Goal: Task Accomplishment & Management: Manage account settings

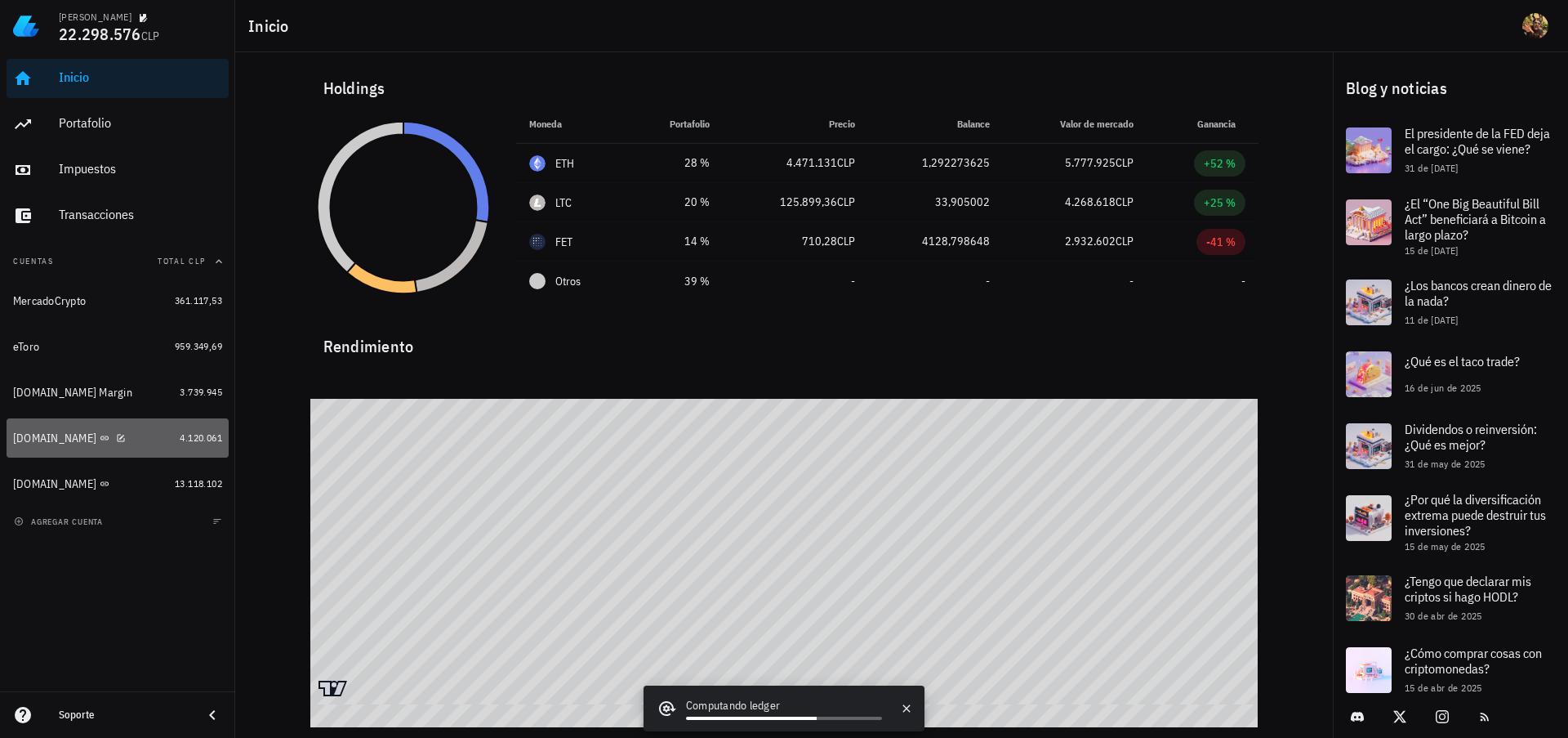
click at [129, 433] on div "[DOMAIN_NAME]" at bounding box center [92, 438] width 160 height 15
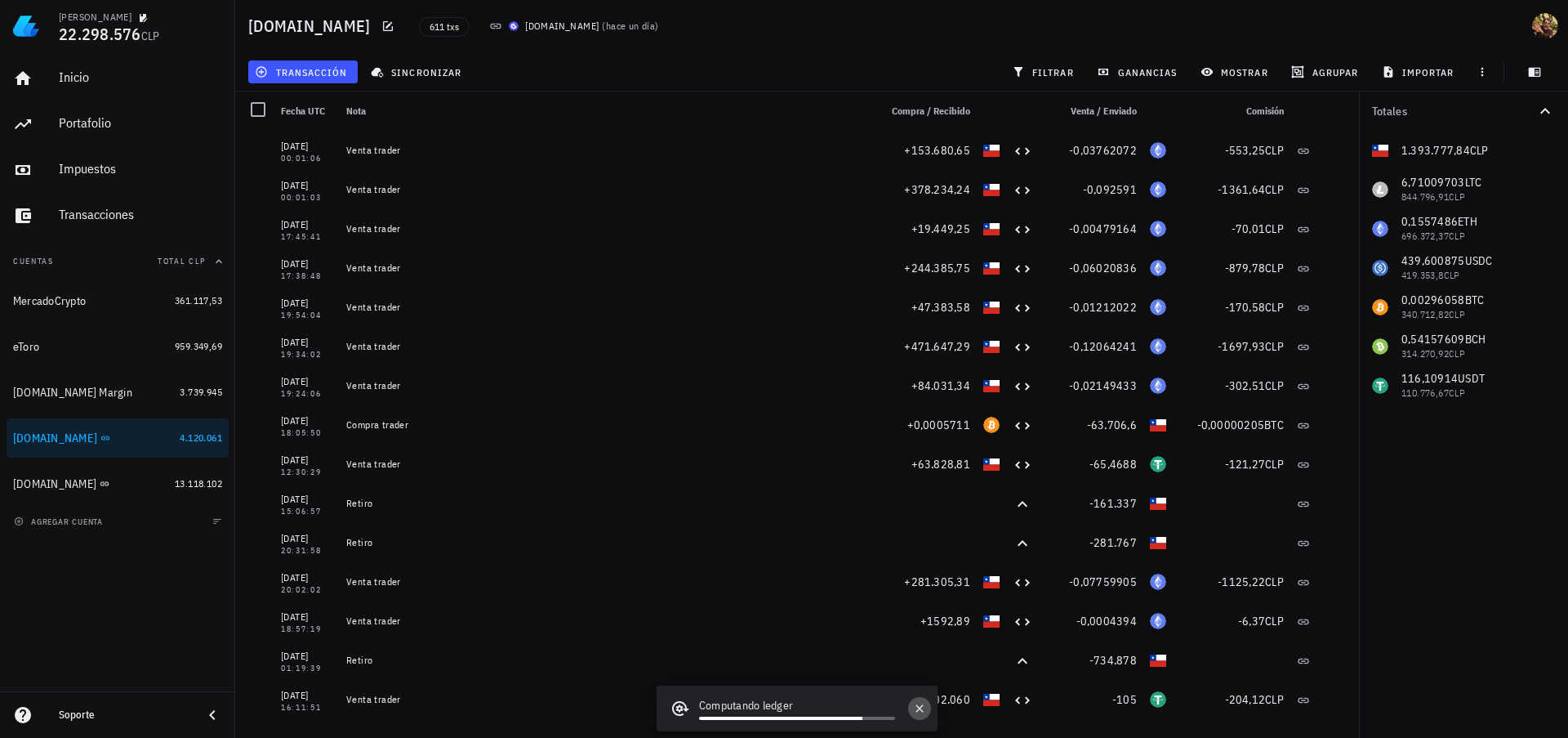
click at [918, 709] on icon "button" at bounding box center [919, 708] width 8 height 8
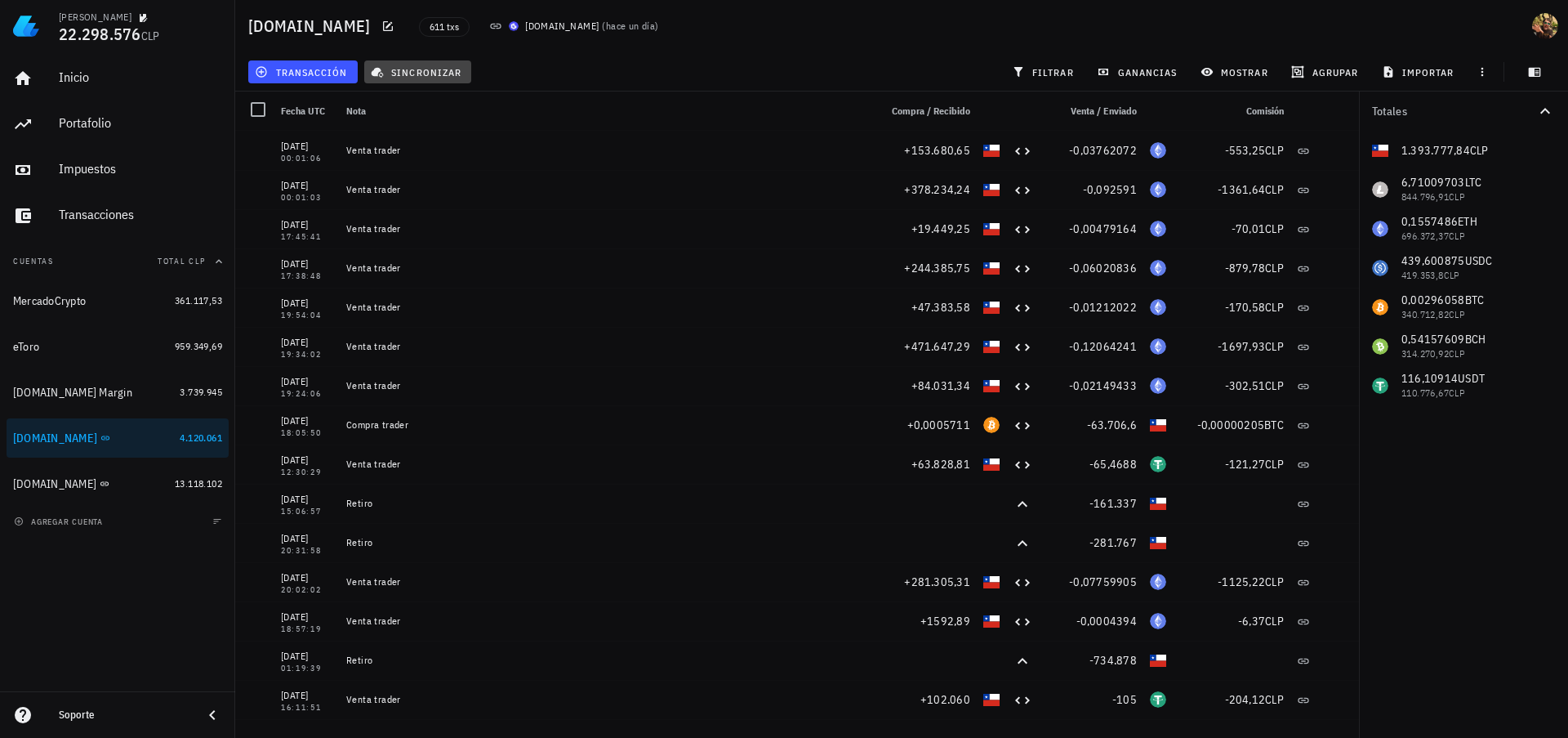
click at [404, 72] on span "sincronizar" at bounding box center [418, 71] width 87 height 13
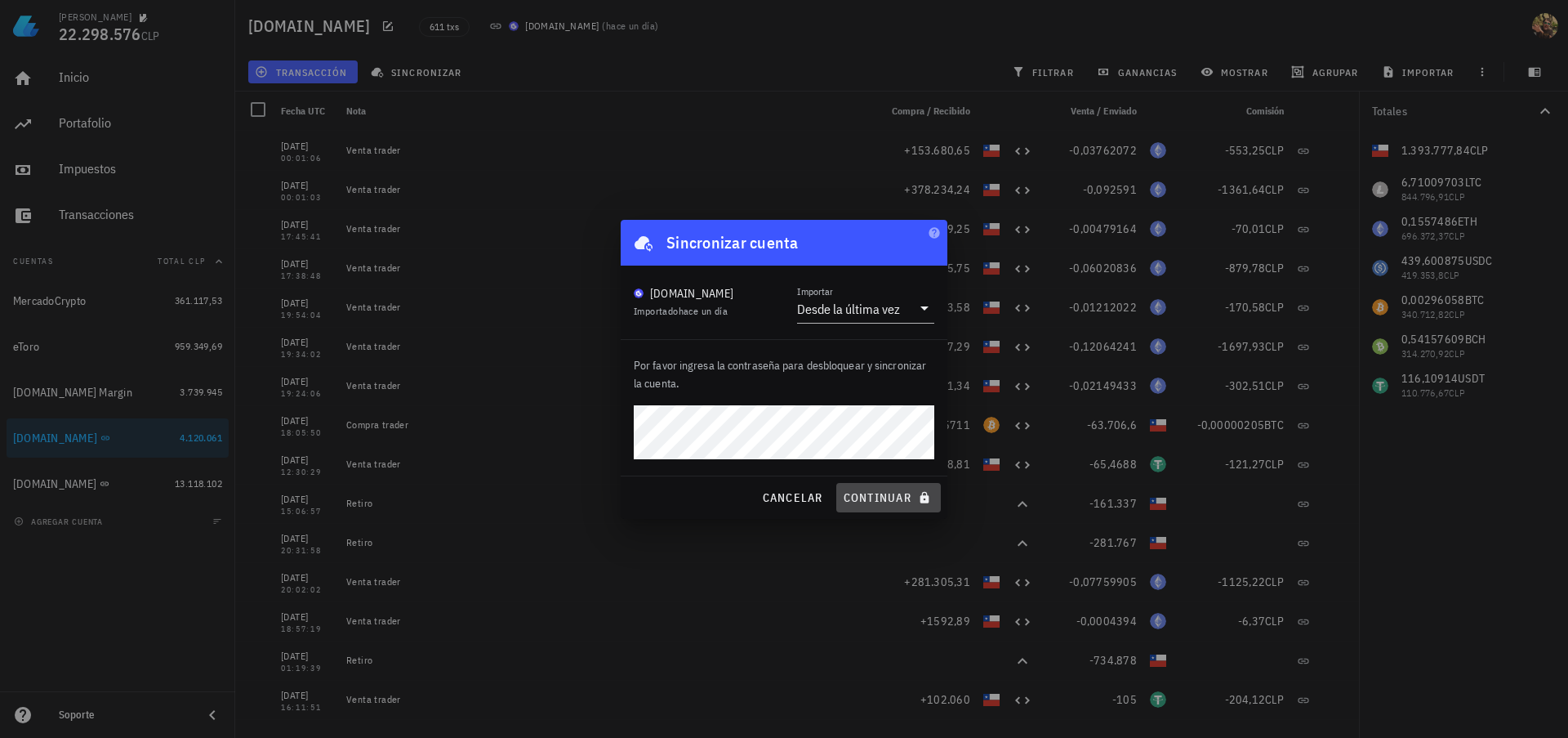
click at [877, 500] on span "continuar" at bounding box center [888, 497] width 91 height 14
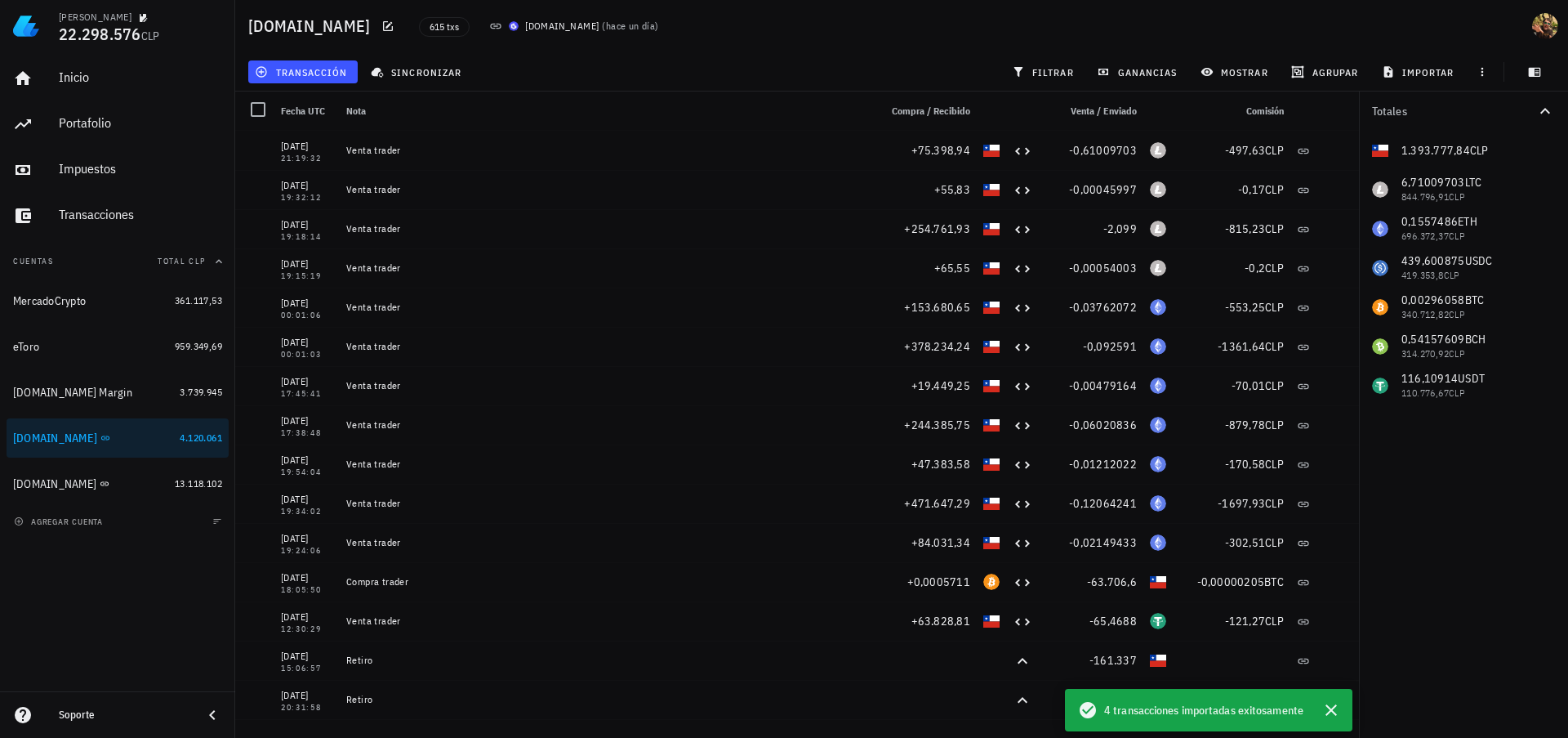
click at [1118, 84] on div "ganancias" at bounding box center [1139, 72] width 104 height 30
click at [1119, 74] on span "ganancias" at bounding box center [1139, 71] width 77 height 13
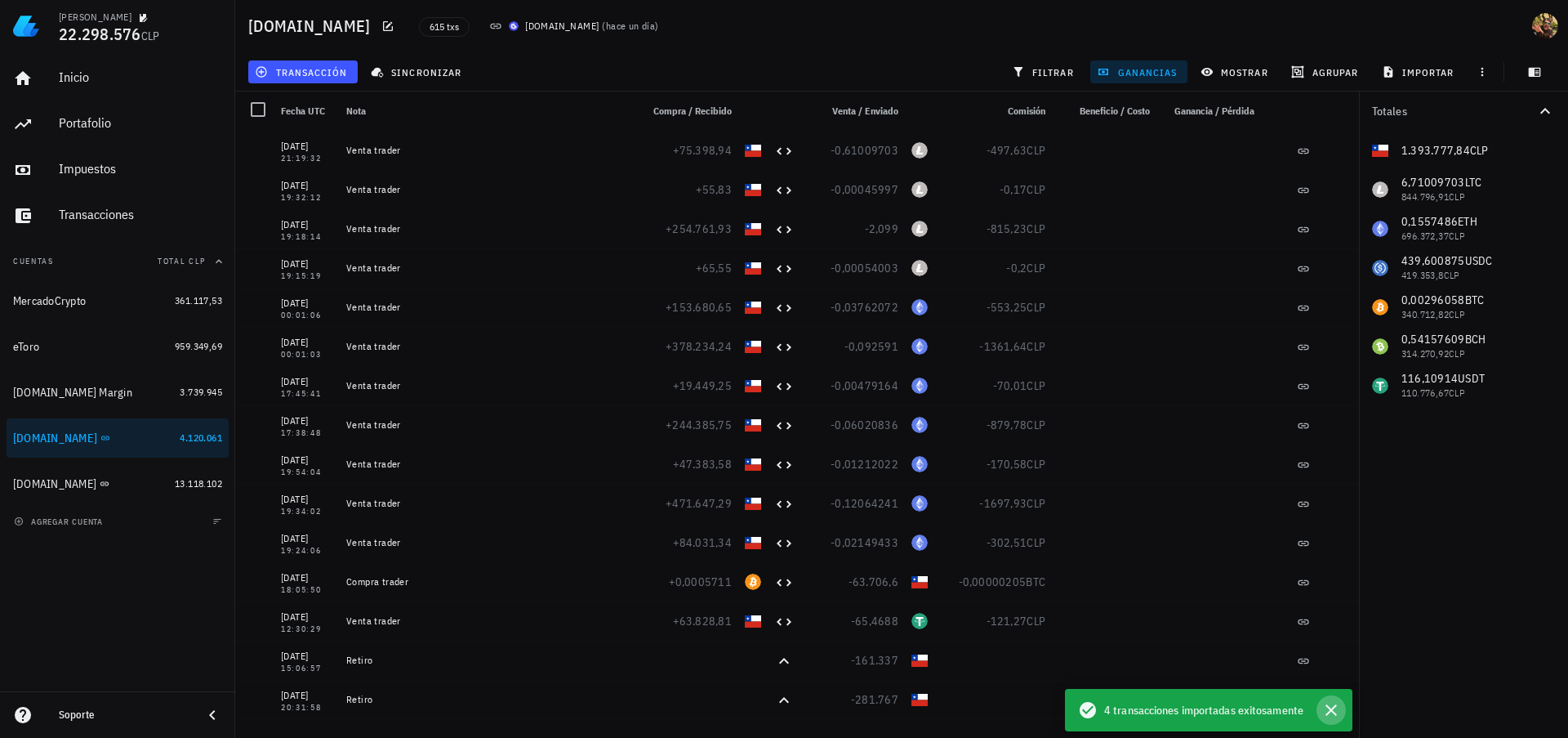
click at [1331, 705] on icon "button" at bounding box center [1330, 709] width 19 height 19
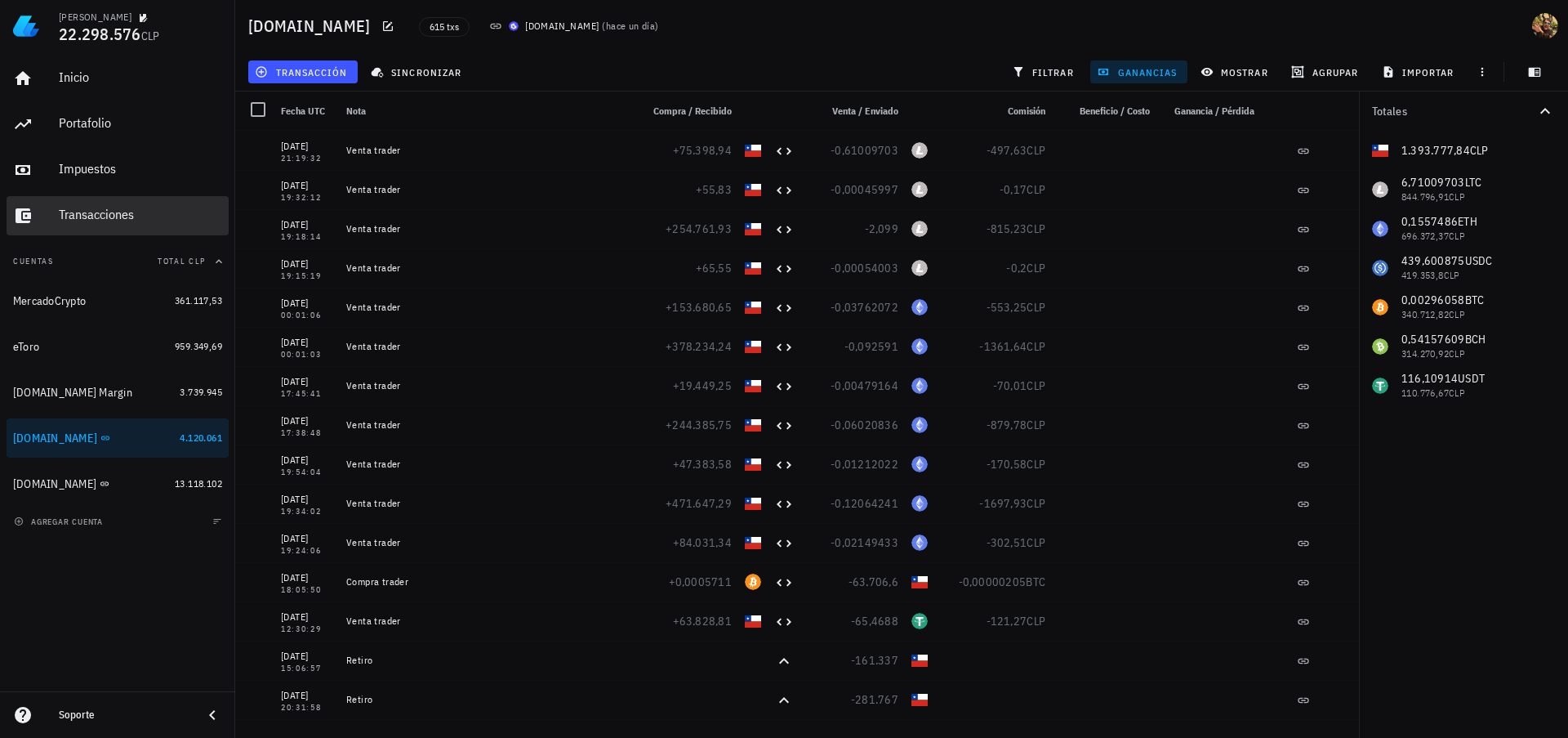
click at [103, 218] on div "Transacciones" at bounding box center [140, 214] width 163 height 15
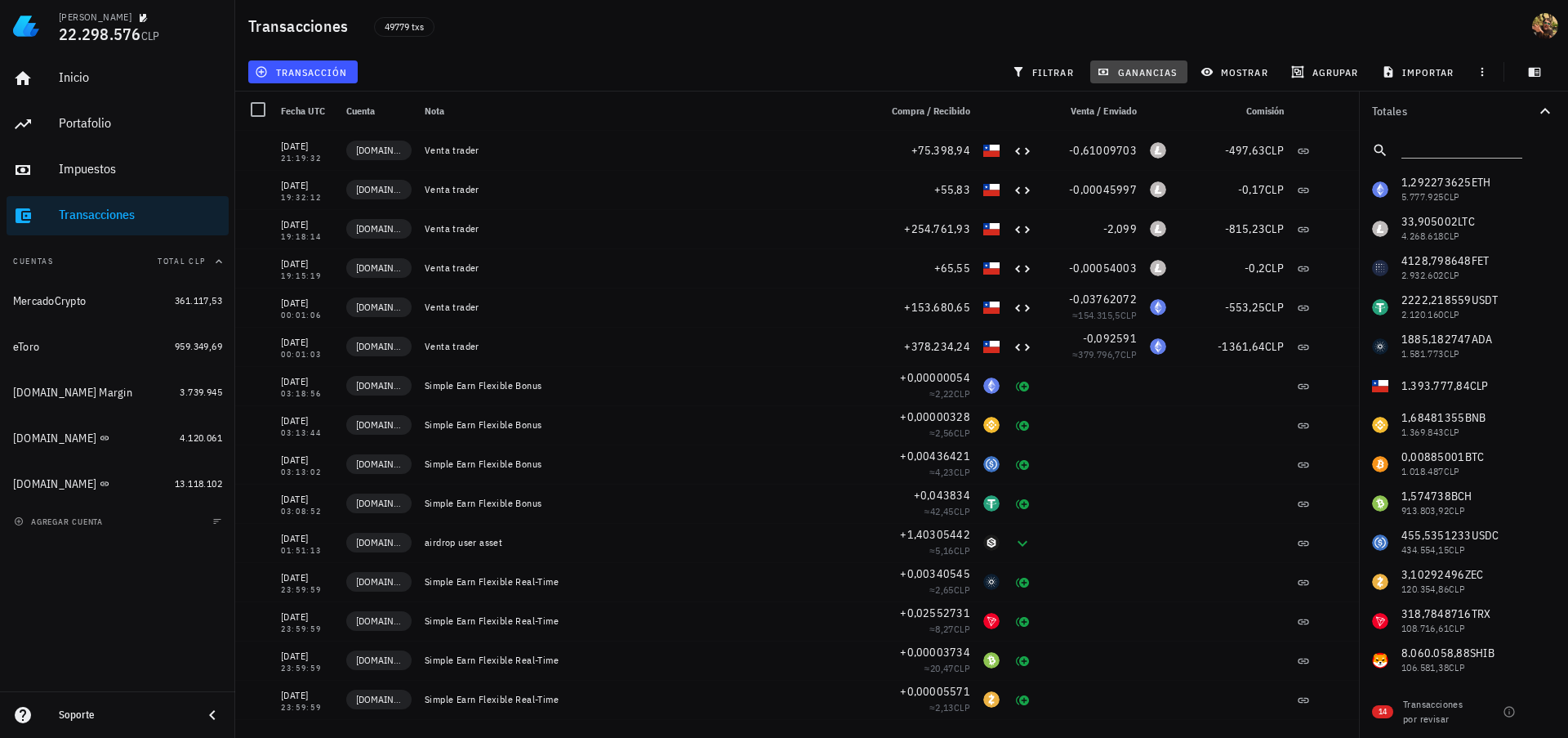
click at [1130, 74] on span "ganancias" at bounding box center [1139, 71] width 77 height 13
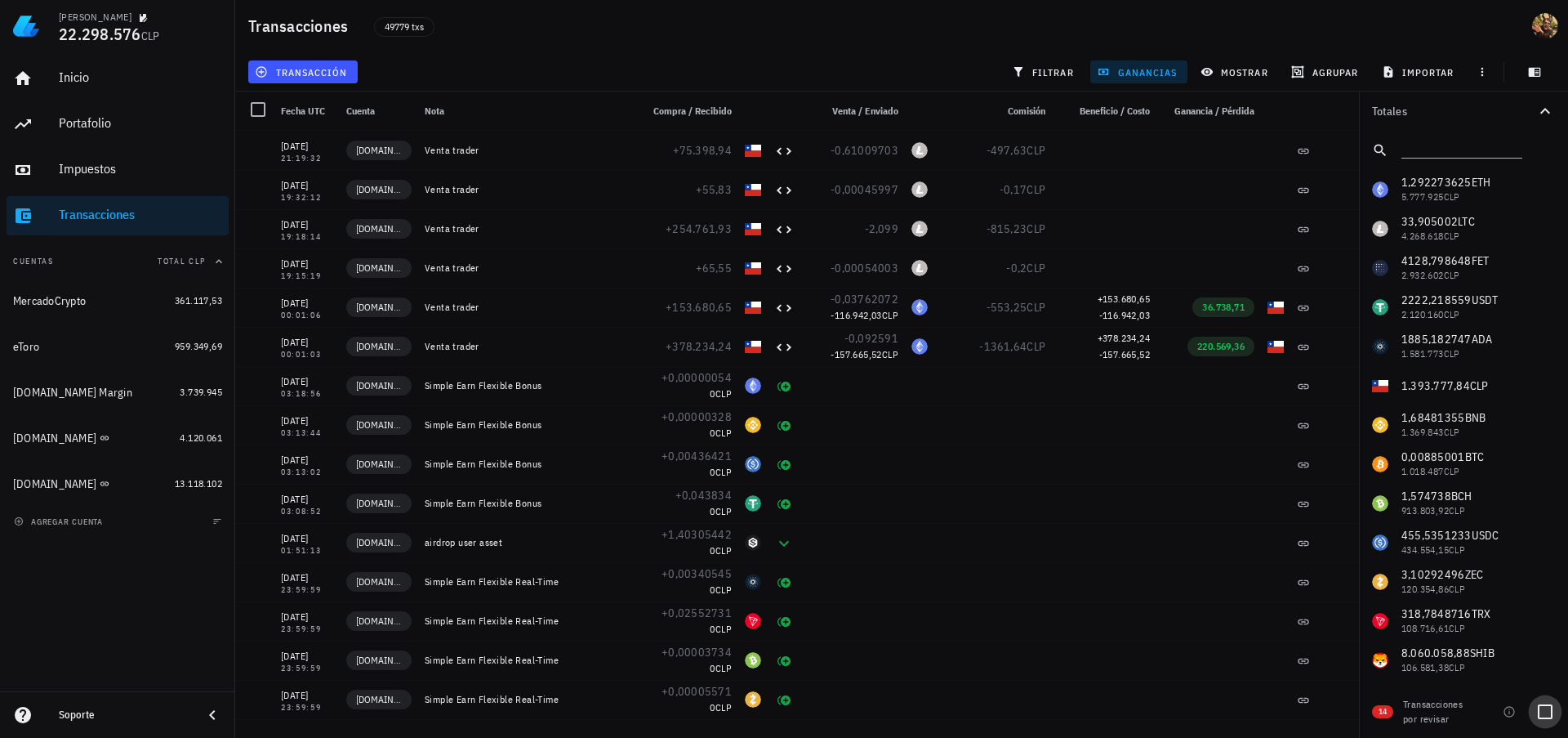
click at [1541, 716] on div at bounding box center [1545, 711] width 28 height 28
checkbox input "true"
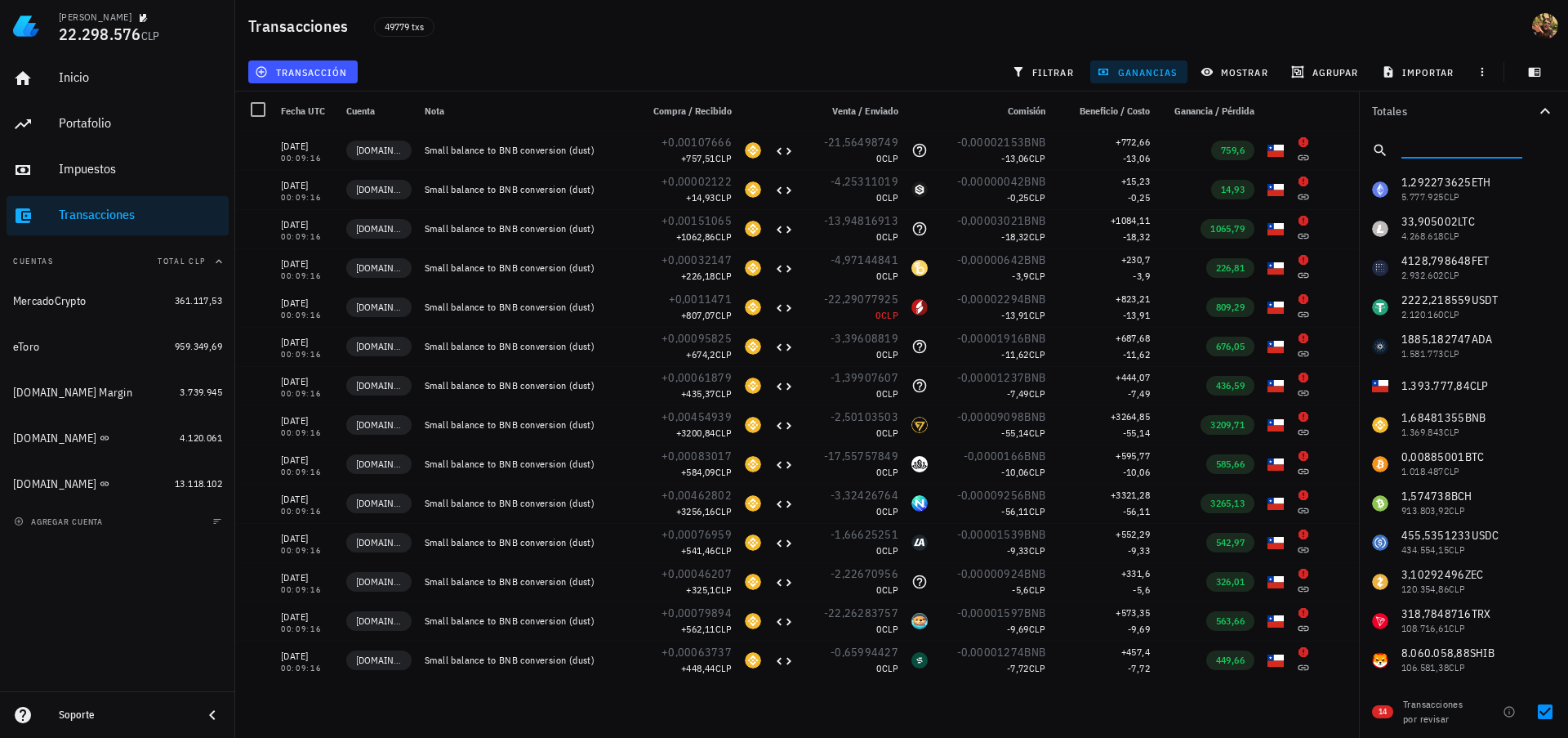
click at [1434, 152] on input "text" at bounding box center [1460, 146] width 117 height 21
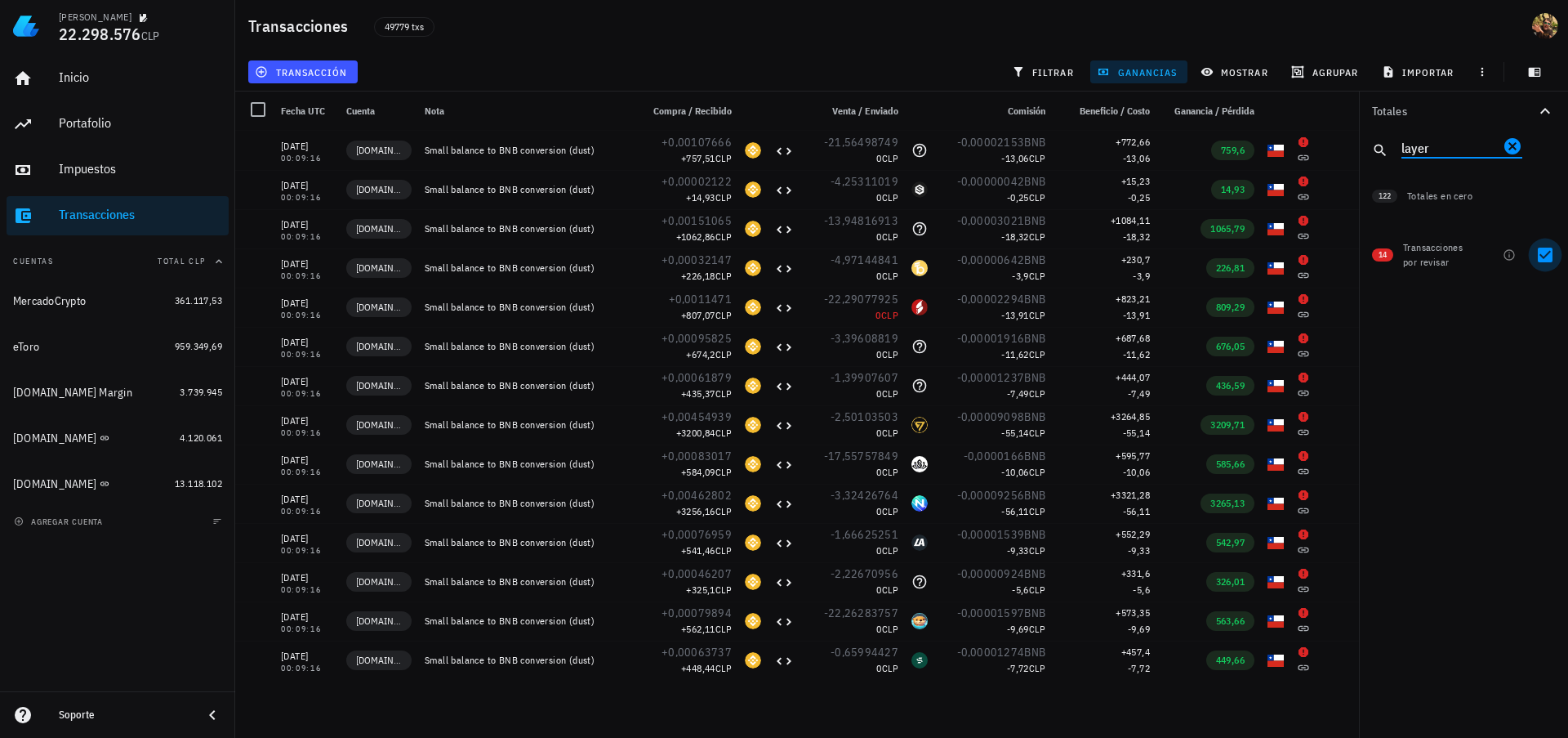
type input "layer"
click at [1543, 247] on div at bounding box center [1545, 254] width 28 height 28
checkbox input "false"
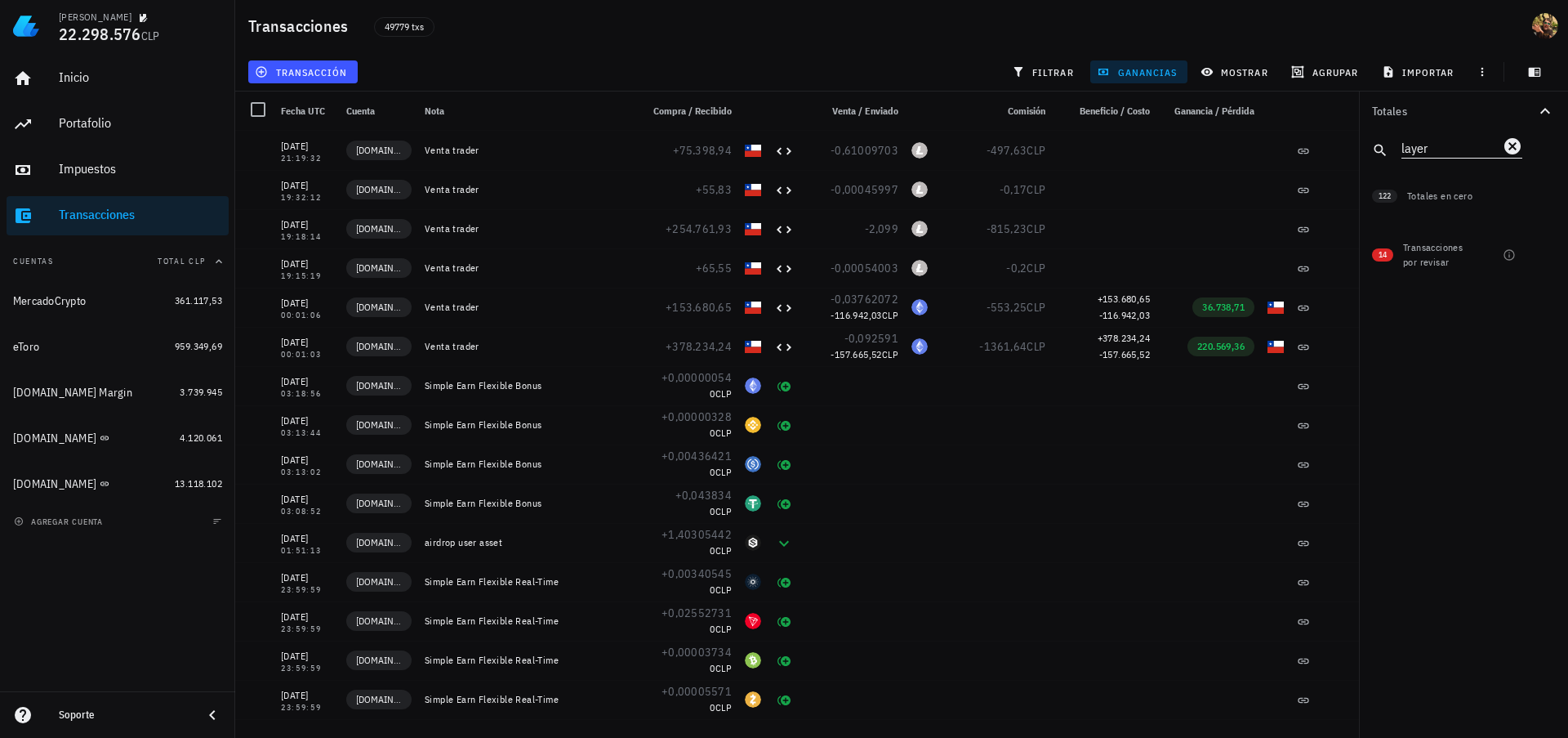
click at [1441, 148] on input "layer" at bounding box center [1451, 146] width 98 height 21
click at [1554, 255] on div at bounding box center [1545, 254] width 28 height 28
checkbox input "true"
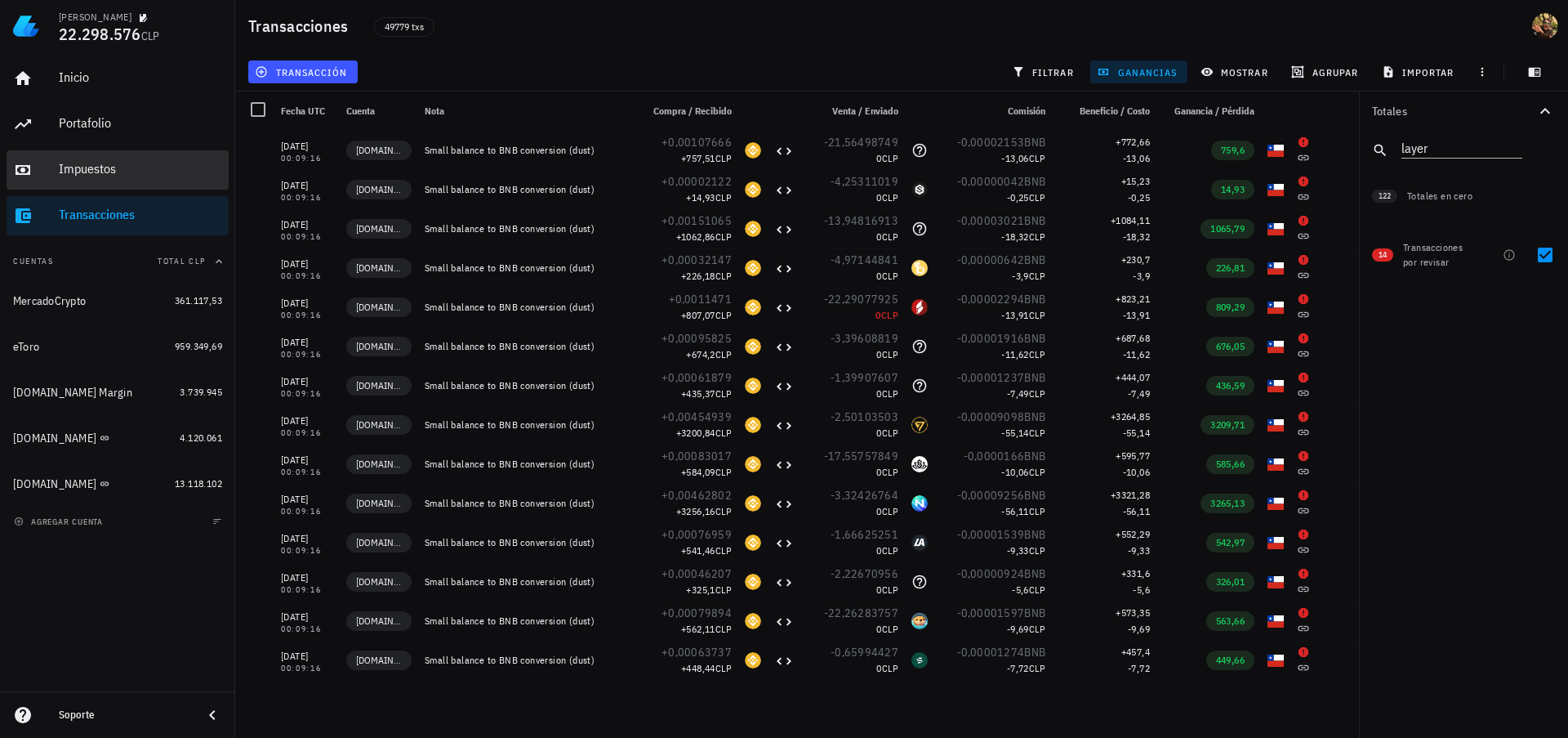
click at [112, 163] on div "Impuestos" at bounding box center [140, 168] width 163 height 15
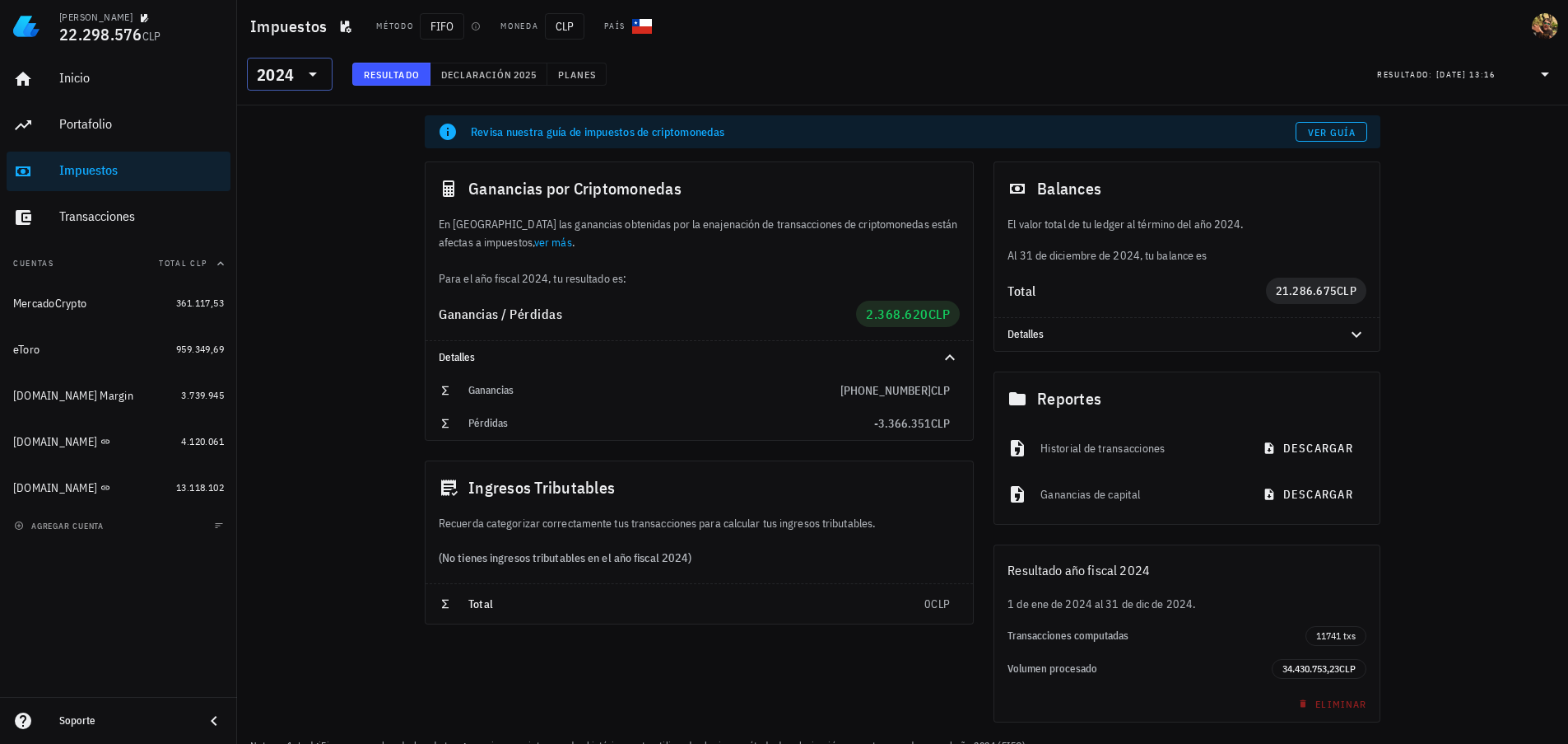
click at [280, 78] on div "2024" at bounding box center [274, 74] width 37 height 16
click at [291, 116] on div "2025" at bounding box center [290, 116] width 60 height 13
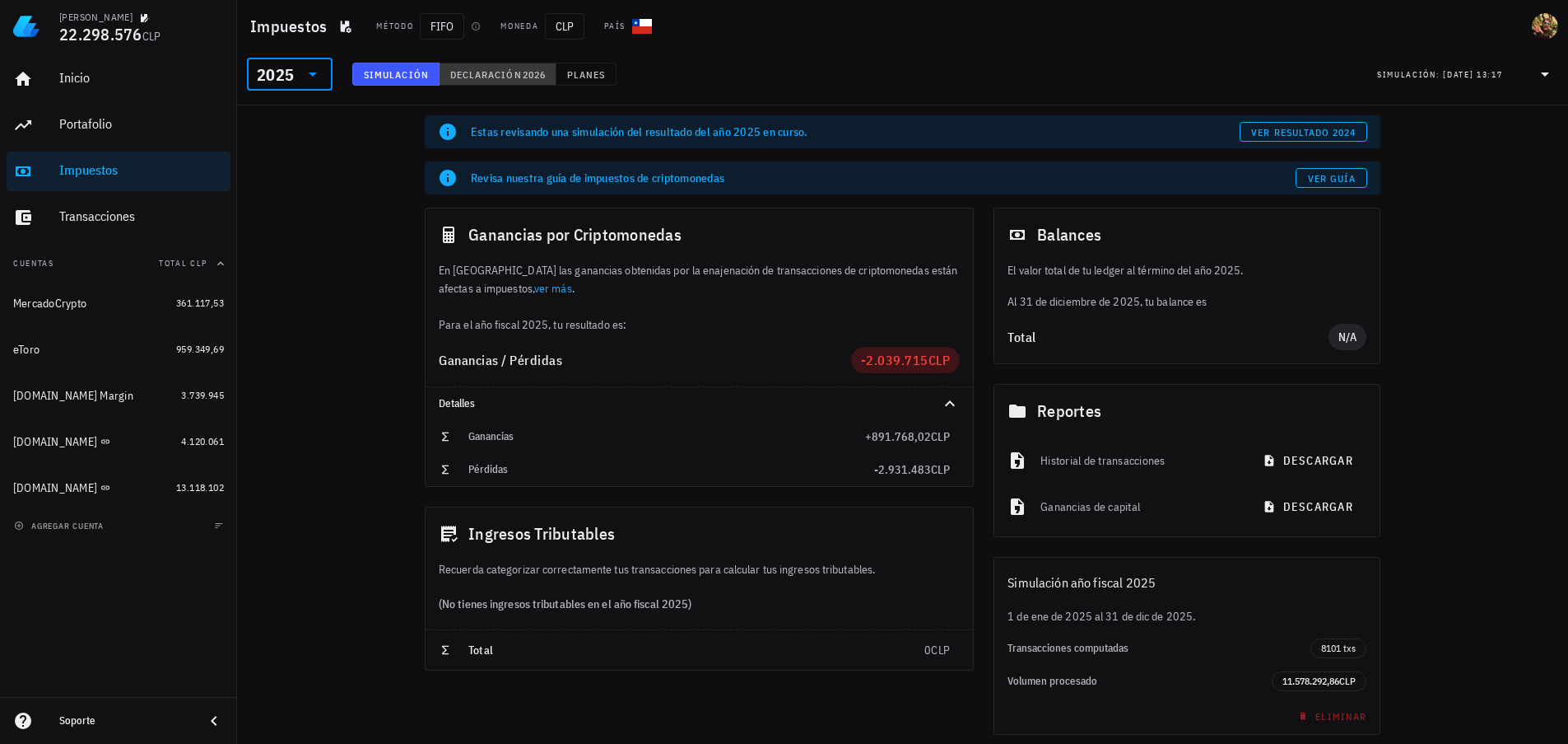
click at [500, 65] on button "Declaración 2026" at bounding box center [497, 73] width 117 height 23
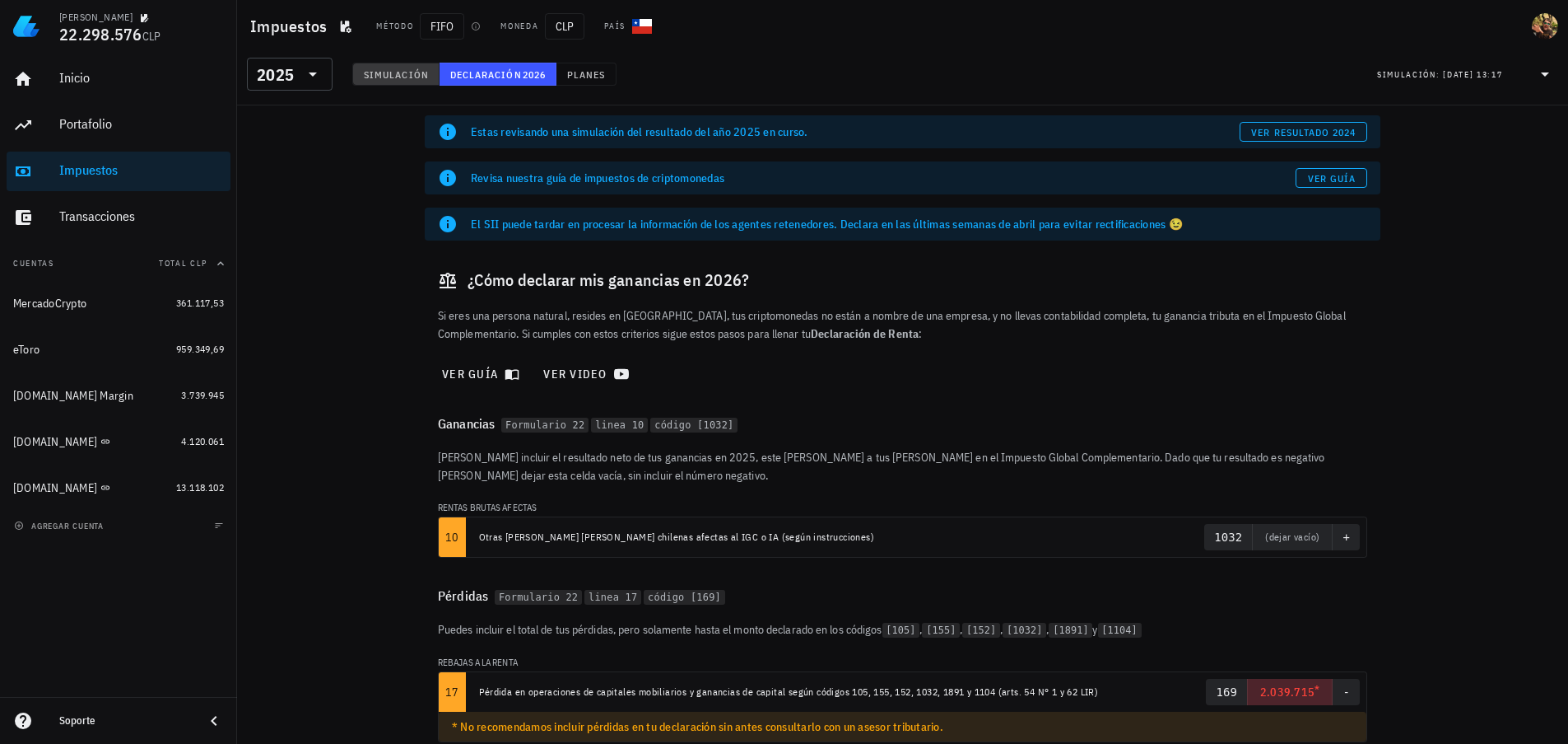
click at [369, 78] on span "Simulación" at bounding box center [395, 74] width 66 height 12
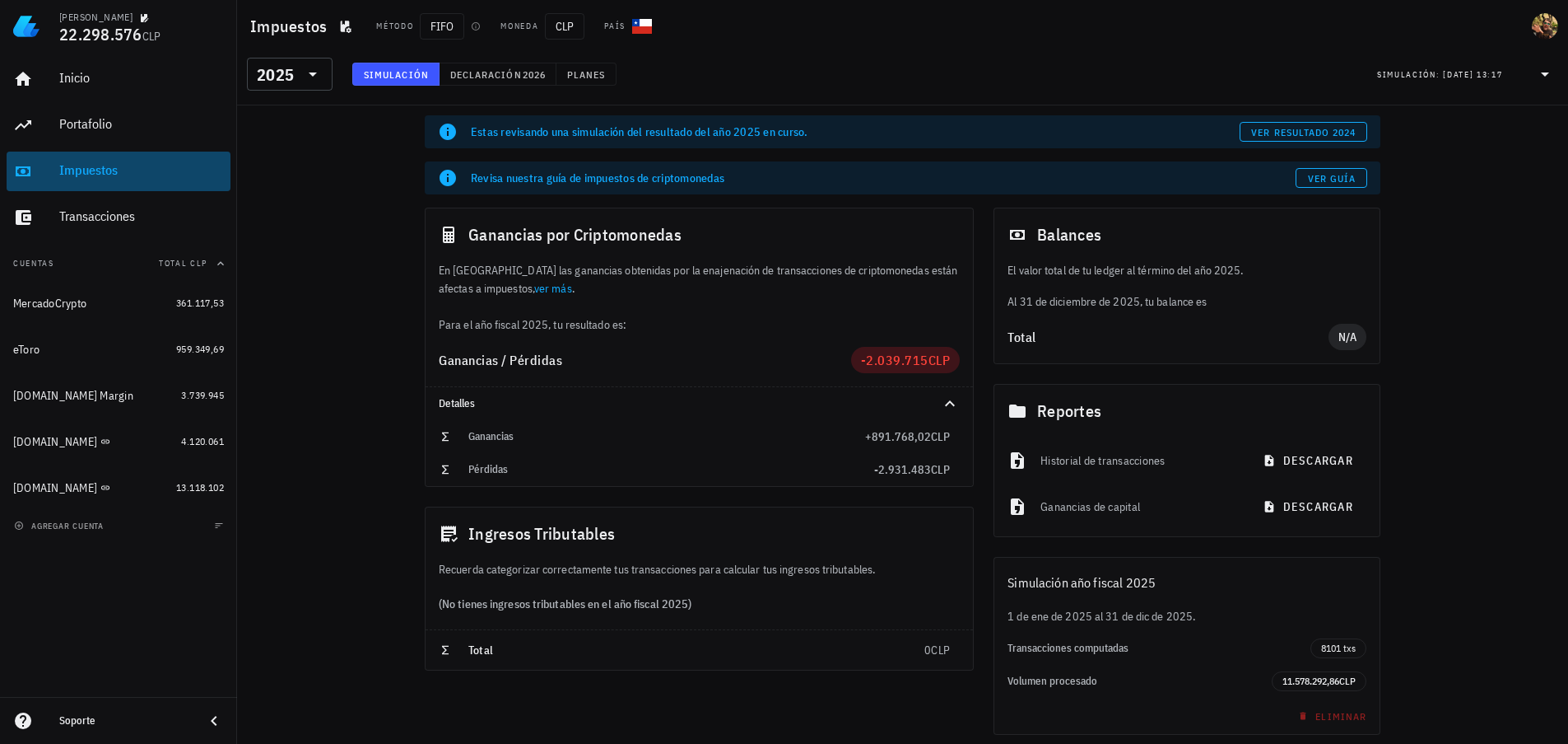
click at [90, 175] on div "Impuestos" at bounding box center [141, 170] width 164 height 15
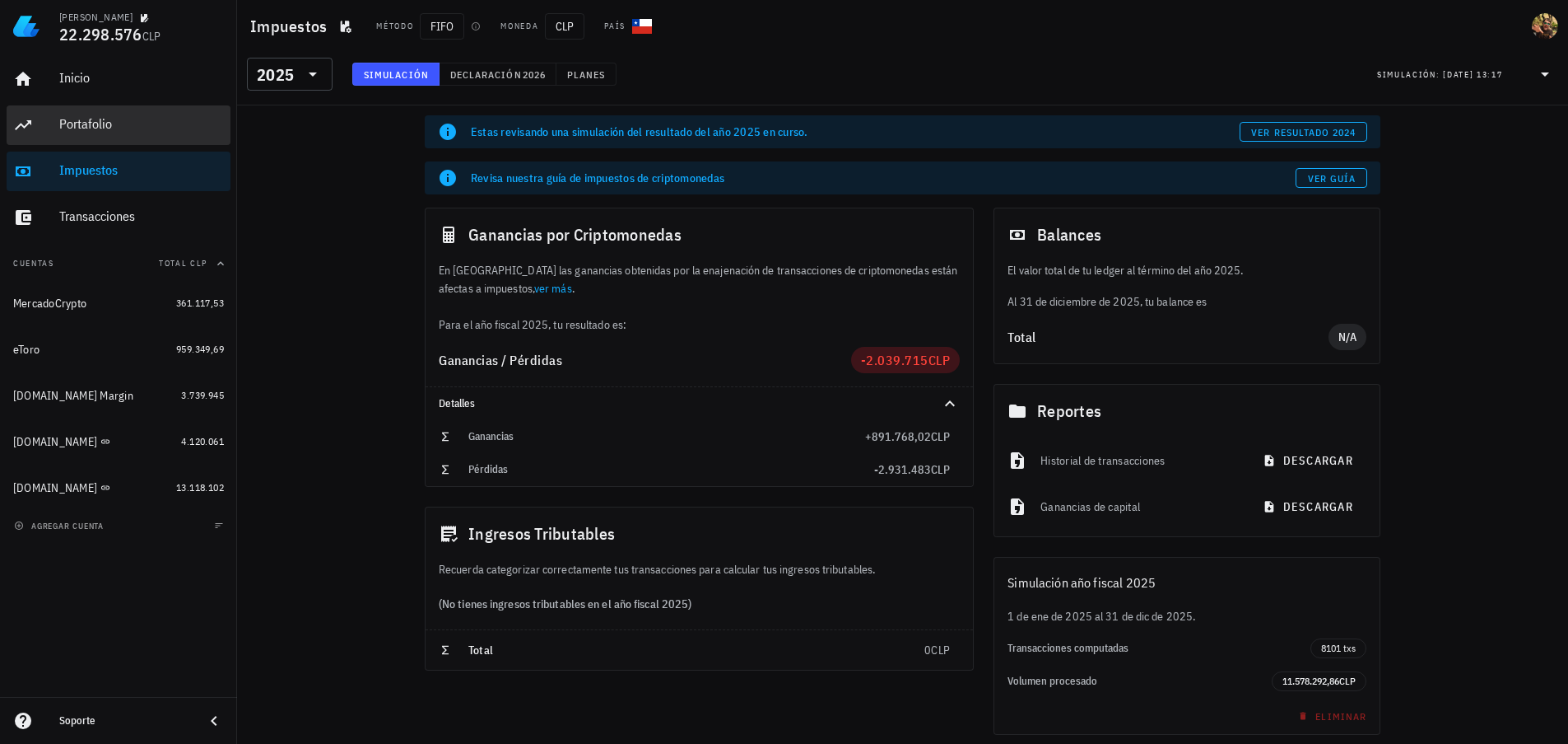
click at [85, 120] on div "Portafolio" at bounding box center [141, 124] width 164 height 15
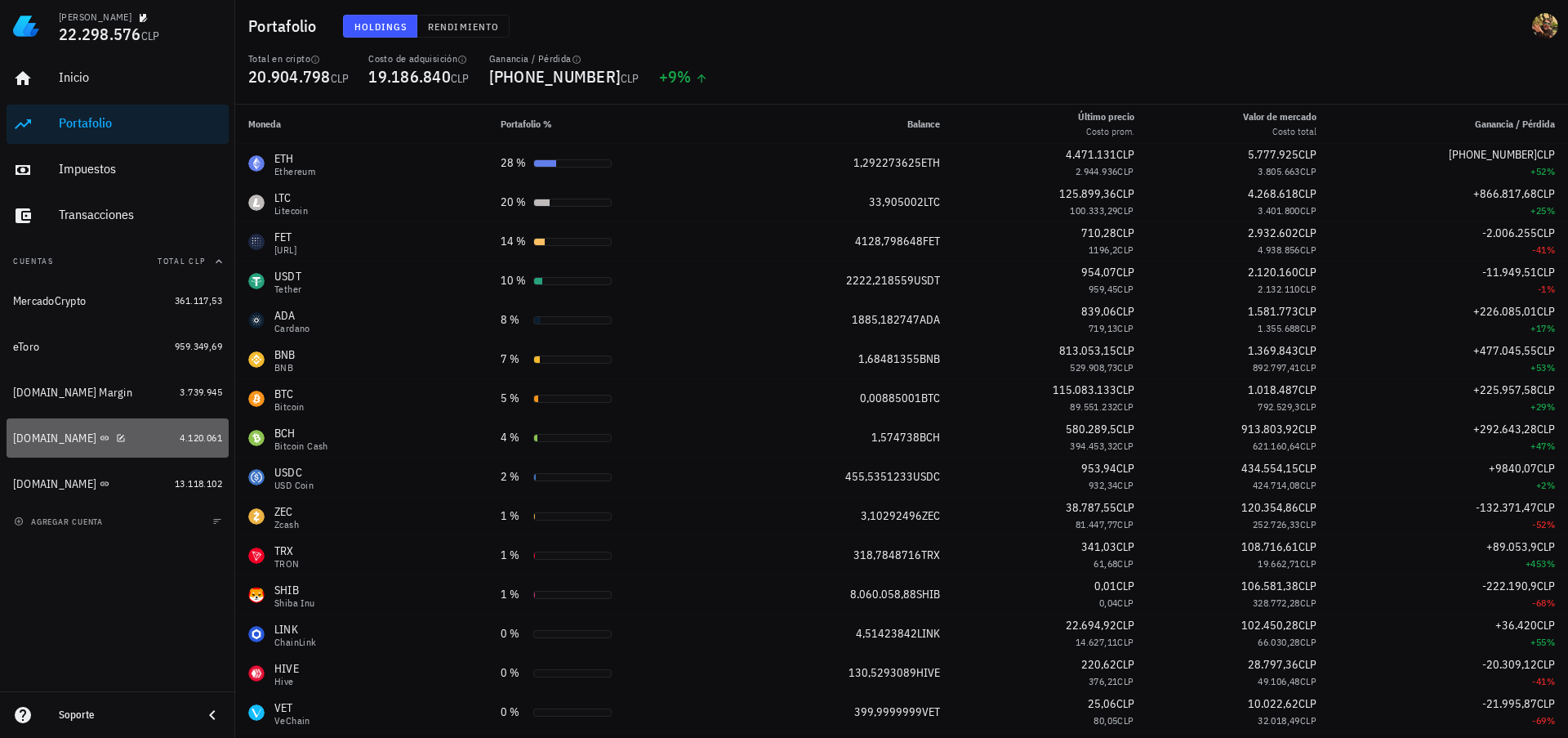
click at [40, 440] on div "[DOMAIN_NAME]" at bounding box center [54, 438] width 84 height 14
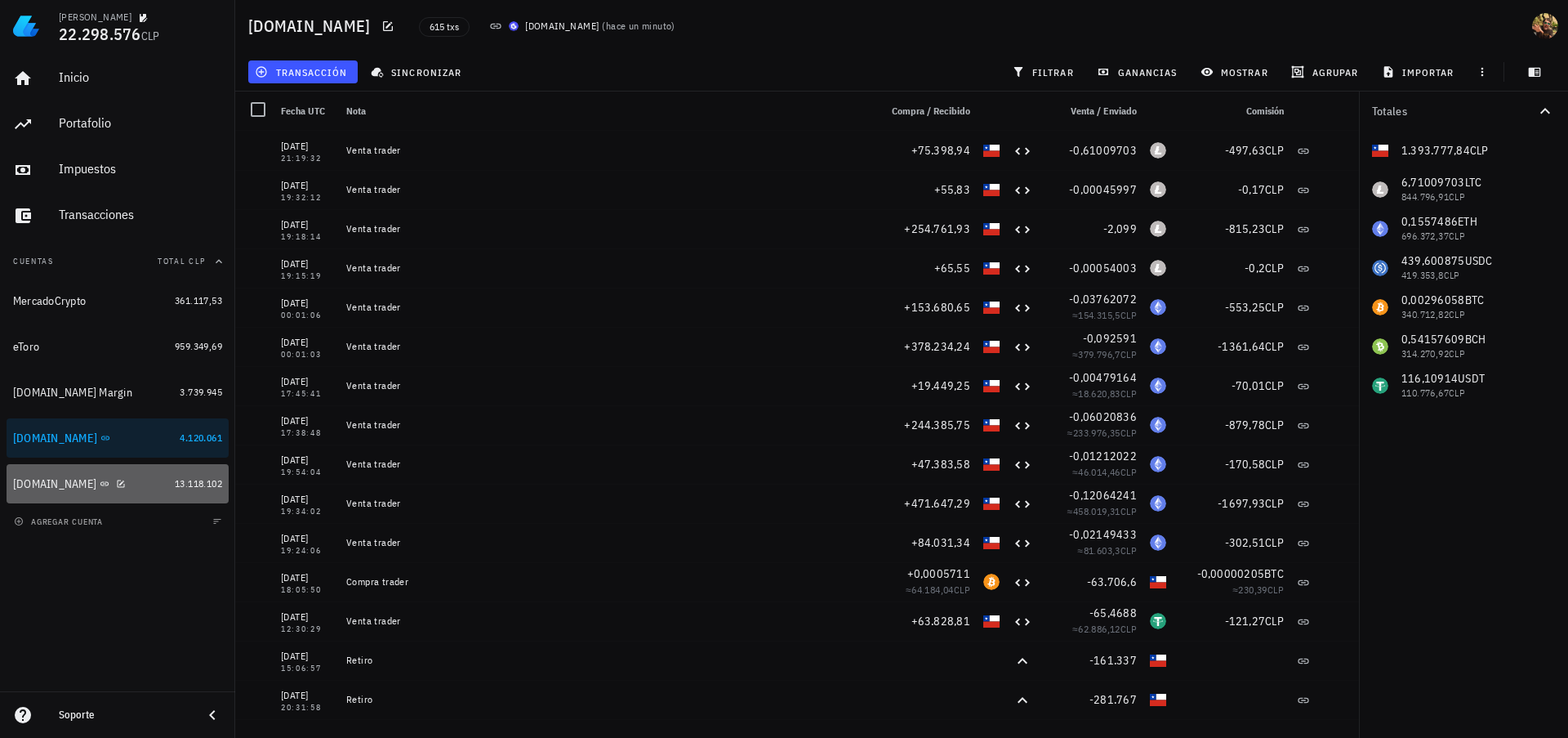
click at [38, 484] on div "[DOMAIN_NAME]" at bounding box center [54, 484] width 84 height 14
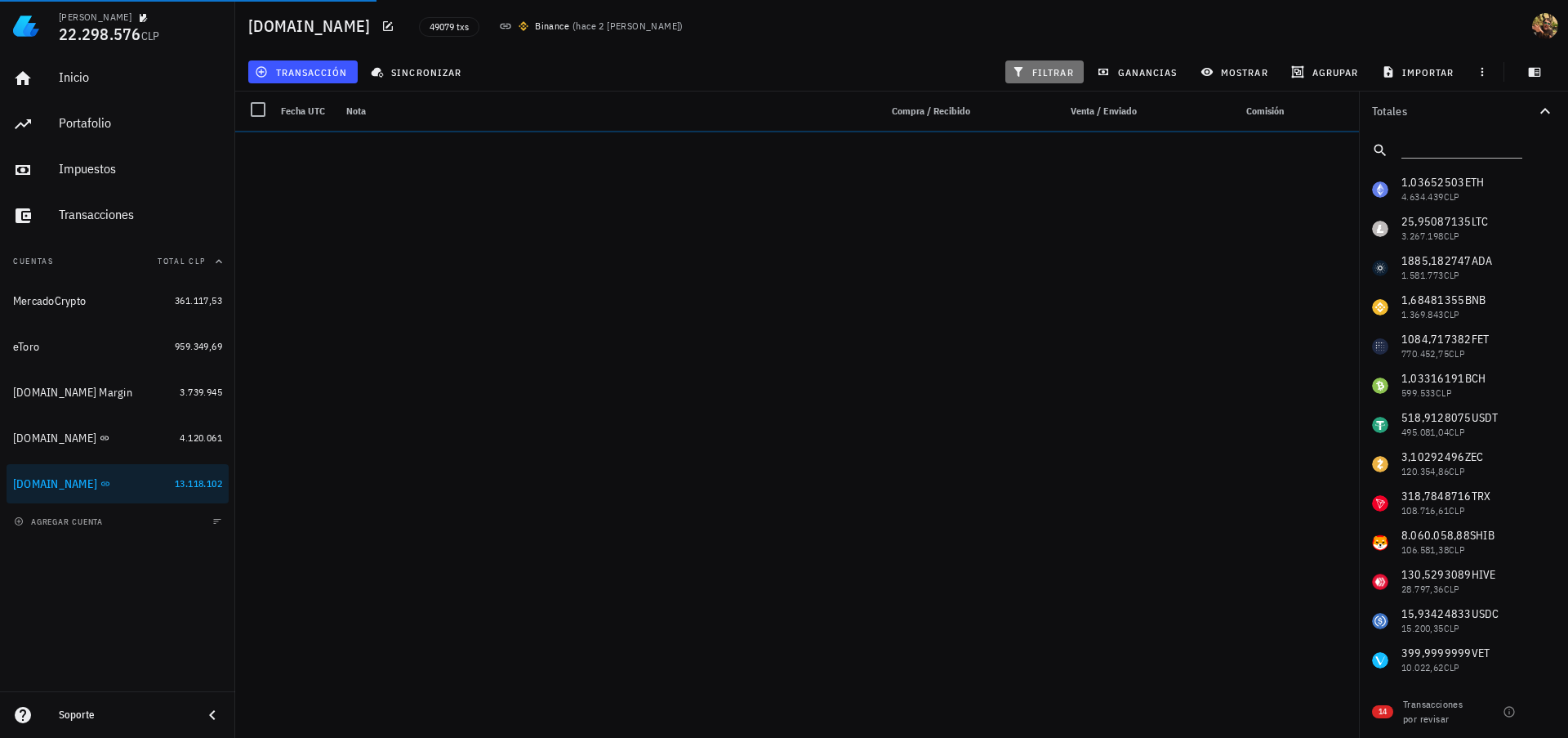
click at [1062, 63] on button "filtrar" at bounding box center [1044, 72] width 79 height 23
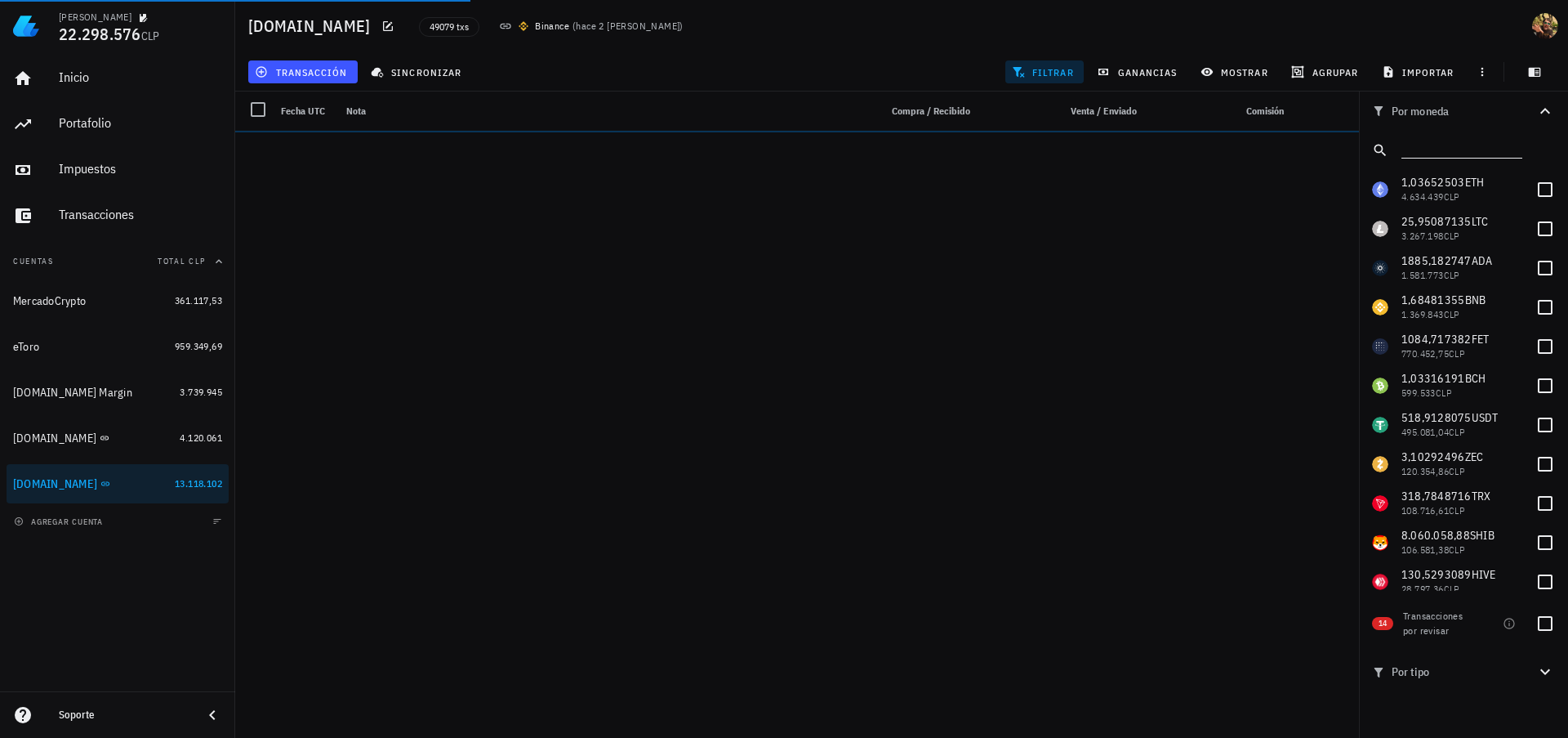
click at [1431, 155] on input "text" at bounding box center [1460, 146] width 117 height 21
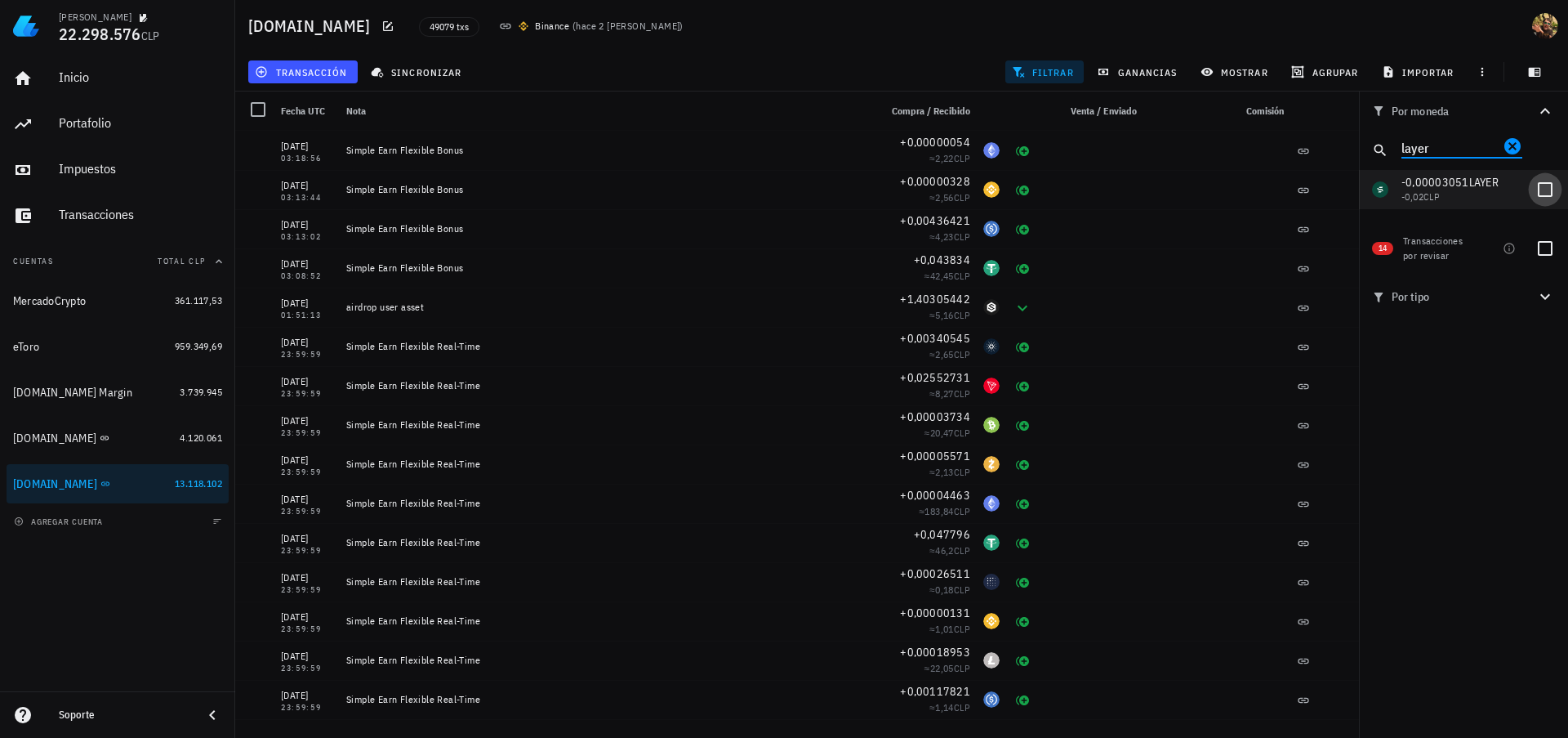
type input "layer"
click at [1542, 191] on div at bounding box center [1545, 189] width 28 height 28
checkbox input "true"
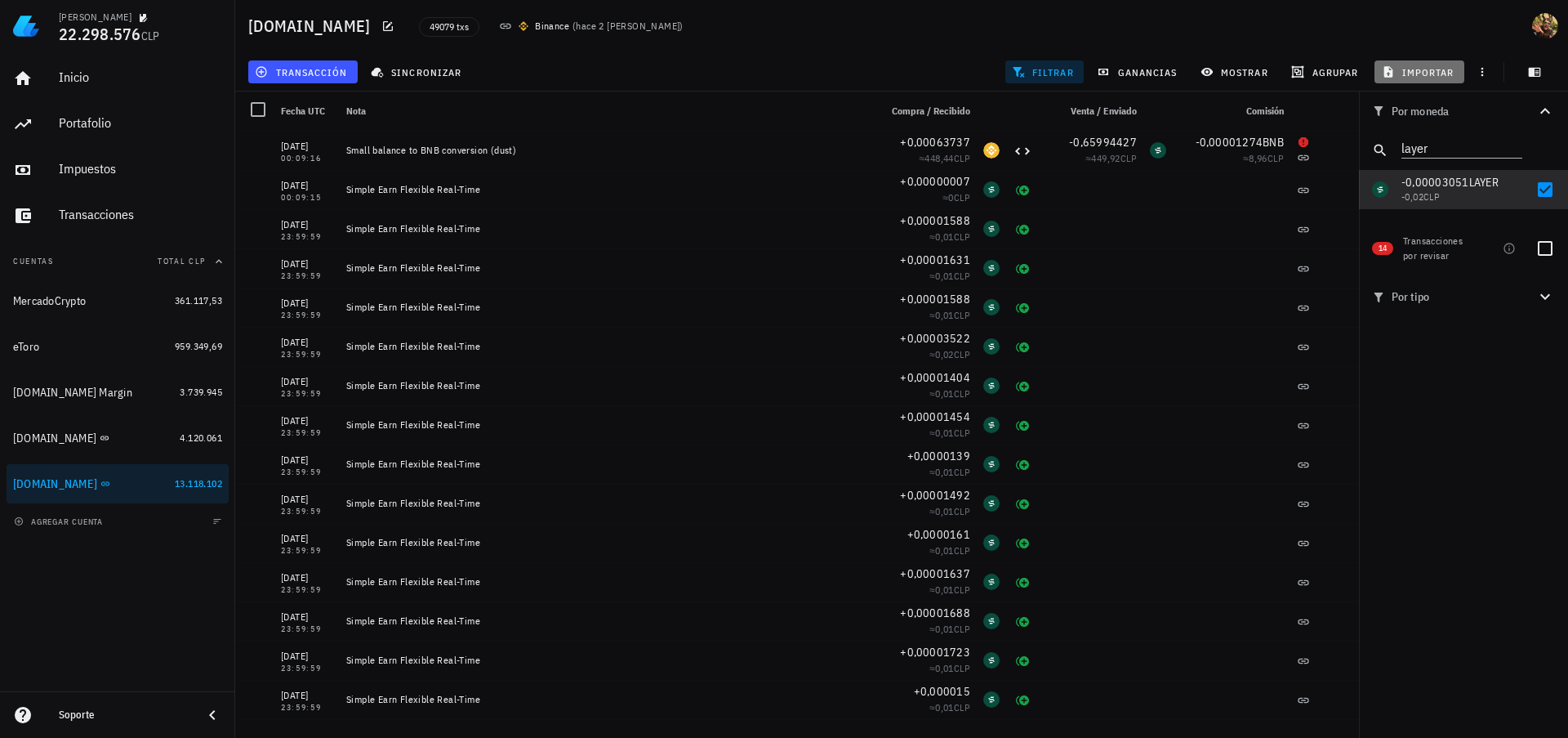
click at [1421, 77] on span "importar" at bounding box center [1420, 71] width 69 height 13
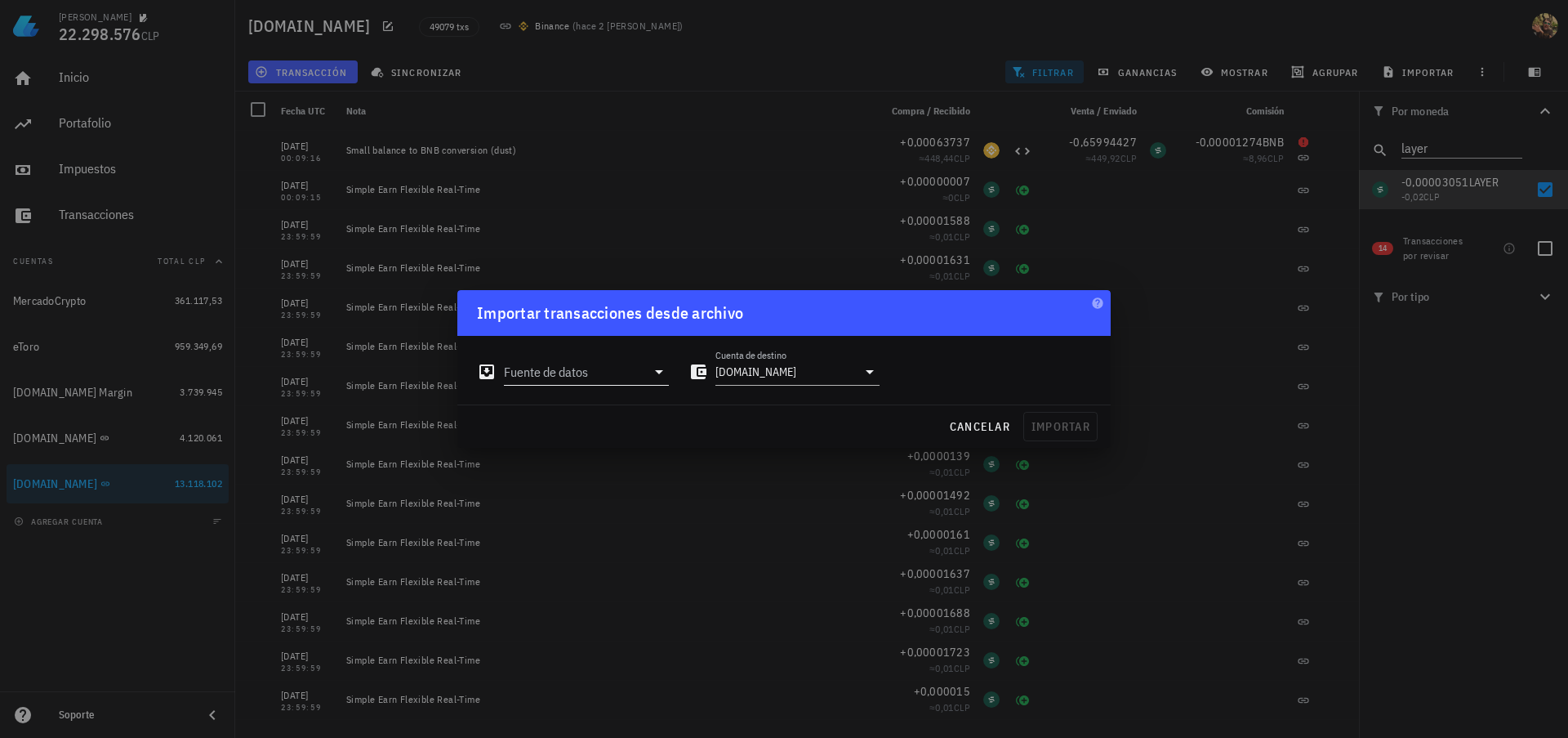
click at [619, 378] on input "Fuente de datos" at bounding box center [575, 371] width 142 height 26
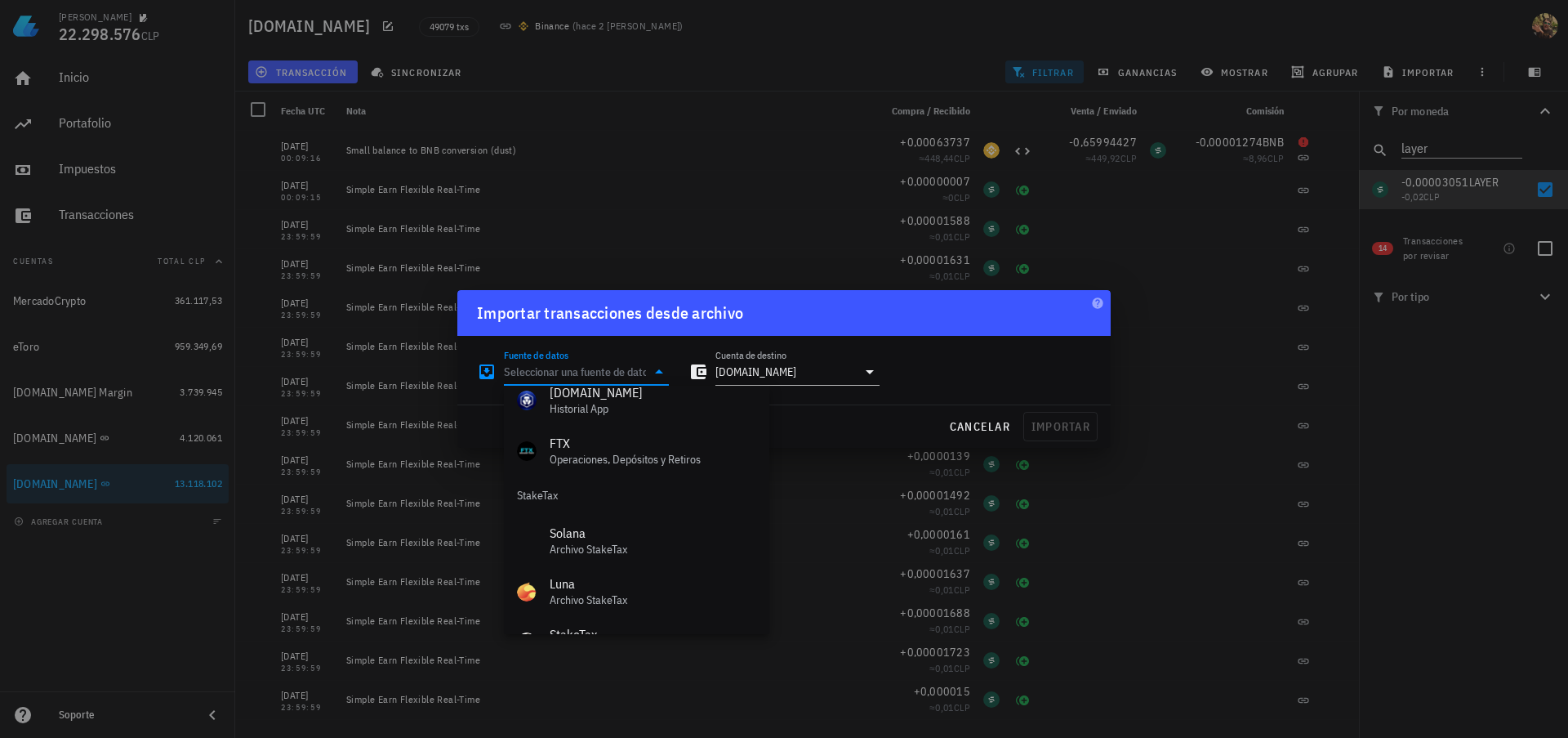
scroll to position [681, 0]
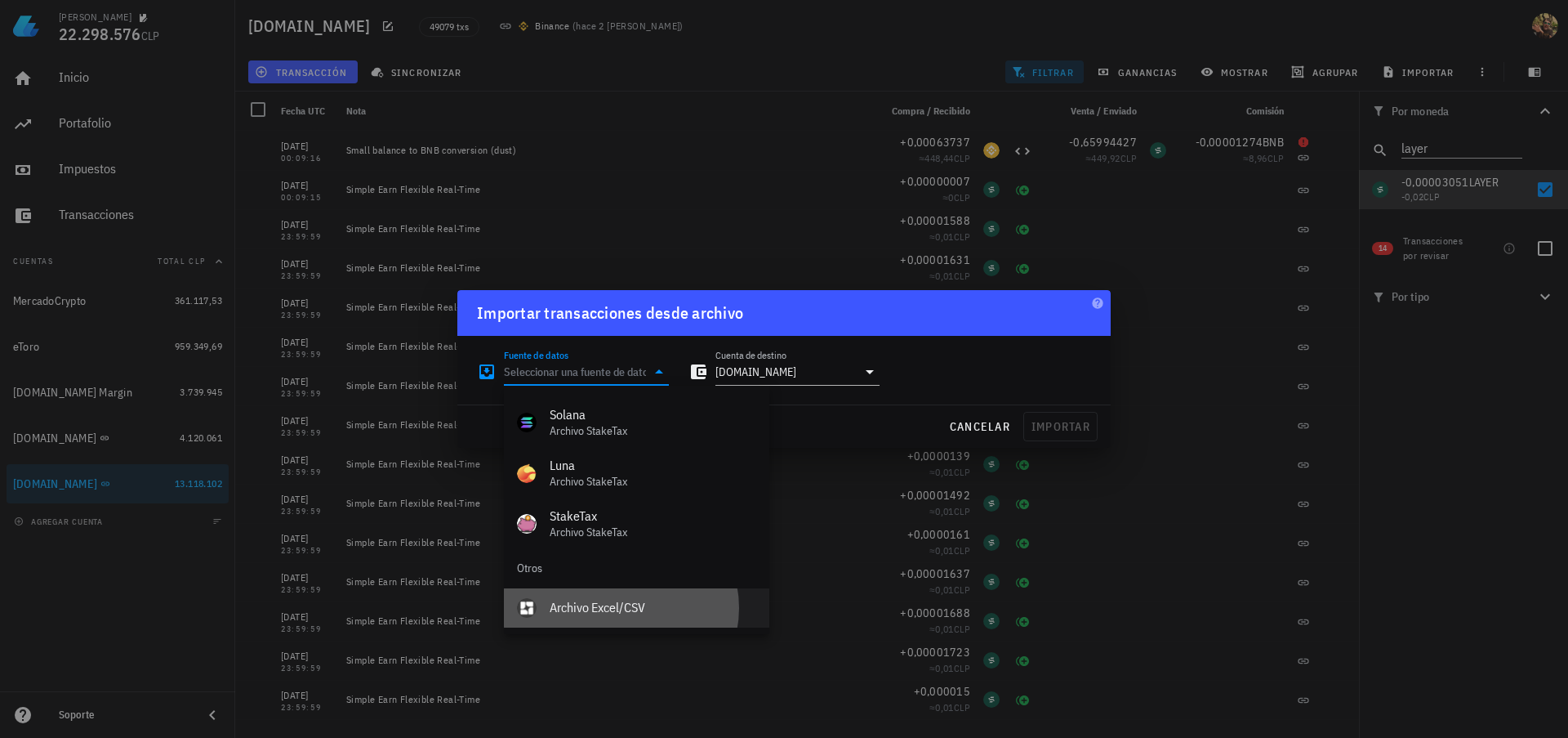
click at [620, 610] on div "Archivo Excel/CSV" at bounding box center [653, 607] width 206 height 15
type input "Archivo Excel/CSV"
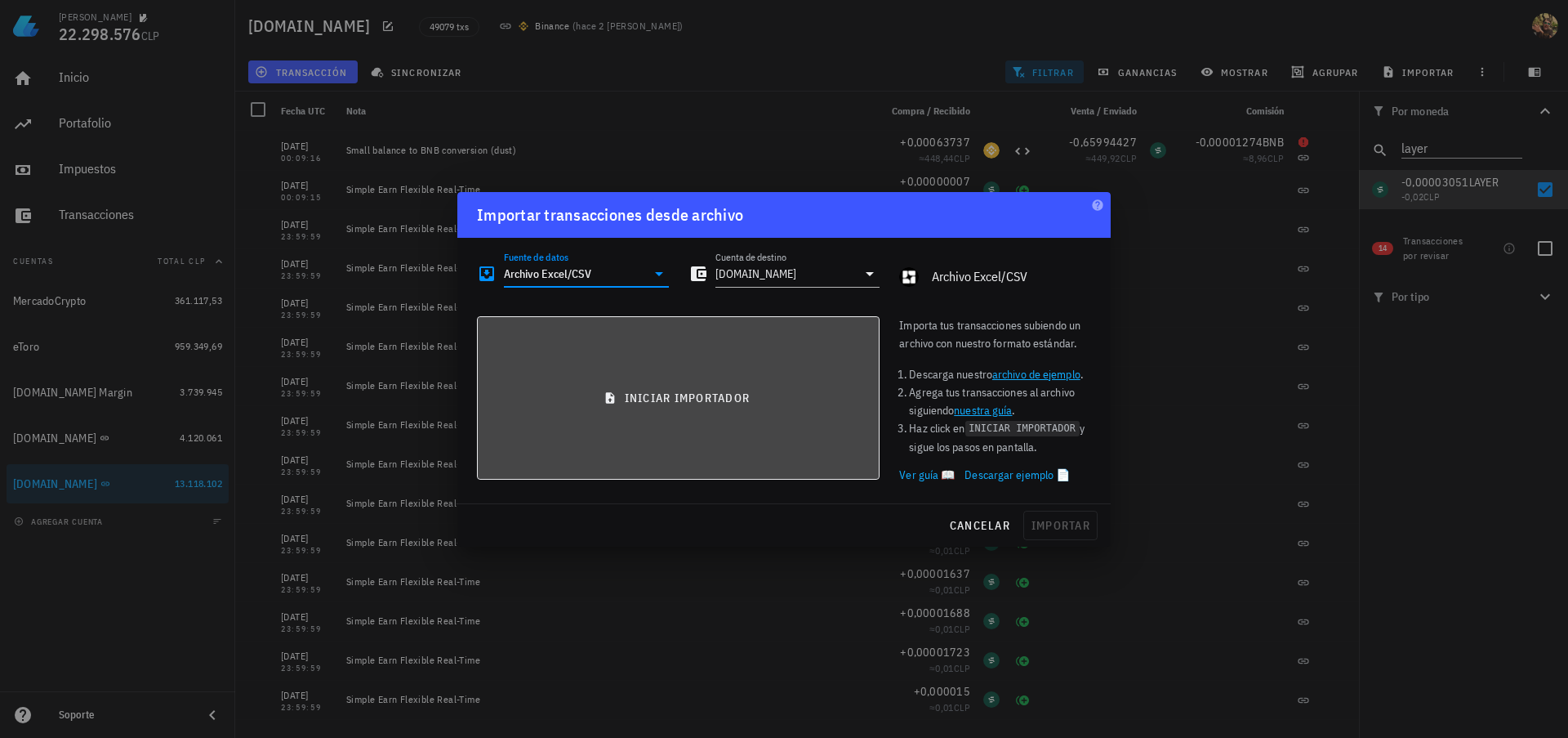
click at [704, 394] on span "iniciar importador" at bounding box center [679, 397] width 375 height 14
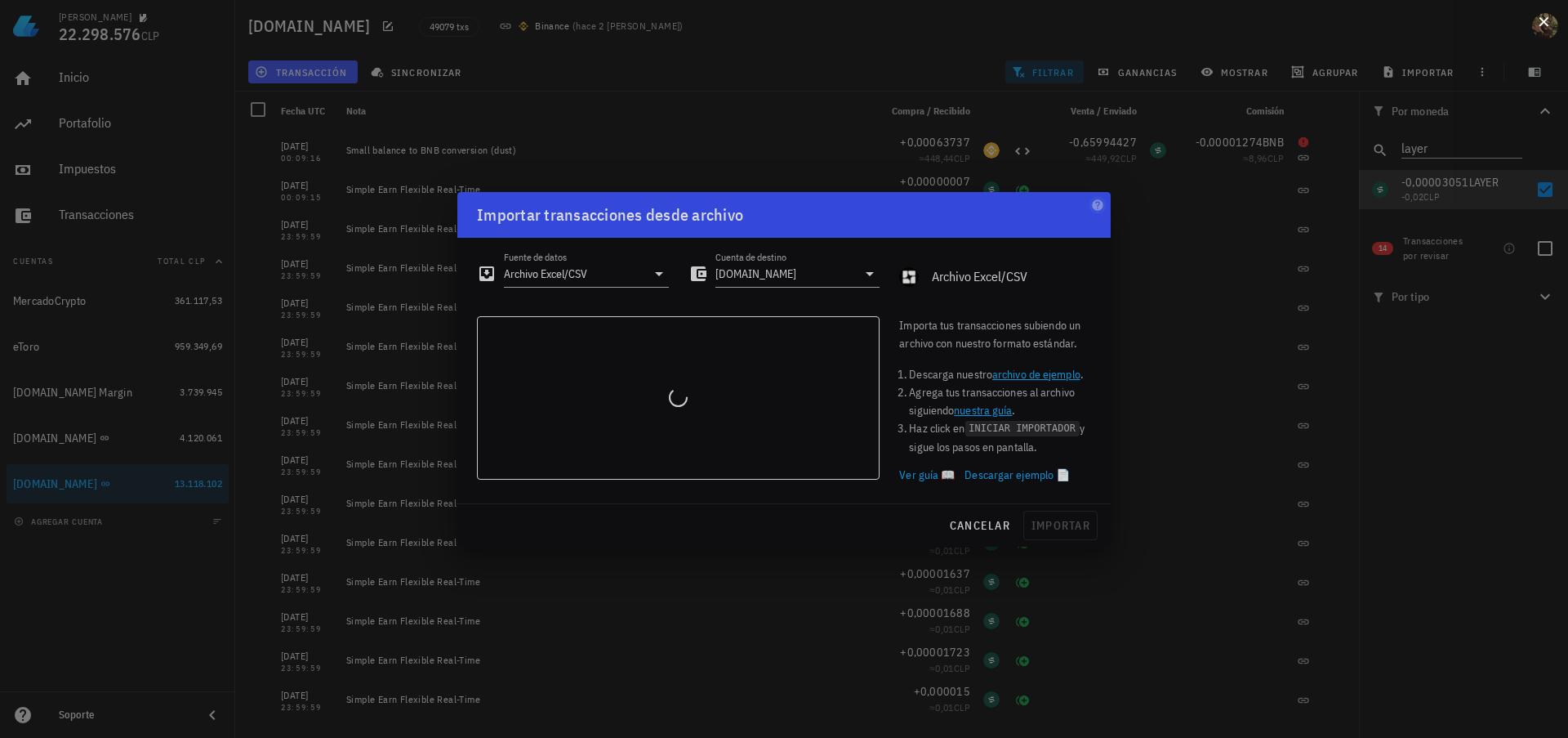
click at [1538, 19] on button at bounding box center [1543, 19] width 16 height 16
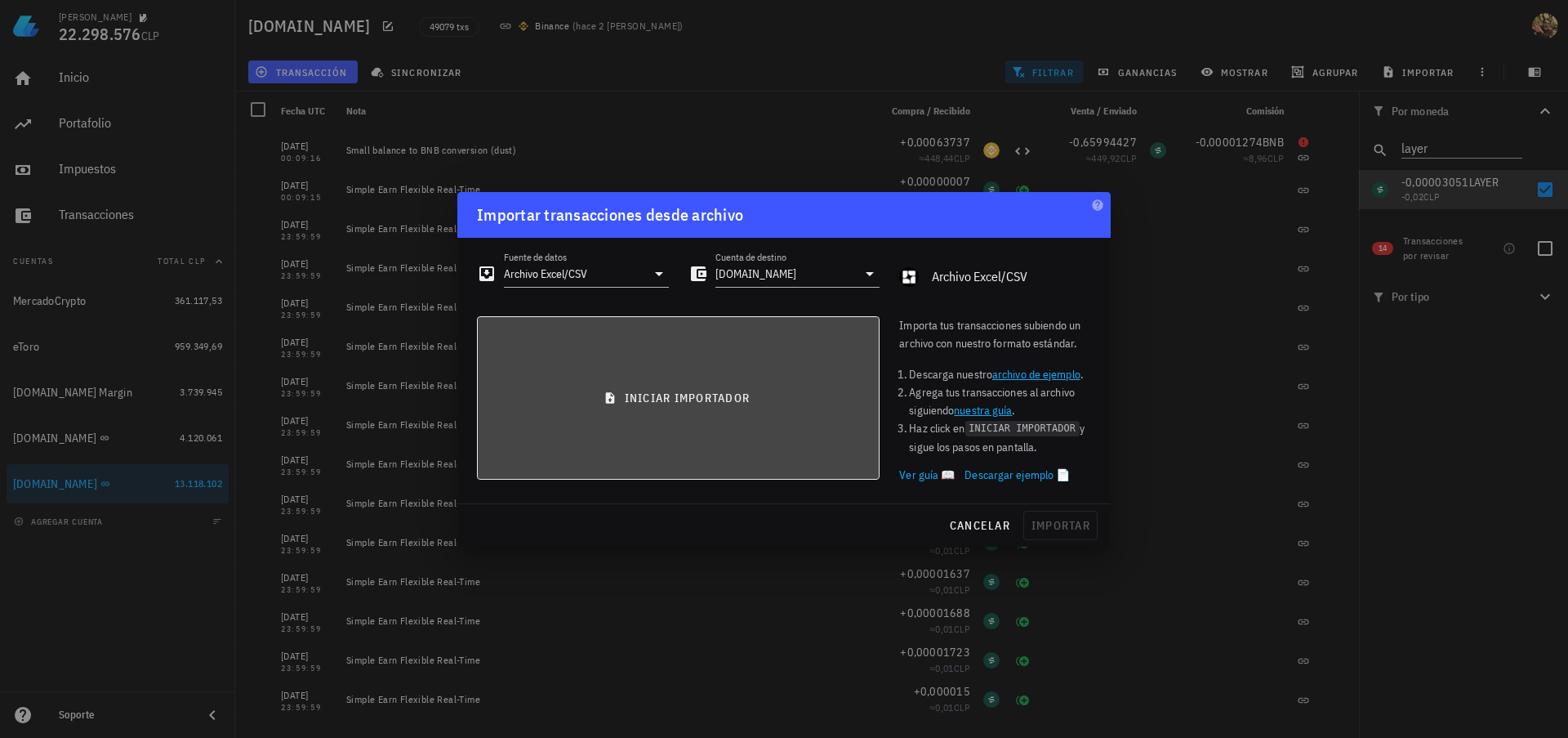
click at [725, 435] on button "iniciar importador" at bounding box center [678, 397] width 402 height 163
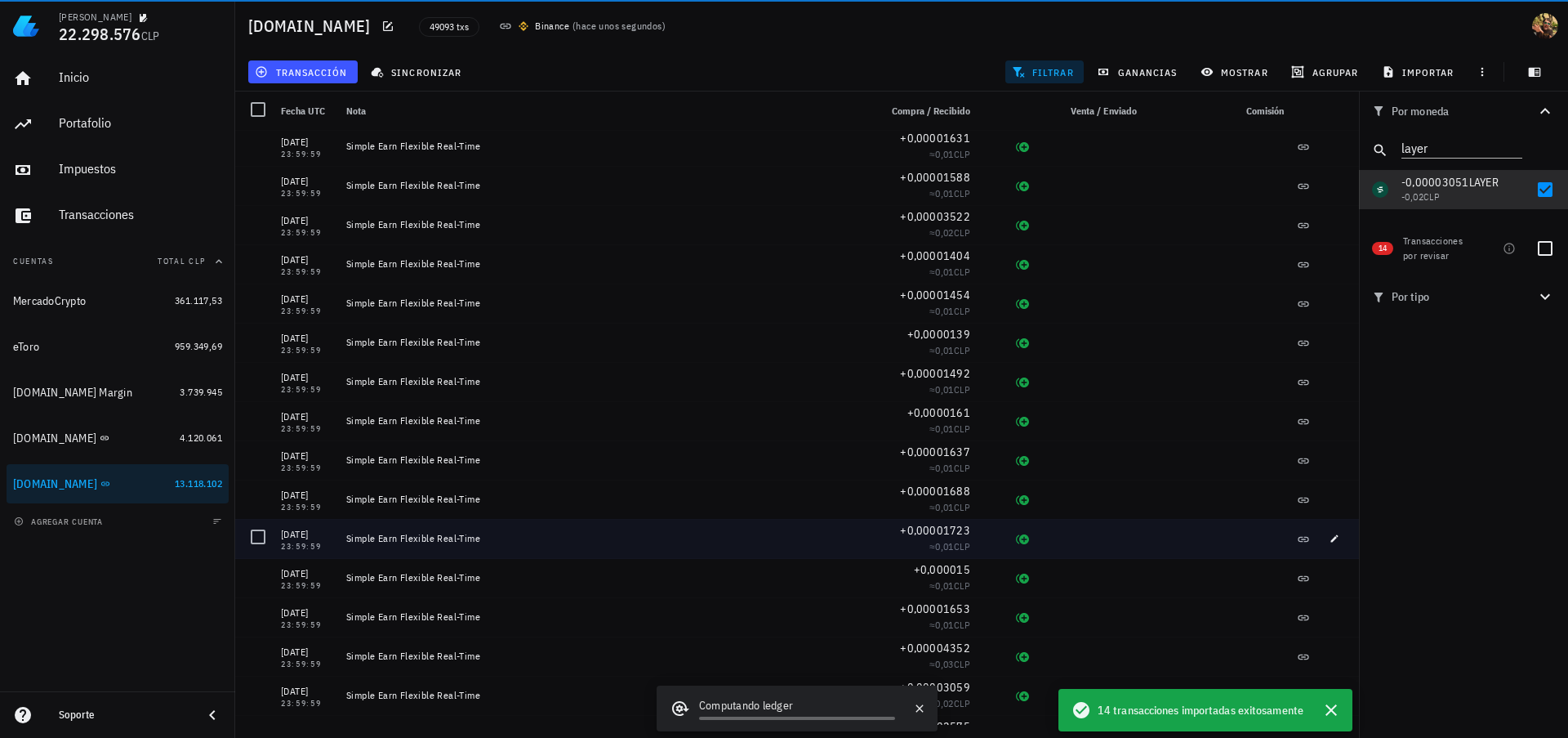
scroll to position [0, 0]
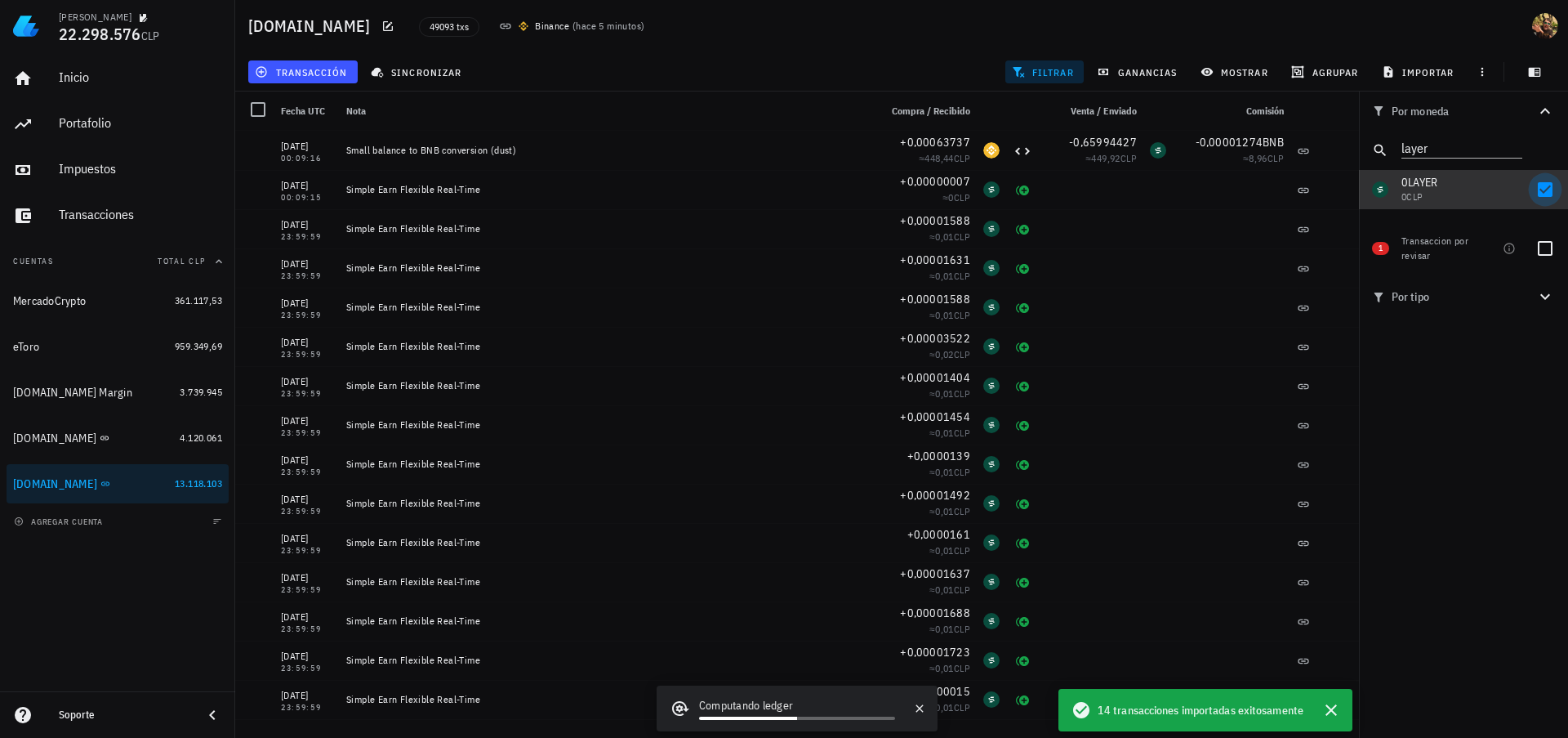
click at [1541, 191] on div at bounding box center [1545, 189] width 28 height 28
checkbox input "false"
click at [1512, 151] on icon "Clear" at bounding box center [1512, 145] width 16 height 16
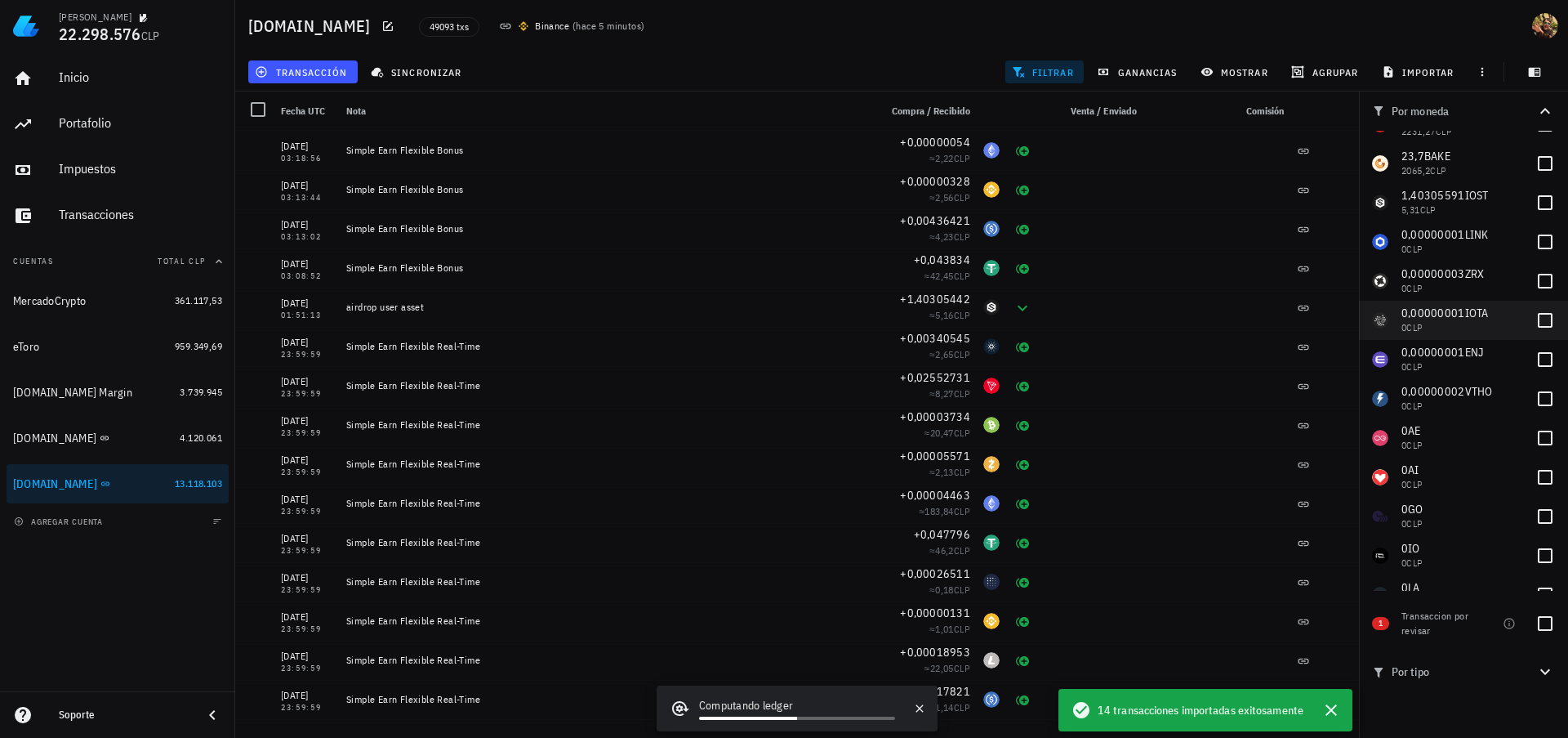
scroll to position [588, 0]
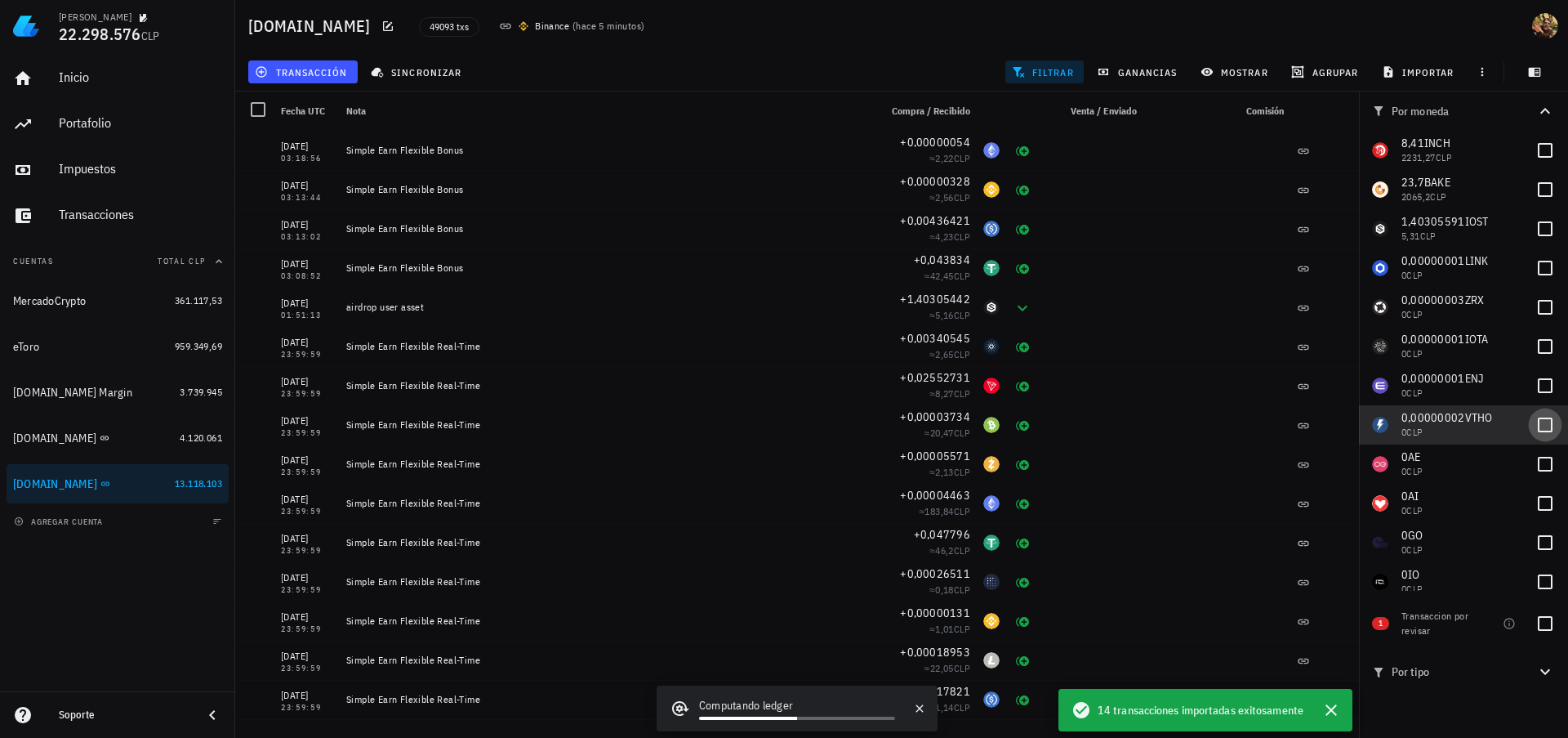
click at [1542, 425] on div at bounding box center [1545, 424] width 28 height 28
checkbox input "true"
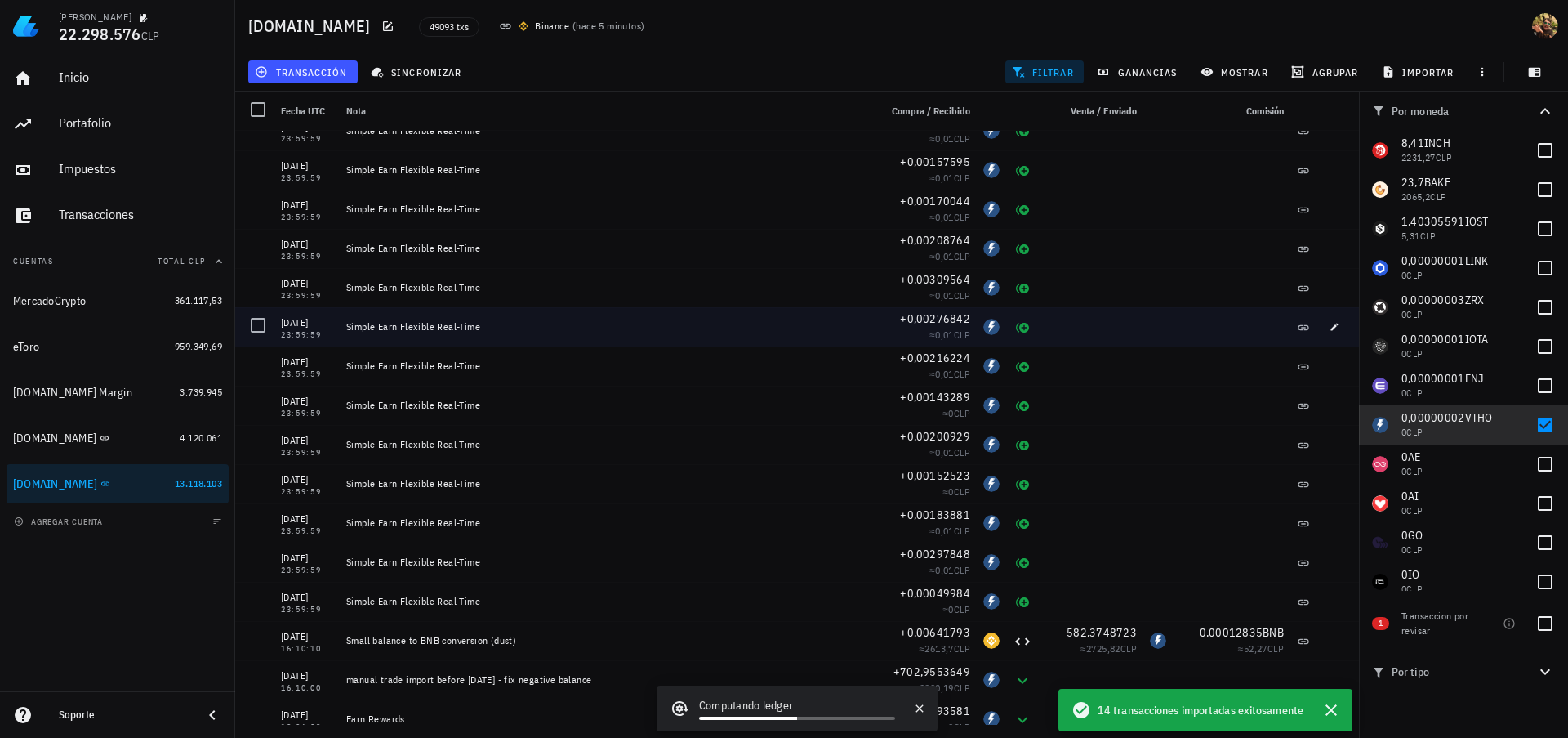
scroll to position [4425, 0]
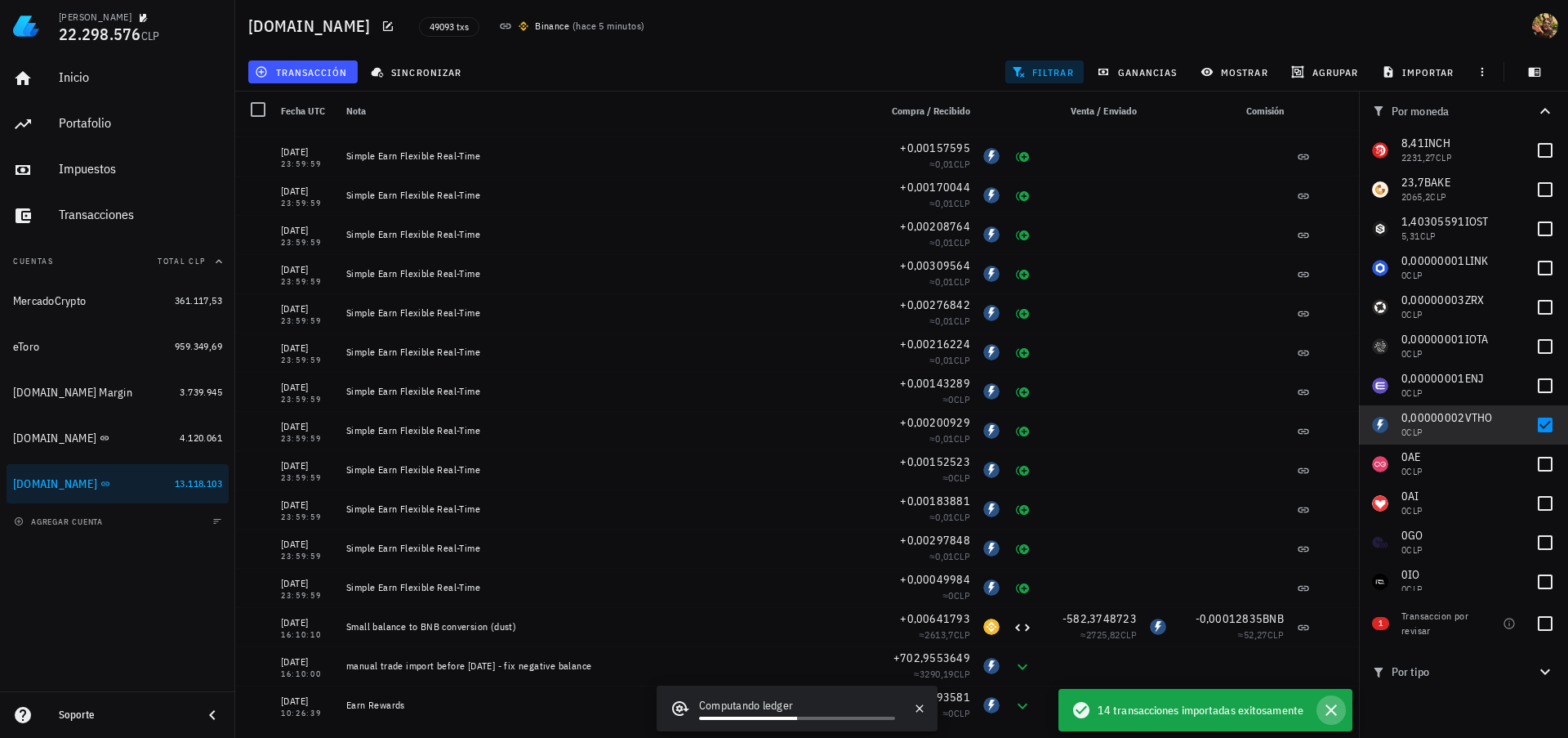
click at [1337, 709] on icon "button" at bounding box center [1330, 709] width 19 height 19
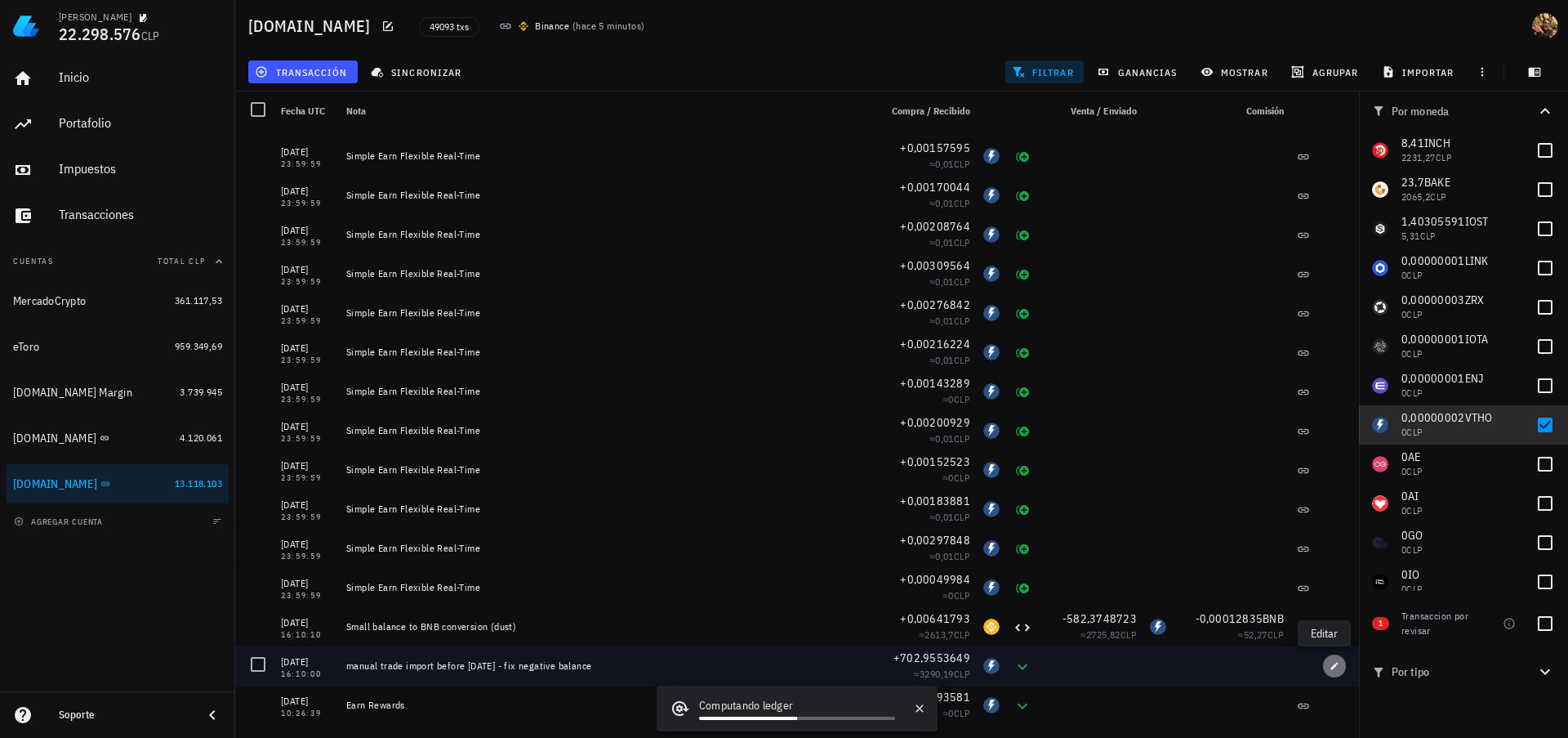
click at [1330, 668] on icon "button" at bounding box center [1335, 666] width 10 height 10
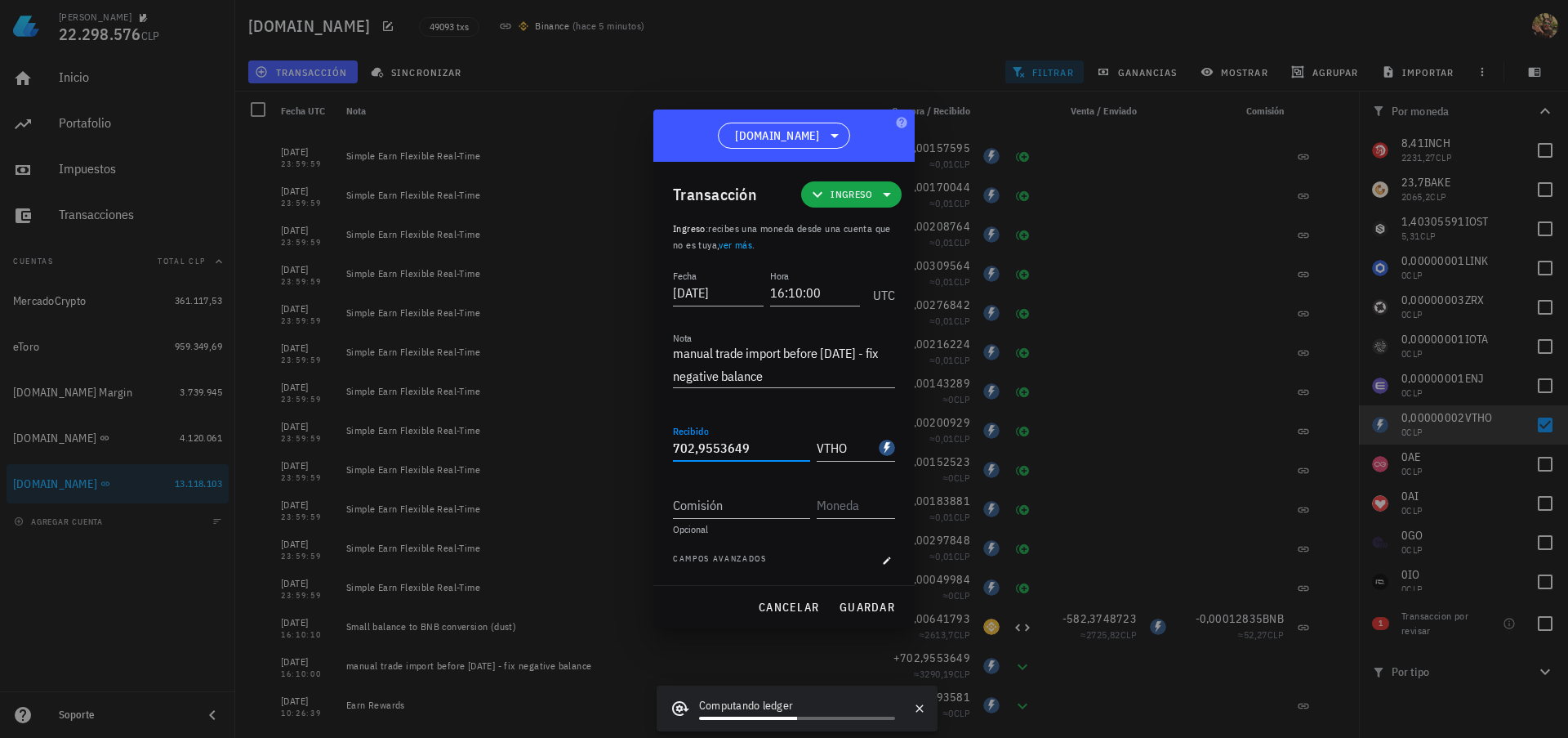
click at [697, 442] on input "702,9553649" at bounding box center [741, 447] width 137 height 26
click at [704, 443] on input "702,9553649" at bounding box center [741, 447] width 137 height 26
click at [712, 446] on input "702,9553649" at bounding box center [741, 447] width 137 height 26
click at [719, 446] on input "702,9553649" at bounding box center [741, 447] width 137 height 26
click at [724, 446] on input "702,9553649" at bounding box center [741, 447] width 137 height 26
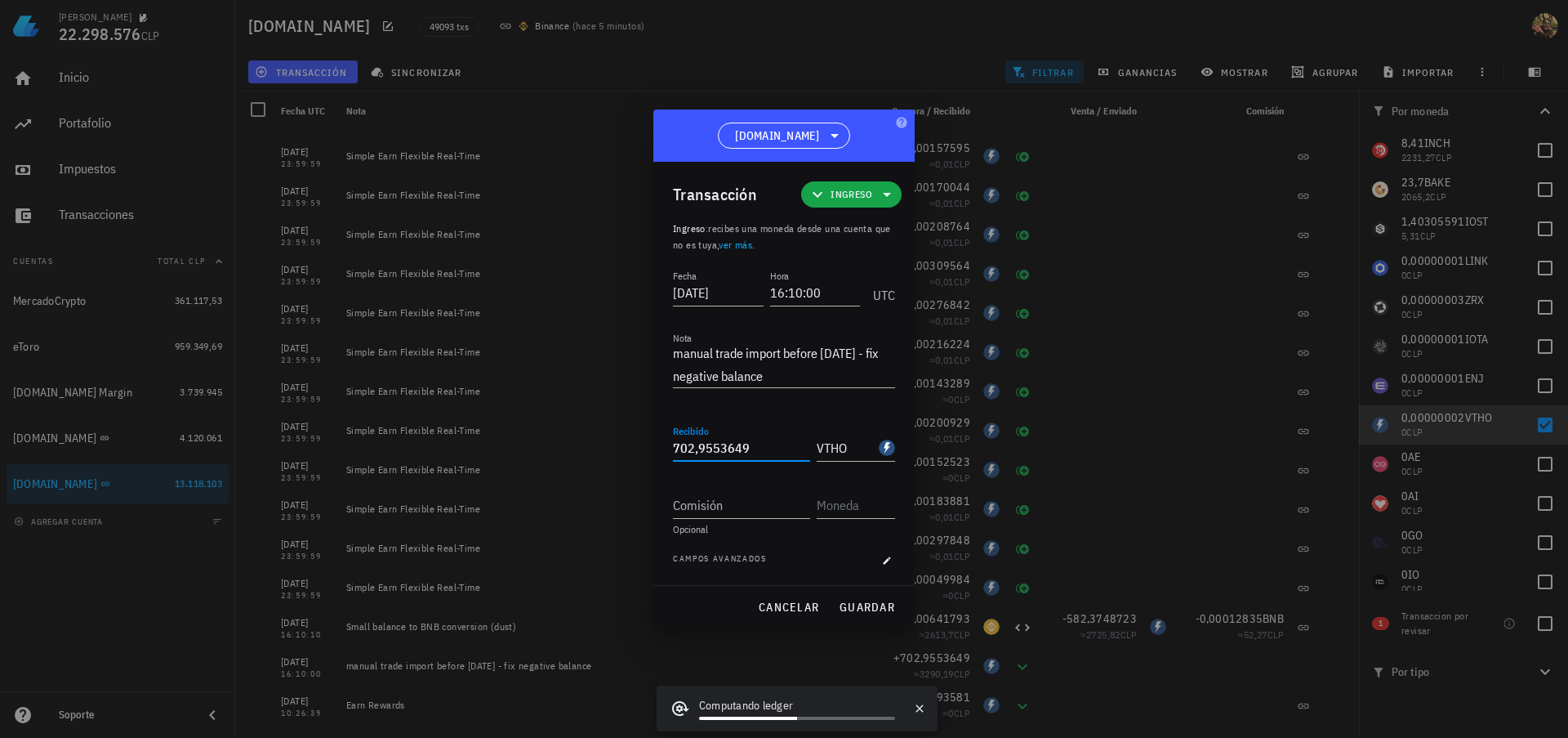
click at [735, 446] on input "702,9553649" at bounding box center [741, 447] width 137 height 26
click at [740, 449] on input "702,9553649" at bounding box center [741, 447] width 137 height 26
click at [746, 447] on input "702,9553649" at bounding box center [741, 447] width 137 height 26
click at [862, 598] on button "guardar" at bounding box center [867, 607] width 69 height 30
type input "702,9553649"
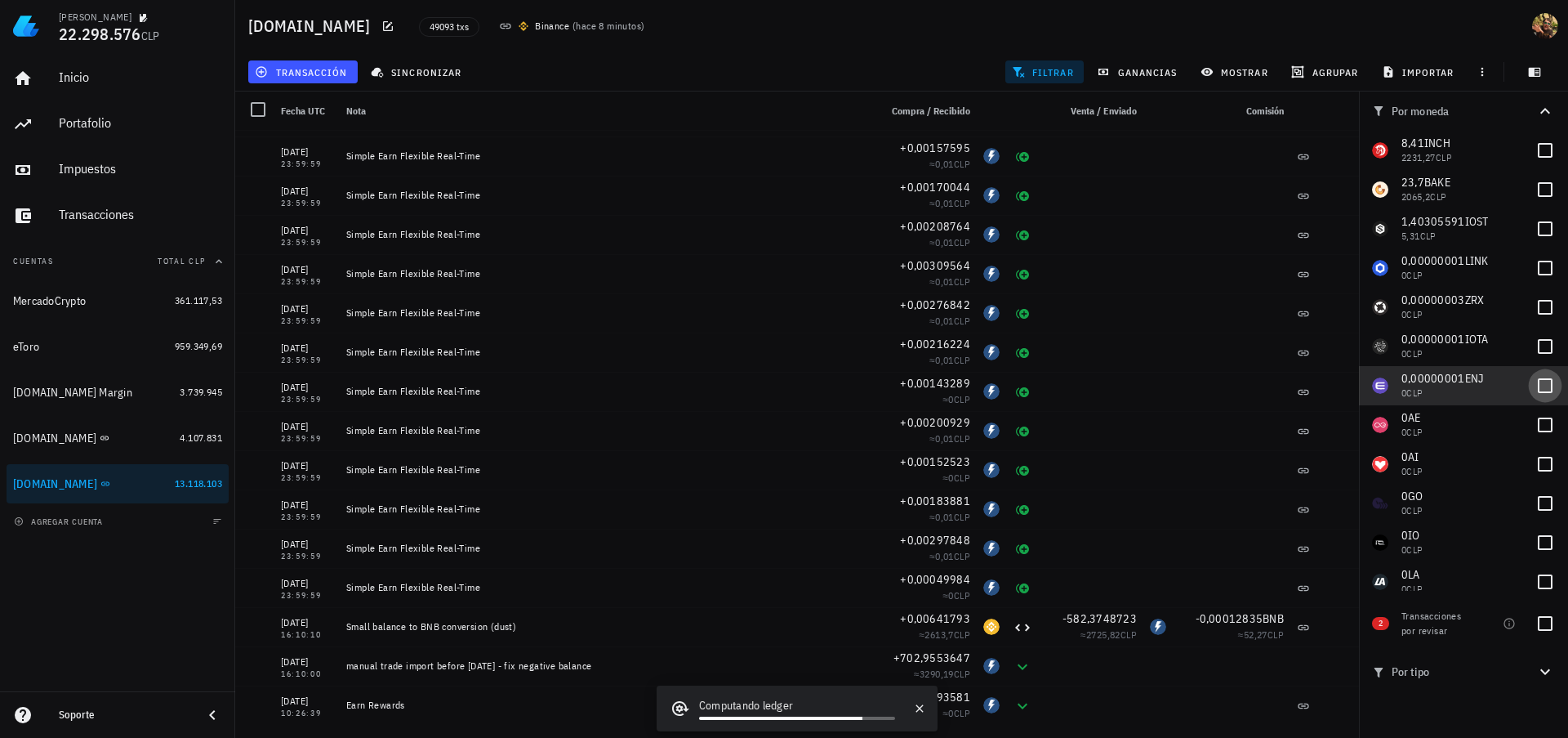
click at [1536, 389] on div at bounding box center [1545, 385] width 28 height 28
checkbox input "true"
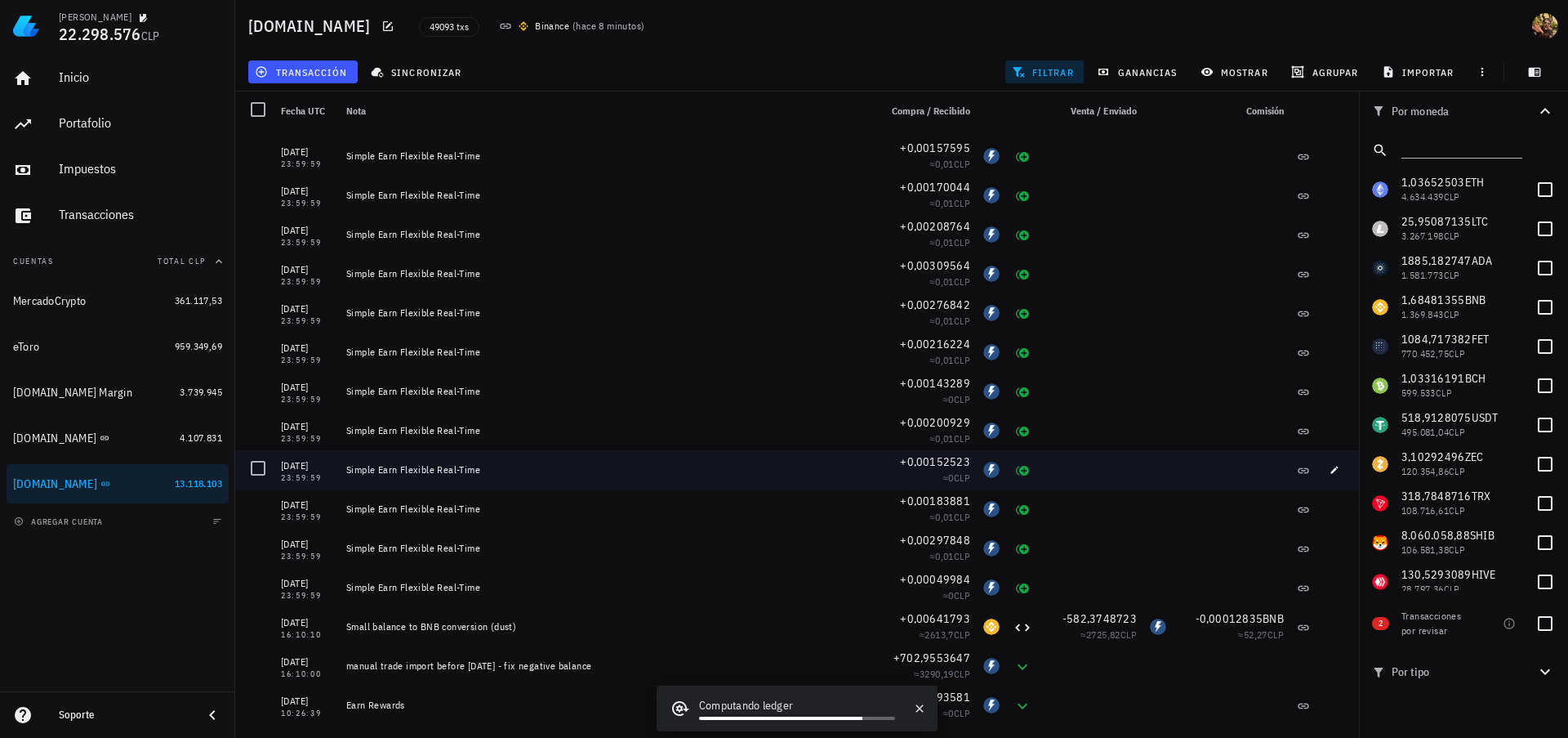
scroll to position [4699, 0]
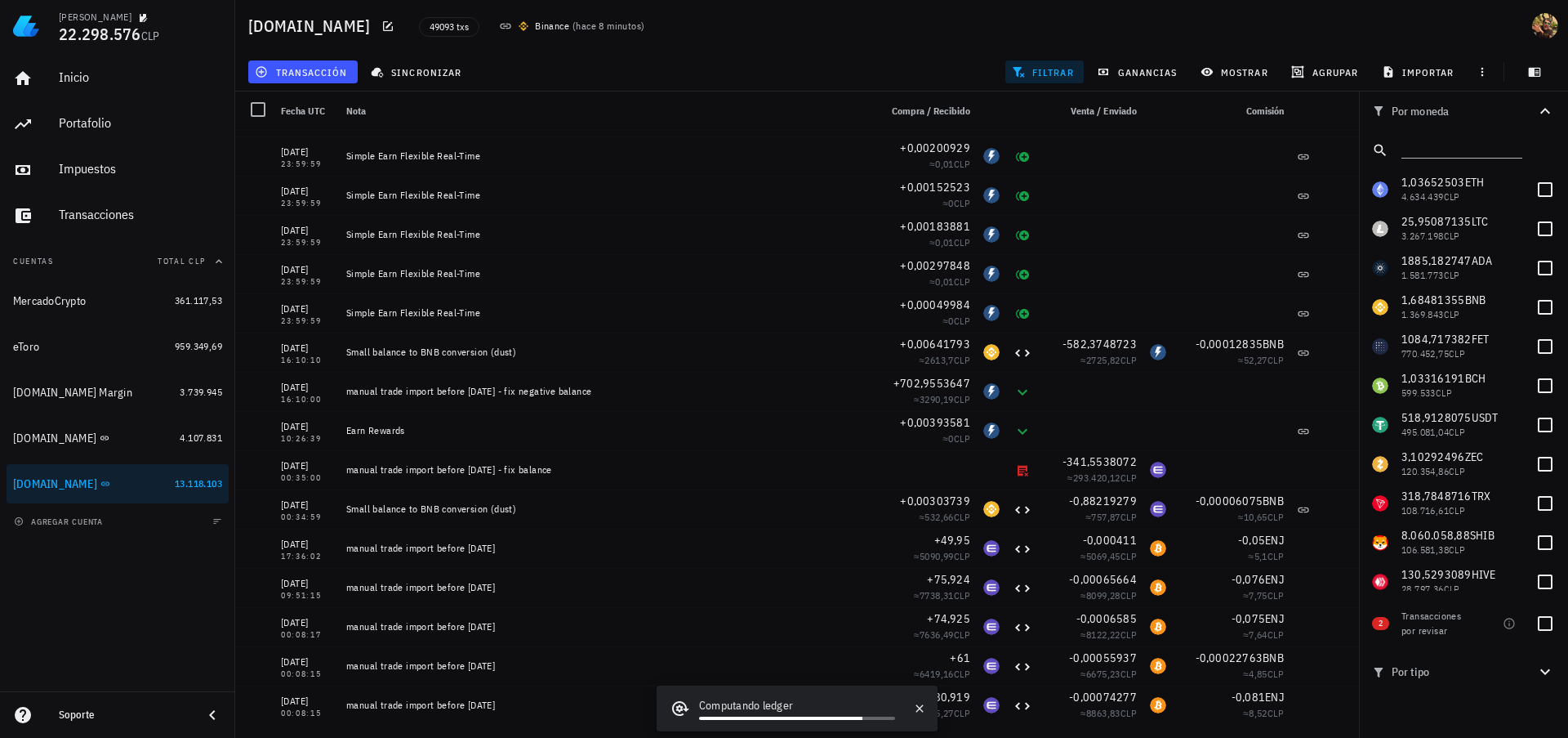
click at [1064, 68] on span "filtrar" at bounding box center [1045, 71] width 59 height 13
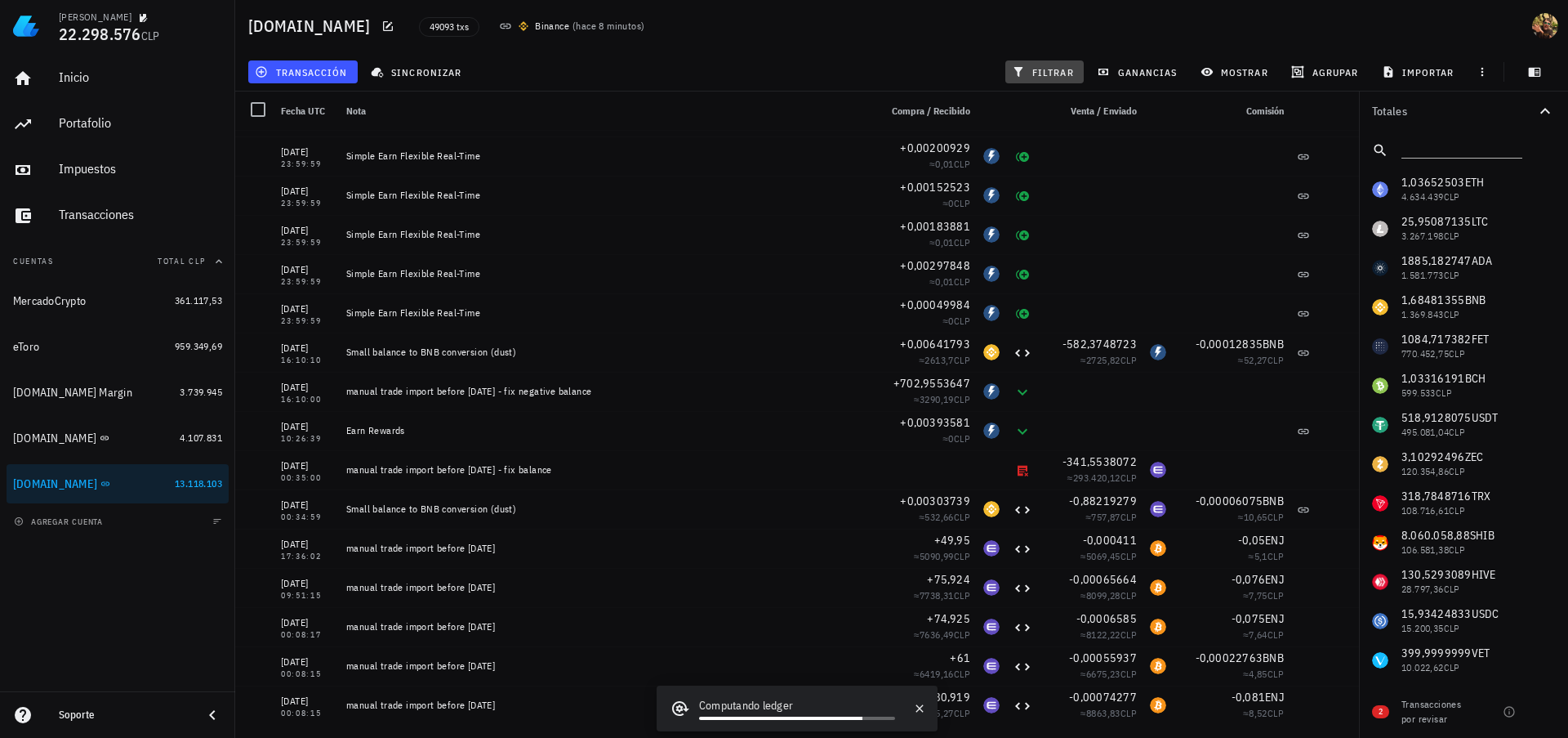
click at [1058, 69] on span "filtrar" at bounding box center [1045, 71] width 59 height 13
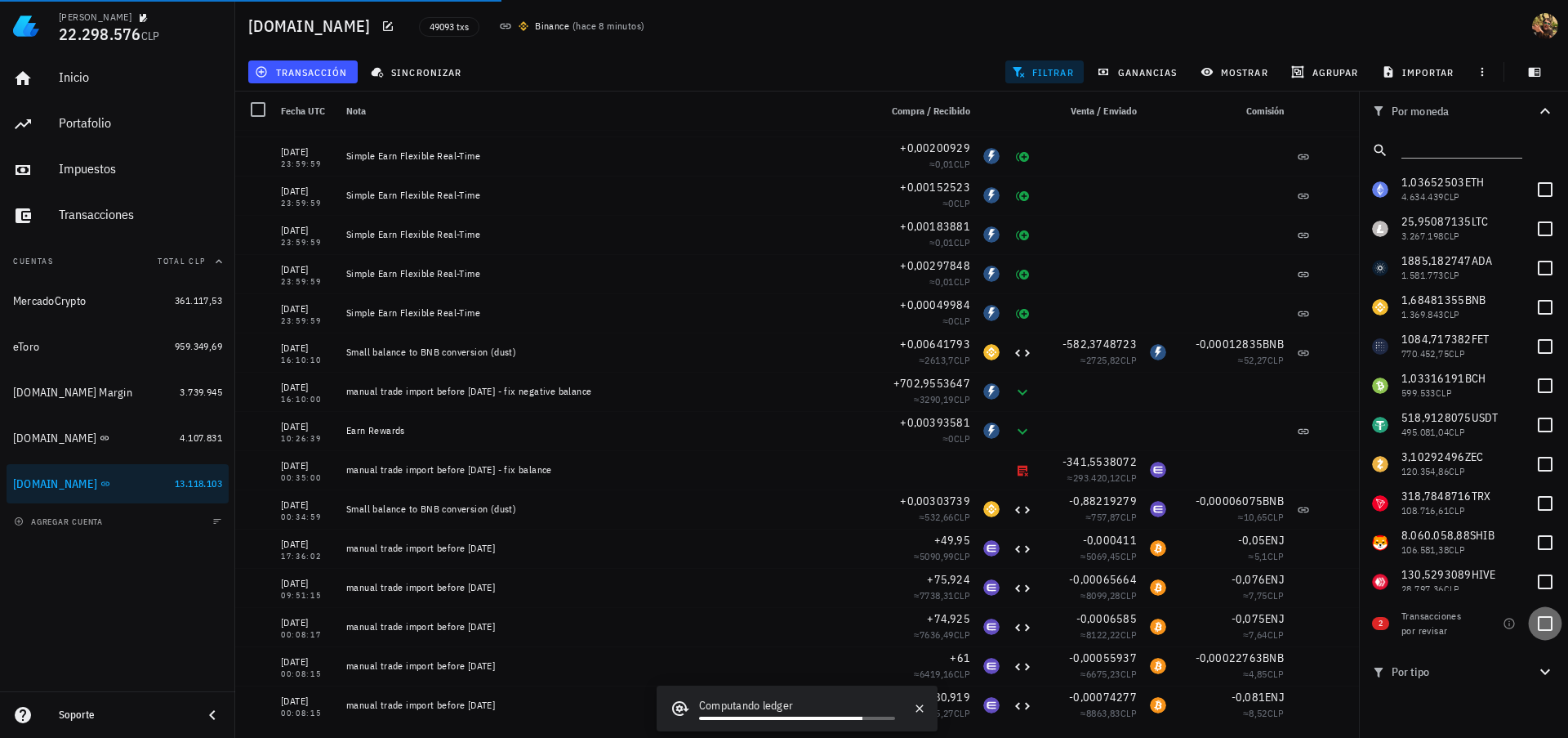
click at [1538, 625] on div at bounding box center [1545, 623] width 28 height 28
checkbox input "true"
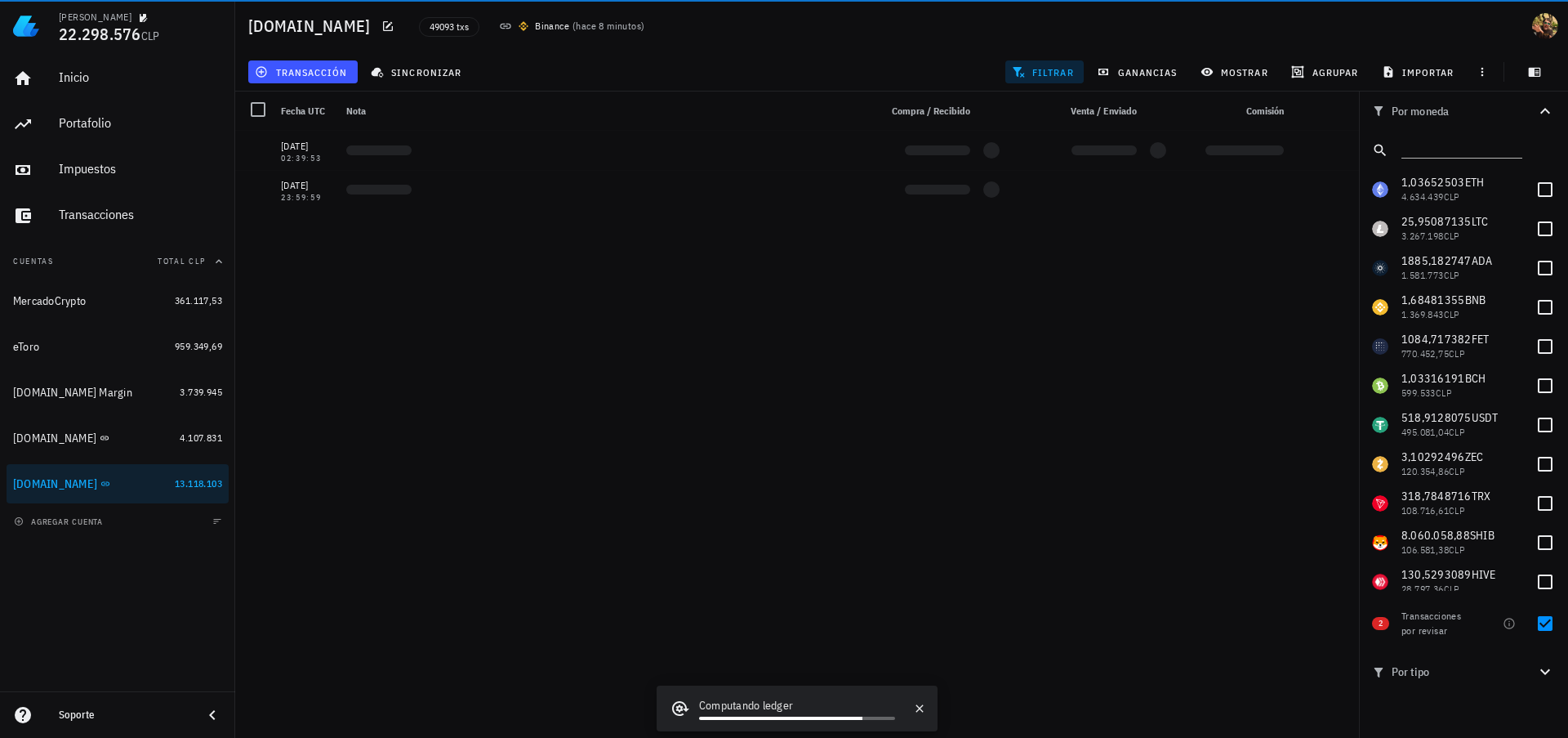
scroll to position [0, 0]
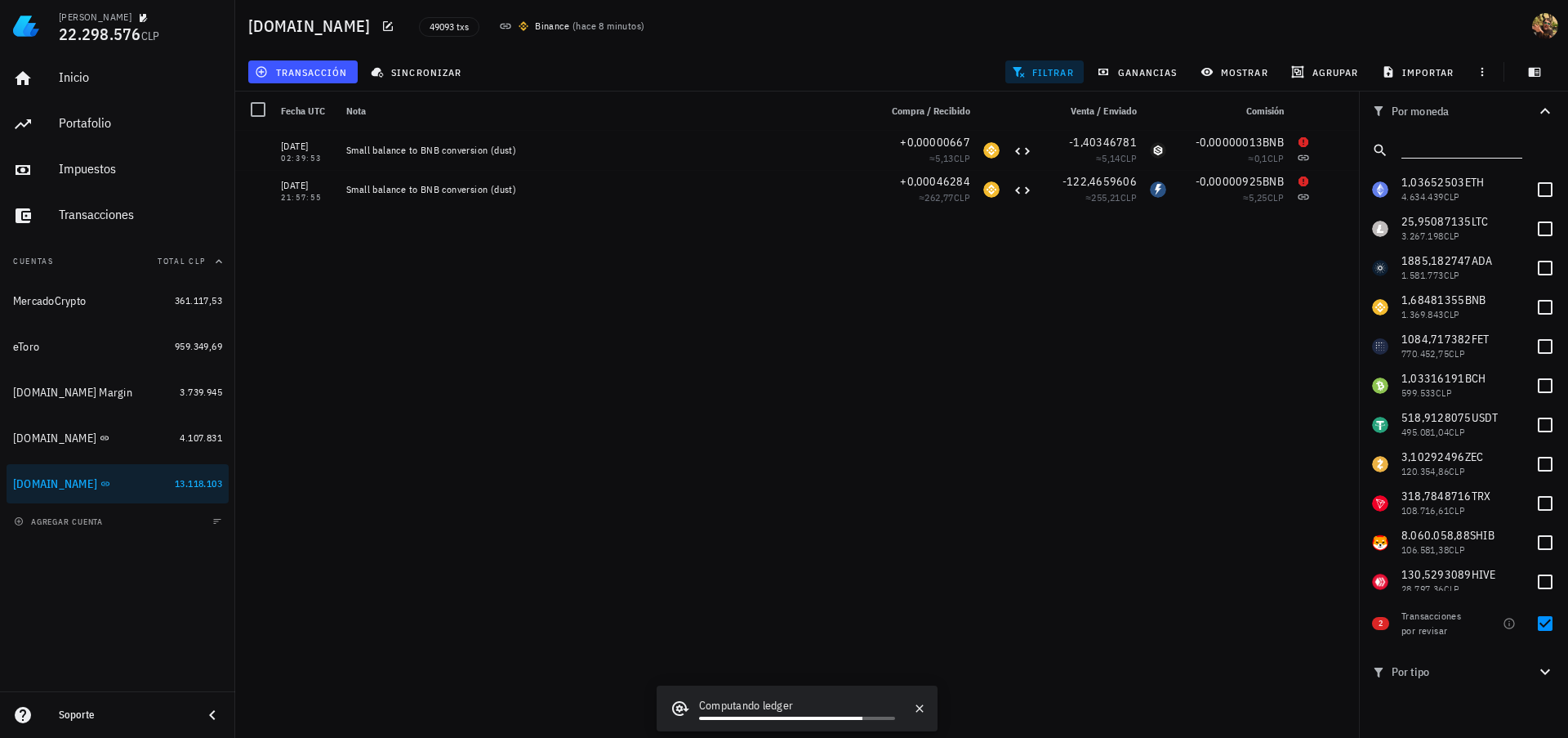
click at [1426, 156] on input "text" at bounding box center [1460, 146] width 117 height 21
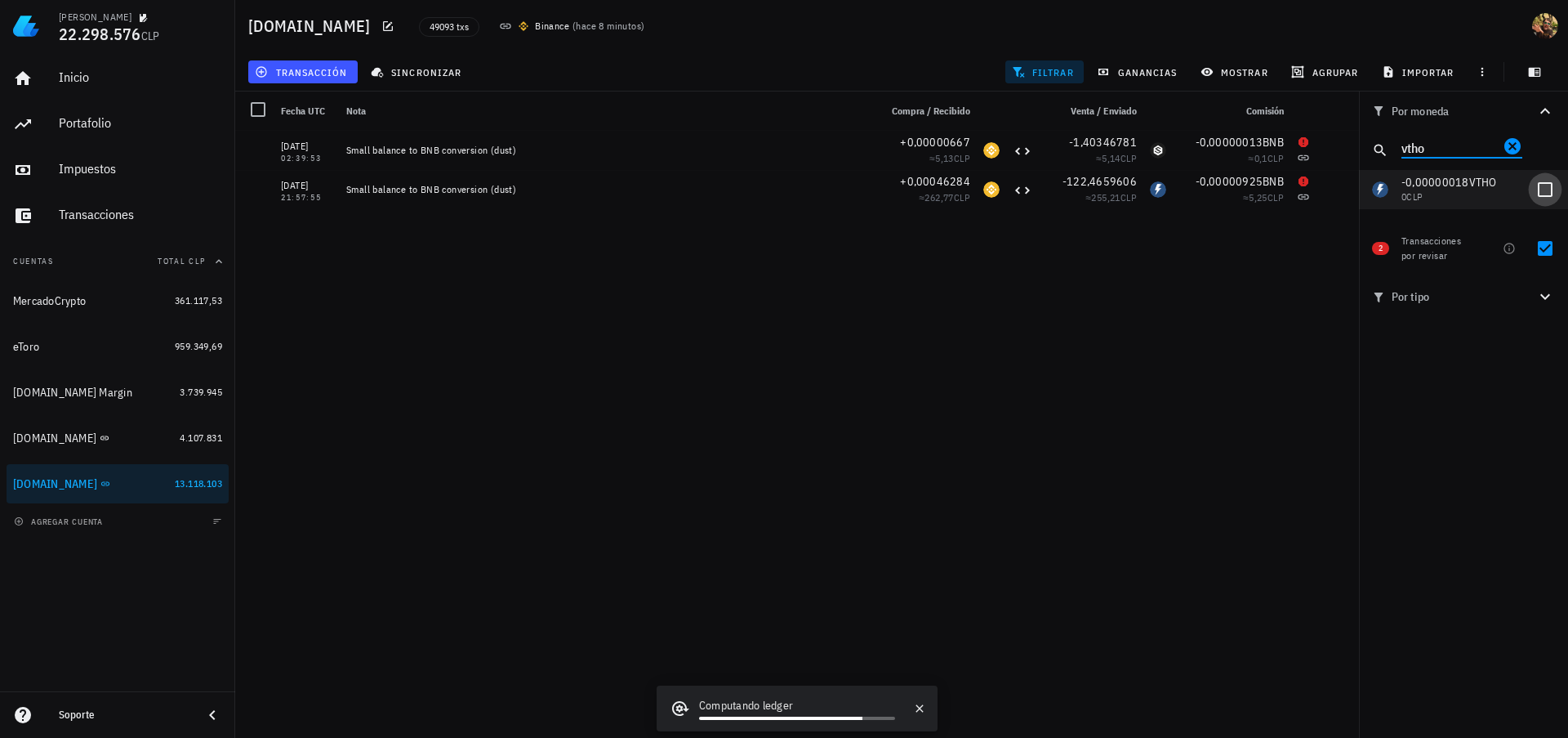
type input "vtho"
click at [1543, 194] on div at bounding box center [1545, 189] width 28 height 28
checkbox input "true"
click at [1549, 252] on div at bounding box center [1545, 248] width 28 height 28
checkbox input "false"
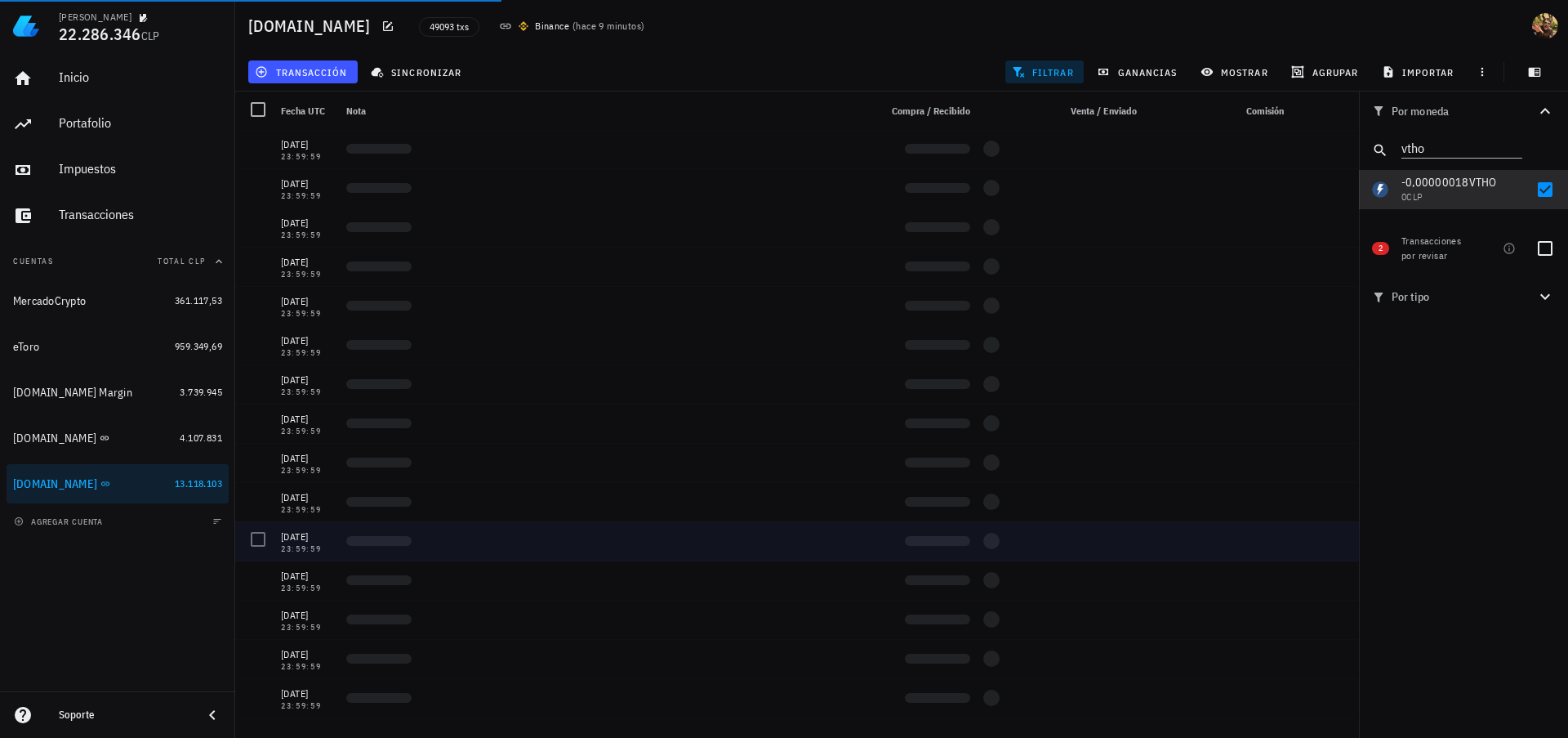
scroll to position [4425, 0]
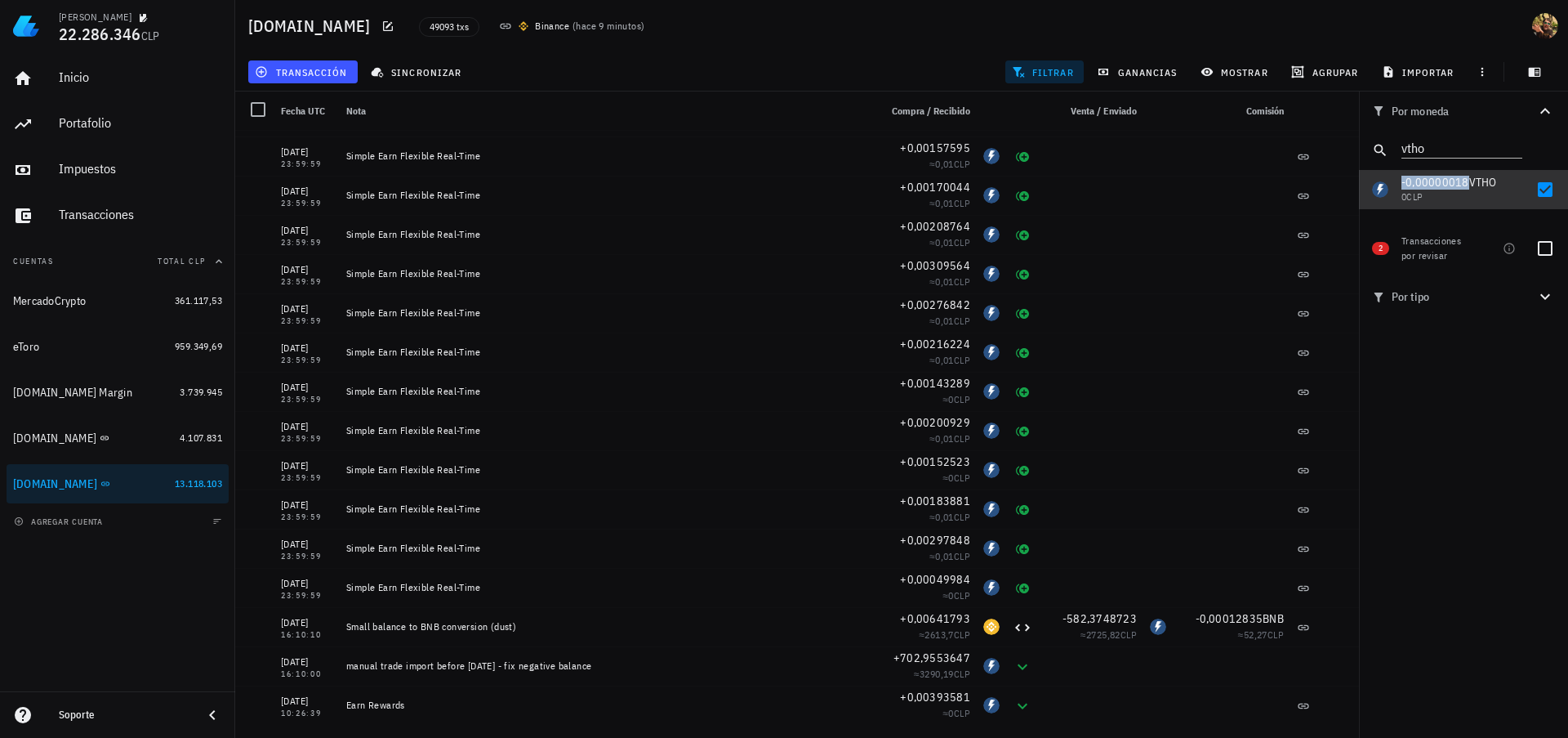
copy span "-0,00000018"
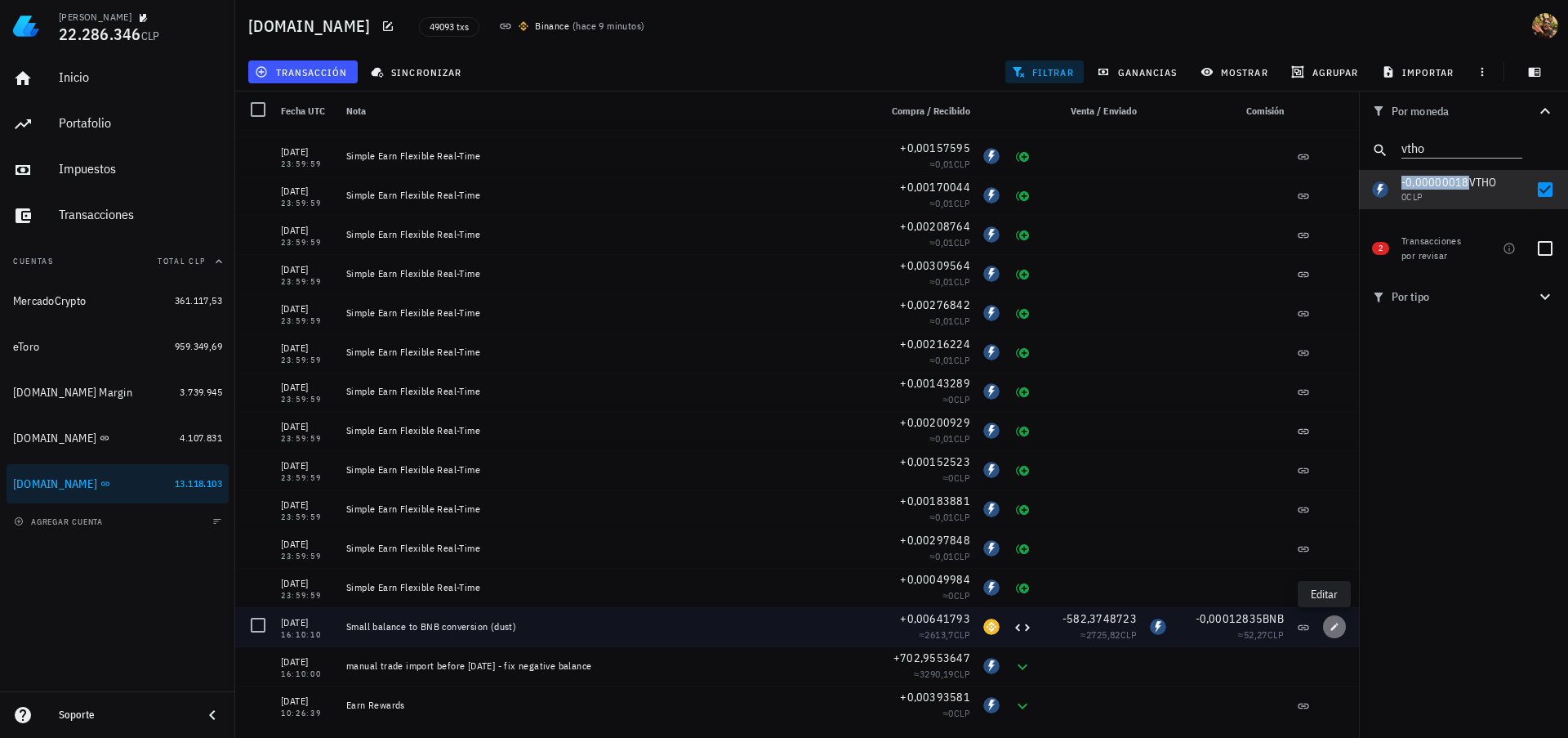
click at [1330, 626] on icon "button" at bounding box center [1335, 626] width 10 height 10
type input "16:10:10"
type textarea "Small balance to BNB conversion (dust)"
type input "0,00641793"
type input "BNB"
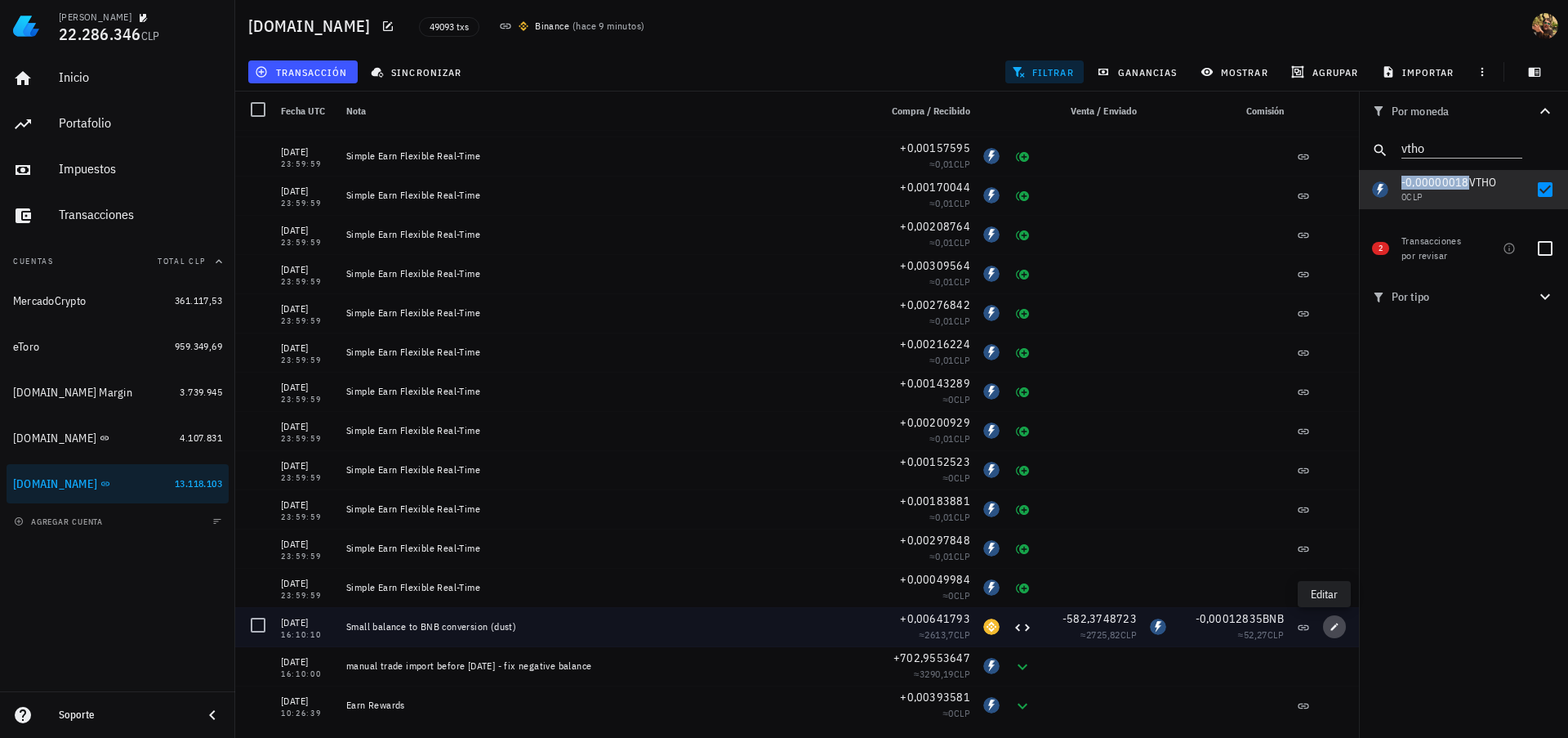
type input "582,37487225"
type input "VTHO"
type input "0,00012835"
type input "BNB"
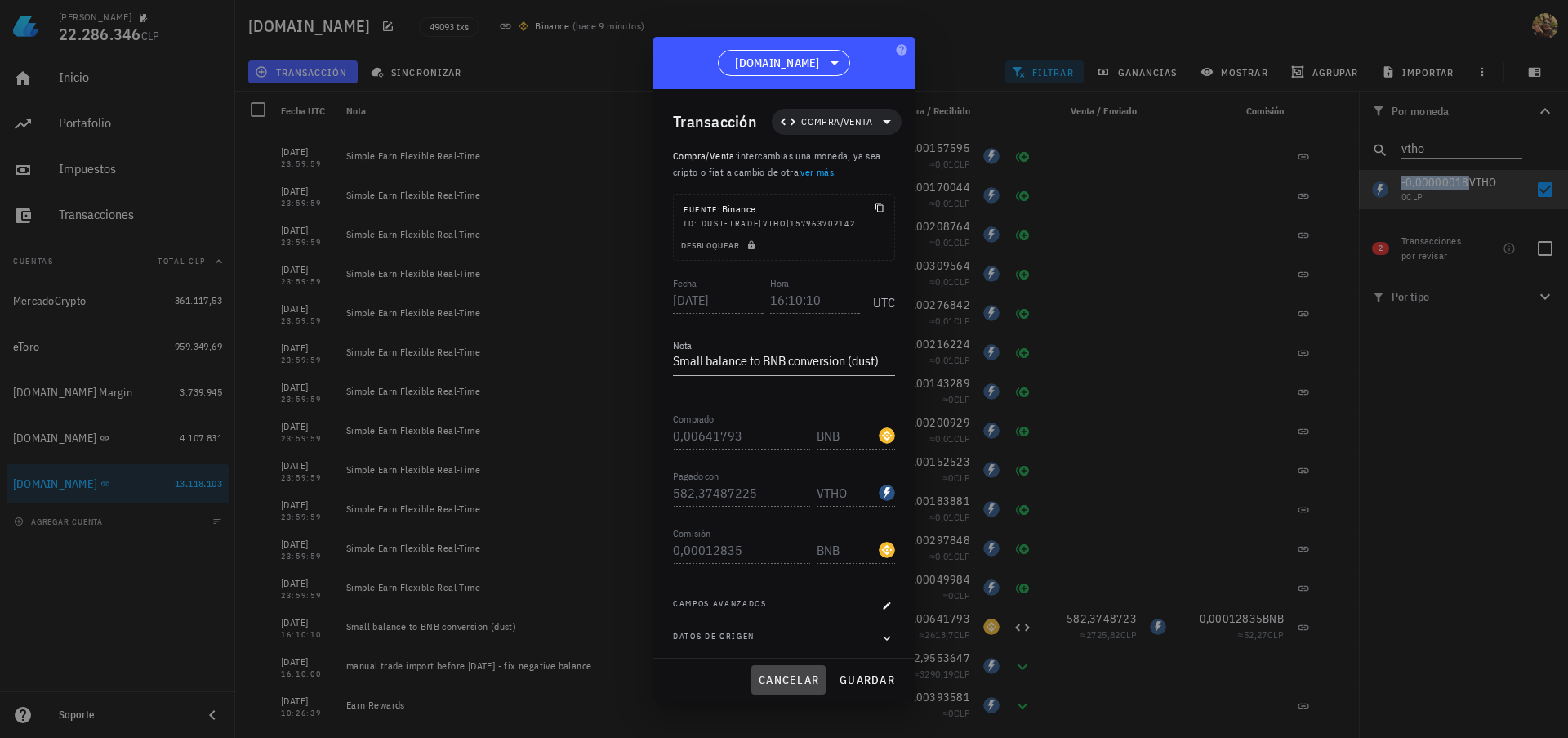
click at [795, 687] on button "cancelar" at bounding box center [789, 680] width 74 height 30
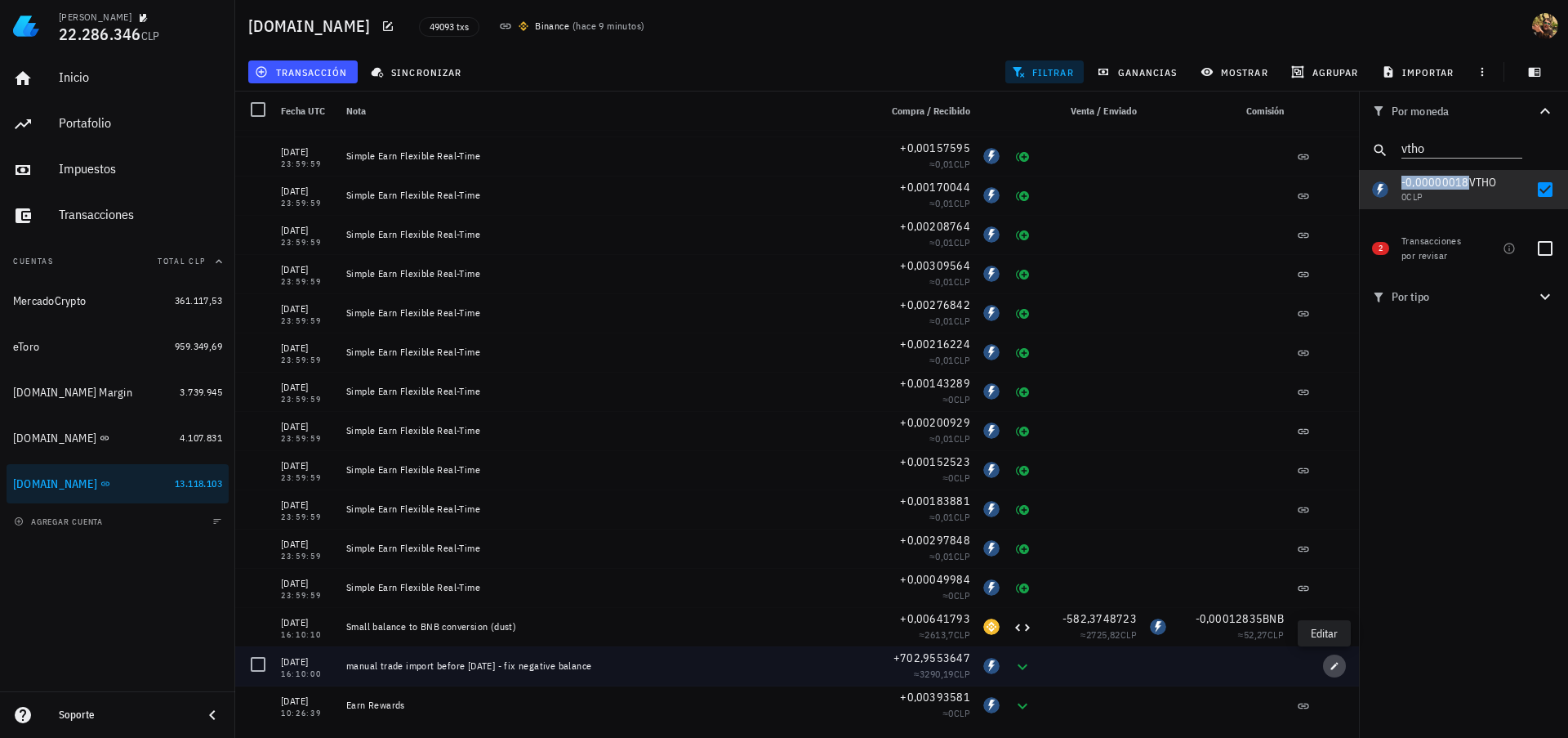
click at [1325, 670] on button "button" at bounding box center [1334, 665] width 23 height 23
type input "16:10:00"
type textarea "manual trade import before [DATE] - fix negative balance"
type input "702,9553647"
type input "VTHO"
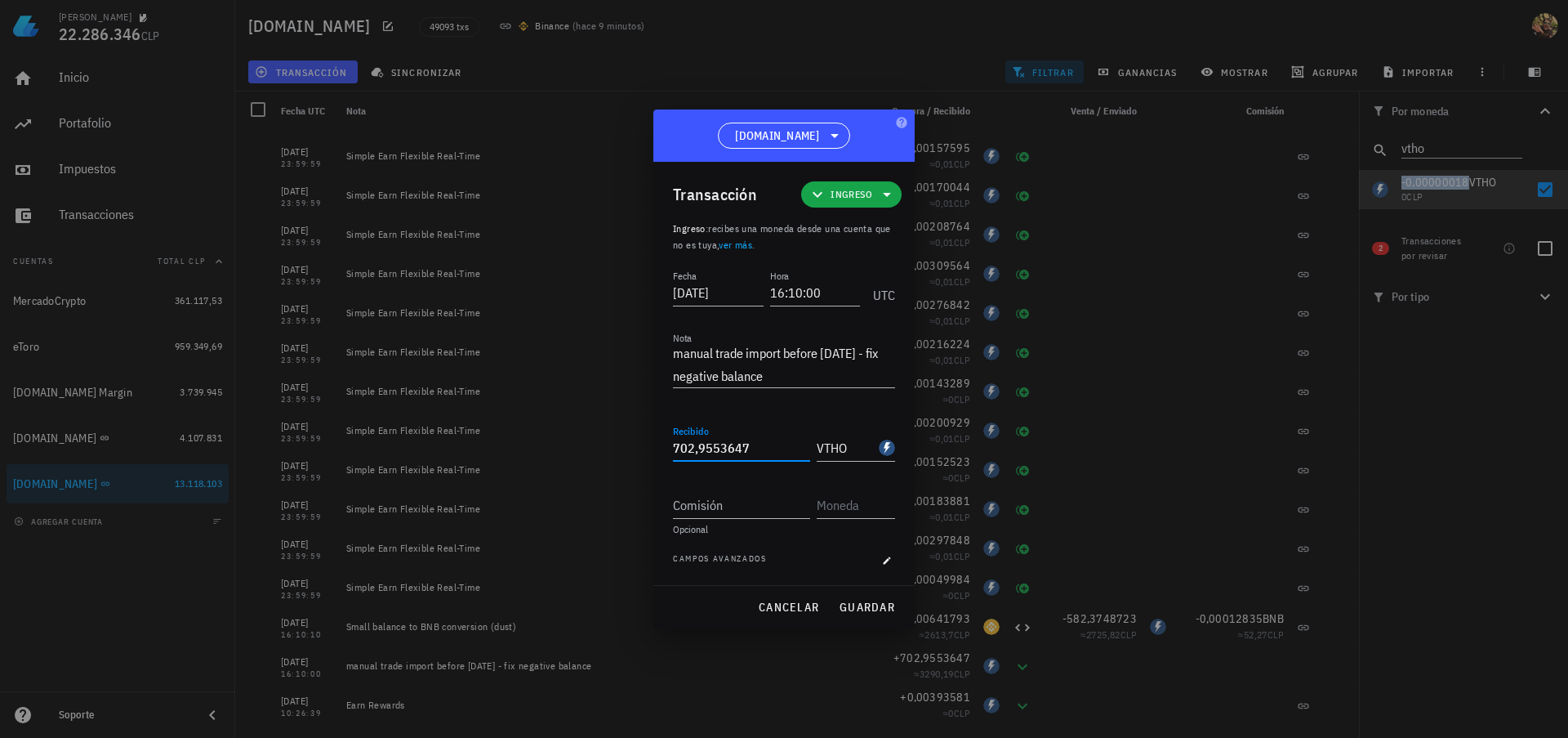
click at [773, 448] on input "702,9553647" at bounding box center [741, 447] width 137 height 26
click at [766, 446] on input "702,9553647" at bounding box center [741, 447] width 137 height 26
click at [860, 604] on span "guardar" at bounding box center [866, 606] width 57 height 14
type input "702,9553647"
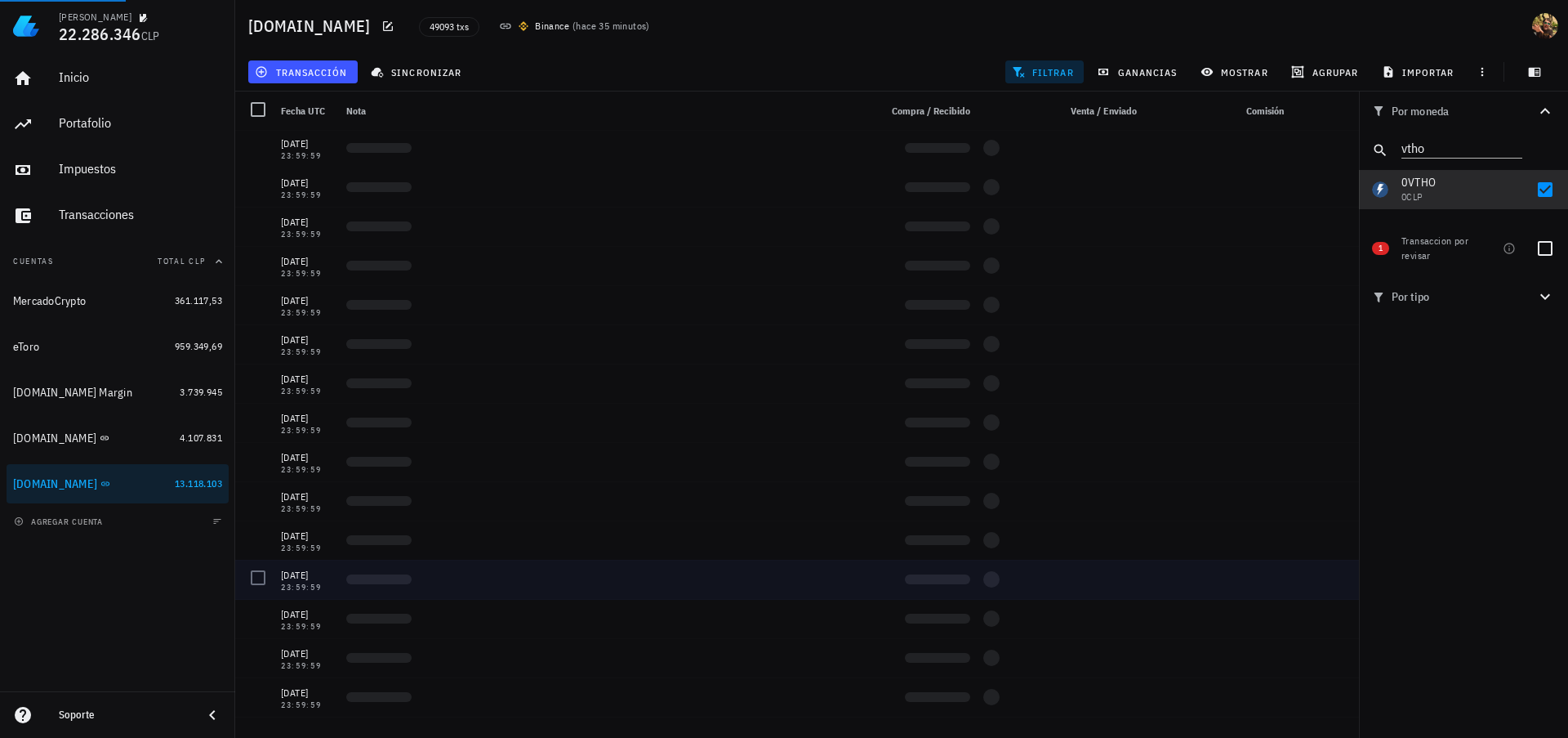
scroll to position [0, 0]
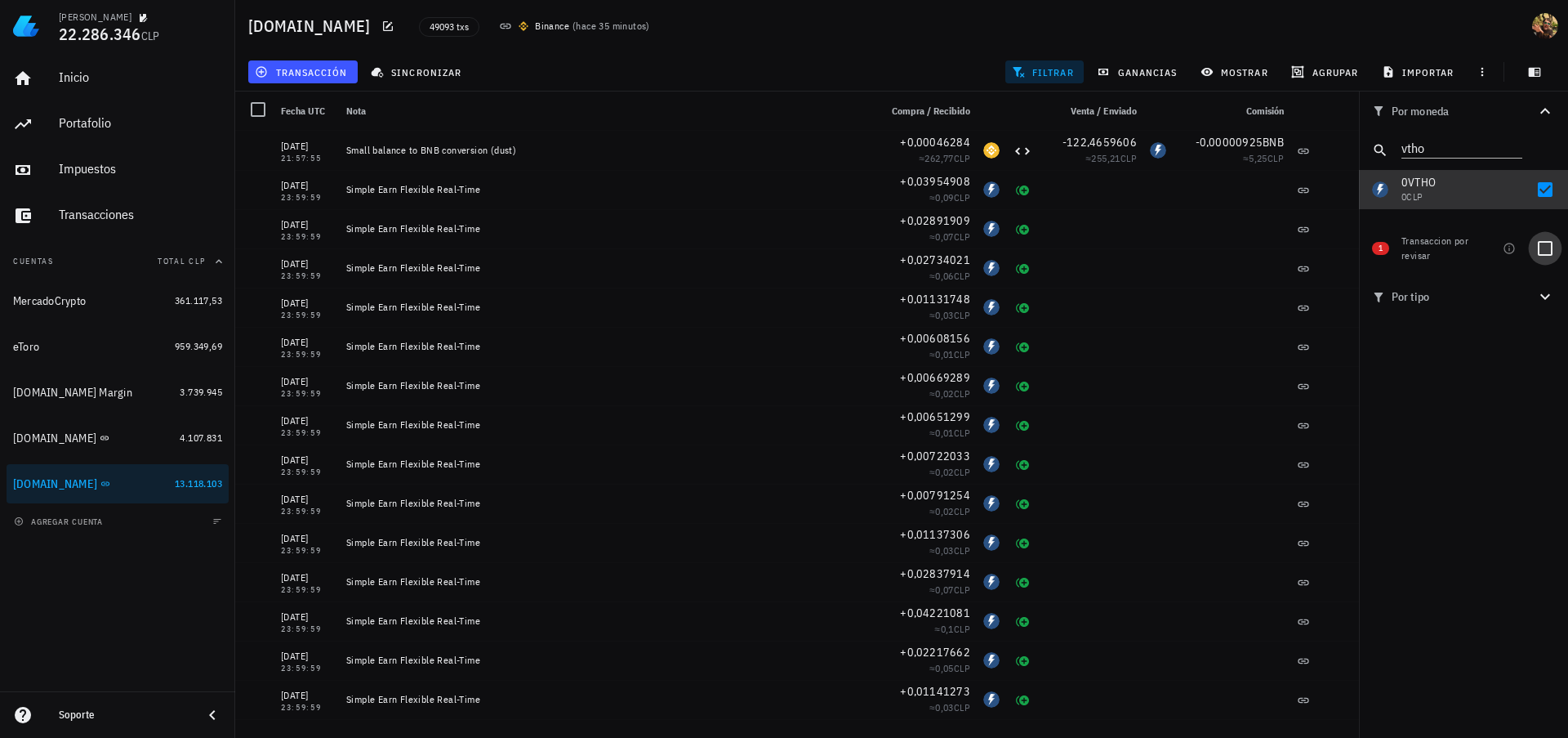
drag, startPoint x: 1548, startPoint y: 195, endPoint x: 1551, endPoint y: 249, distance: 54.1
click at [1548, 194] on div at bounding box center [1545, 189] width 28 height 28
checkbox input "false"
click at [1552, 249] on div at bounding box center [1545, 248] width 28 height 28
checkbox input "true"
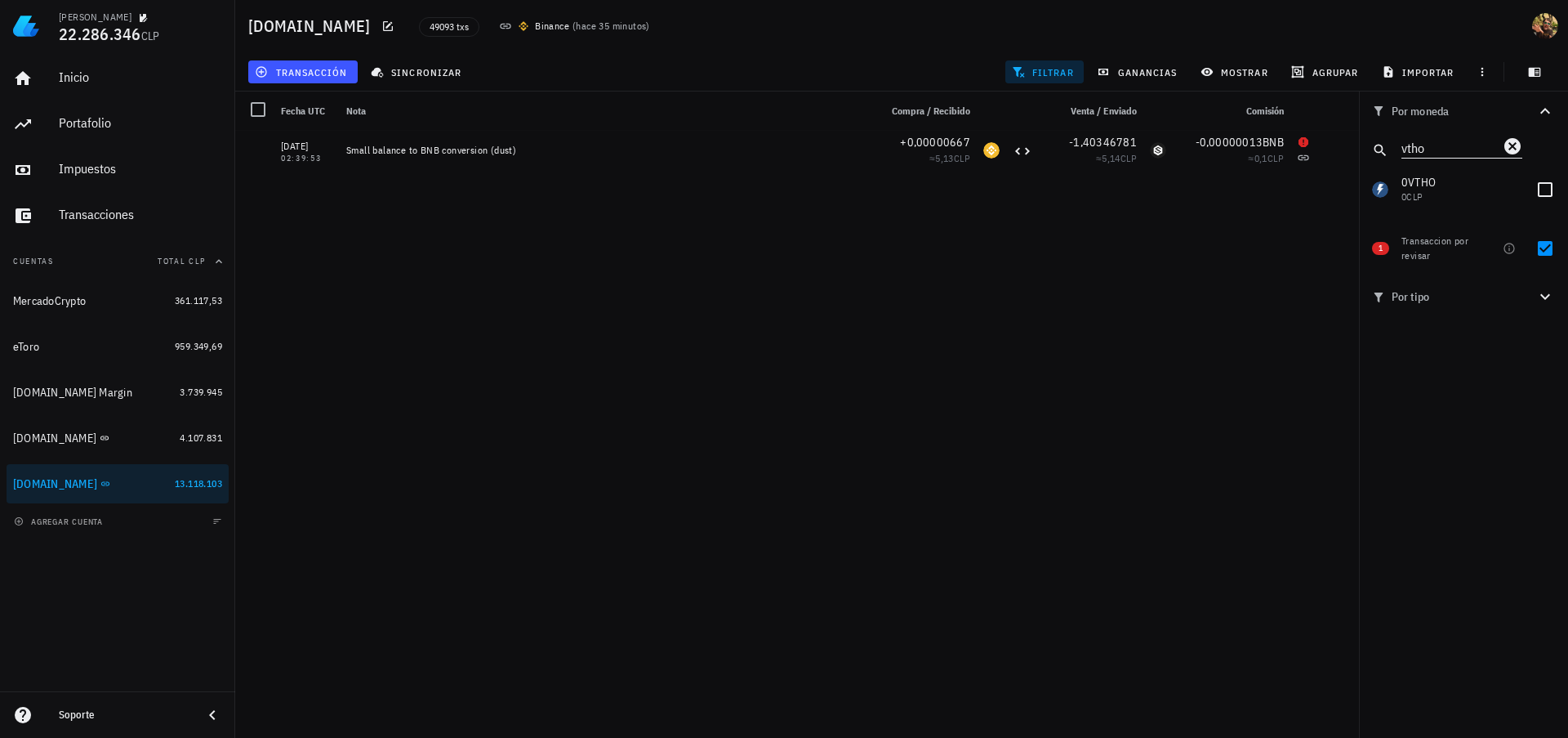
click at [1438, 144] on input "vtho" at bounding box center [1451, 146] width 98 height 21
type input "iost"
click at [1547, 188] on div at bounding box center [1545, 189] width 28 height 28
checkbox input "true"
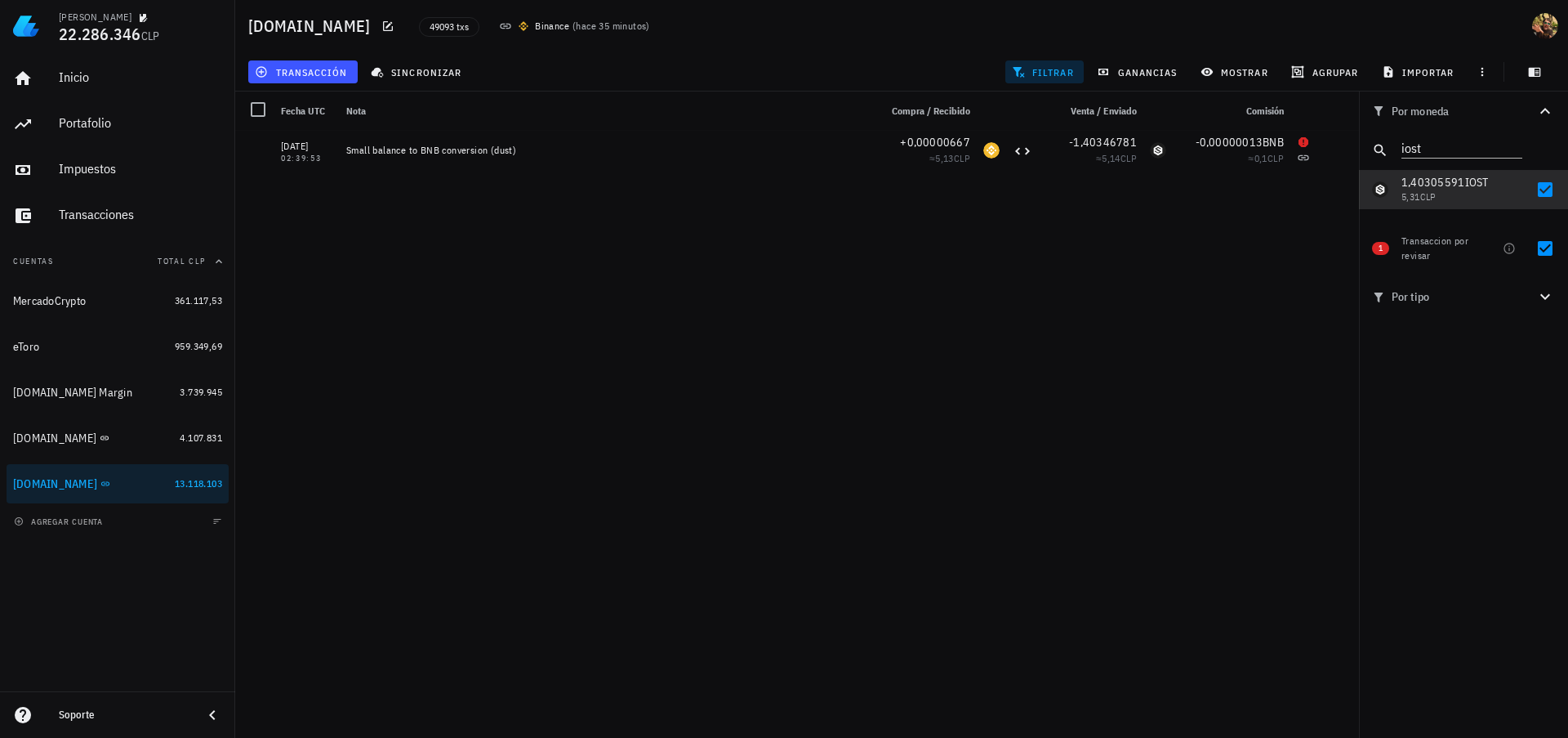
drag, startPoint x: 1546, startPoint y: 243, endPoint x: 1406, endPoint y: 273, distance: 143.2
click at [1546, 243] on div at bounding box center [1545, 248] width 28 height 28
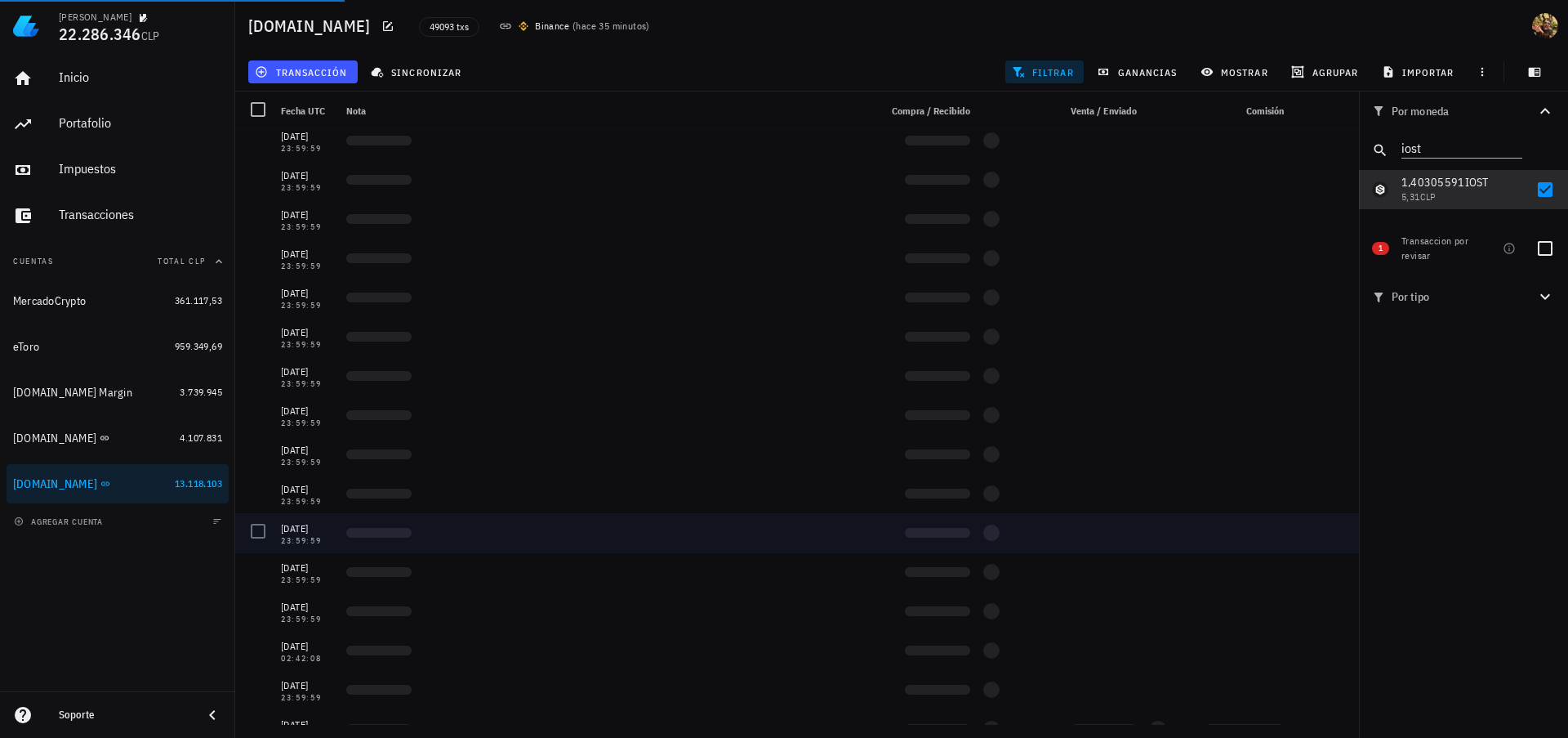
scroll to position [8234, 0]
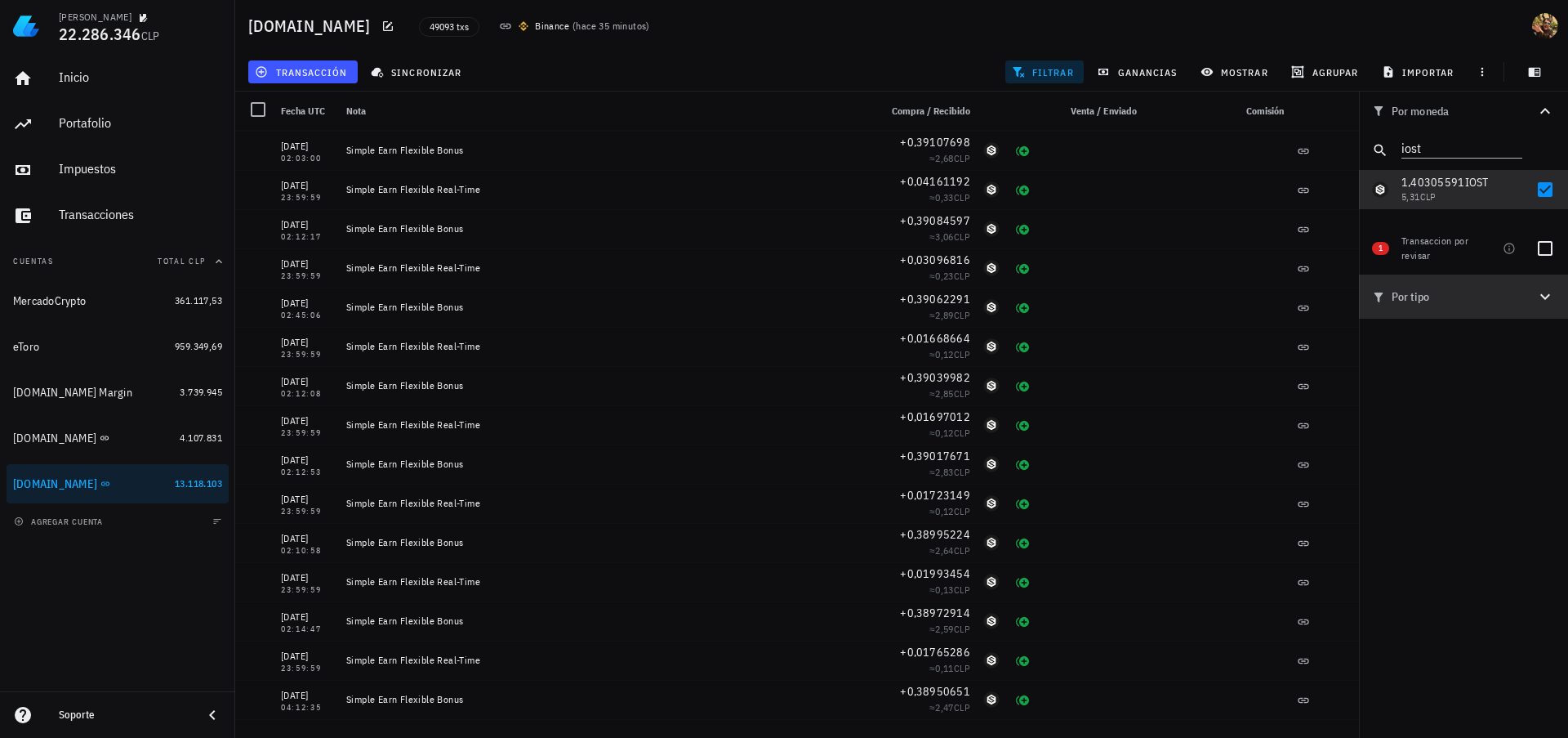
click at [1551, 298] on icon "button" at bounding box center [1545, 296] width 19 height 19
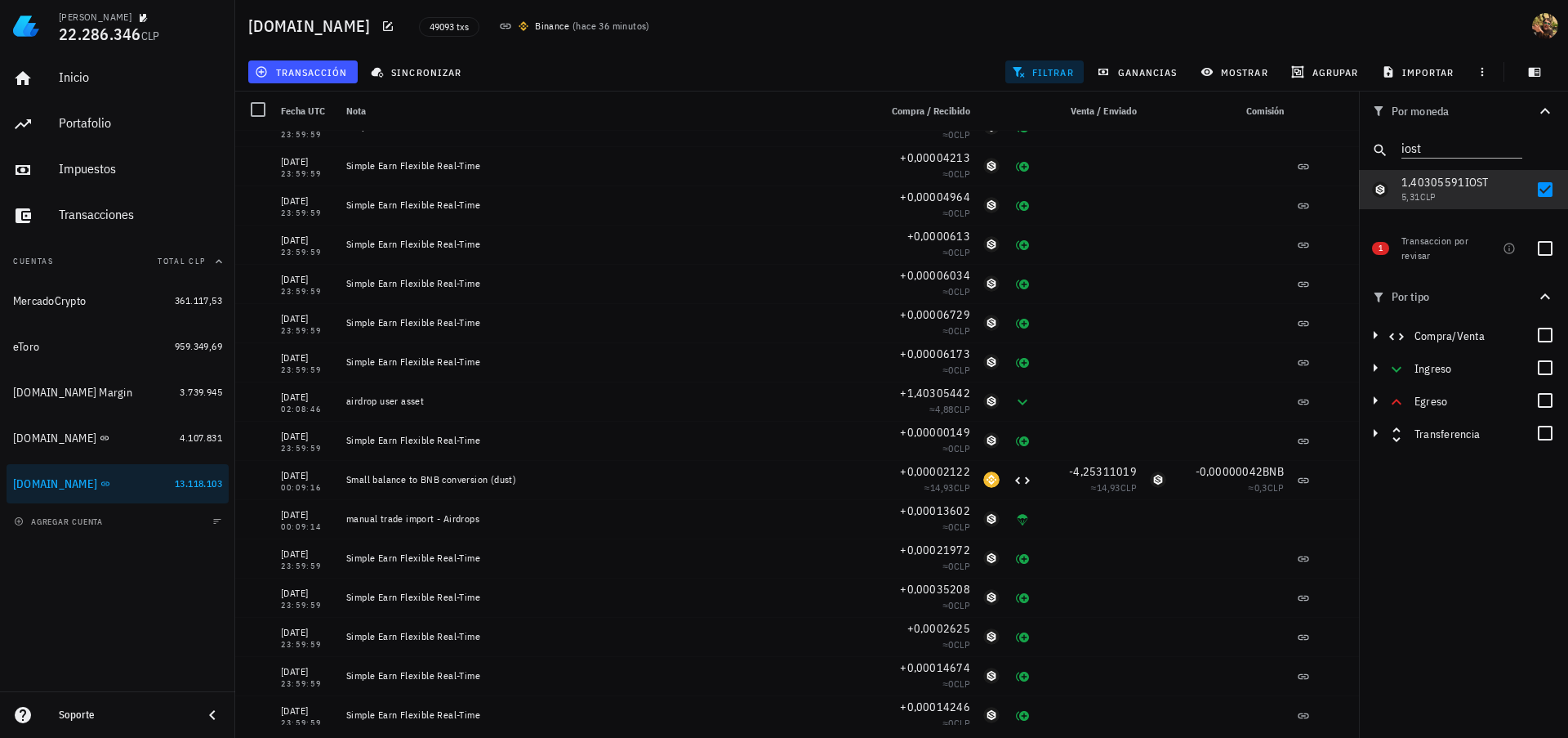
scroll to position [0, 0]
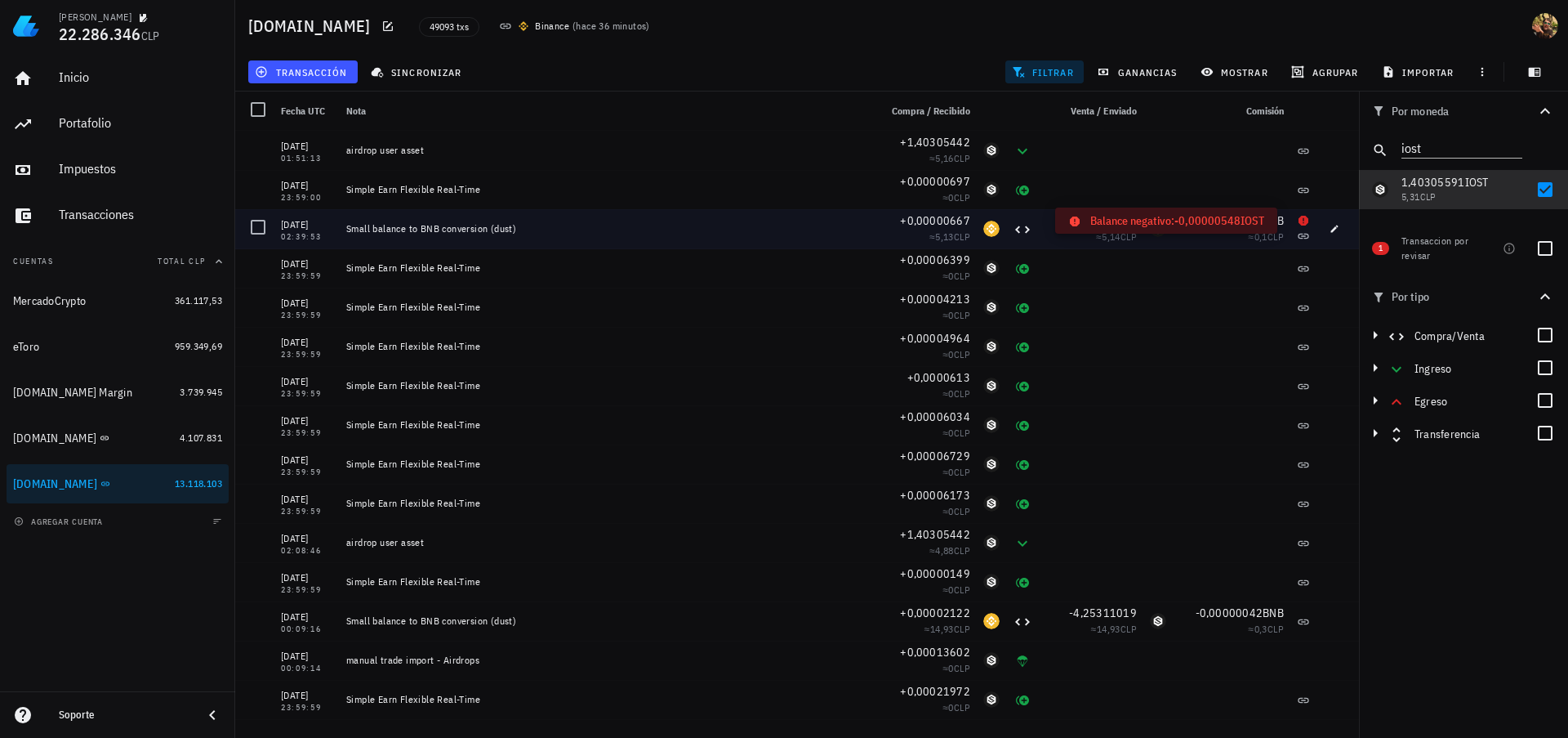
click at [1298, 221] on icon at bounding box center [1303, 221] width 10 height 10
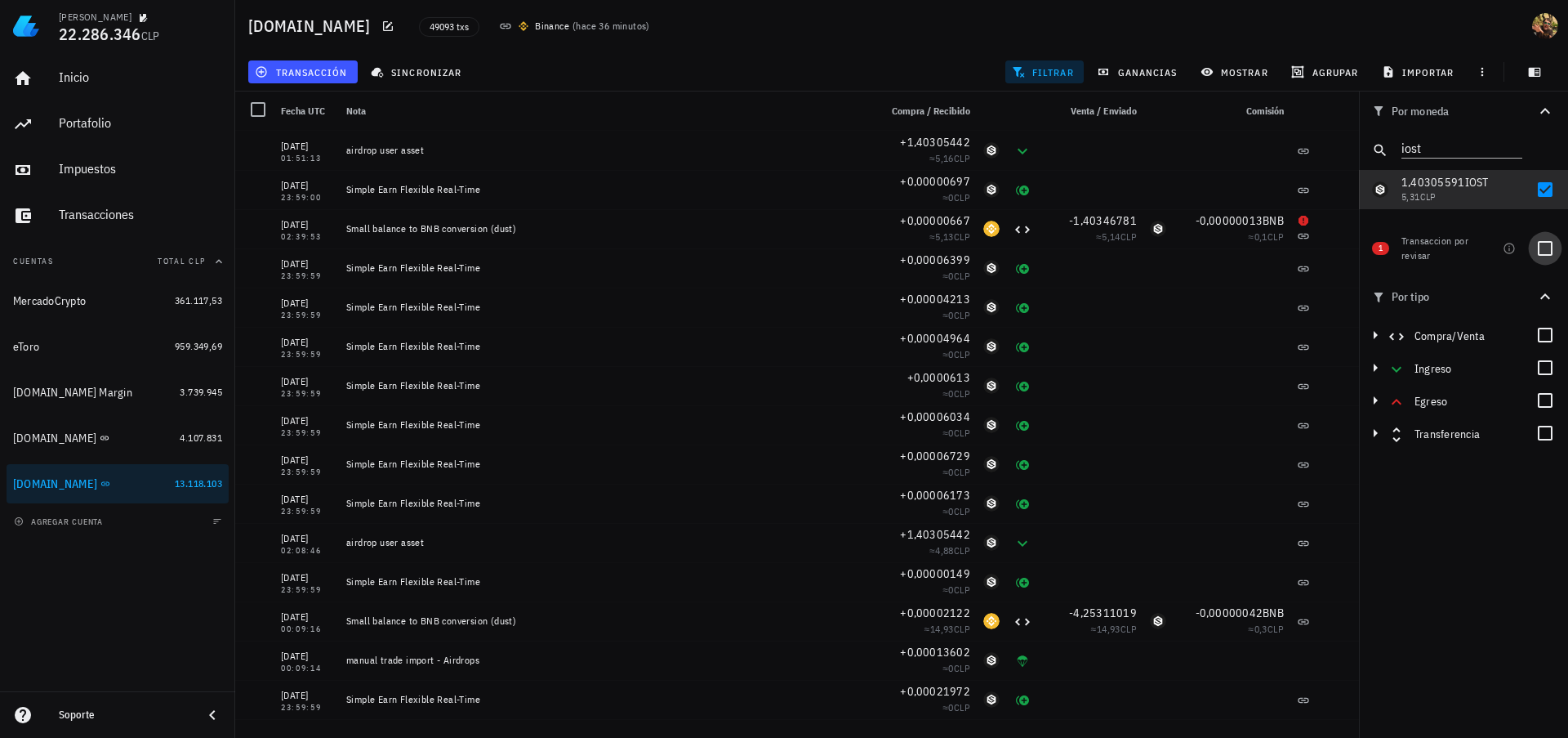
click at [1545, 249] on div at bounding box center [1545, 248] width 28 height 28
click at [1543, 249] on div at bounding box center [1545, 248] width 28 height 28
checkbox input "false"
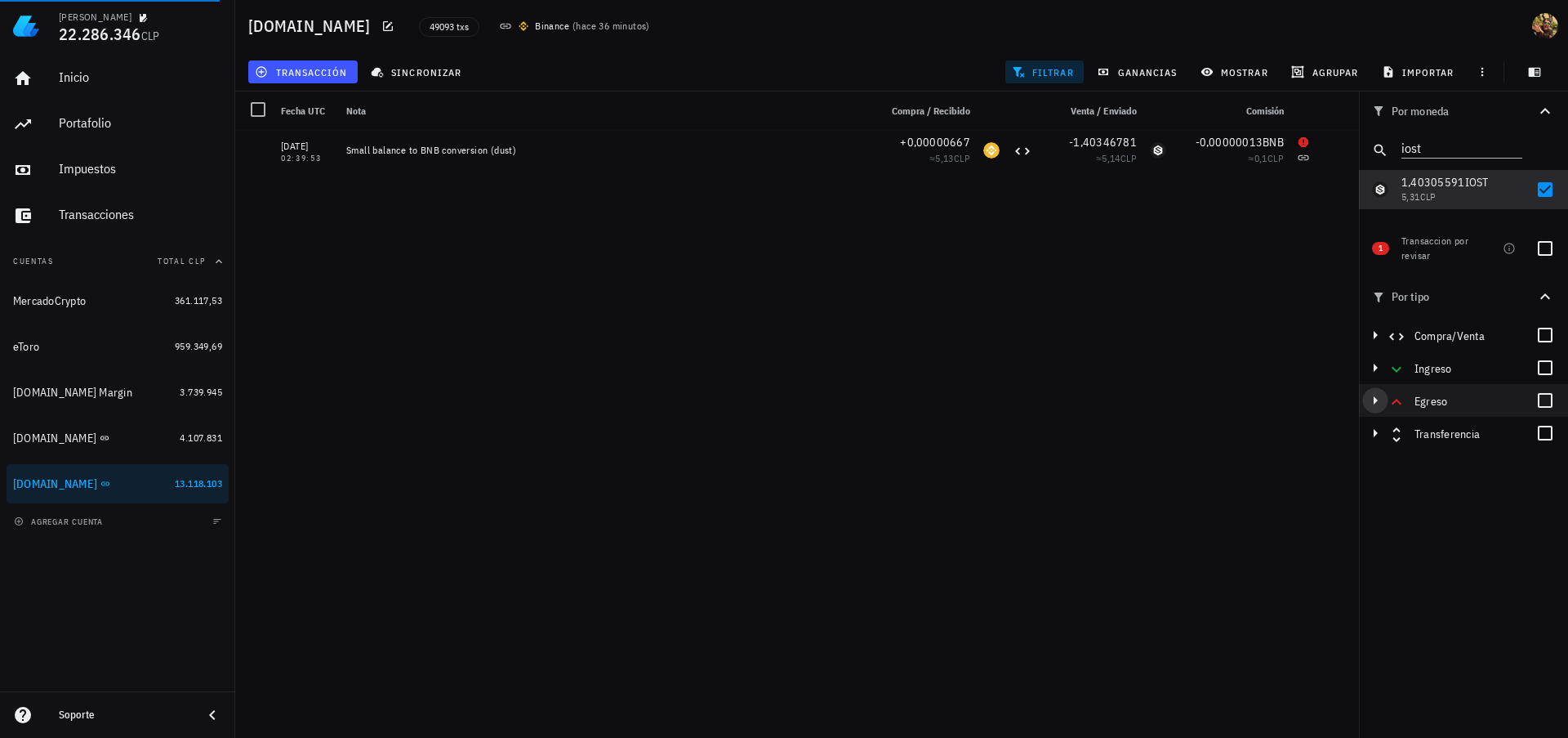
click at [1377, 398] on icon "button" at bounding box center [1375, 400] width 19 height 19
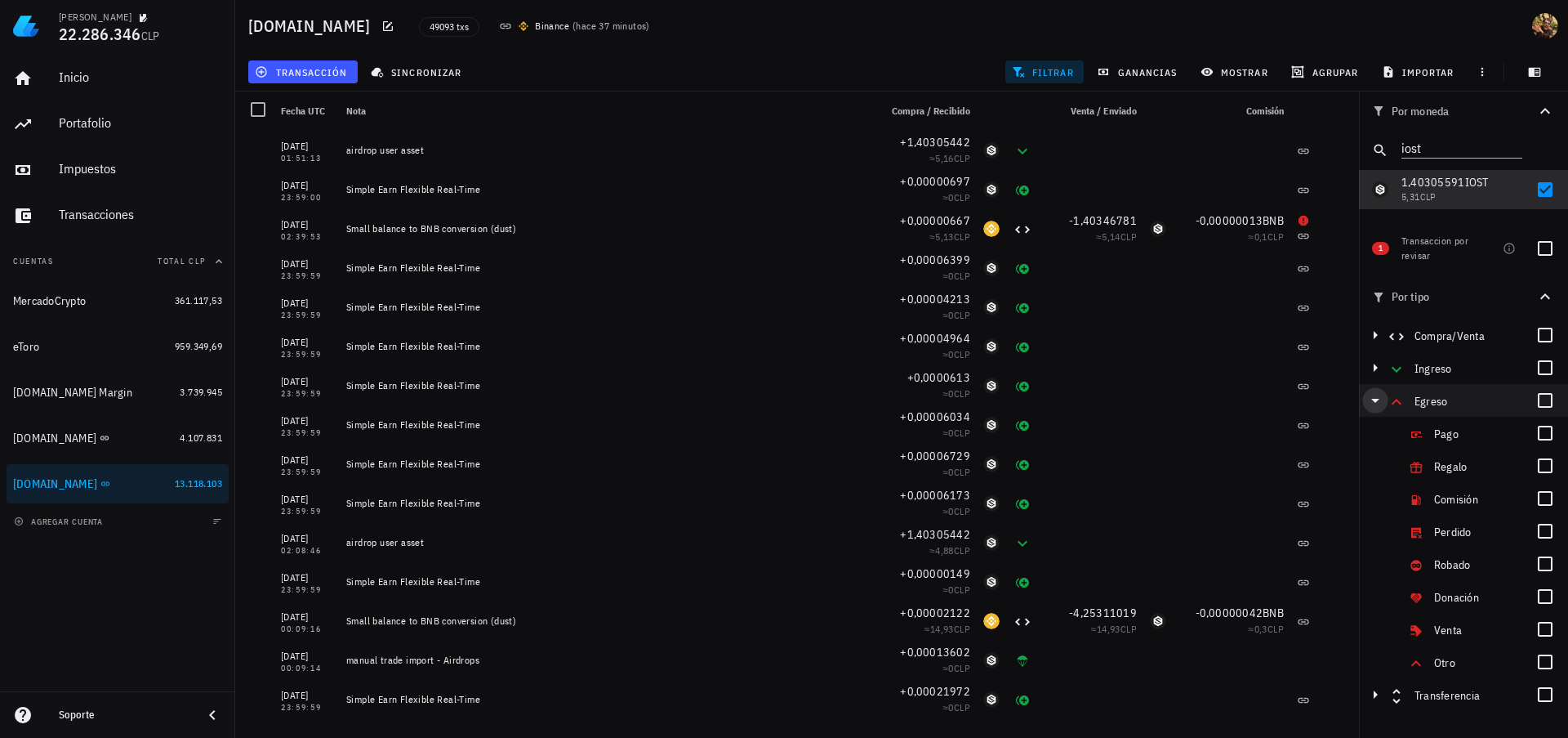
click at [1371, 394] on icon "button" at bounding box center [1375, 400] width 19 height 19
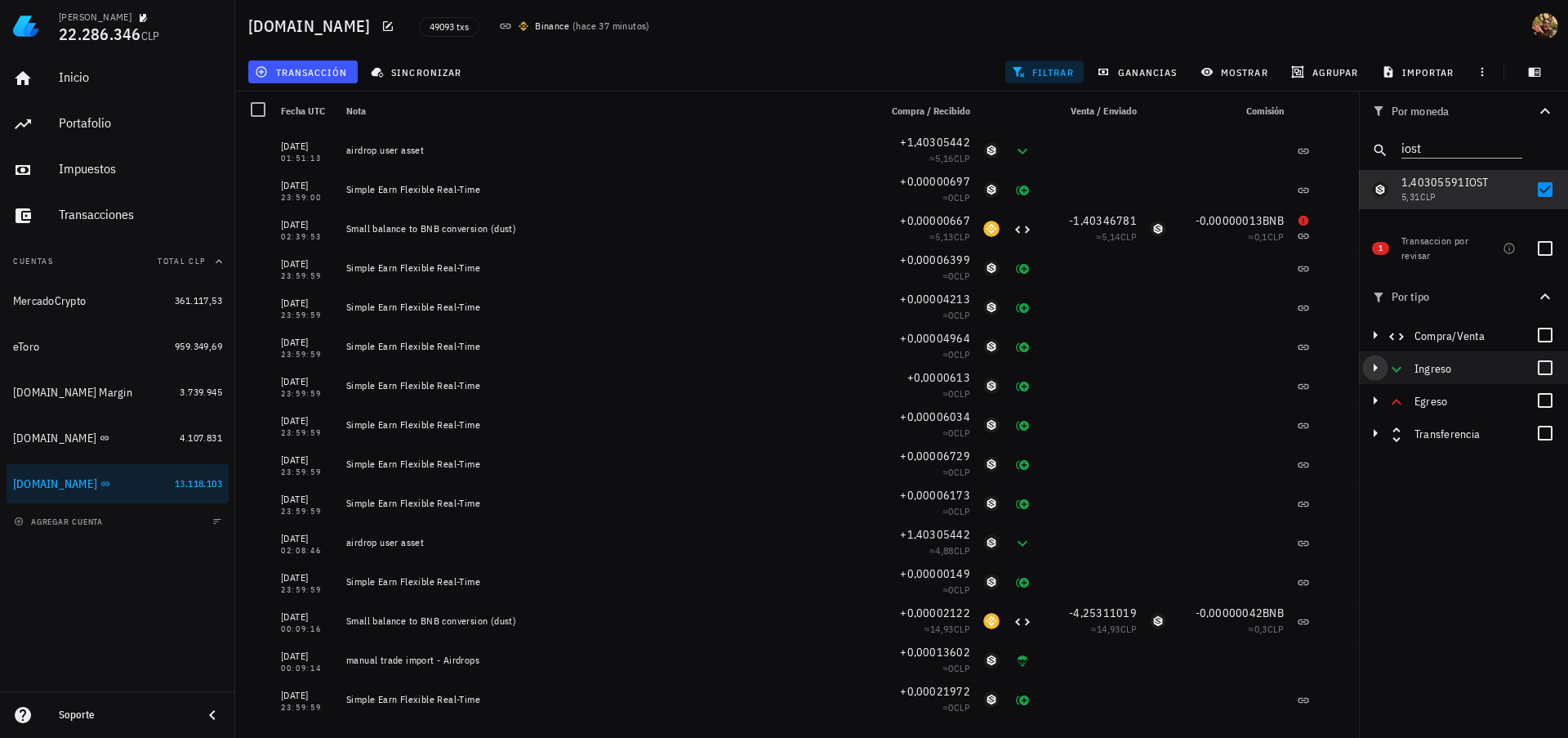
click at [1369, 367] on icon "button" at bounding box center [1375, 367] width 19 height 19
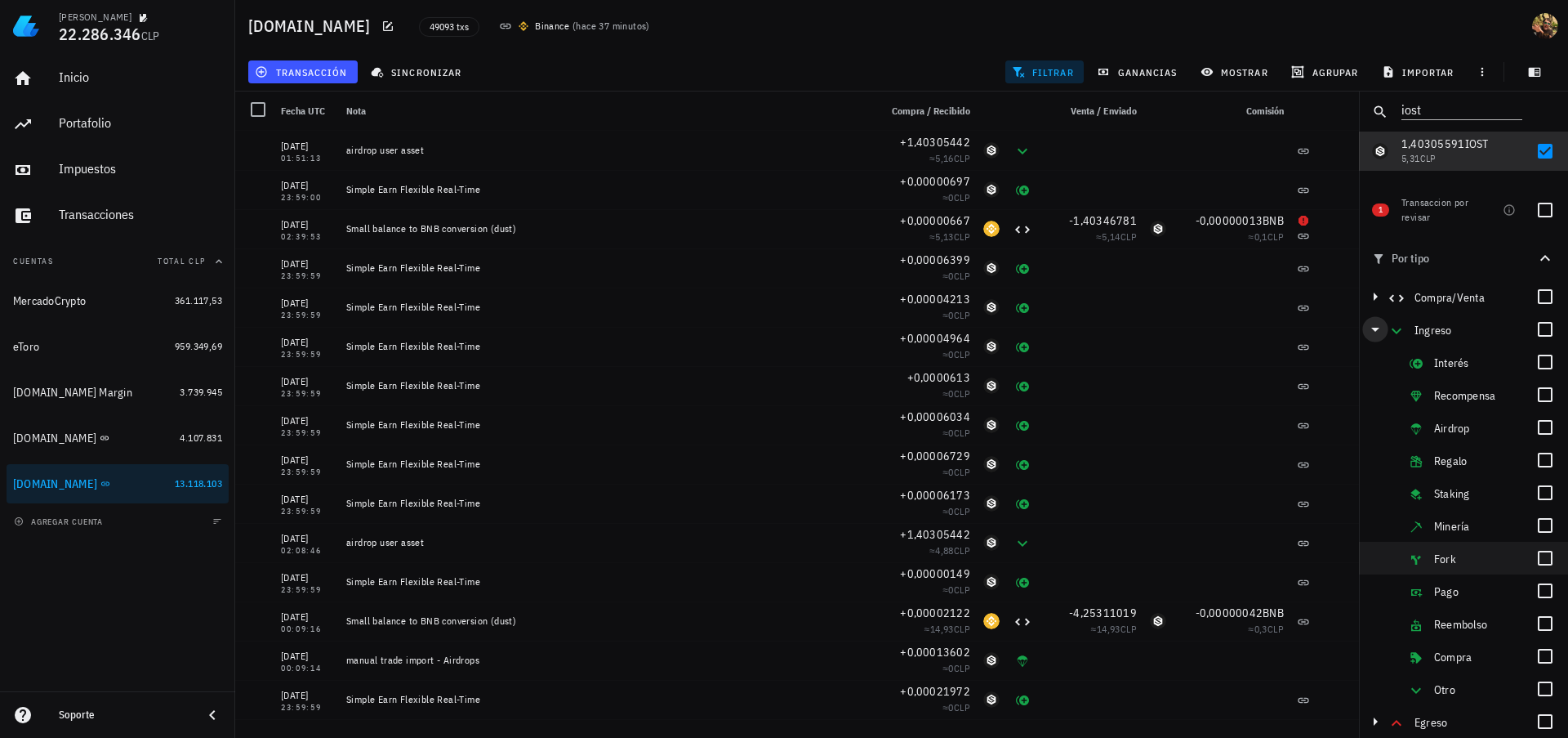
scroll to position [71, 0]
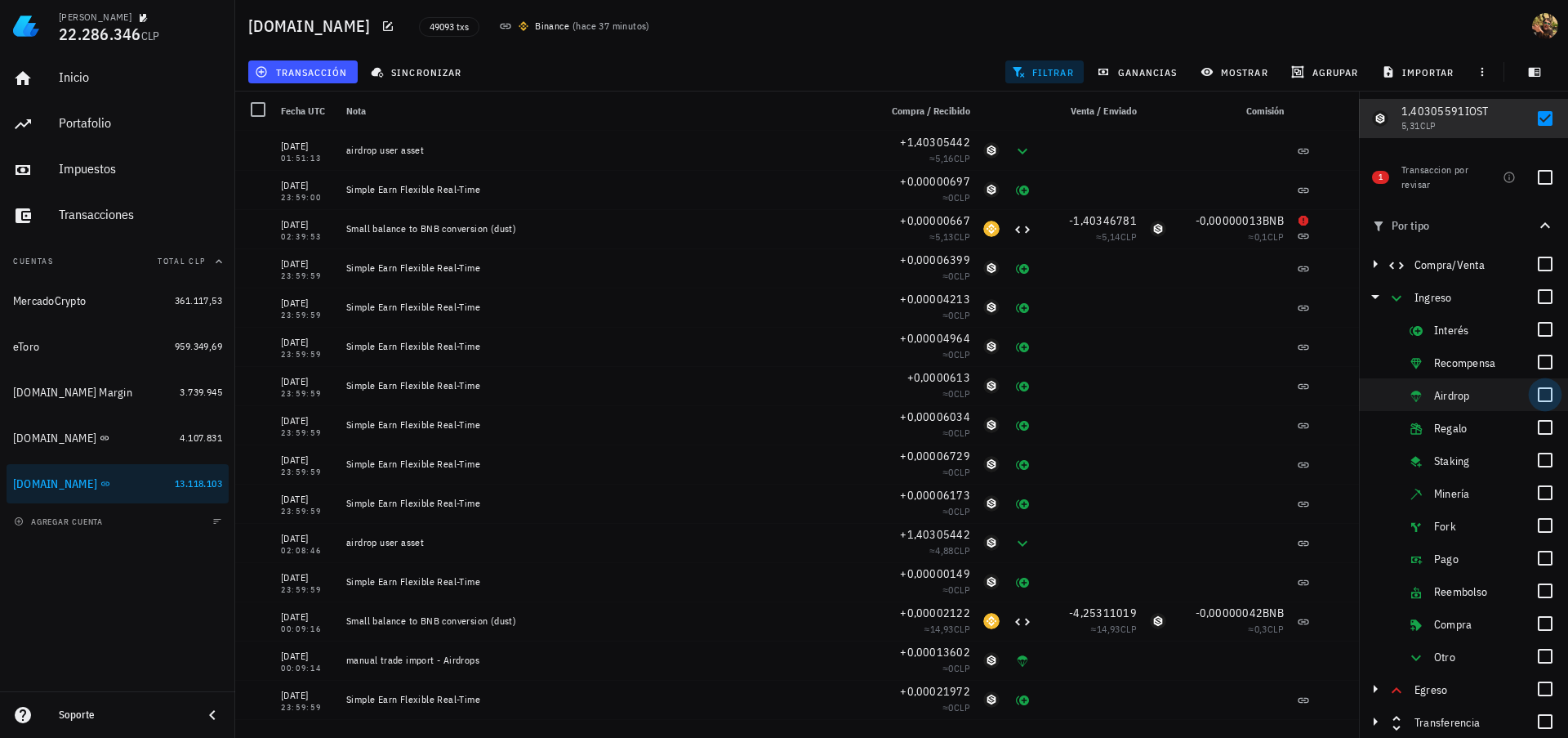
click at [1535, 397] on div at bounding box center [1545, 394] width 28 height 28
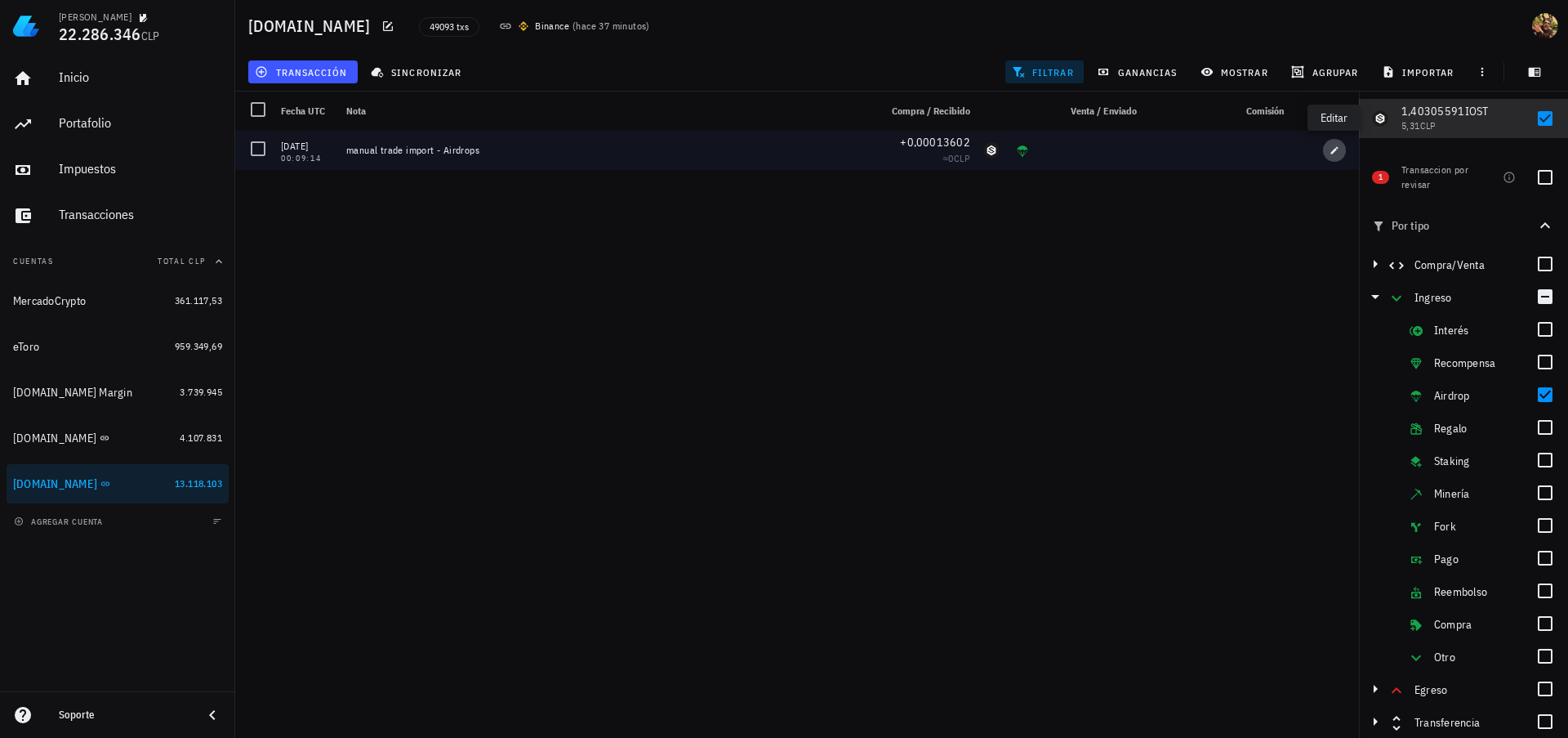
click at [1334, 154] on icon "button" at bounding box center [1335, 150] width 10 height 10
type input "[DATE]"
type input "00:09:14"
type textarea "manual trade import - Airdrops"
type input "0,00013602"
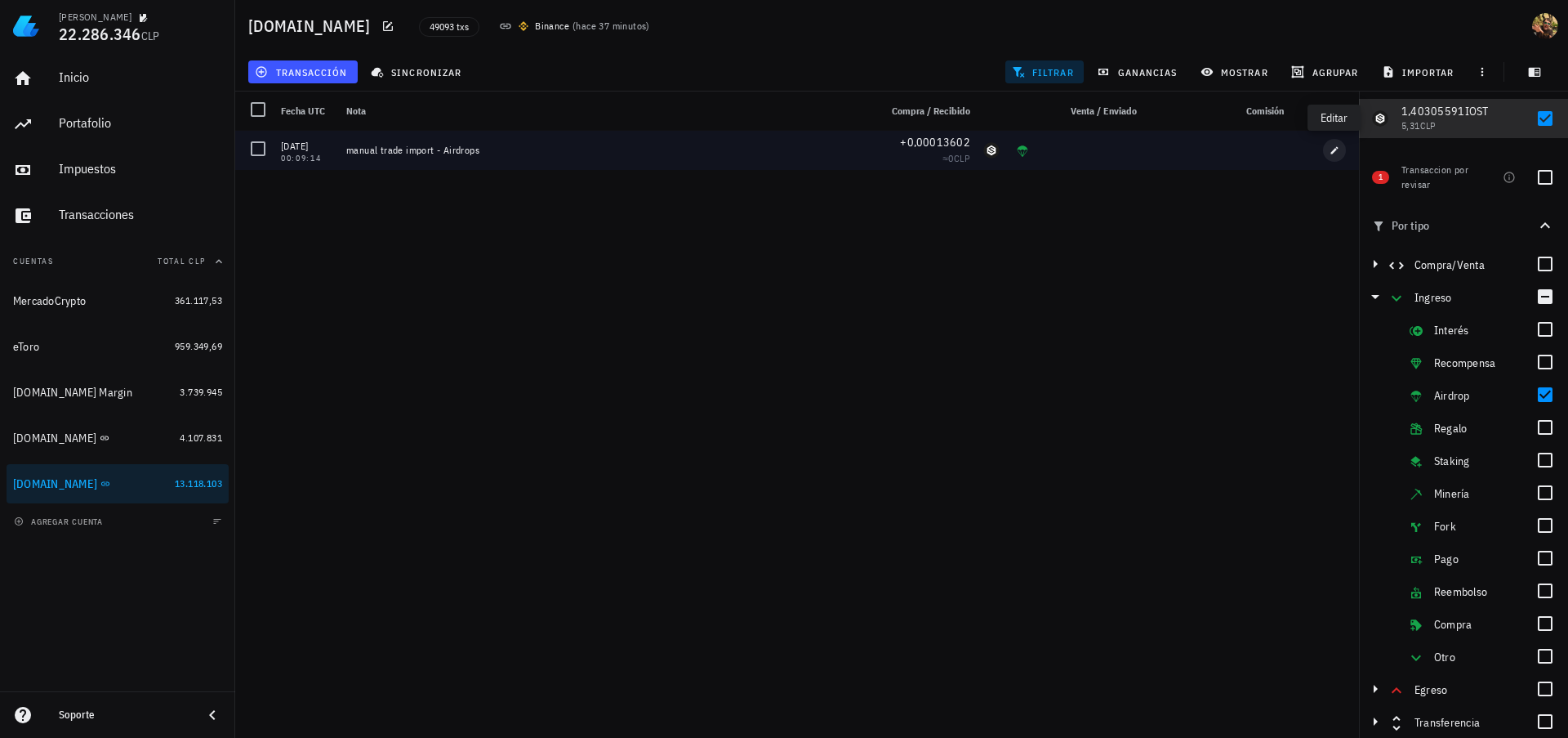
type input "IOST"
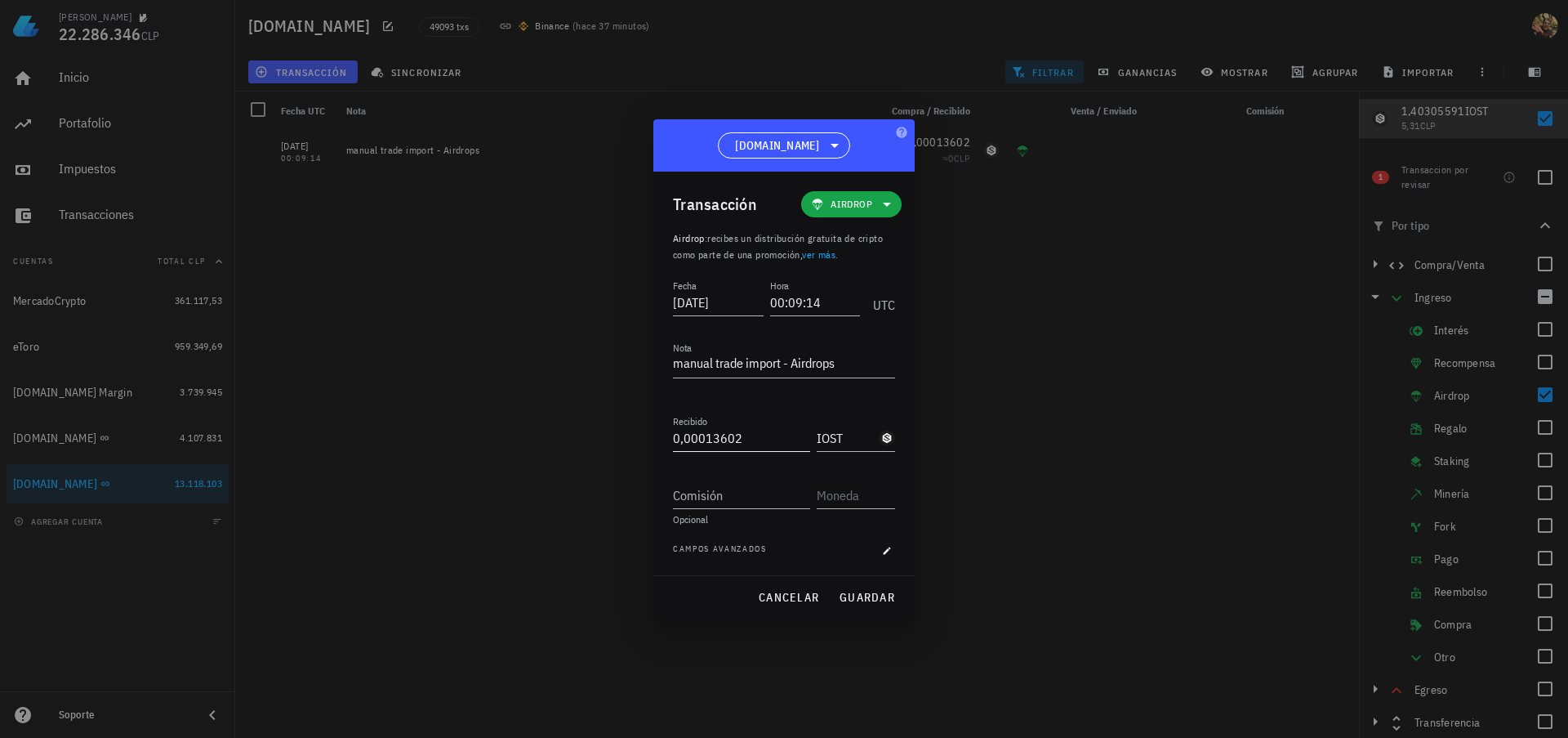
click at [727, 440] on input "0,00013602" at bounding box center [741, 437] width 137 height 26
click at [727, 439] on input "0,00013602" at bounding box center [741, 437] width 137 height 26
click at [734, 435] on input "0,00013602" at bounding box center [741, 437] width 137 height 26
click at [684, 437] on input "0,00013602" at bounding box center [741, 437] width 137 height 26
drag, startPoint x: 683, startPoint y: 439, endPoint x: 768, endPoint y: 442, distance: 85.1
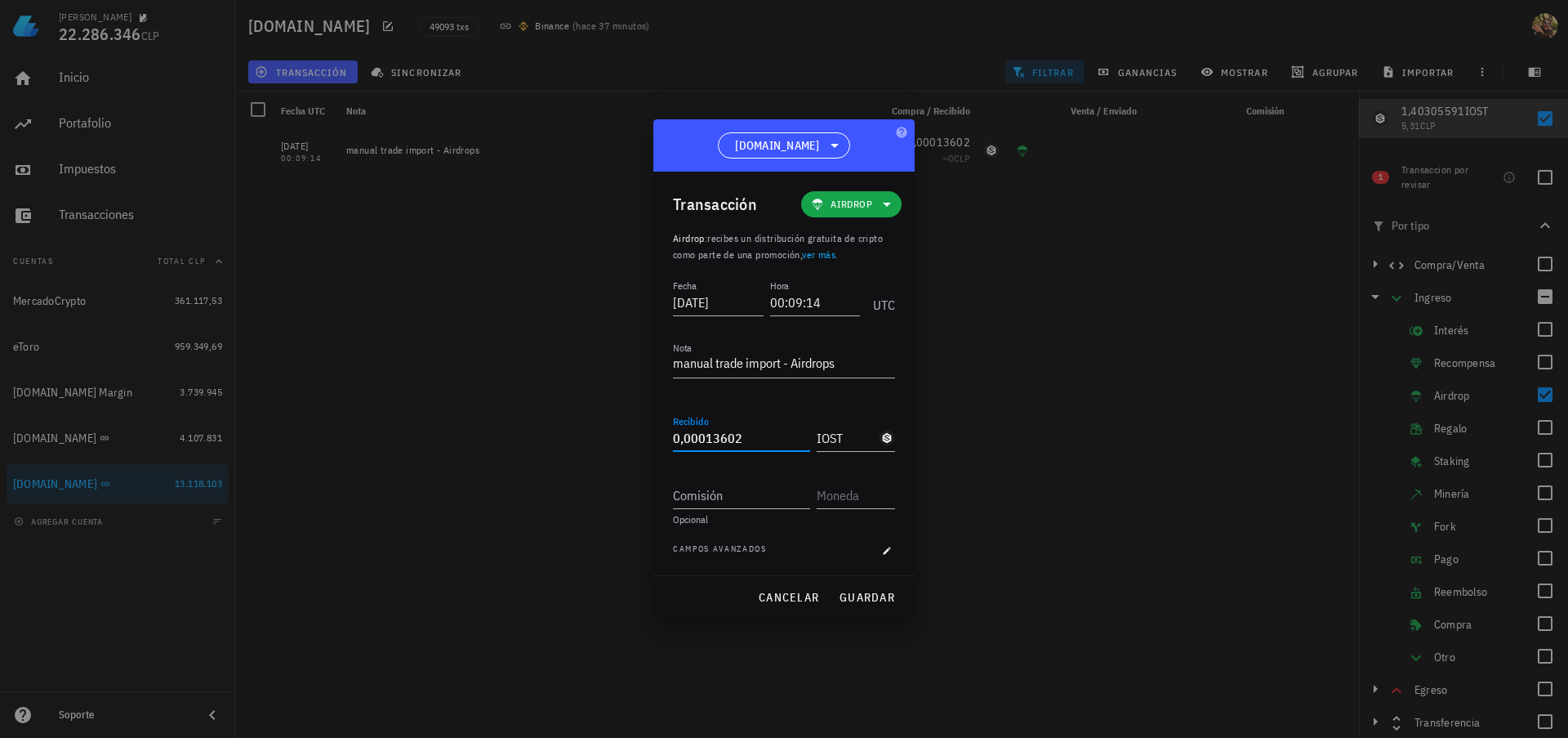
click at [768, 442] on input "0,00013602" at bounding box center [741, 437] width 137 height 26
paste input "1415"
drag, startPoint x: 703, startPoint y: 429, endPoint x: 694, endPoint y: 426, distance: 9.5
click at [694, 426] on div "Recibido 1415" at bounding box center [741, 437] width 137 height 26
click at [740, 434] on input "1.415" at bounding box center [741, 437] width 137 height 26
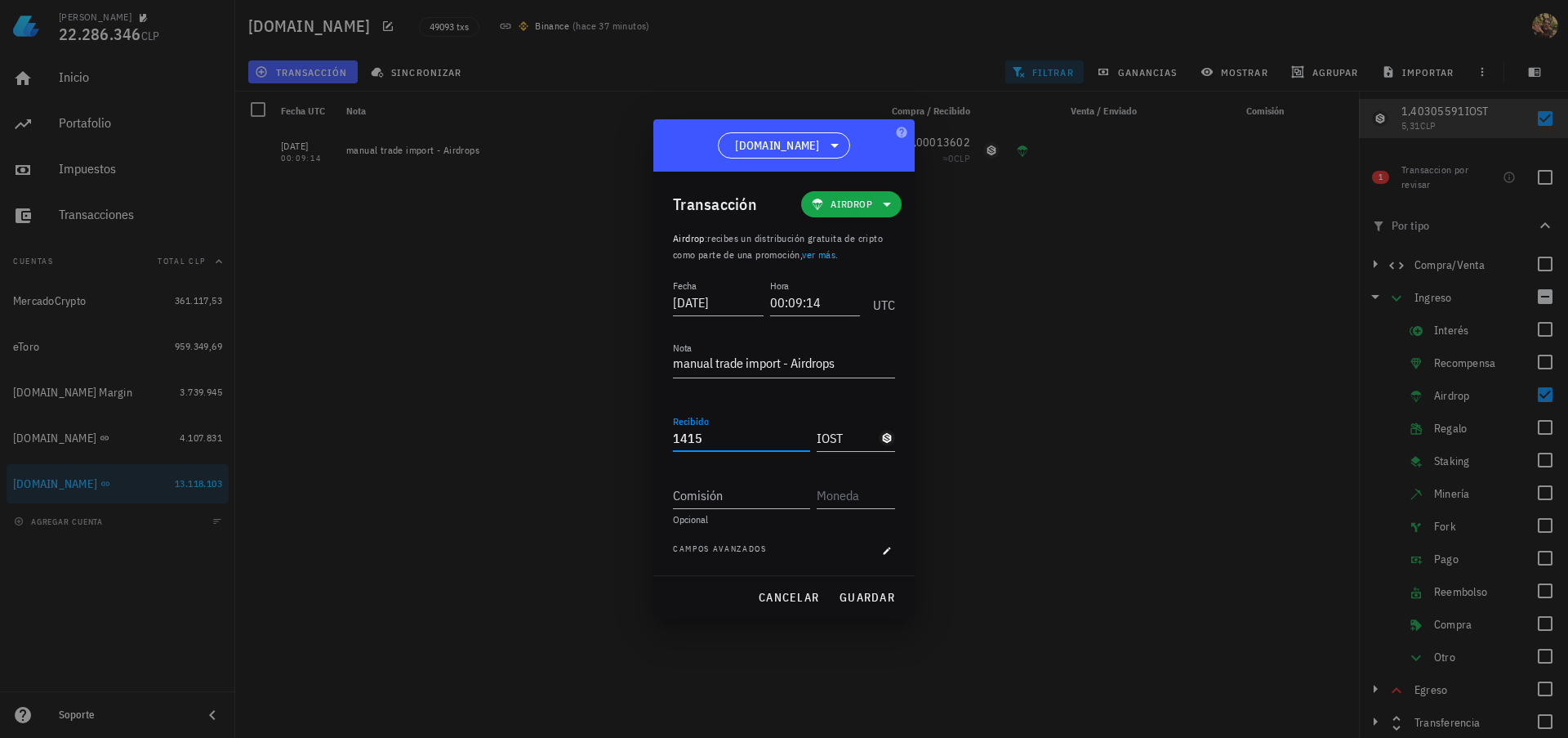
click at [740, 434] on input "1415" at bounding box center [741, 437] width 137 height 26
paste input "0,000"
click at [866, 593] on span "guardar" at bounding box center [866, 597] width 57 height 14
type input "0,00013602"
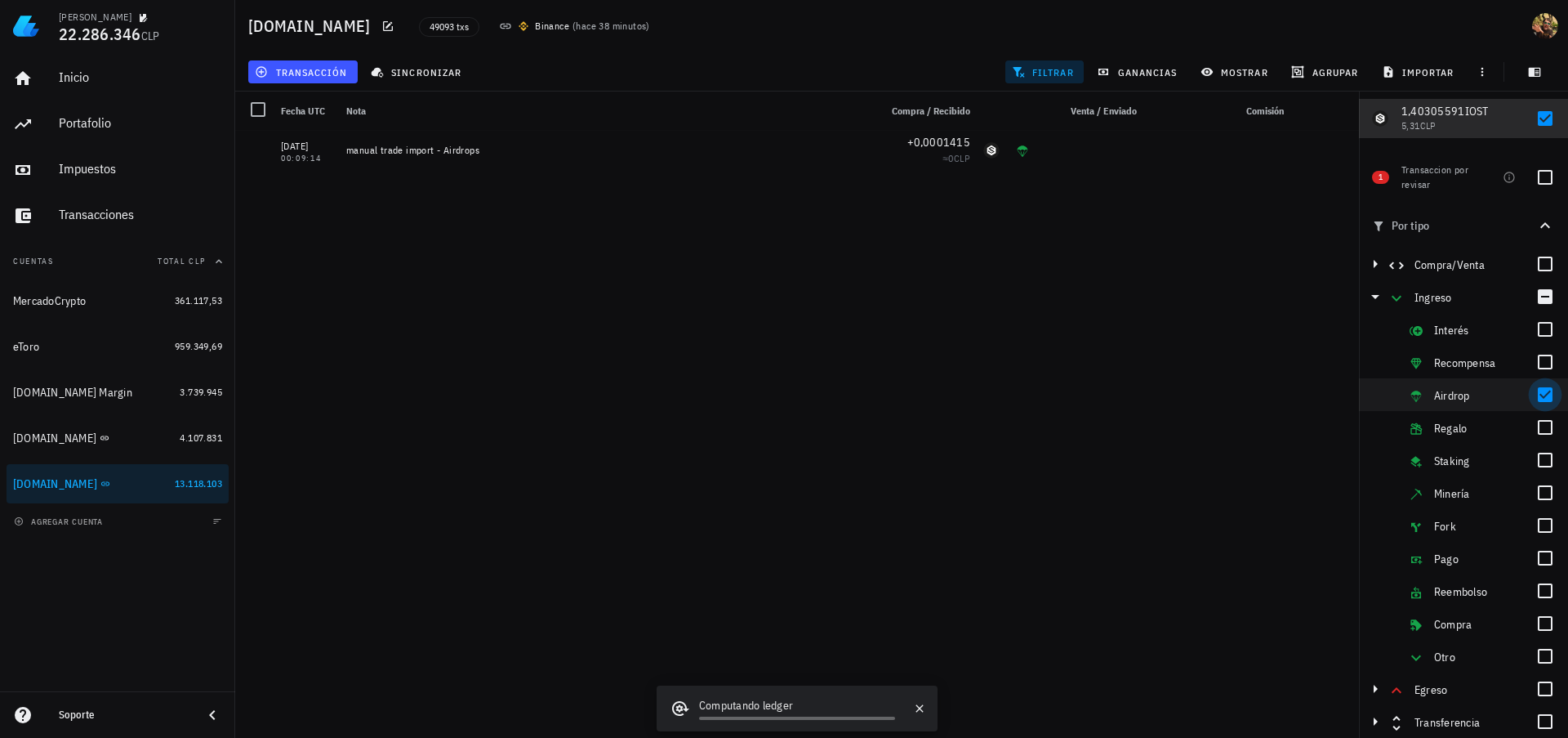
click at [1543, 393] on div at bounding box center [1545, 394] width 28 height 28
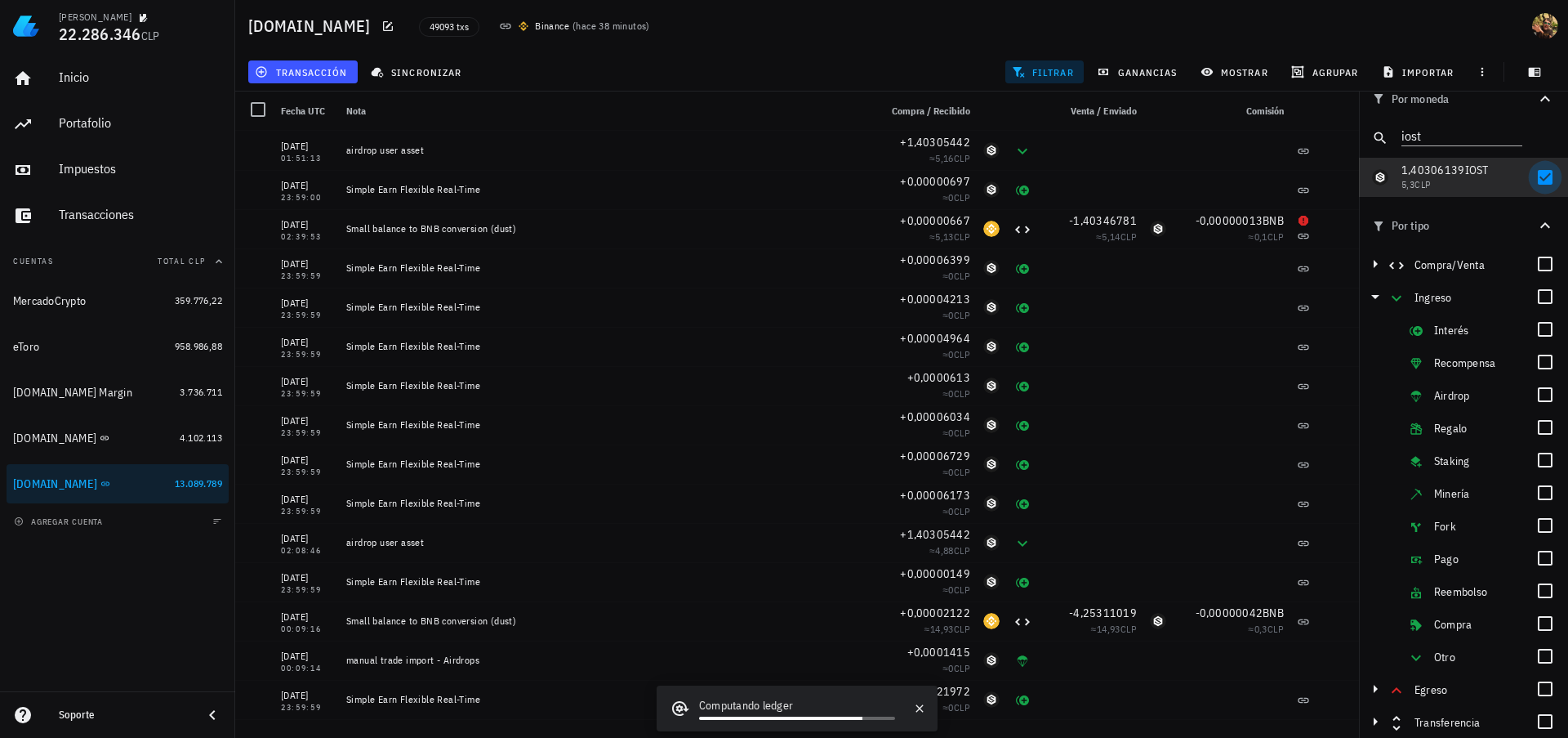
scroll to position [12, 0]
click at [1534, 182] on div at bounding box center [1545, 177] width 28 height 28
checkbox input "false"
click at [1506, 136] on icon "Clear" at bounding box center [1512, 134] width 19 height 19
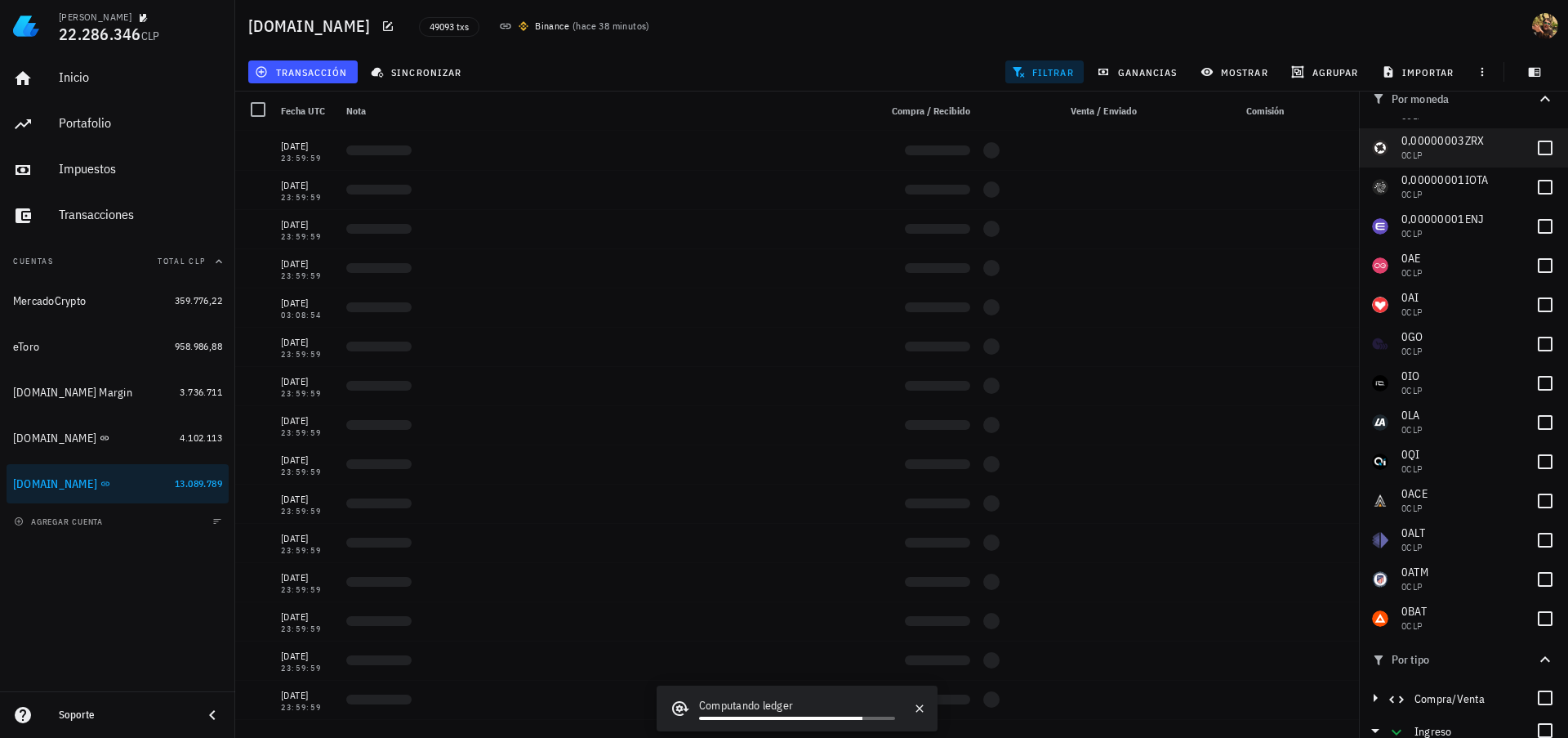
scroll to position [588, 0]
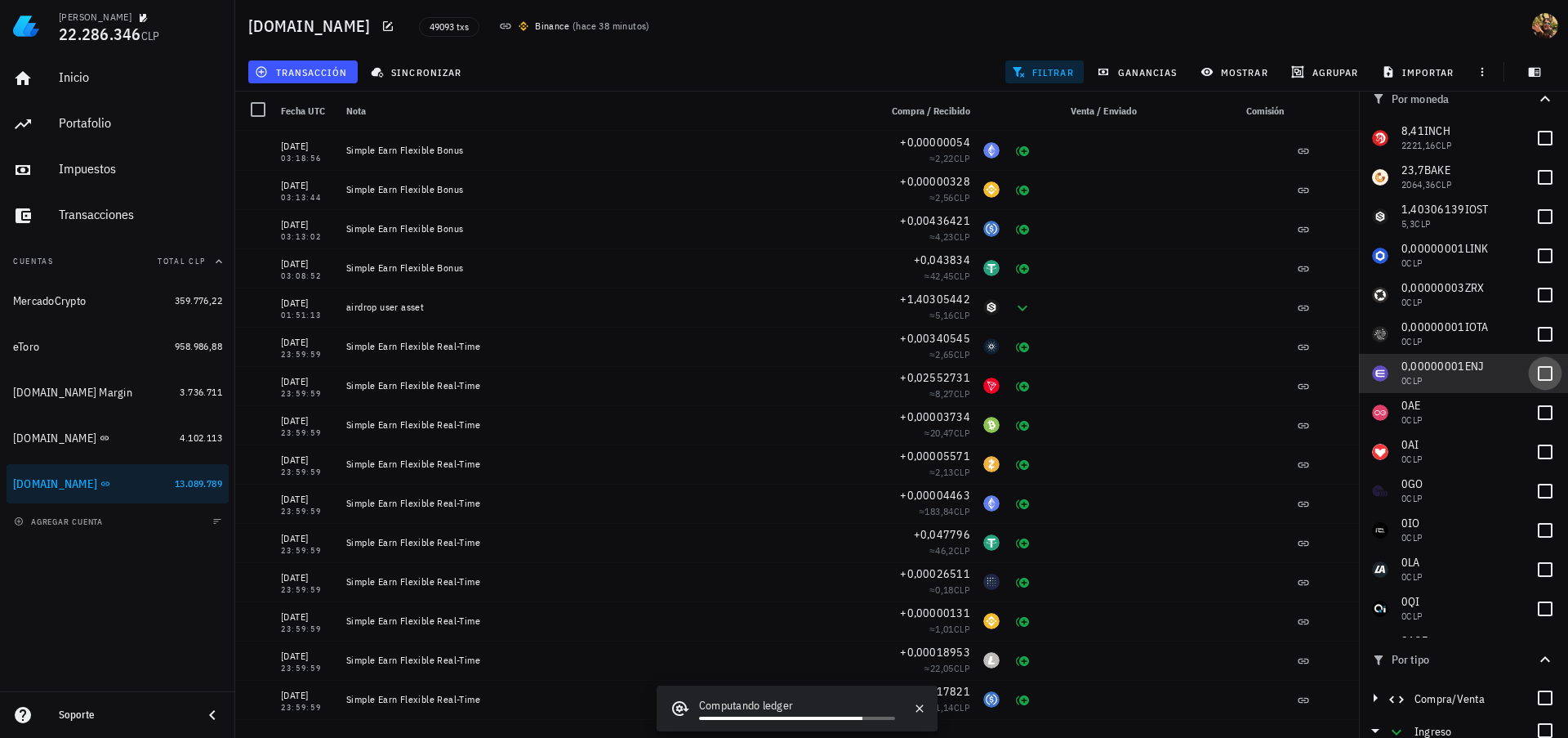
click at [1532, 377] on div at bounding box center [1545, 373] width 28 height 28
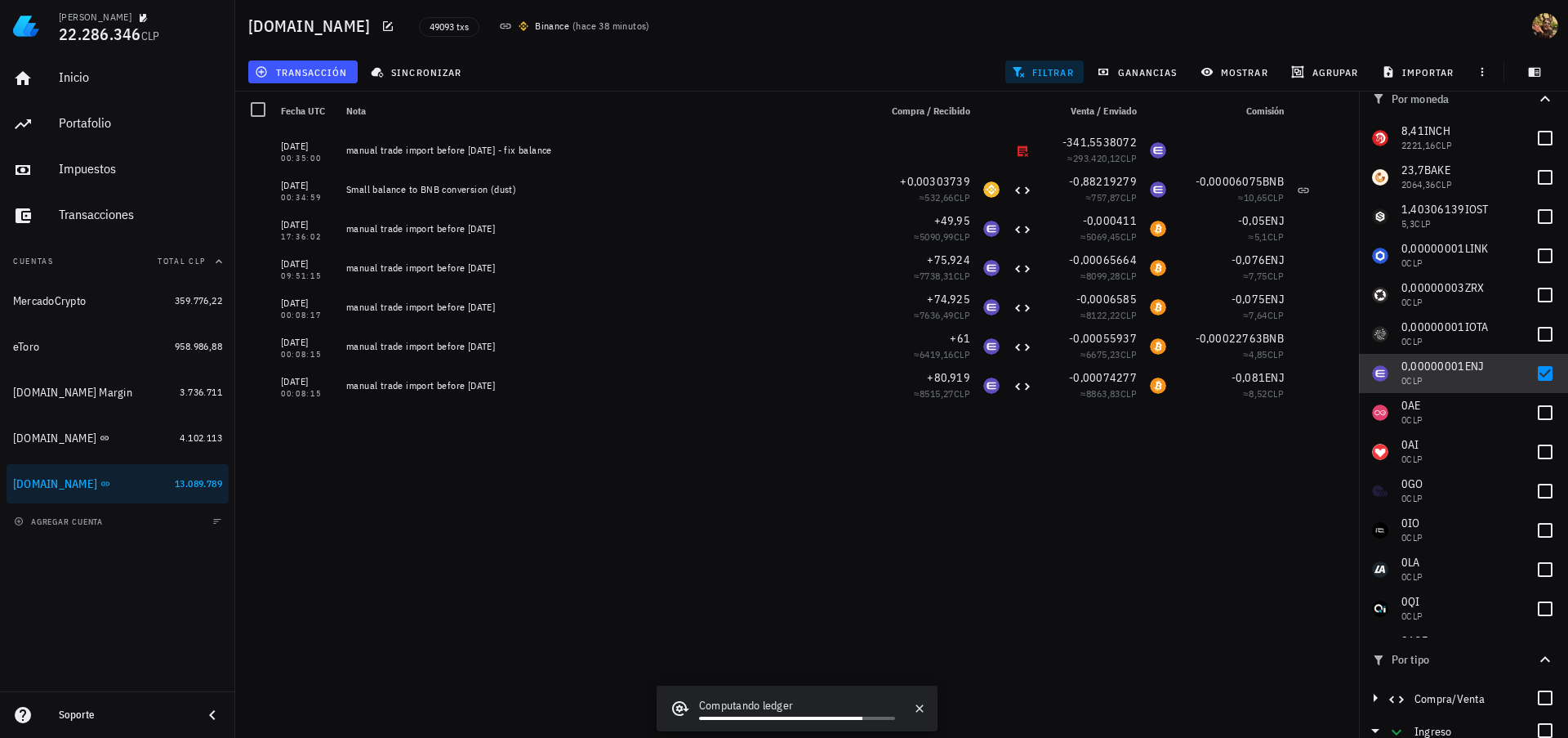
click at [1440, 366] on span "0,00000001" at bounding box center [1433, 365] width 63 height 14
checkbox input "false"
copy span "0,00000001"
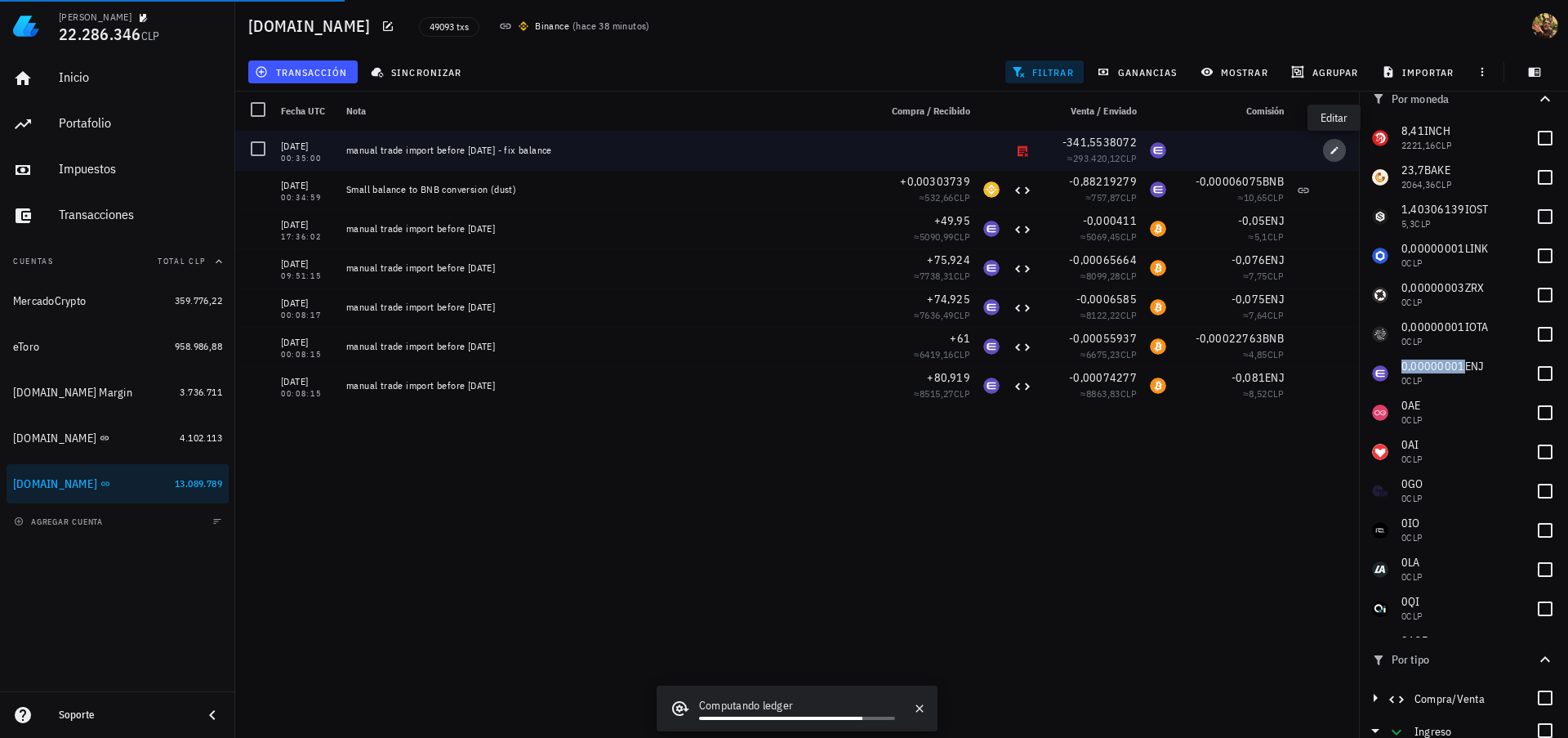
click at [1331, 155] on button "button" at bounding box center [1334, 150] width 23 height 23
type input "[DATE]"
type input "00:35:00"
type textarea "manual trade import before [DATE] - fix balance"
type input "341,5538072"
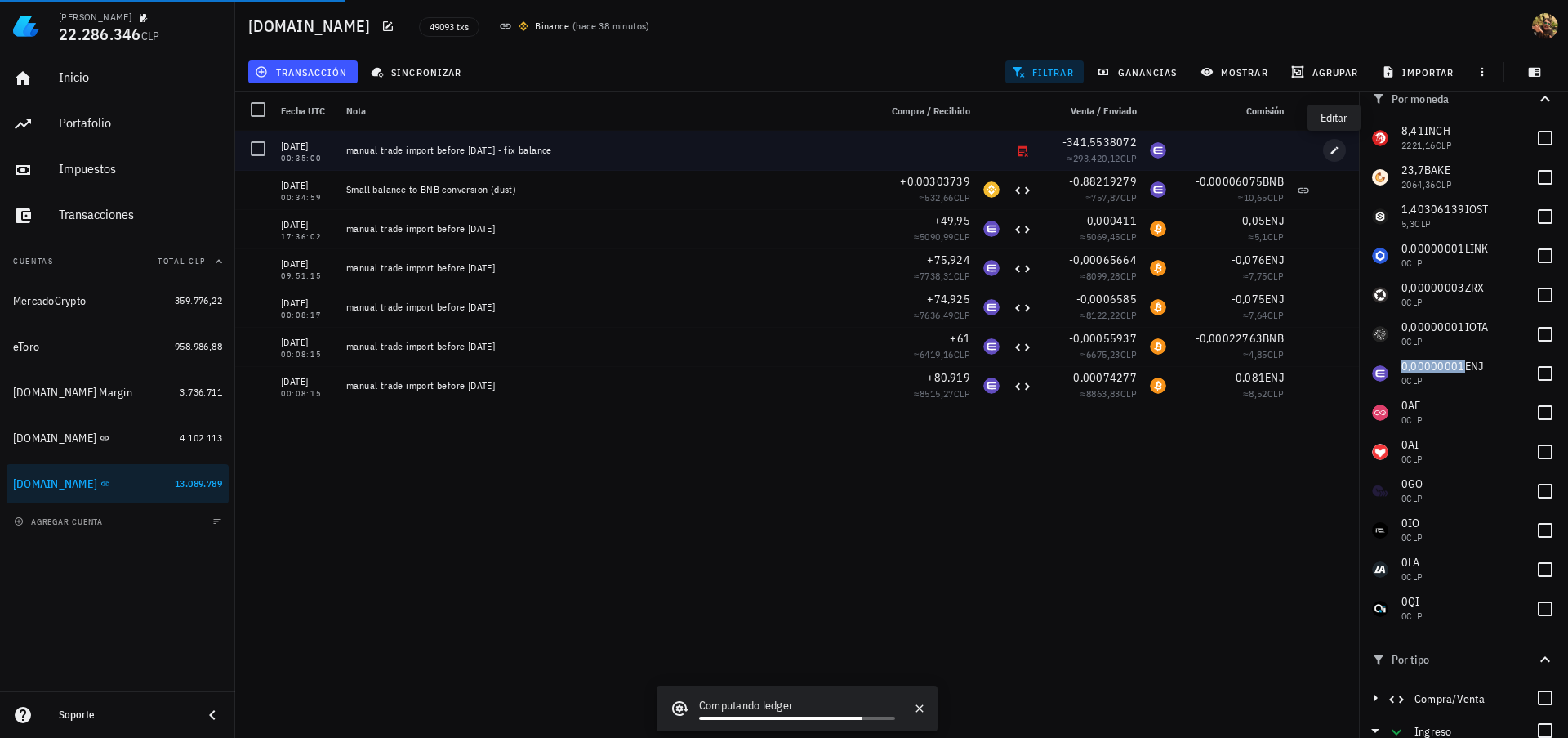
type input "ENJ"
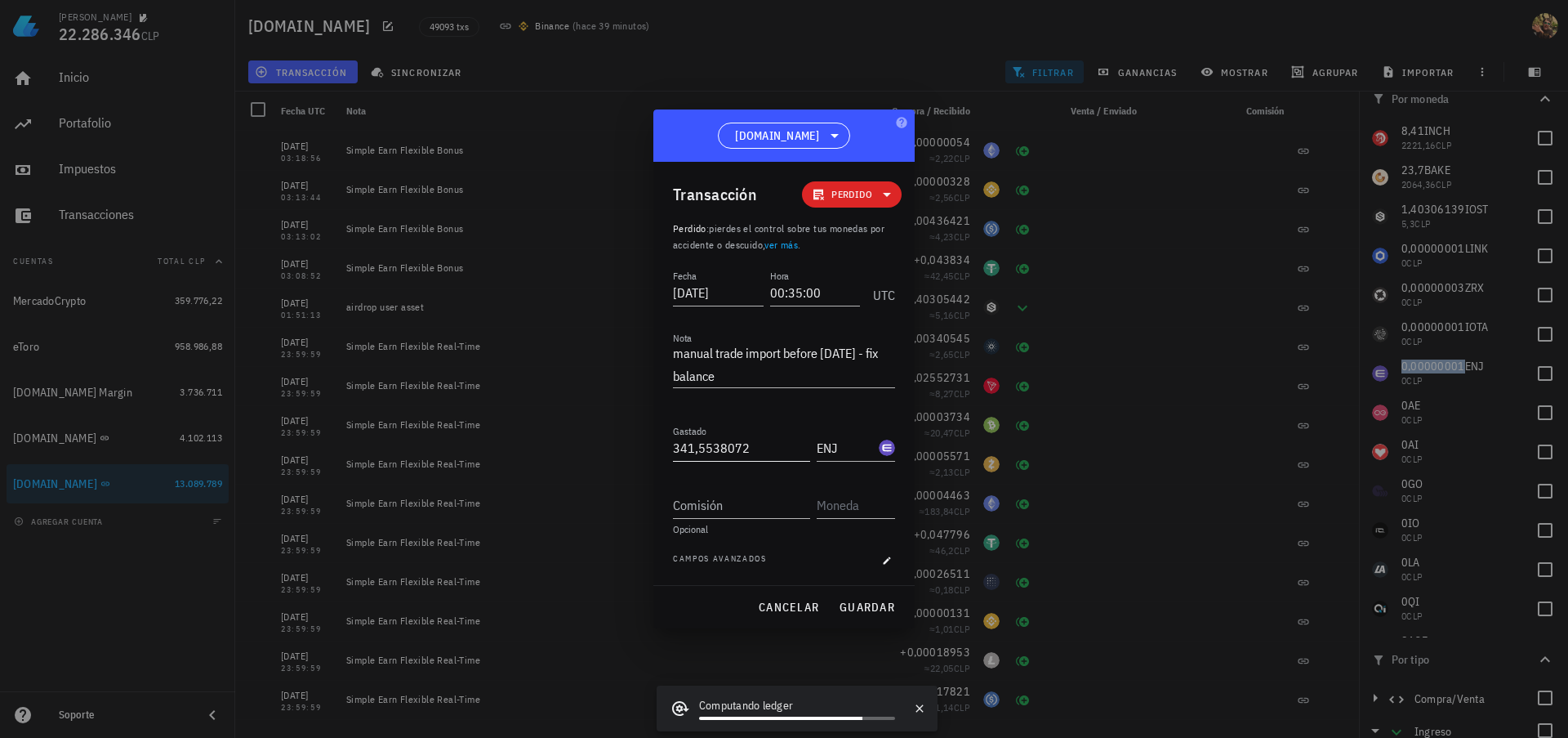
click at [725, 443] on input "341,5538072" at bounding box center [741, 447] width 137 height 26
click at [793, 451] on input "341,5538072" at bounding box center [741, 447] width 137 height 26
click at [852, 599] on span "guardar" at bounding box center [866, 606] width 57 height 14
type input "341,5538072"
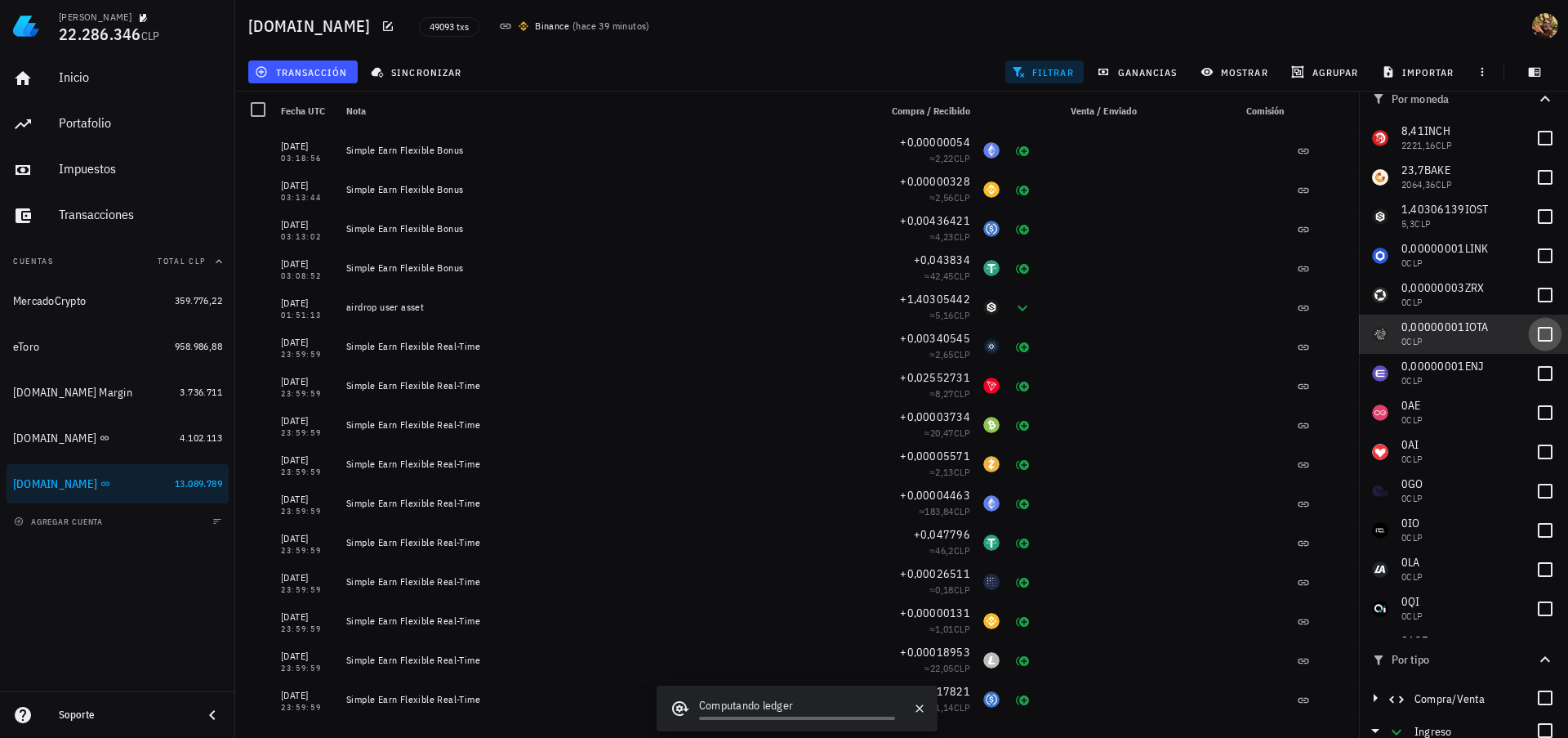
click at [1532, 336] on div at bounding box center [1545, 334] width 28 height 28
checkbox input "true"
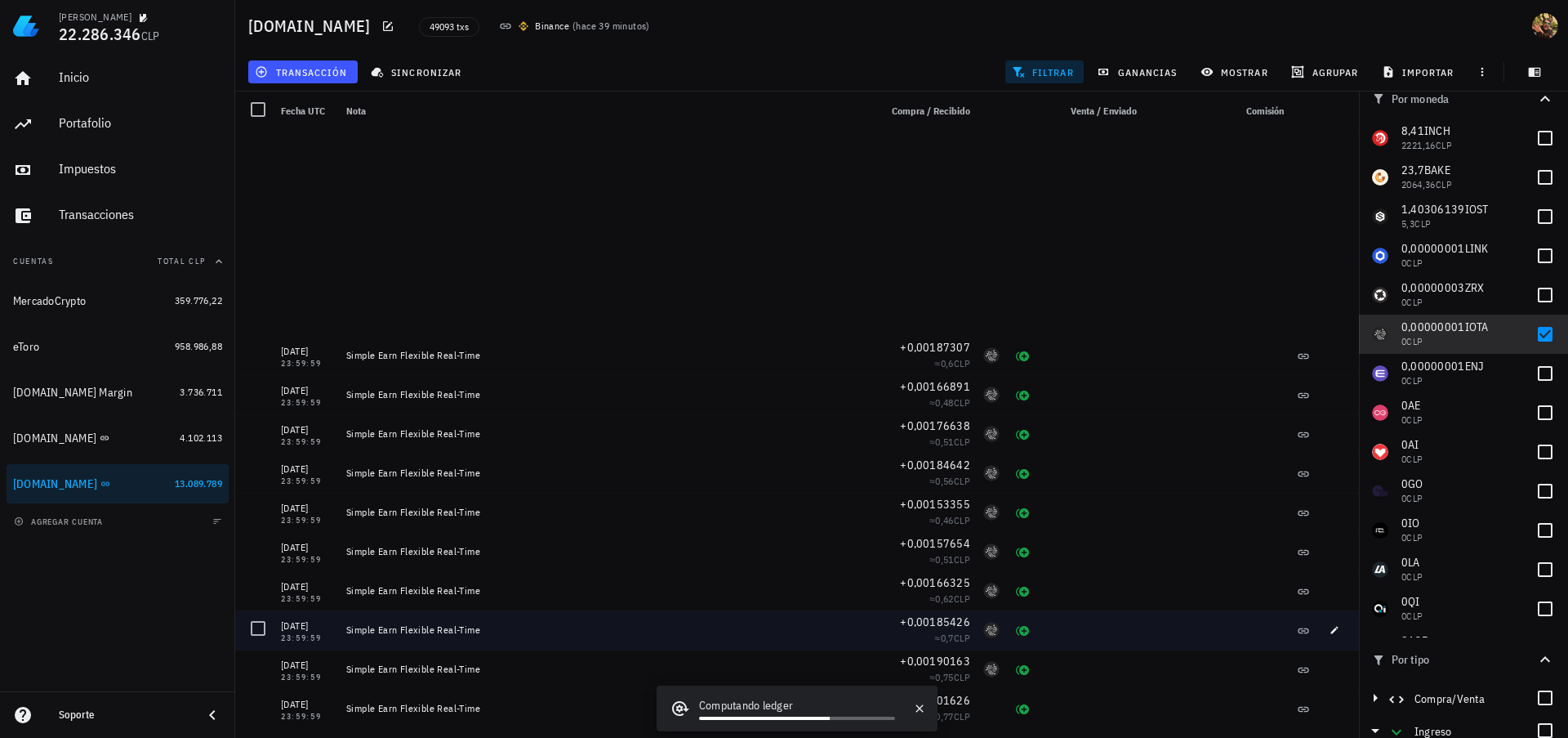
scroll to position [4117, 0]
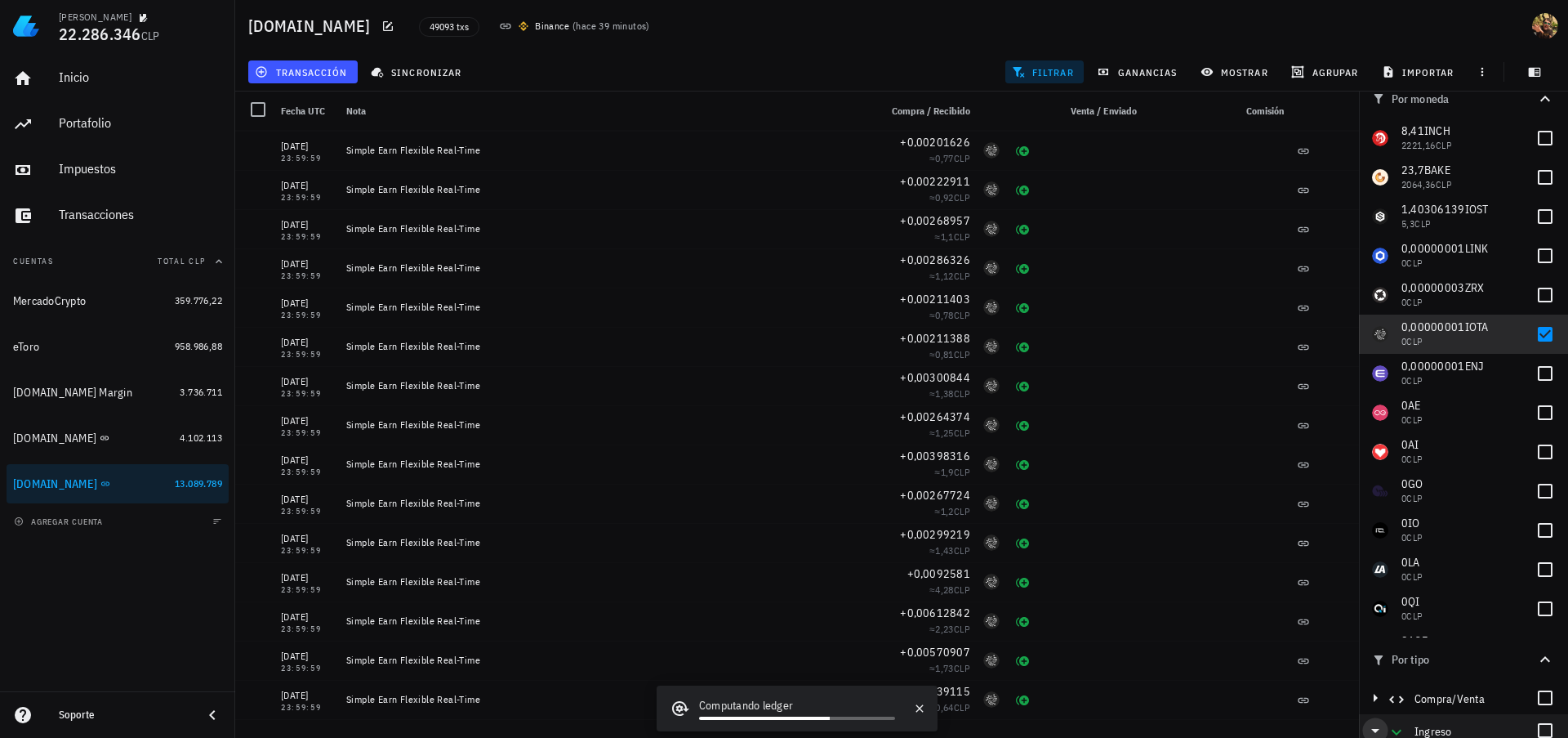
click at [1380, 733] on icon "button" at bounding box center [1375, 730] width 19 height 19
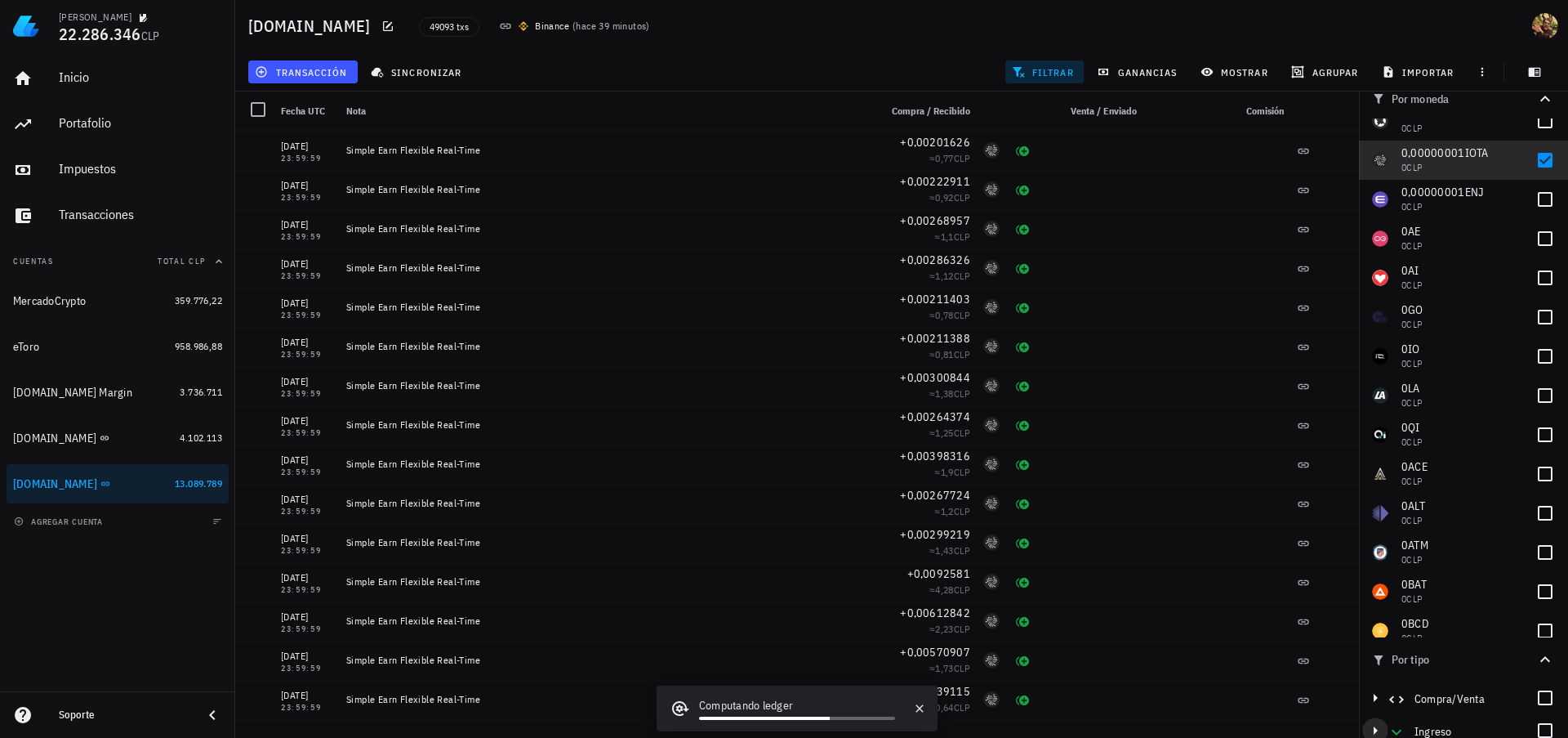
scroll to position [883, 0]
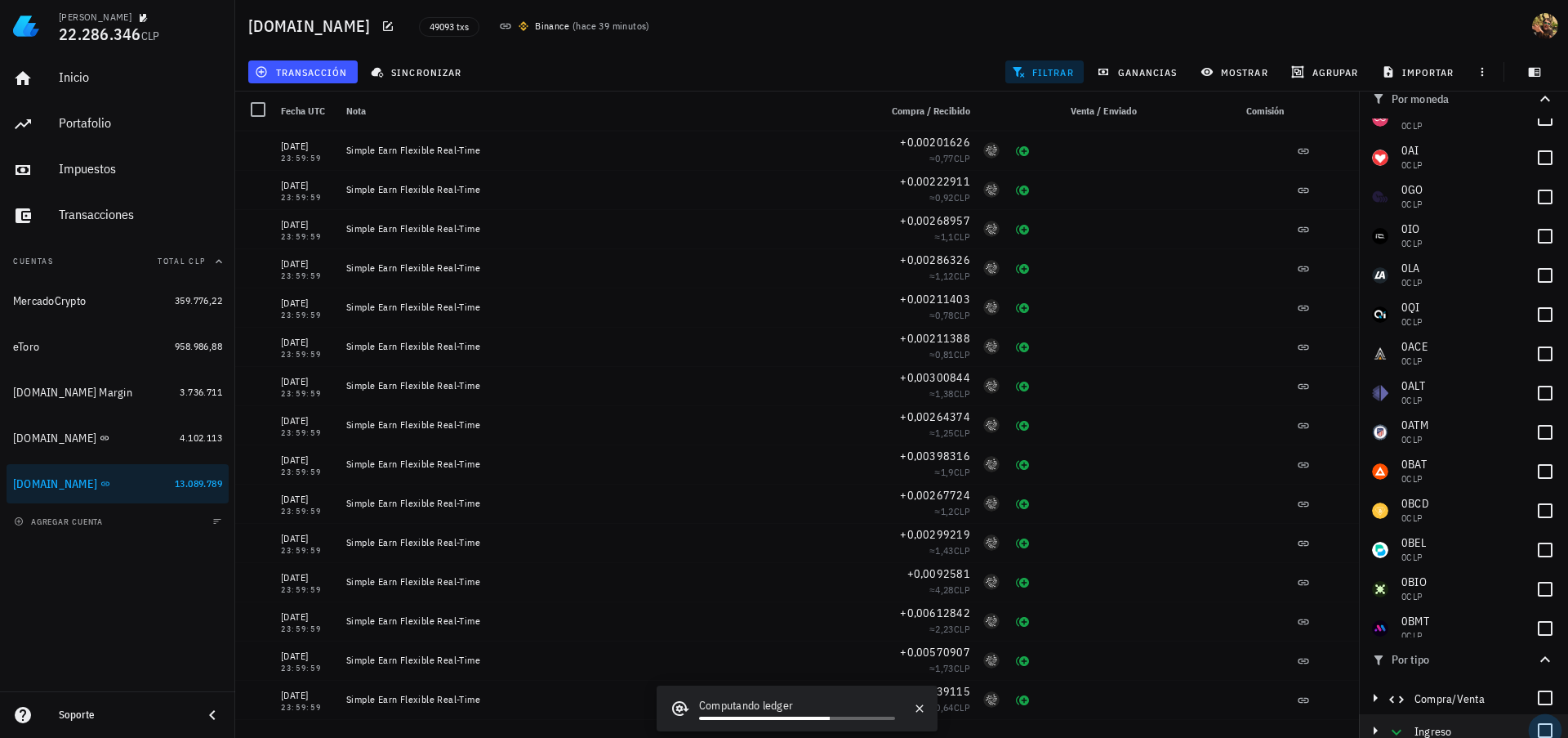
click at [1535, 730] on div at bounding box center [1545, 730] width 28 height 28
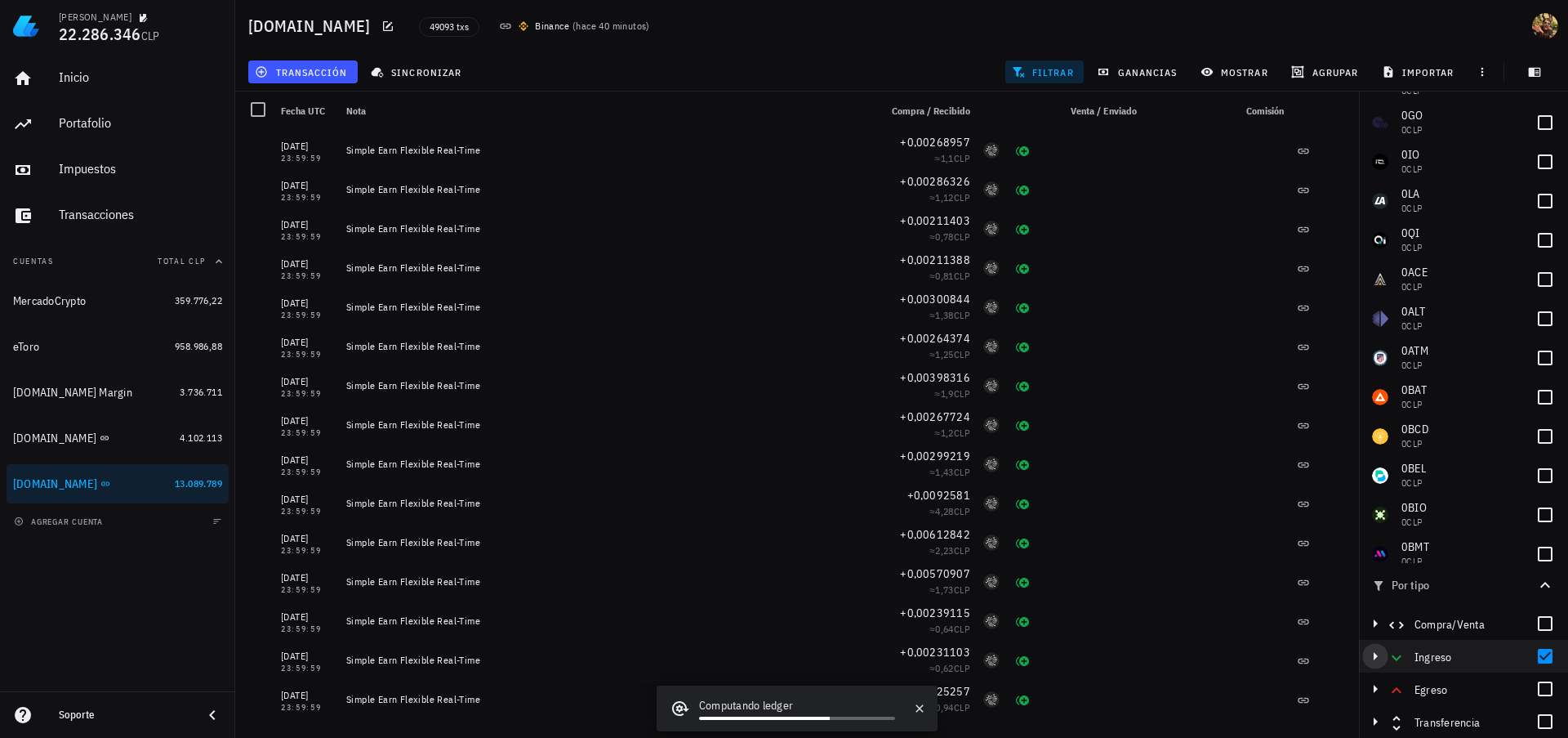
click at [1375, 656] on icon "button" at bounding box center [1375, 656] width 4 height 8
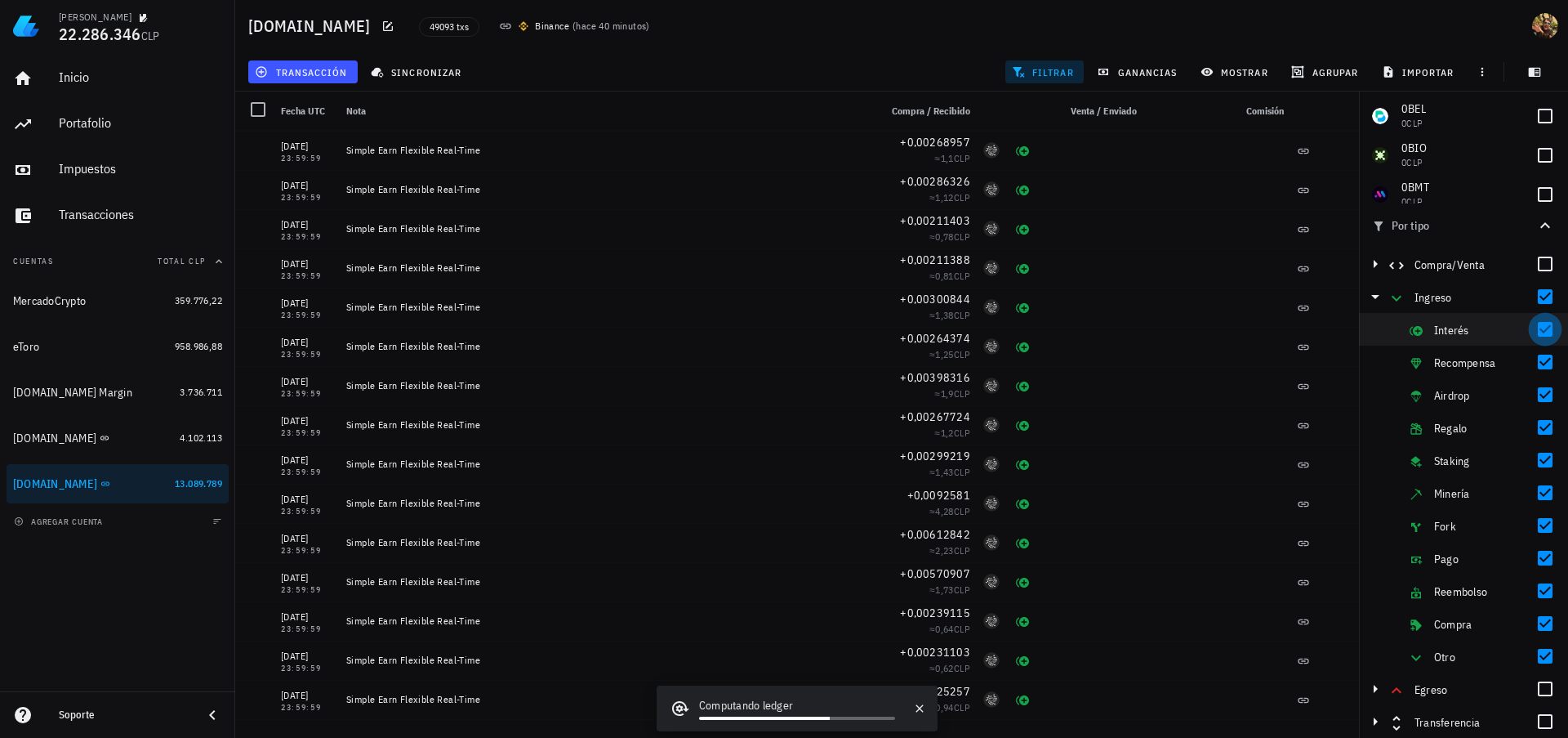
click at [1538, 332] on div at bounding box center [1545, 329] width 28 height 28
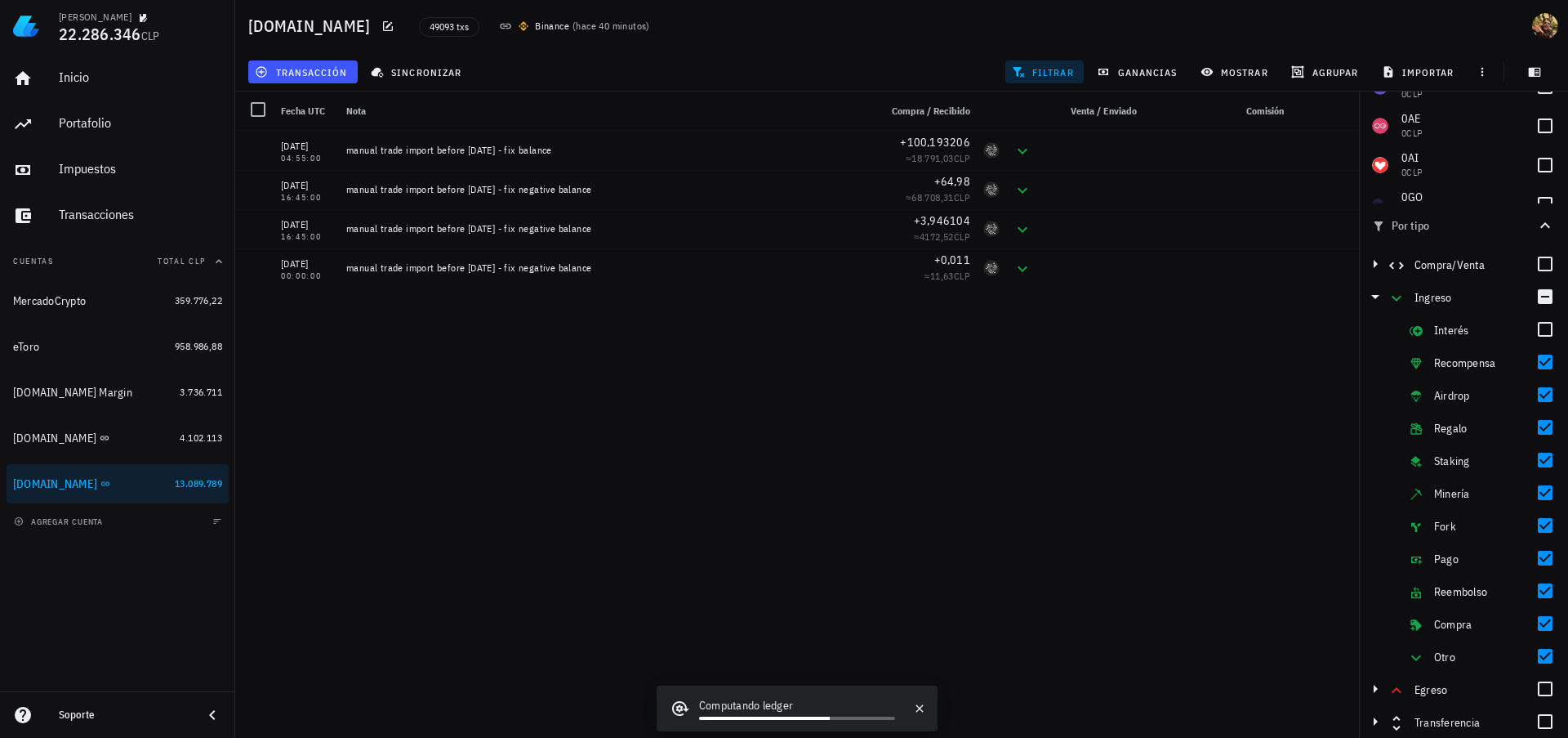
scroll to position [294, 0]
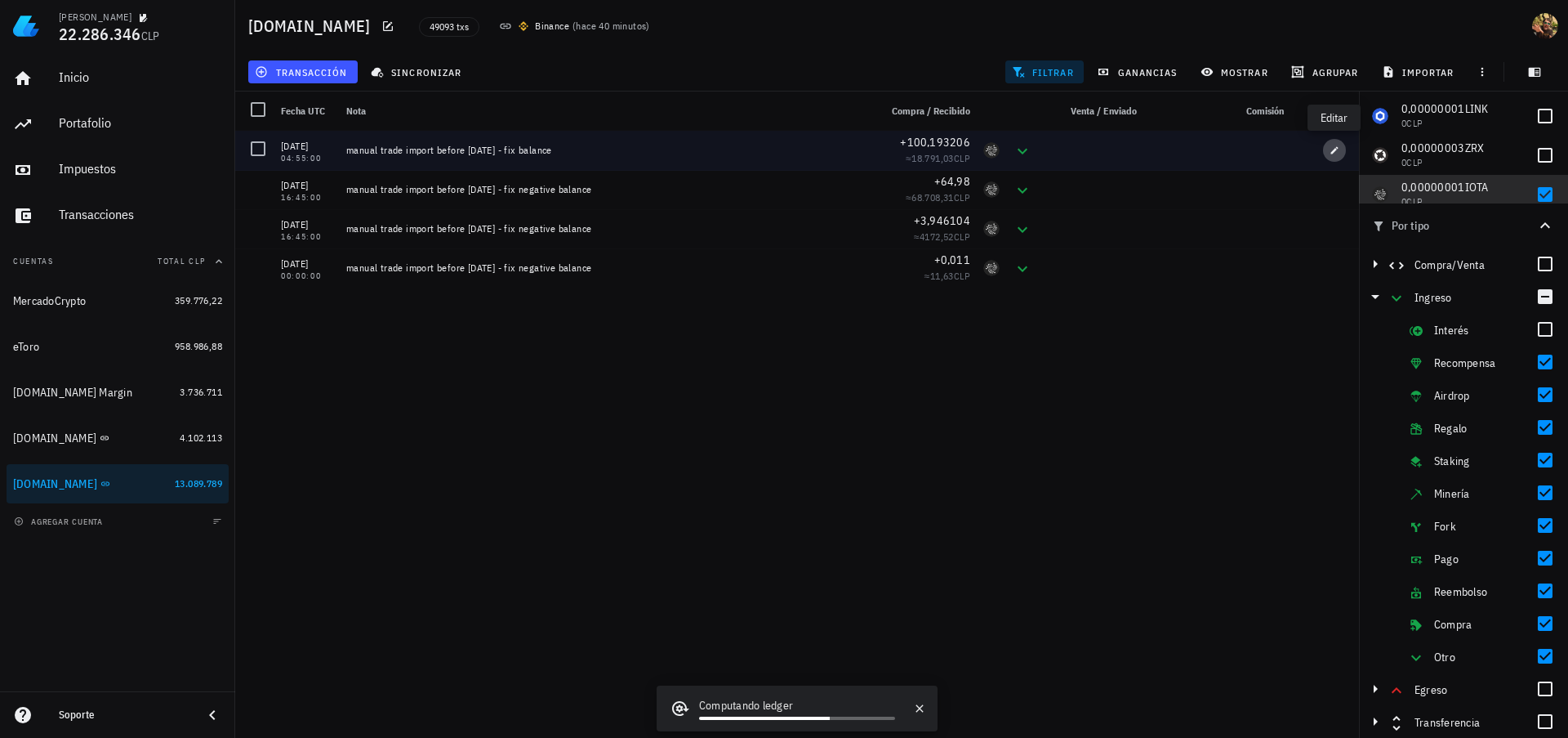
click at [1335, 154] on icon "button" at bounding box center [1335, 150] width 10 height 10
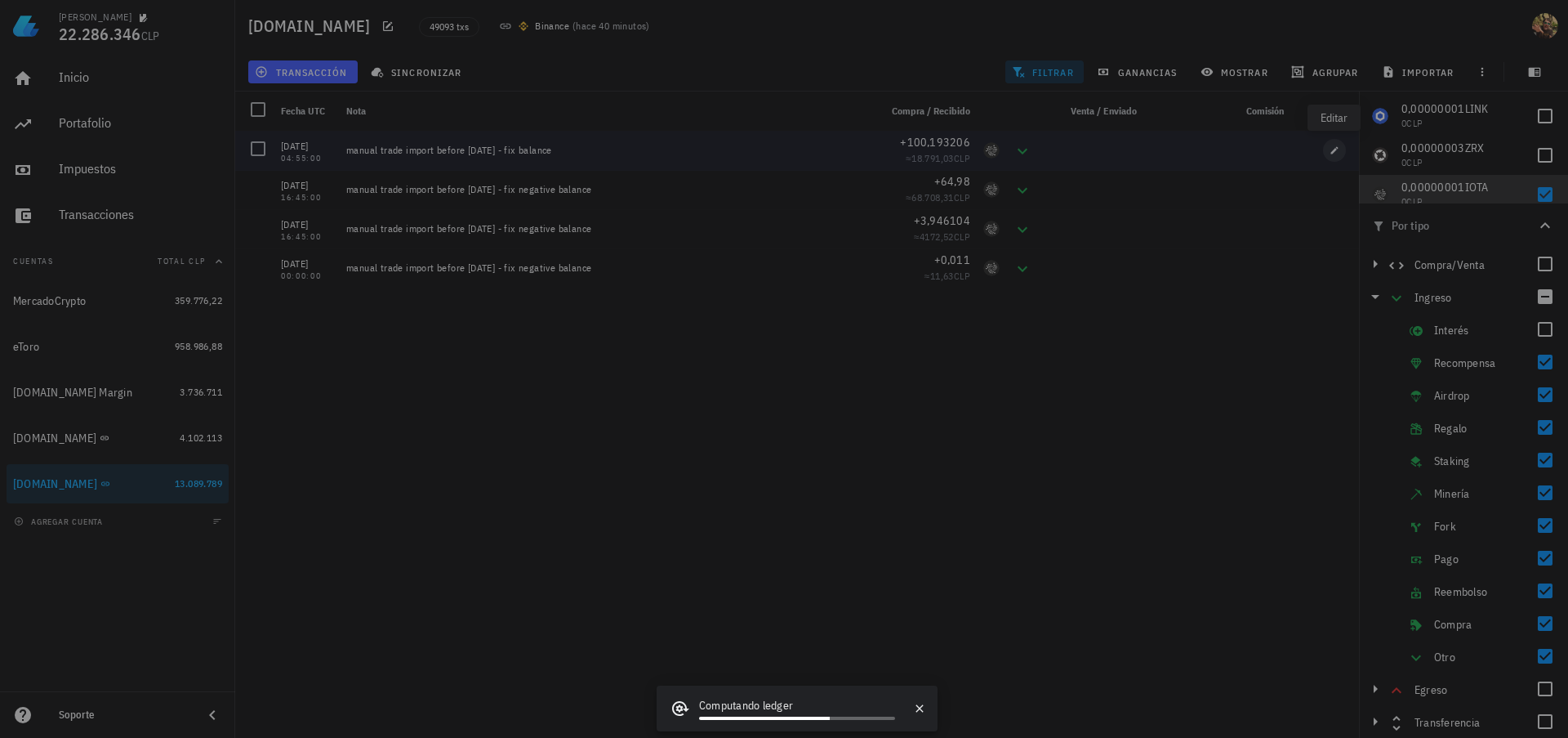
type input "[DATE]"
type input "04:55:00"
type input "100,19320601"
type input "IOTA"
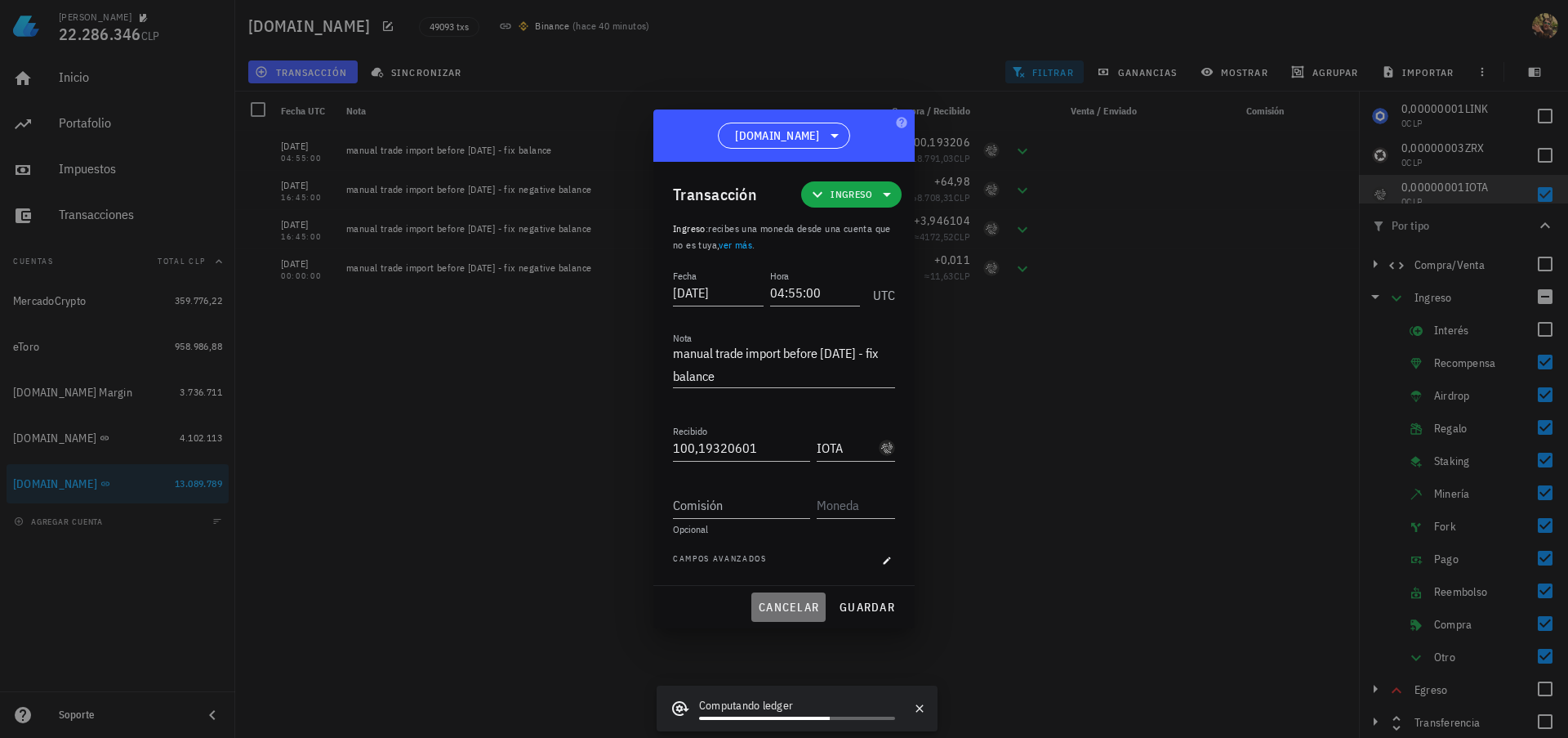
click at [789, 607] on span "cancelar" at bounding box center [789, 606] width 61 height 14
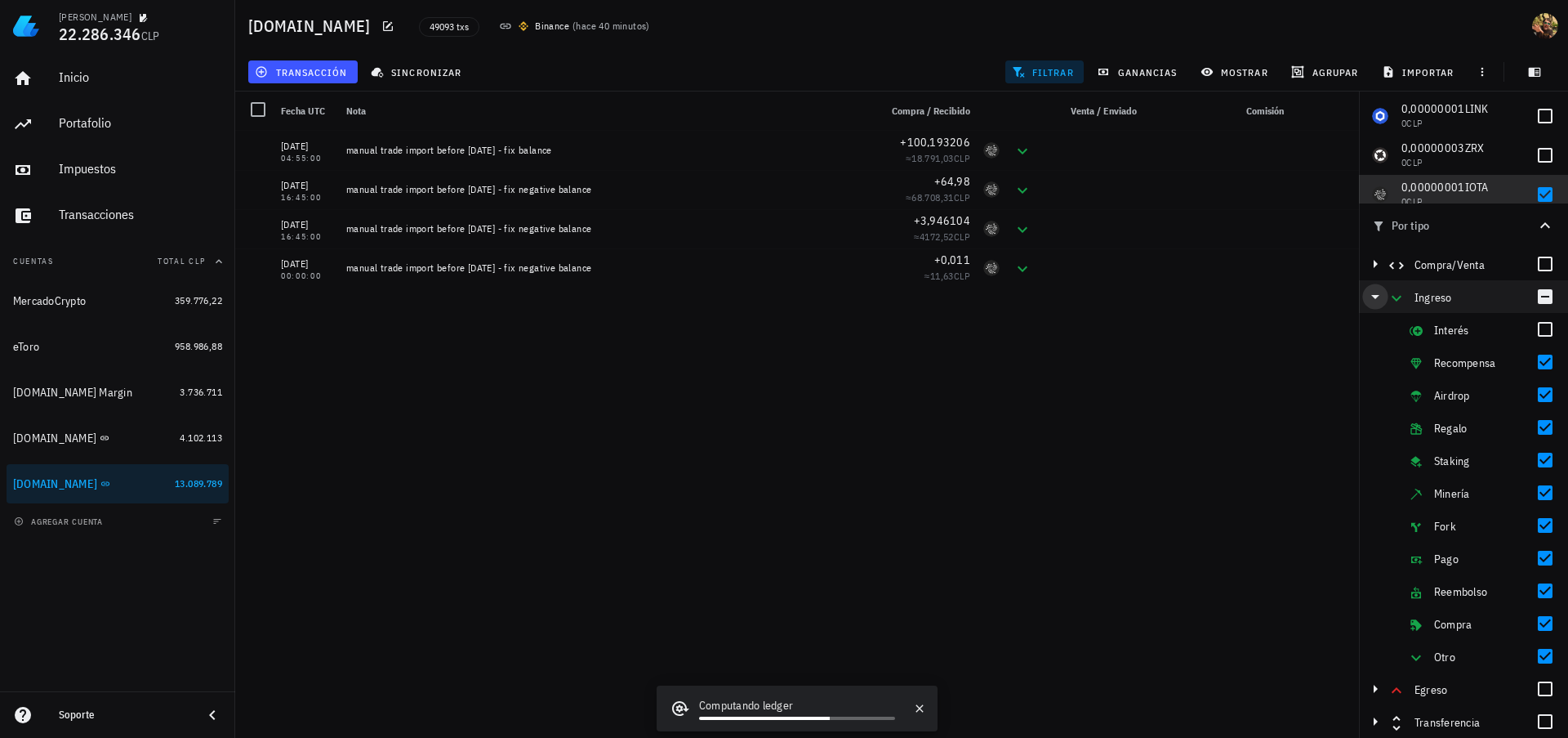
click at [1372, 294] on icon "button" at bounding box center [1375, 296] width 19 height 19
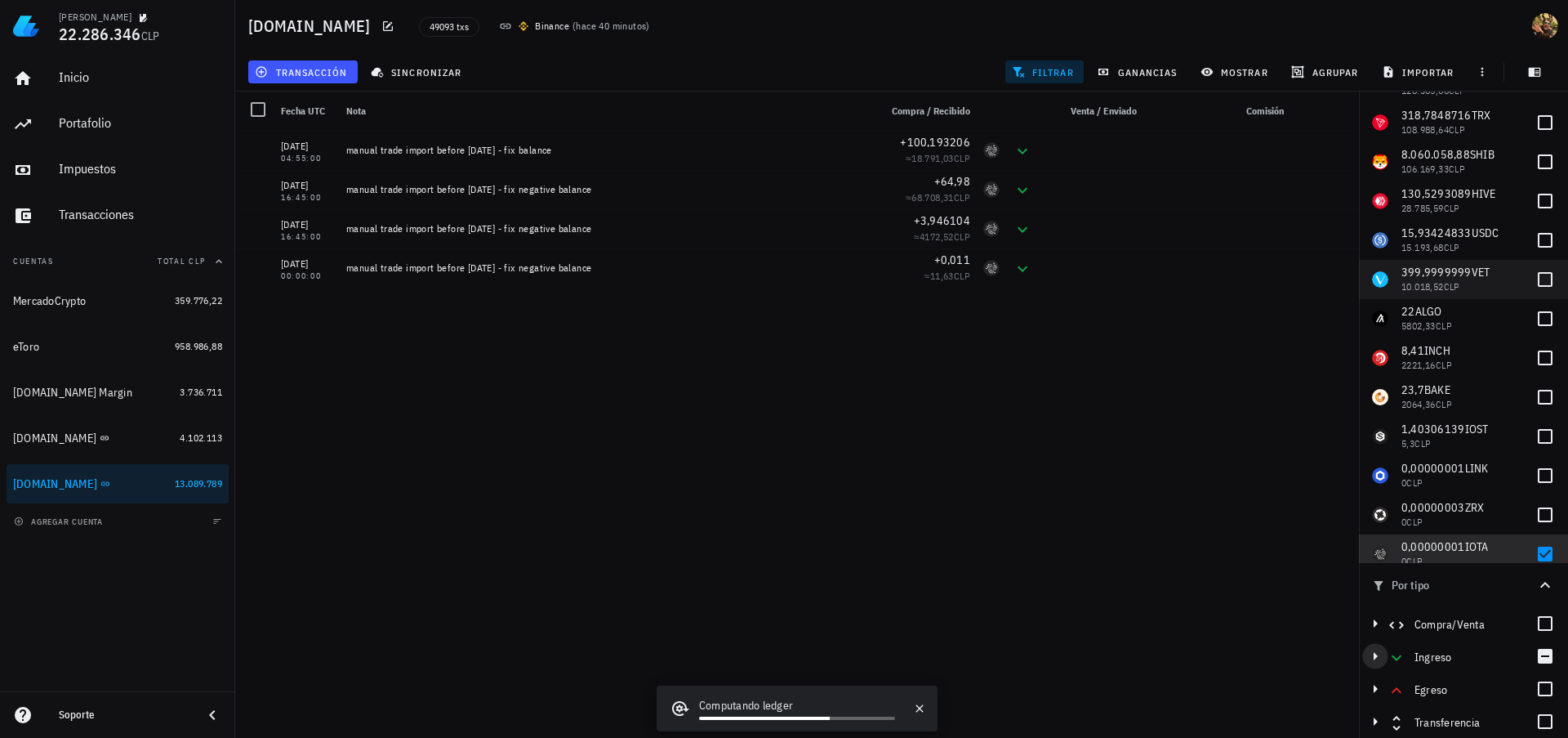
scroll to position [86, 0]
click at [321, 73] on span "transacción" at bounding box center [302, 71] width 89 height 13
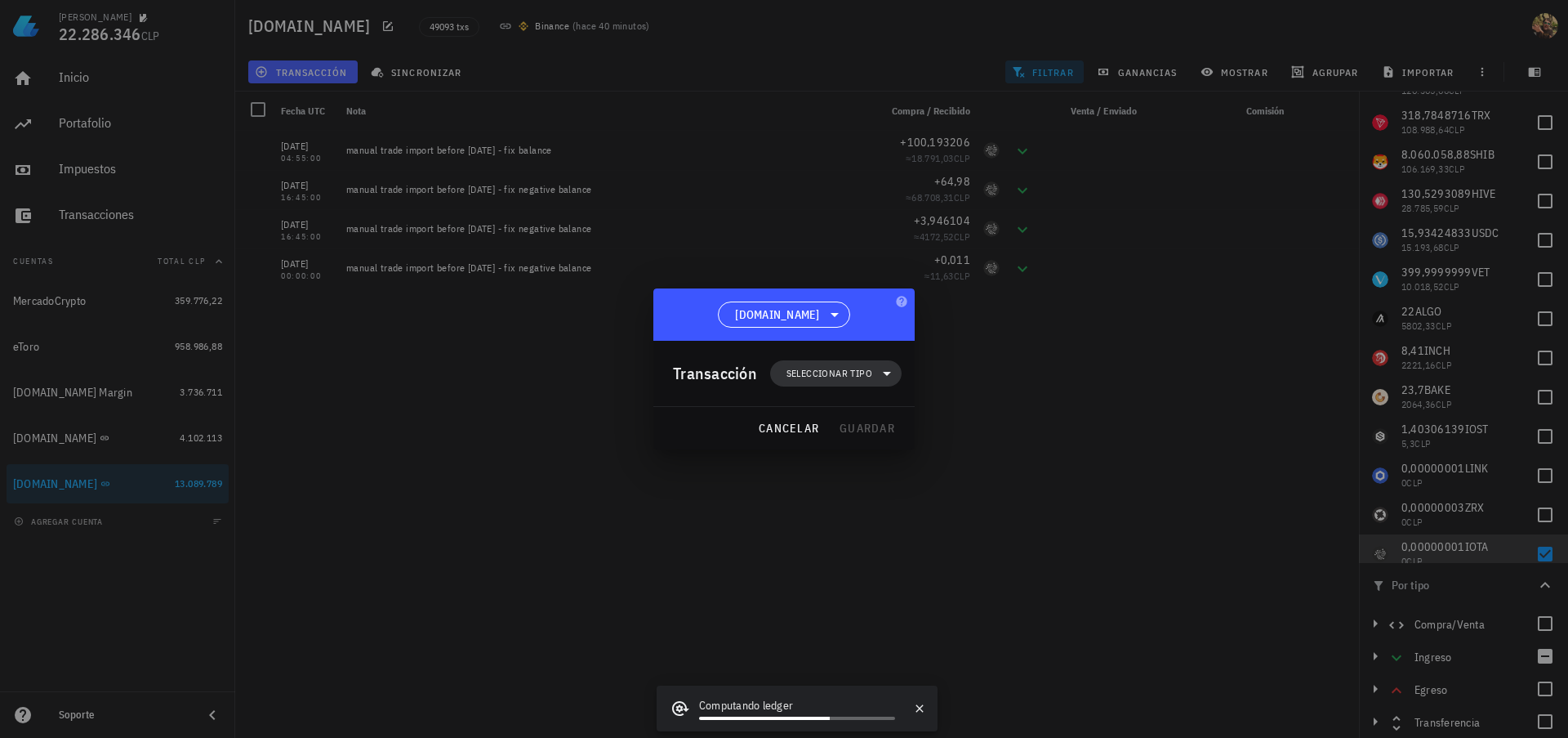
click at [862, 374] on span "Seleccionar tipo" at bounding box center [829, 373] width 85 height 16
click at [855, 473] on div "Egreso" at bounding box center [844, 478] width 63 height 13
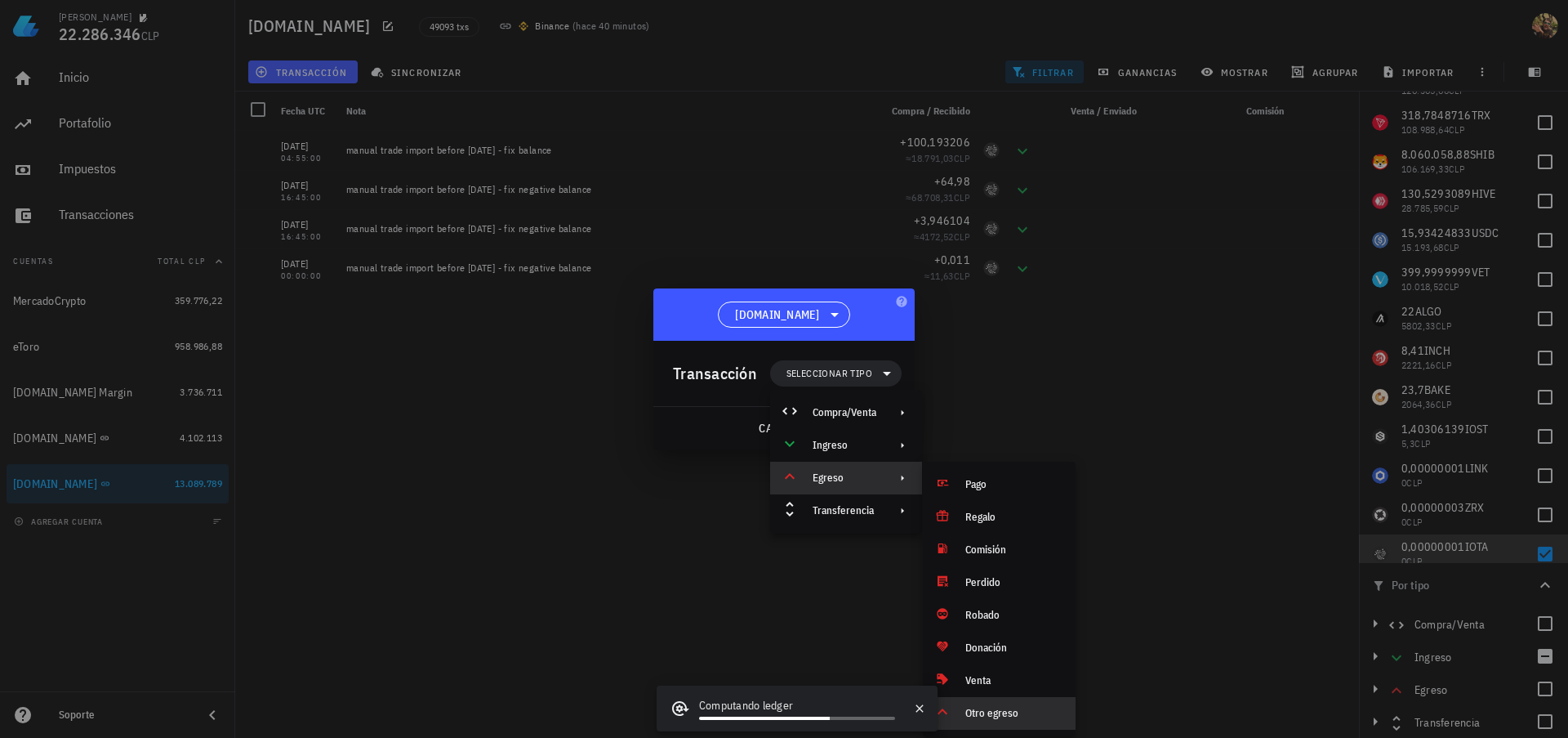
click at [1013, 713] on div "Otro egreso" at bounding box center [1013, 713] width 97 height 13
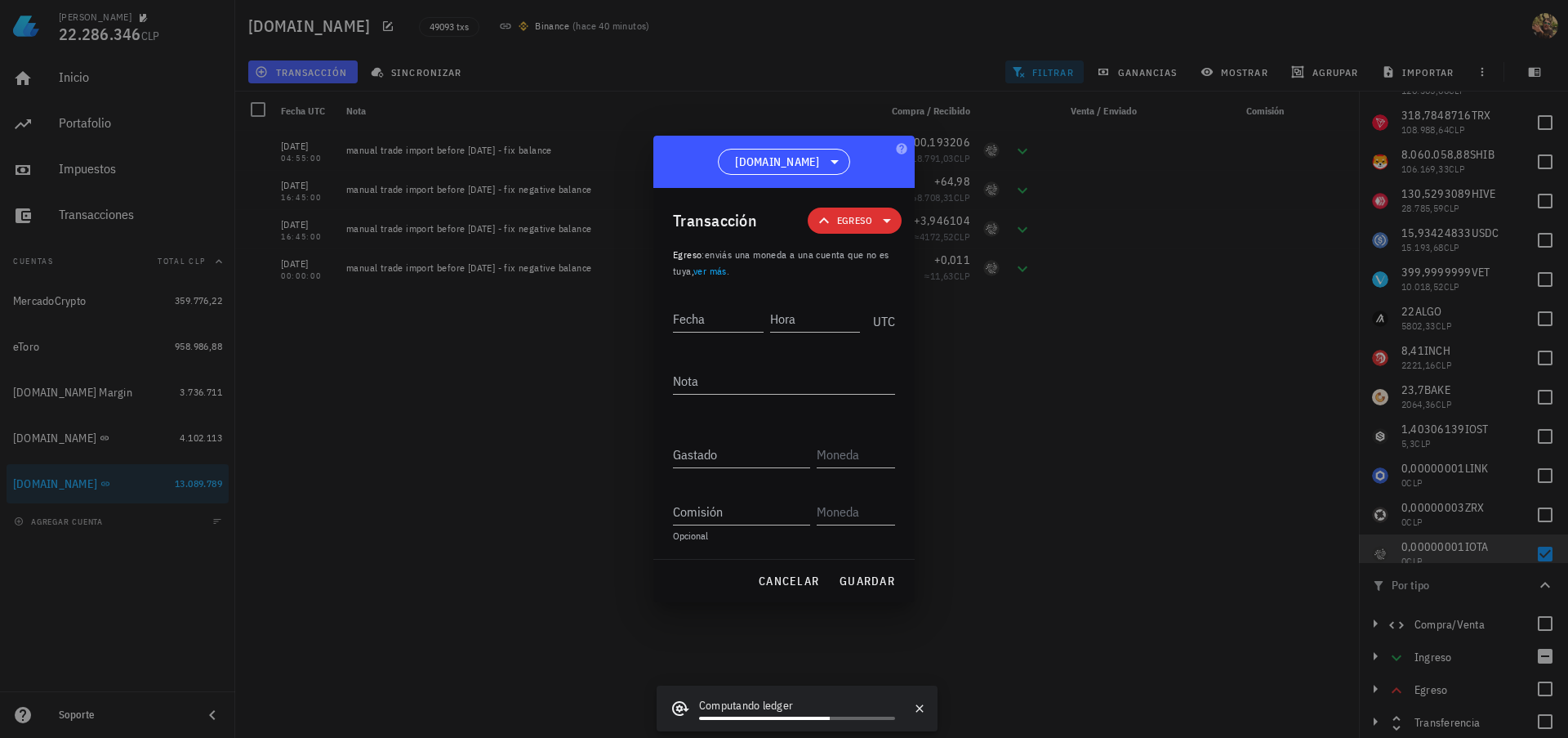
click at [872, 221] on span "Egreso" at bounding box center [855, 220] width 74 height 26
click at [911, 325] on div "Egreso" at bounding box center [881, 325] width 63 height 13
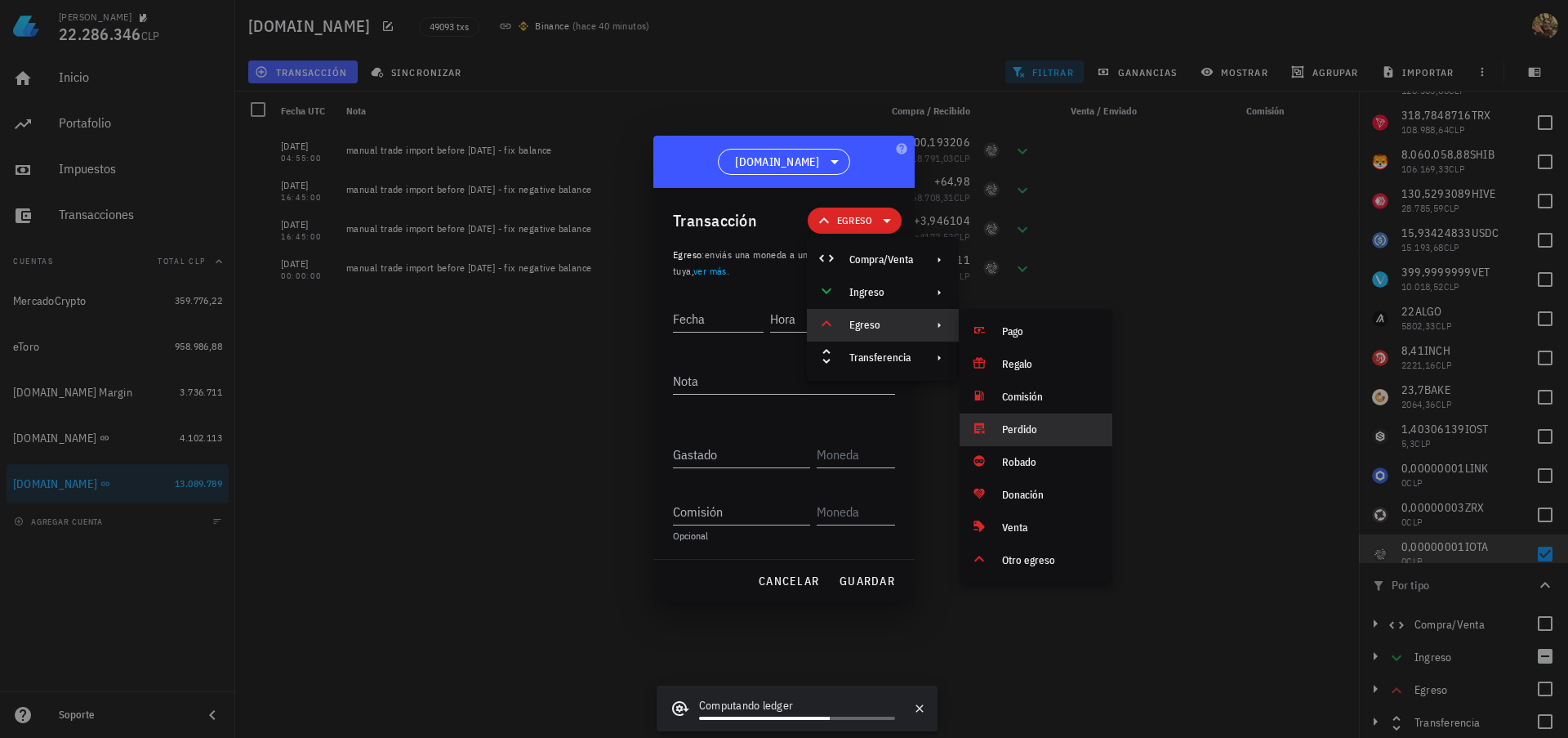
click at [1033, 422] on div "Perdido" at bounding box center [1035, 429] width 153 height 33
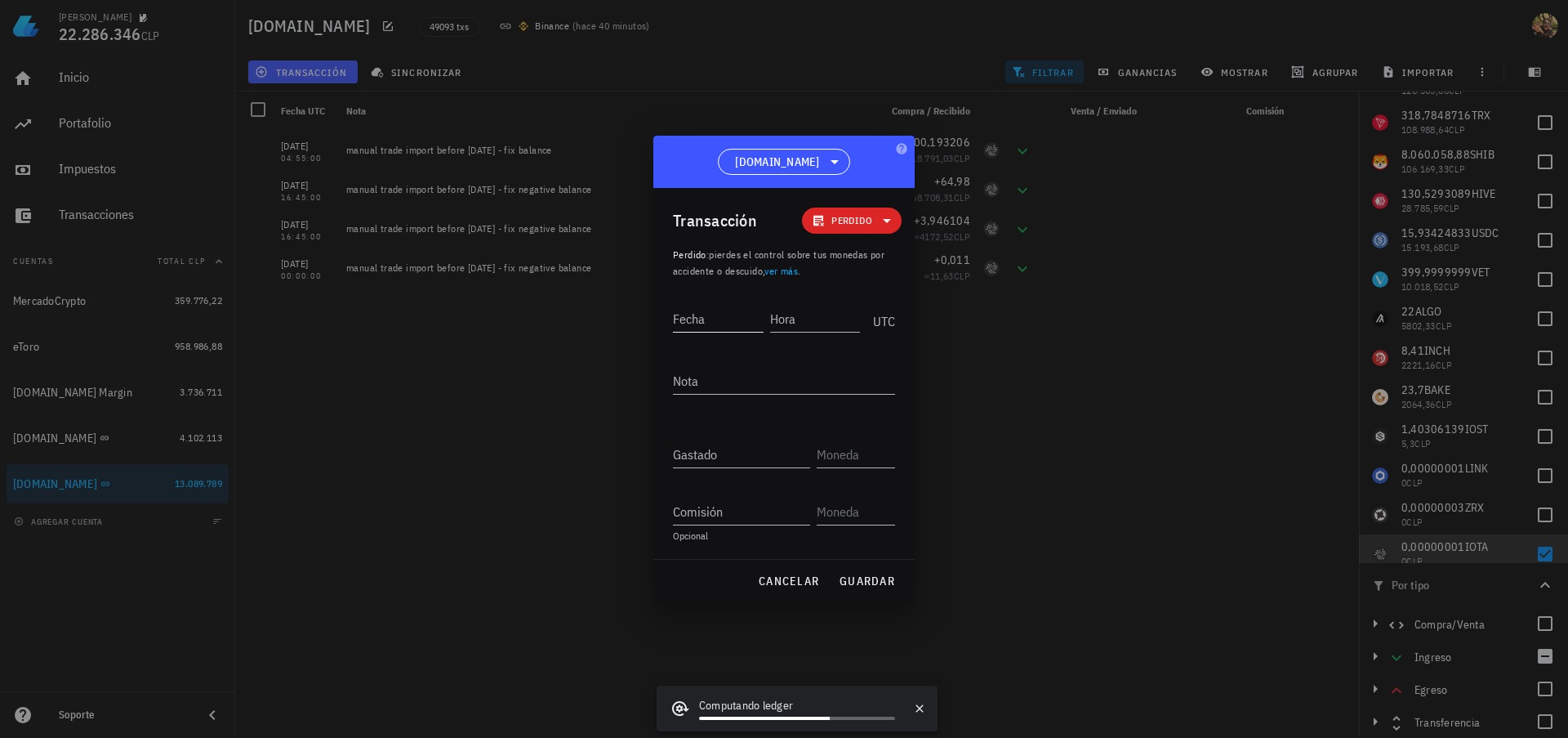
click at [700, 322] on div "Fecha" at bounding box center [718, 318] width 90 height 26
type input "[DATE]"
click at [789, 320] on div "Hora" at bounding box center [813, 318] width 93 height 26
type input "09:19:00"
type textarea "manual fix positive"
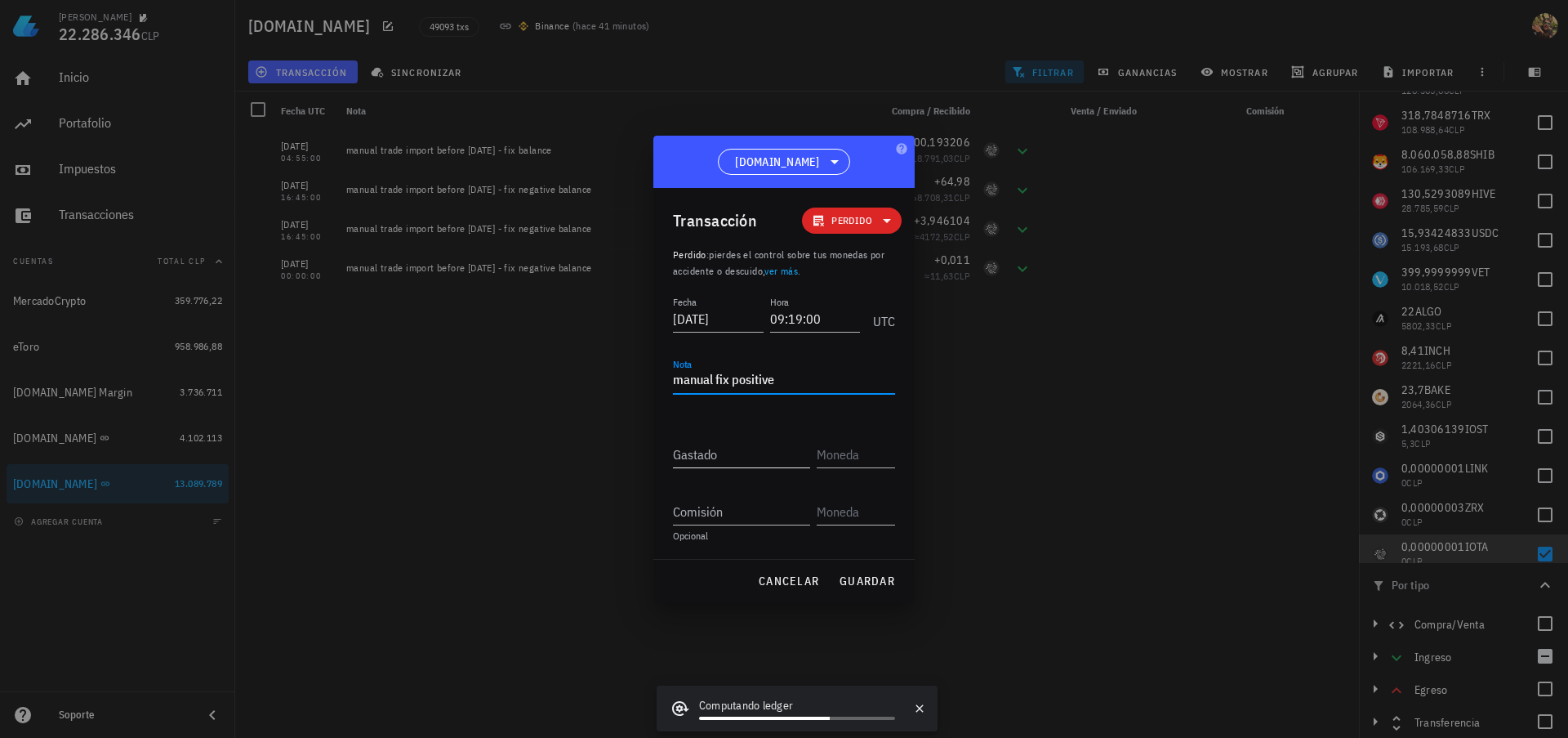
click at [749, 448] on input "Gastado" at bounding box center [741, 454] width 137 height 26
paste input "341,5538072"
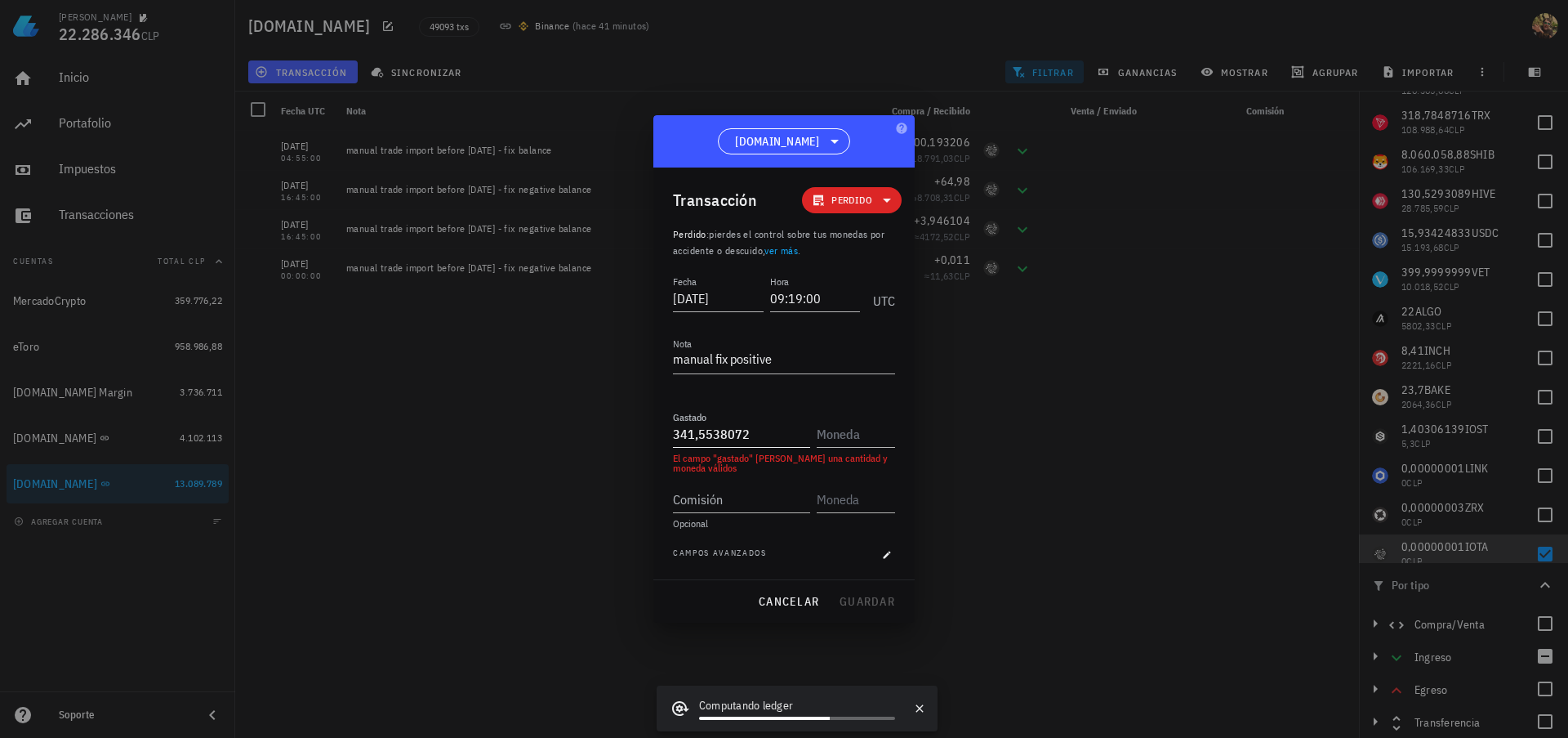
click at [737, 429] on input "341,5538072" at bounding box center [741, 434] width 137 height 26
click at [737, 429] on input "341,5538072" at bounding box center [741, 434] width 137 height 26
paste input "0,00000001"
type input "0,00000001"
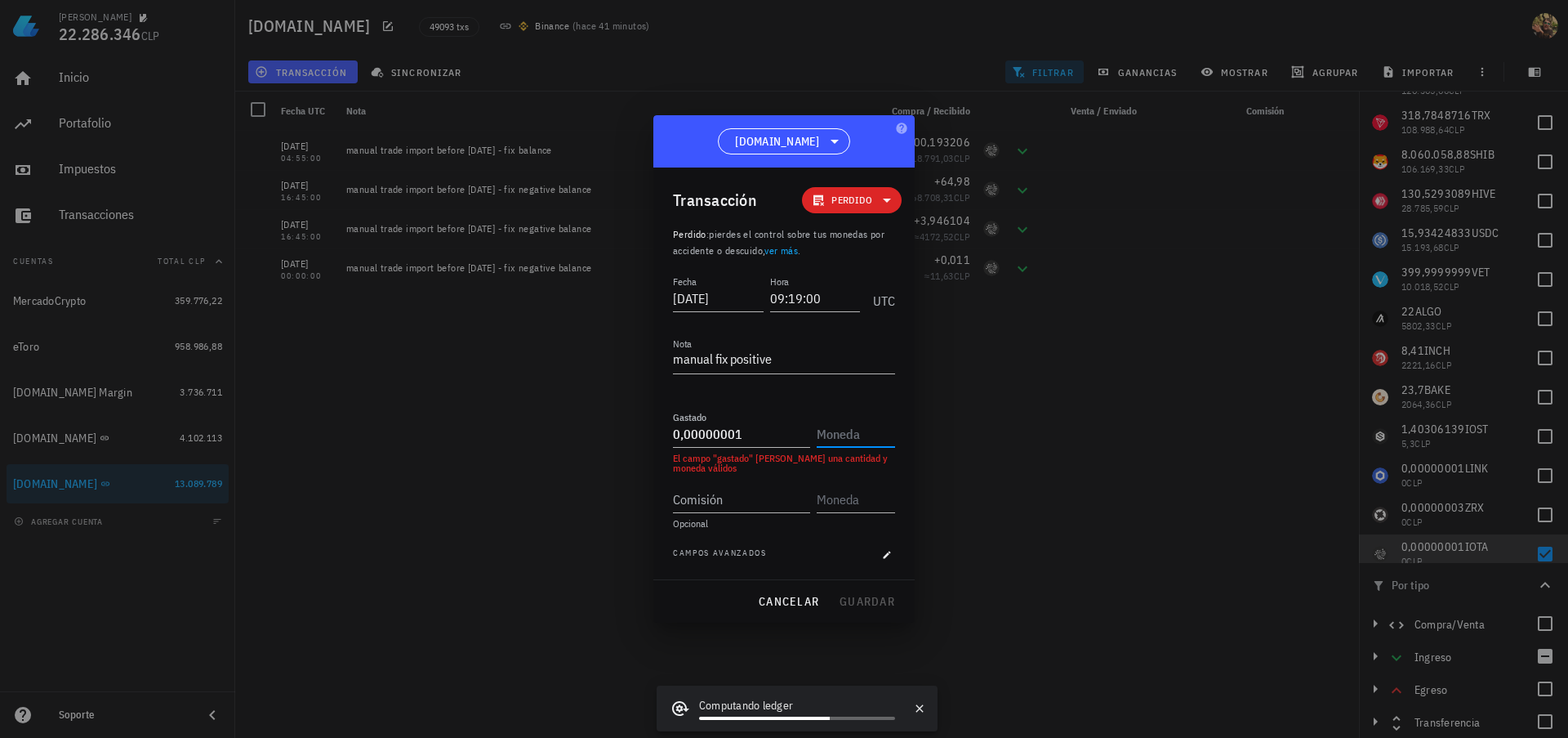
click at [860, 427] on input "text" at bounding box center [854, 434] width 75 height 26
click at [857, 467] on div "IOTA" at bounding box center [868, 468] width 24 height 16
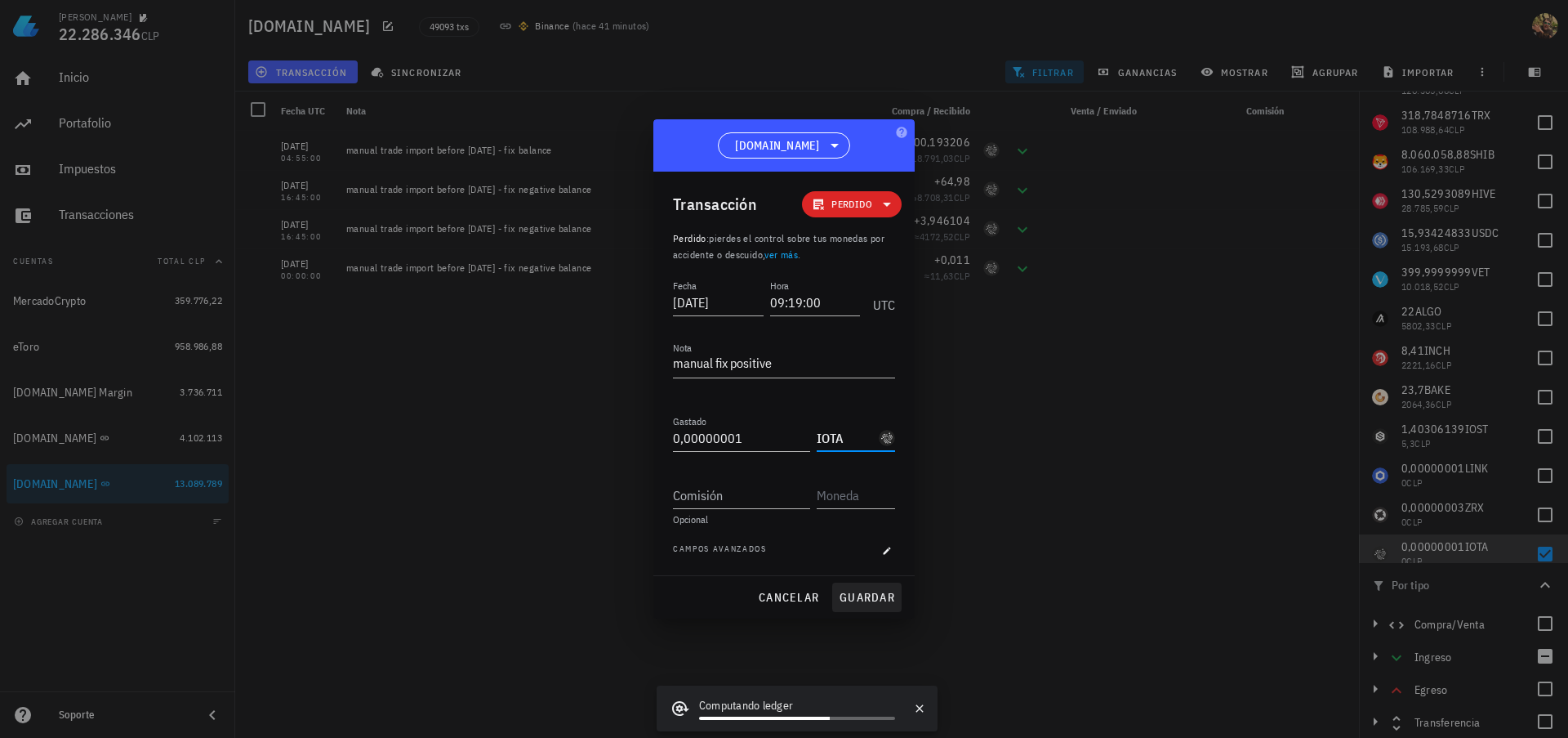
type input "IOTA"
click at [848, 593] on span "guardar" at bounding box center [866, 597] width 57 height 14
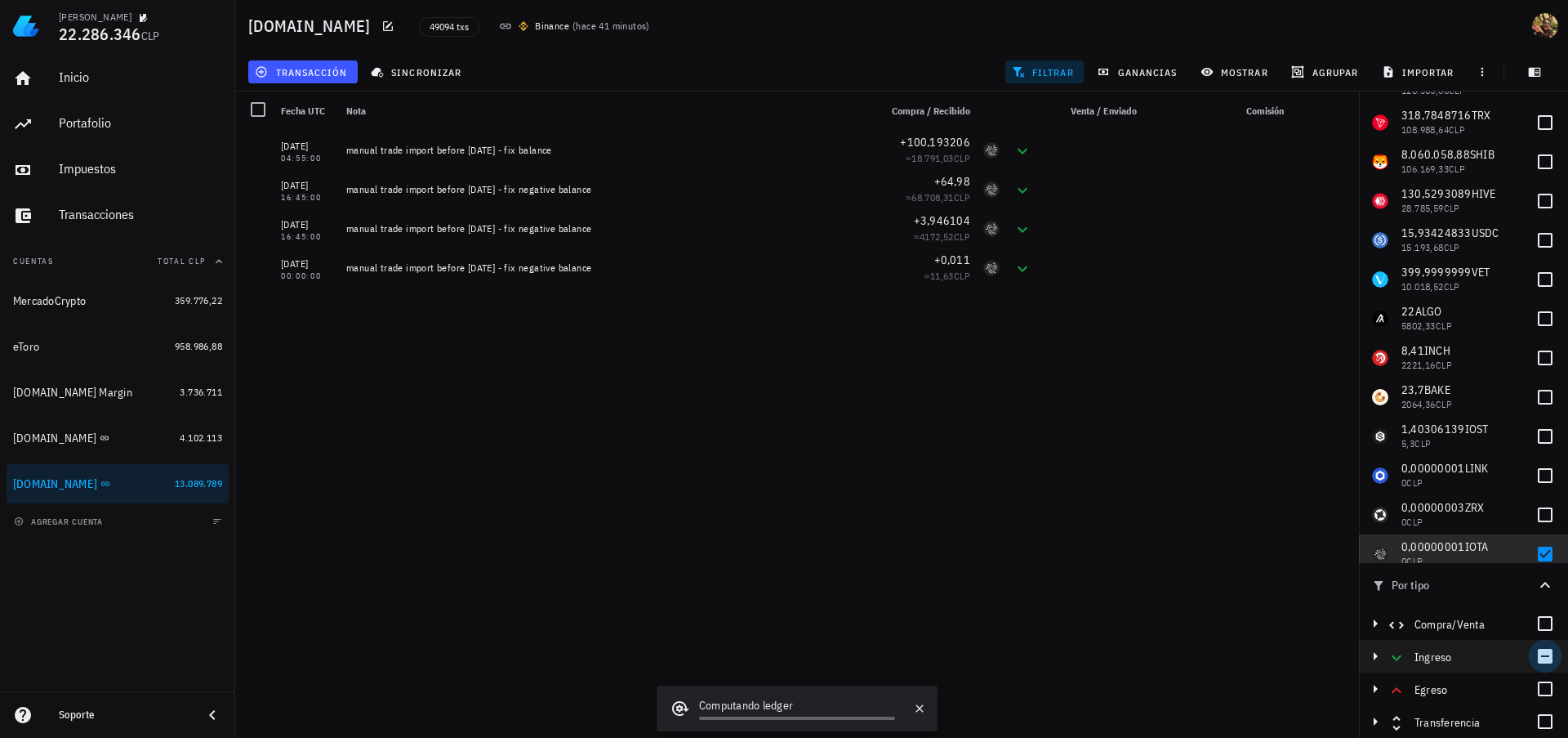
click at [1532, 653] on div at bounding box center [1545, 655] width 28 height 28
click at [1543, 659] on div at bounding box center [1545, 655] width 28 height 28
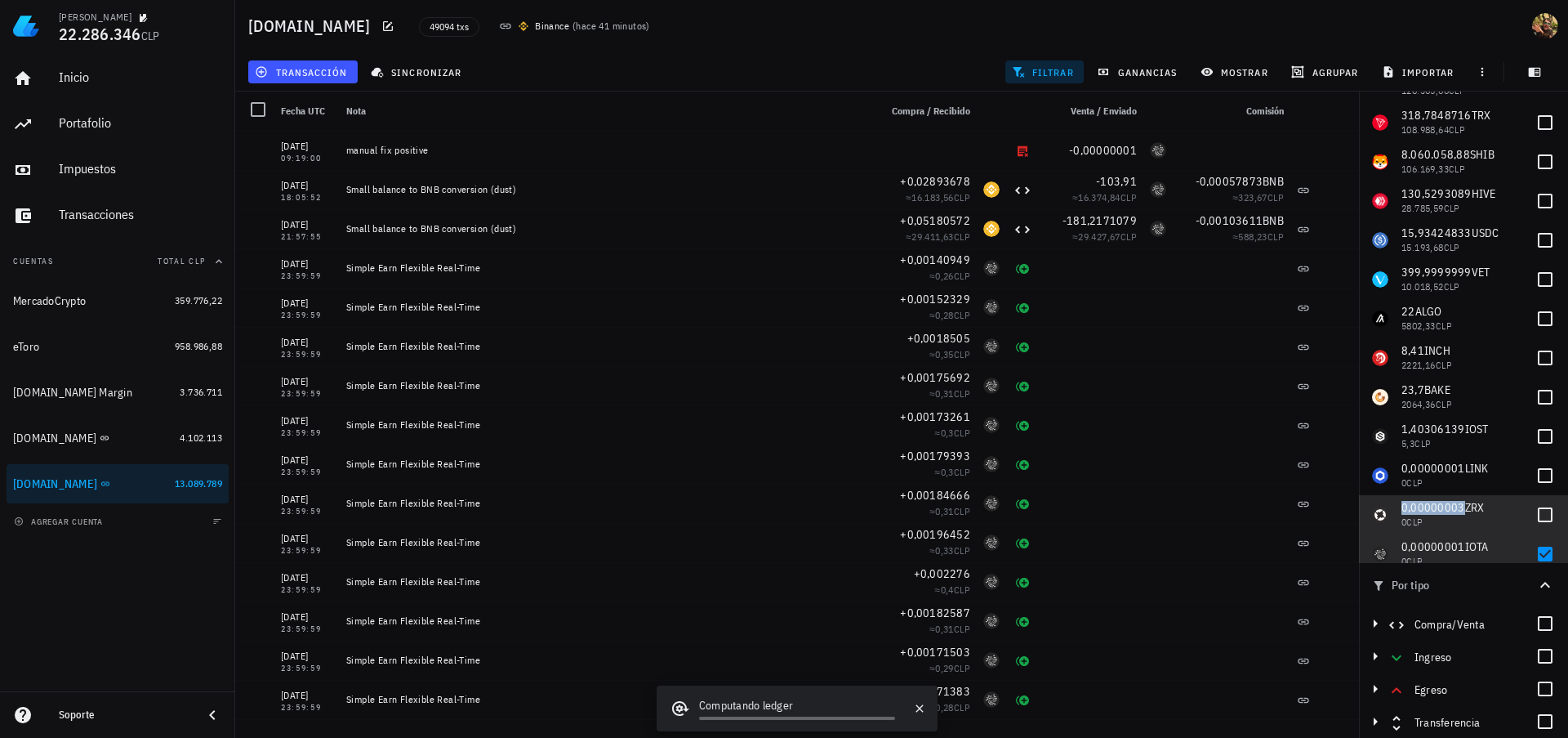
click at [1448, 506] on span "0,00000003" at bounding box center [1433, 506] width 63 height 14
checkbox input "true"
copy span "0,00000003"
click at [329, 72] on span "transacción" at bounding box center [302, 71] width 89 height 13
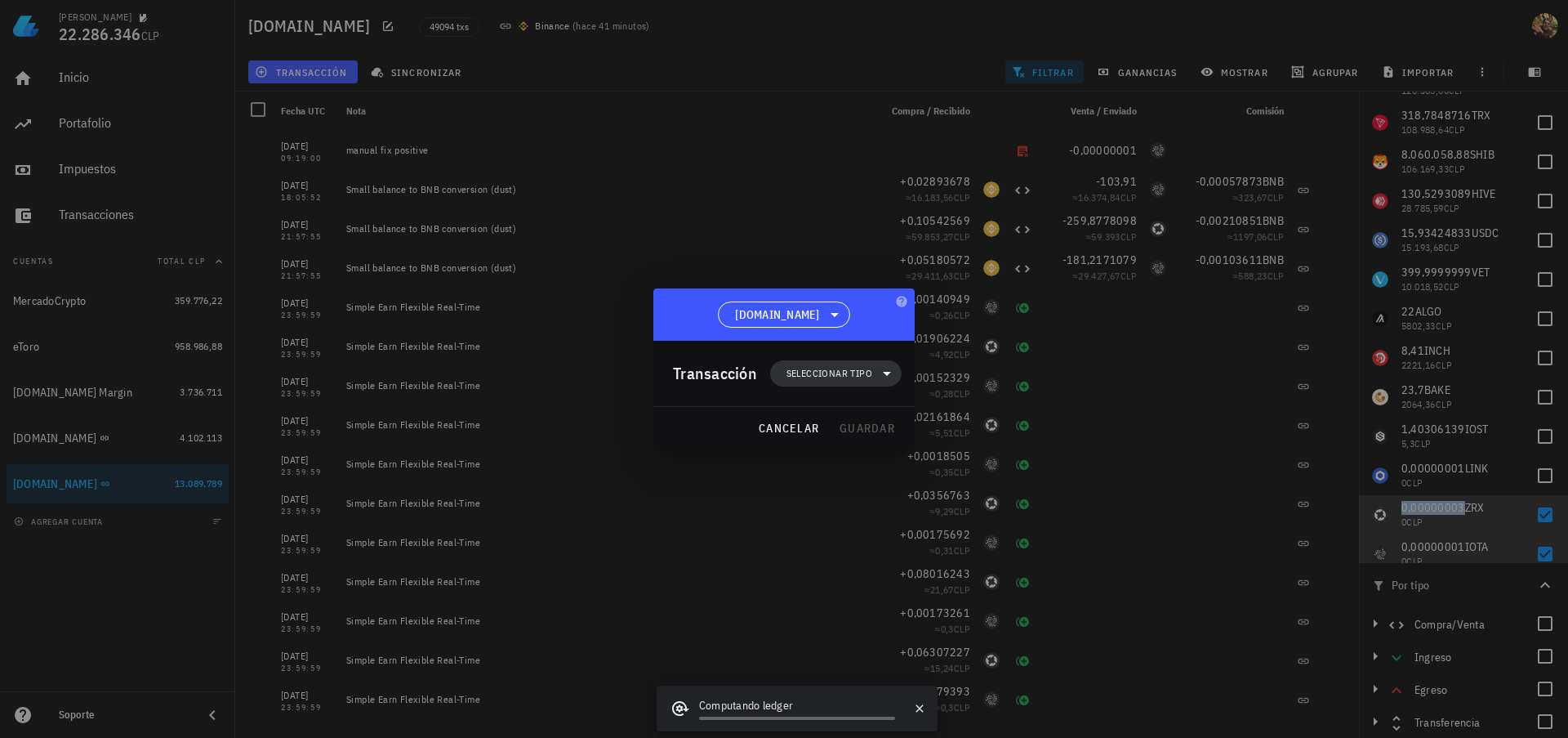
click at [835, 376] on span "Seleccionar tipo" at bounding box center [829, 373] width 85 height 16
click at [843, 475] on div "Egreso" at bounding box center [844, 478] width 63 height 13
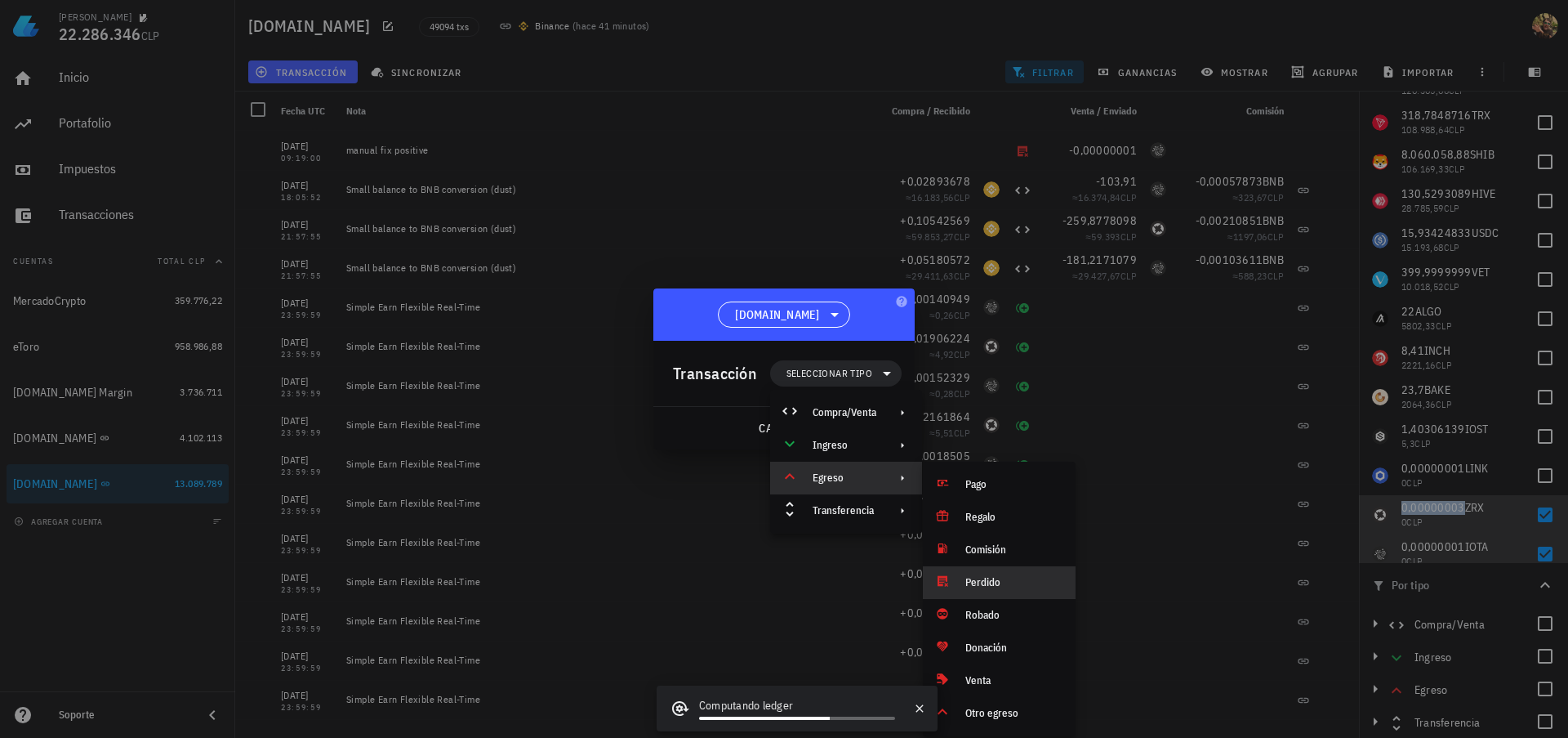
click at [995, 588] on div "Perdido" at bounding box center [1013, 582] width 97 height 13
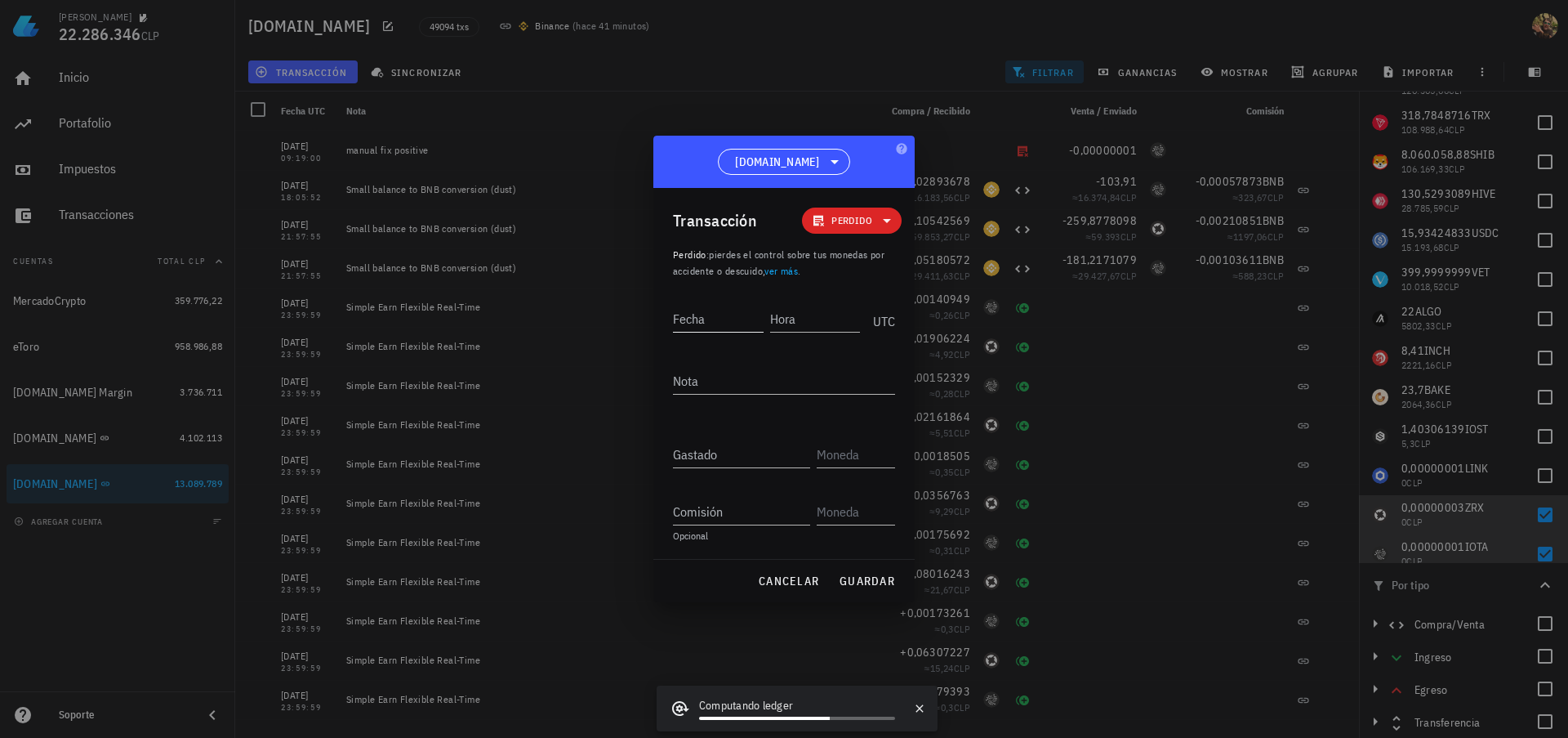
click at [710, 325] on input "Fecha" at bounding box center [718, 318] width 90 height 26
type input "[DATE]"
type input "09:20:00"
type textarea "manual fix positive"
paste input "0,00000003"
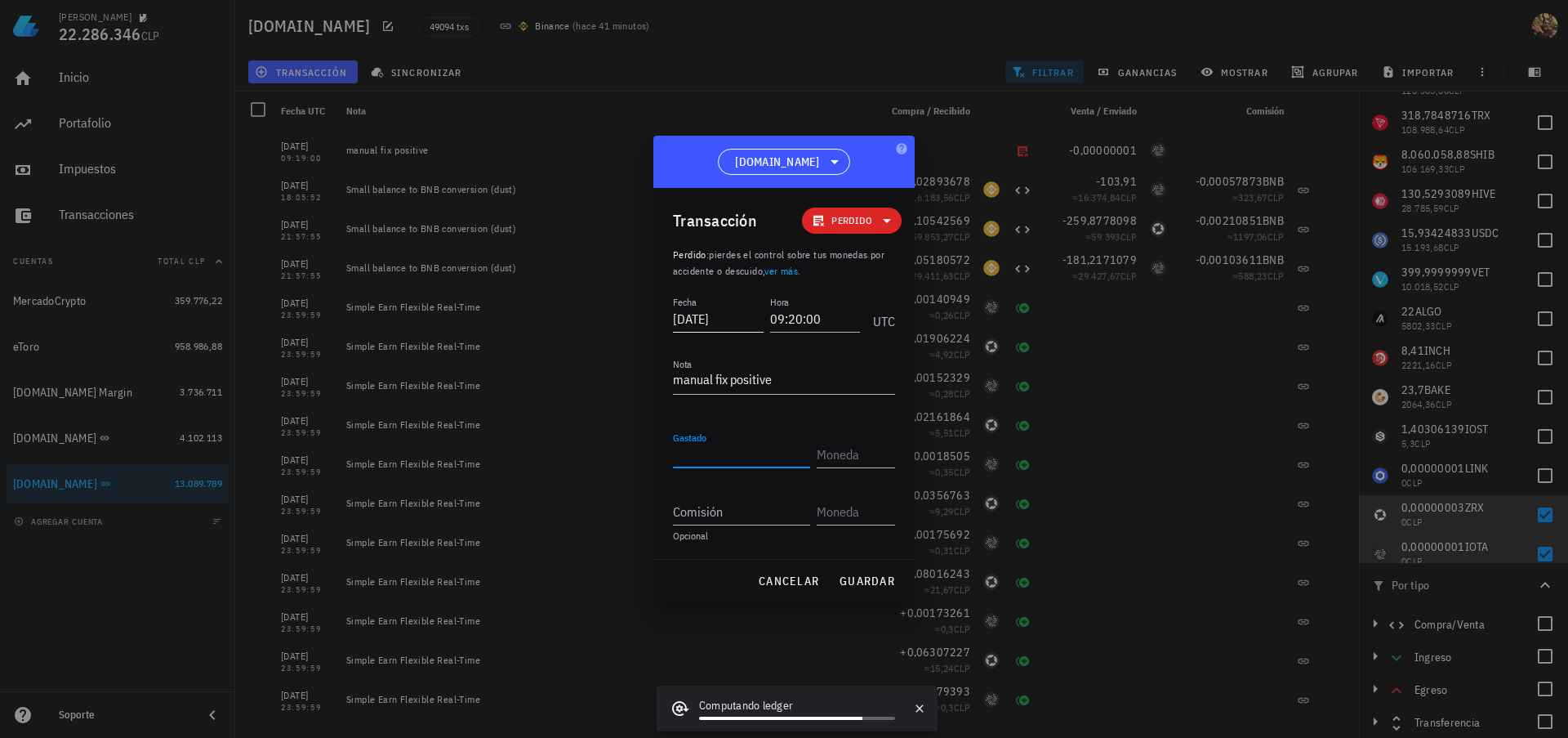
type input "0,00000003"
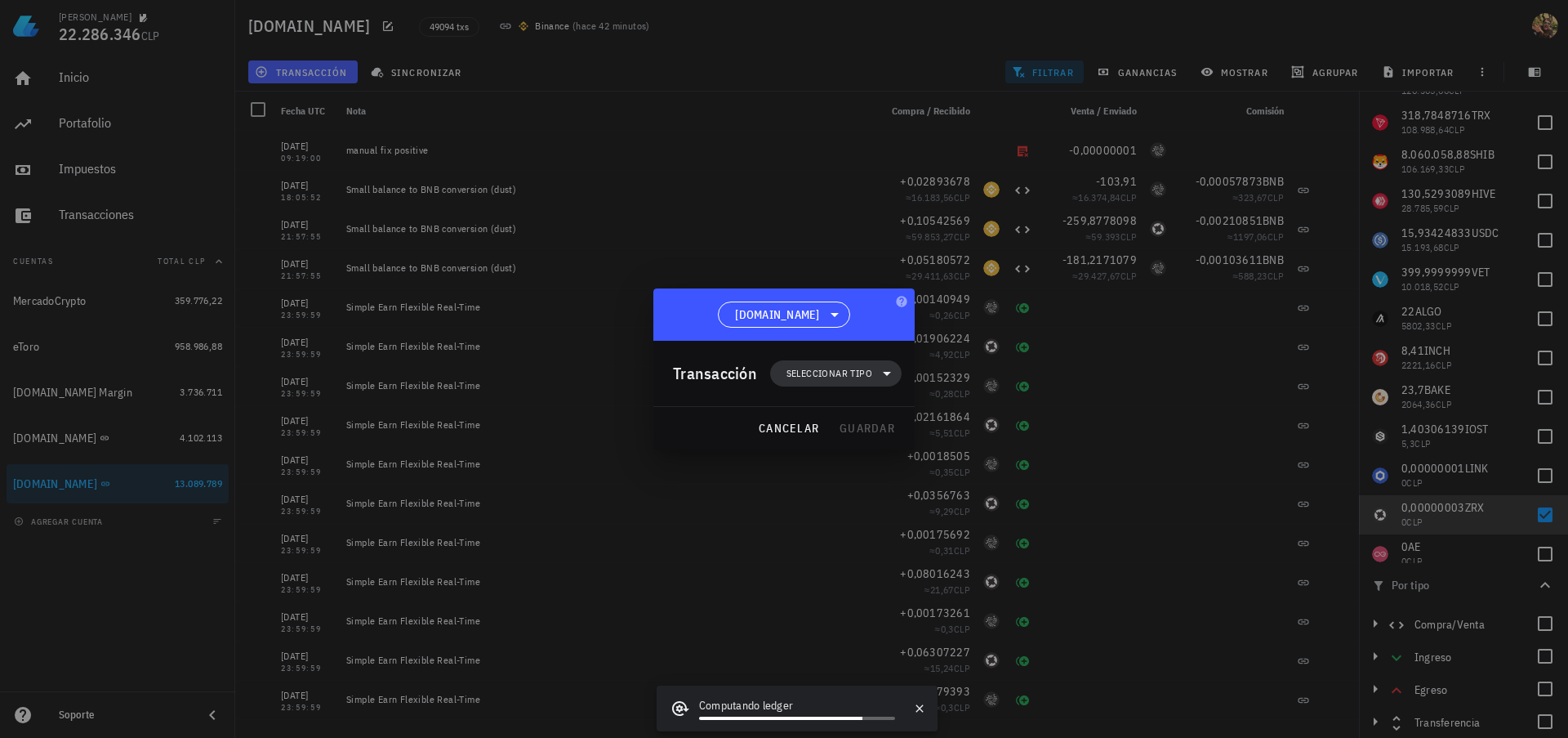
click at [856, 378] on span "Seleccionar tipo" at bounding box center [829, 373] width 85 height 16
click at [857, 472] on div "Egreso" at bounding box center [844, 478] width 63 height 13
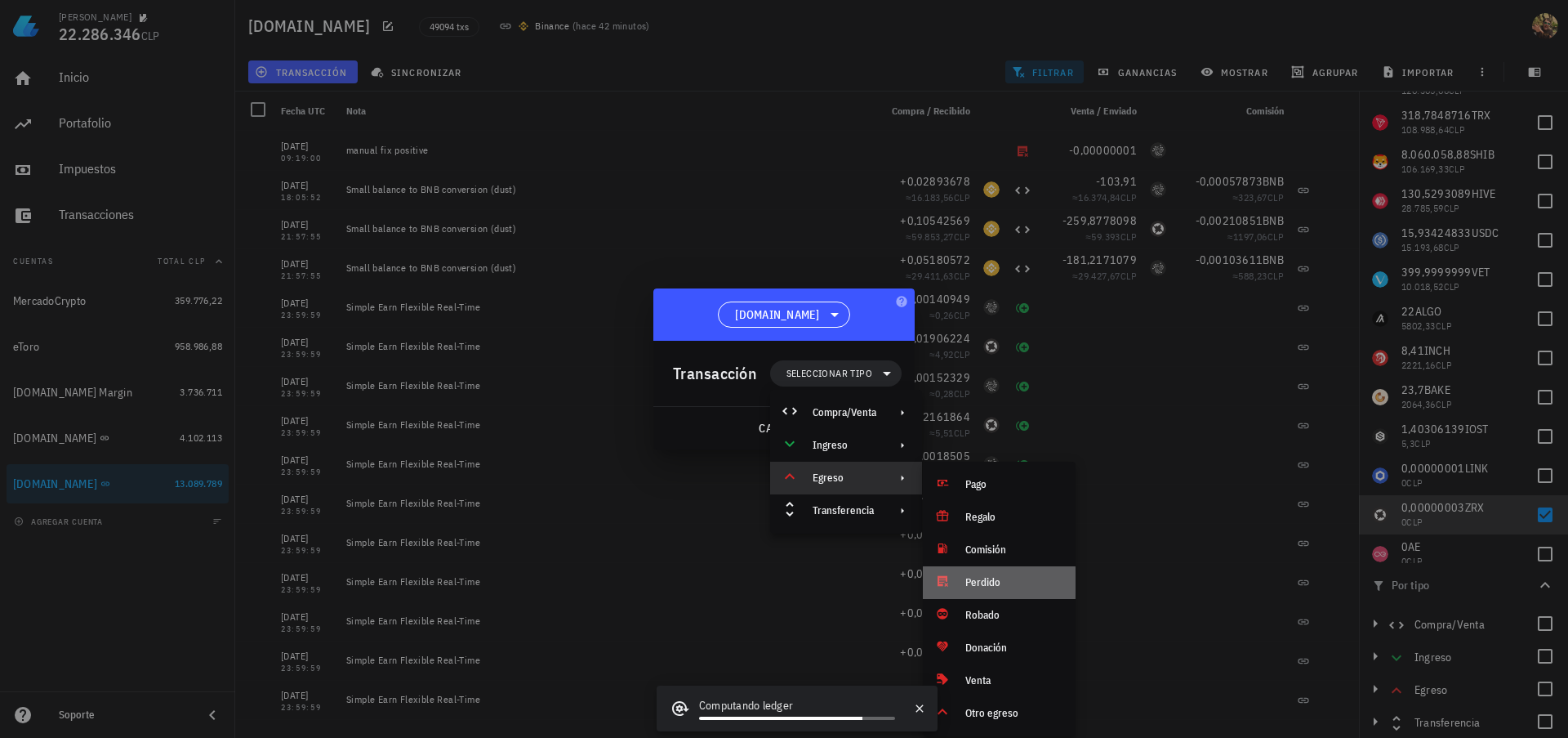
click at [1002, 582] on div "Perdido" at bounding box center [1013, 582] width 97 height 13
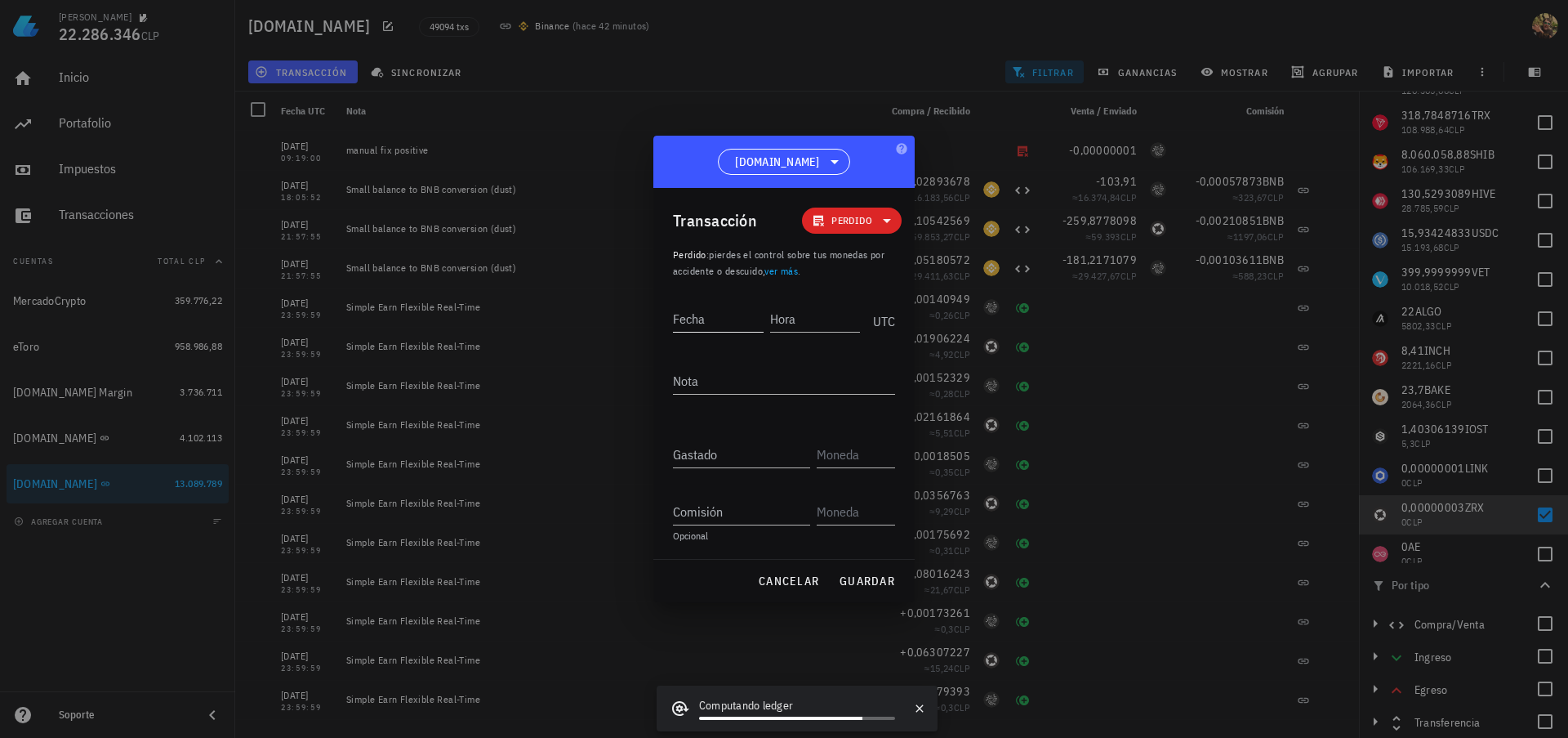
click at [706, 314] on input "Fecha" at bounding box center [718, 318] width 90 height 26
type input "2025-"
click at [737, 461] on input "Gastado" at bounding box center [741, 454] width 137 height 26
paste input "0,00000003"
type input "0,00000003"
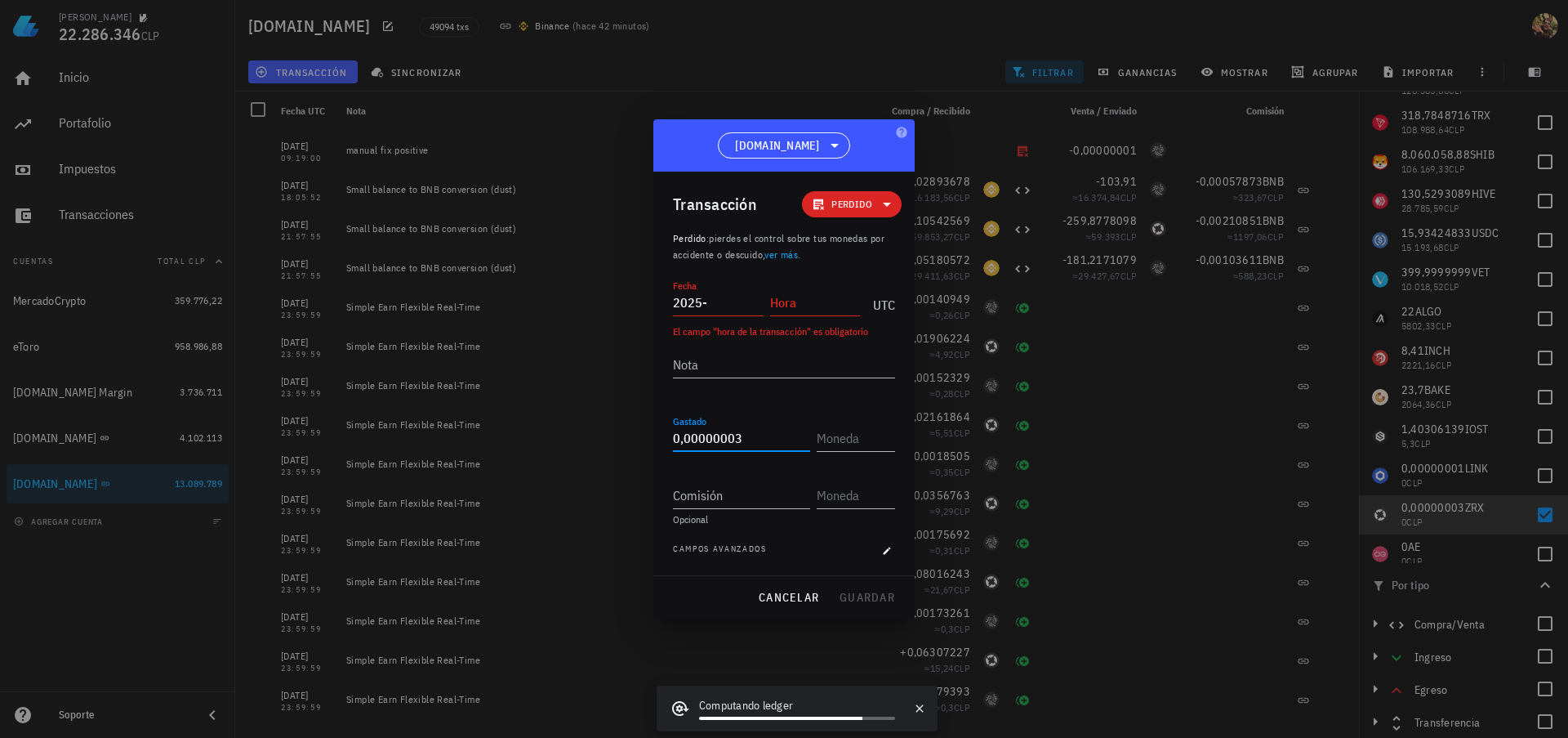
click at [742, 298] on input "2025-" at bounding box center [718, 302] width 90 height 26
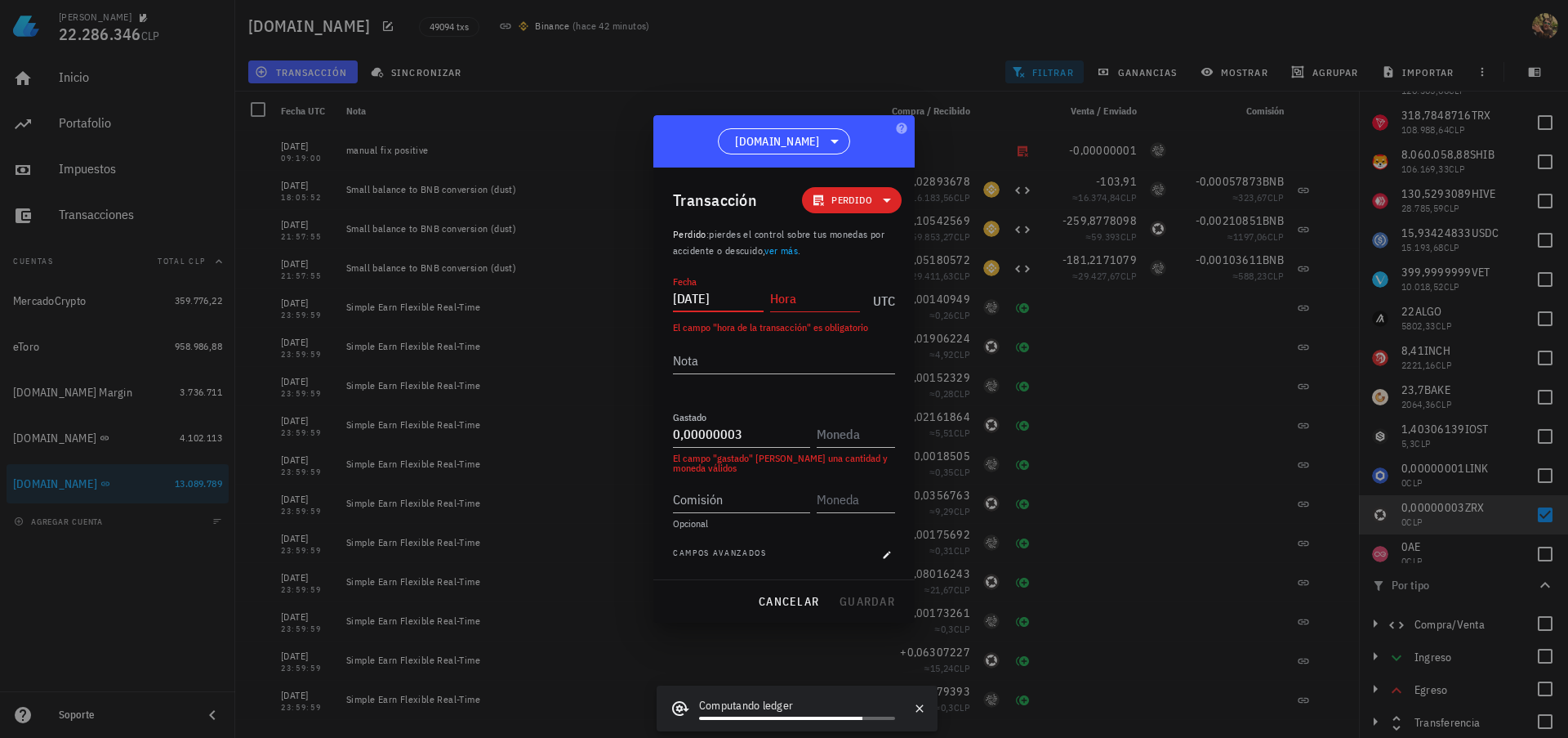
type input "[DATE]"
type input "09:20:00"
type textarea "manual fix positive"
click at [835, 428] on input "text" at bounding box center [854, 434] width 75 height 26
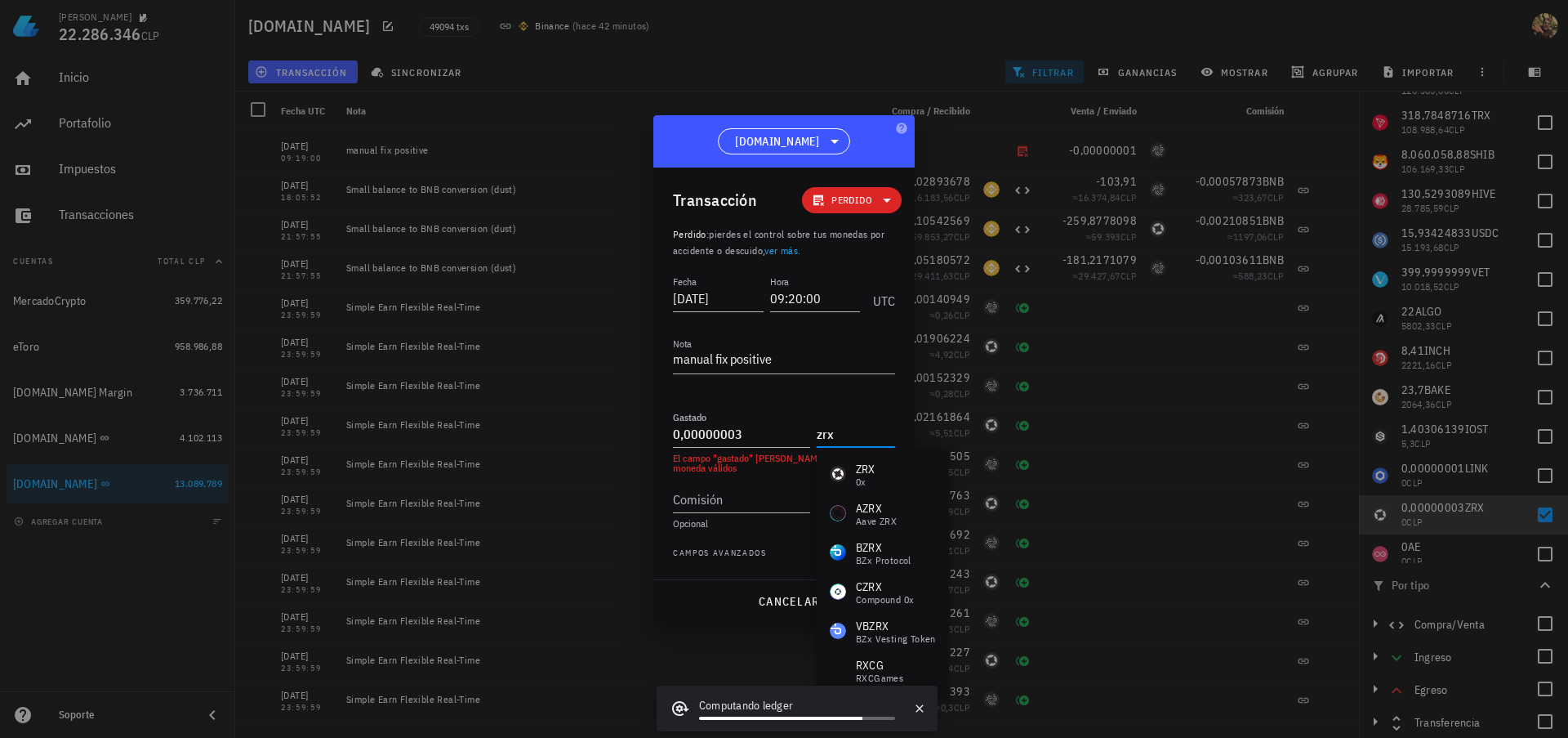
click at [881, 478] on div "ZRX 0x" at bounding box center [882, 473] width 133 height 39
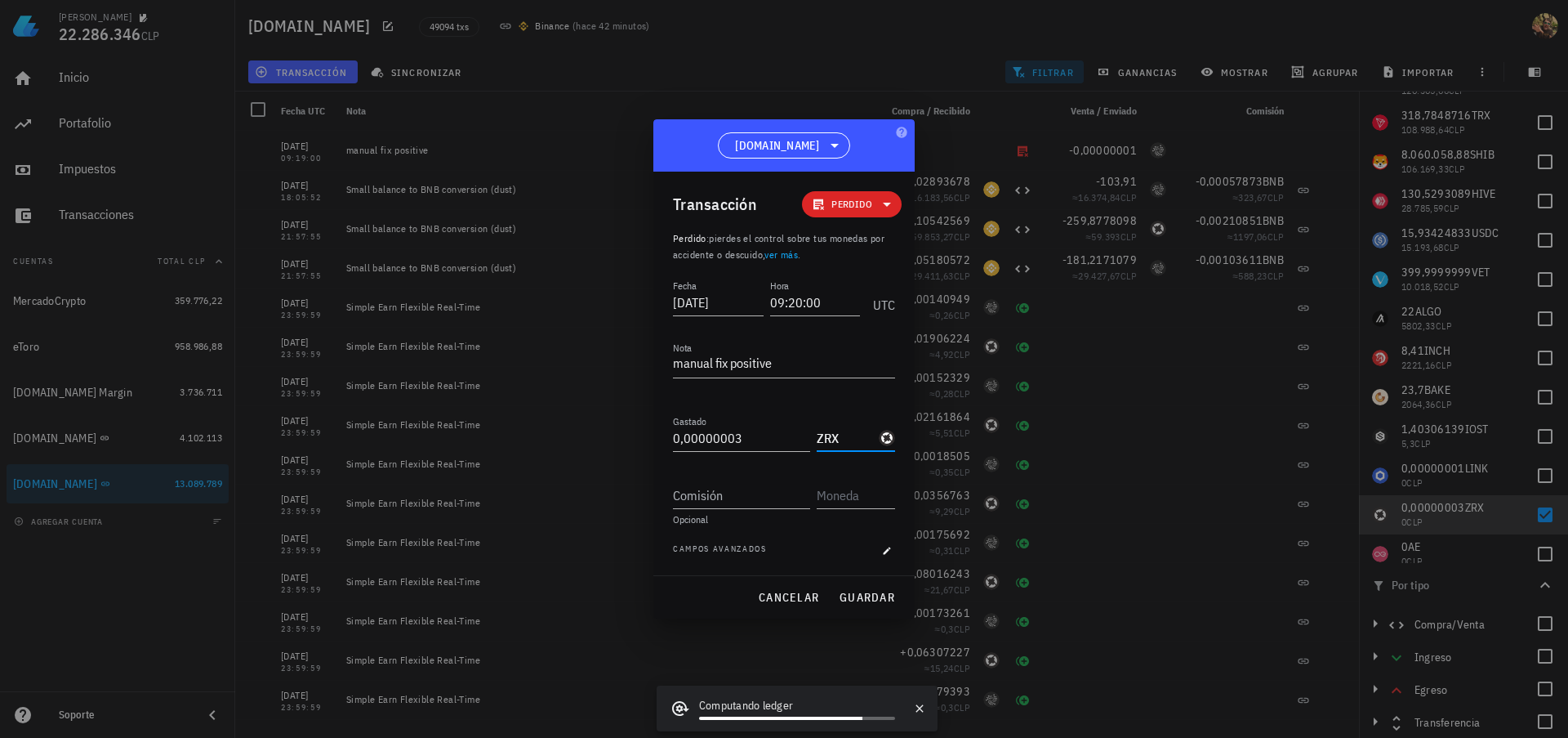
type input "ZRX"
click at [870, 595] on span "guardar" at bounding box center [866, 597] width 57 height 14
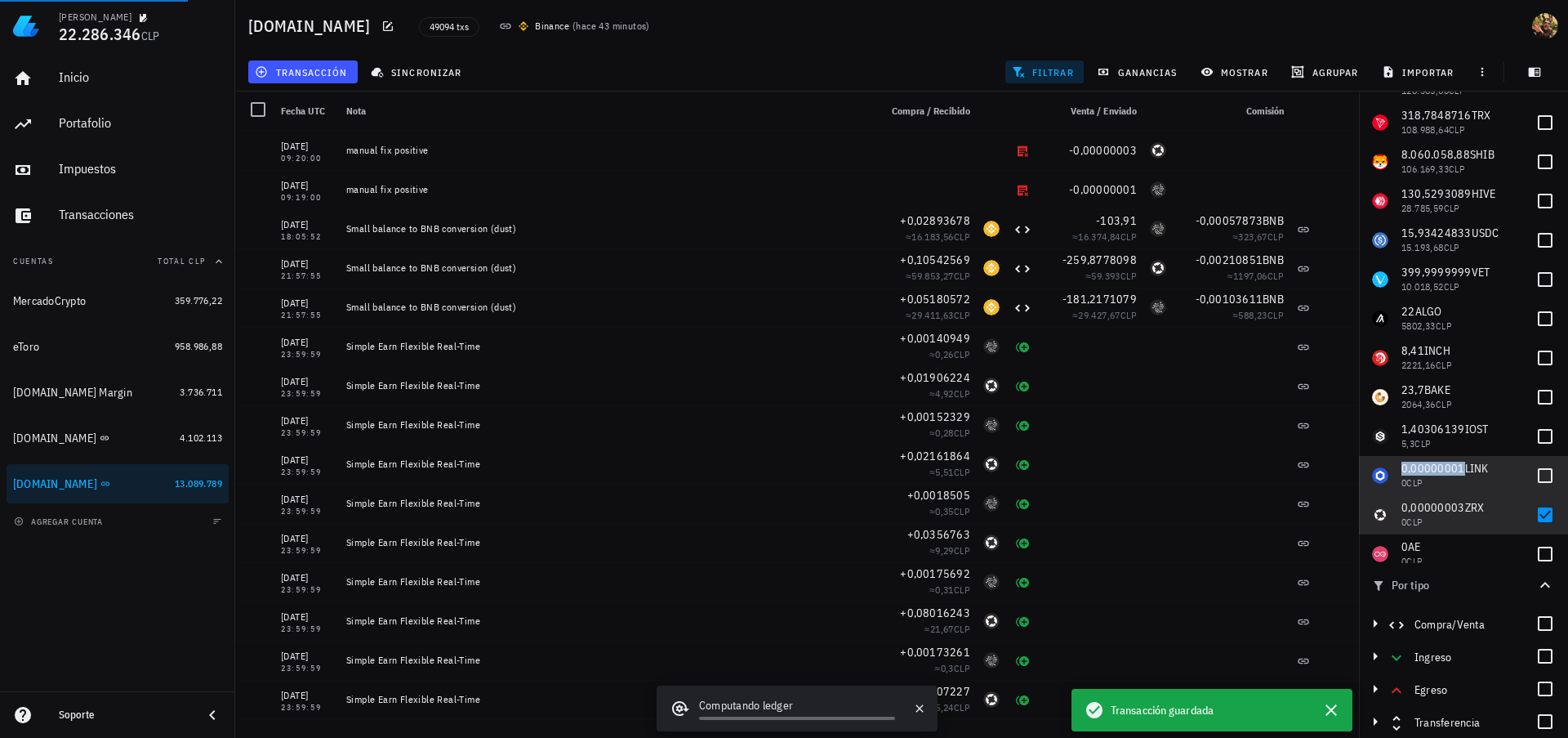
click at [1423, 468] on span "0,00000001" at bounding box center [1433, 467] width 63 height 14
checkbox input "false"
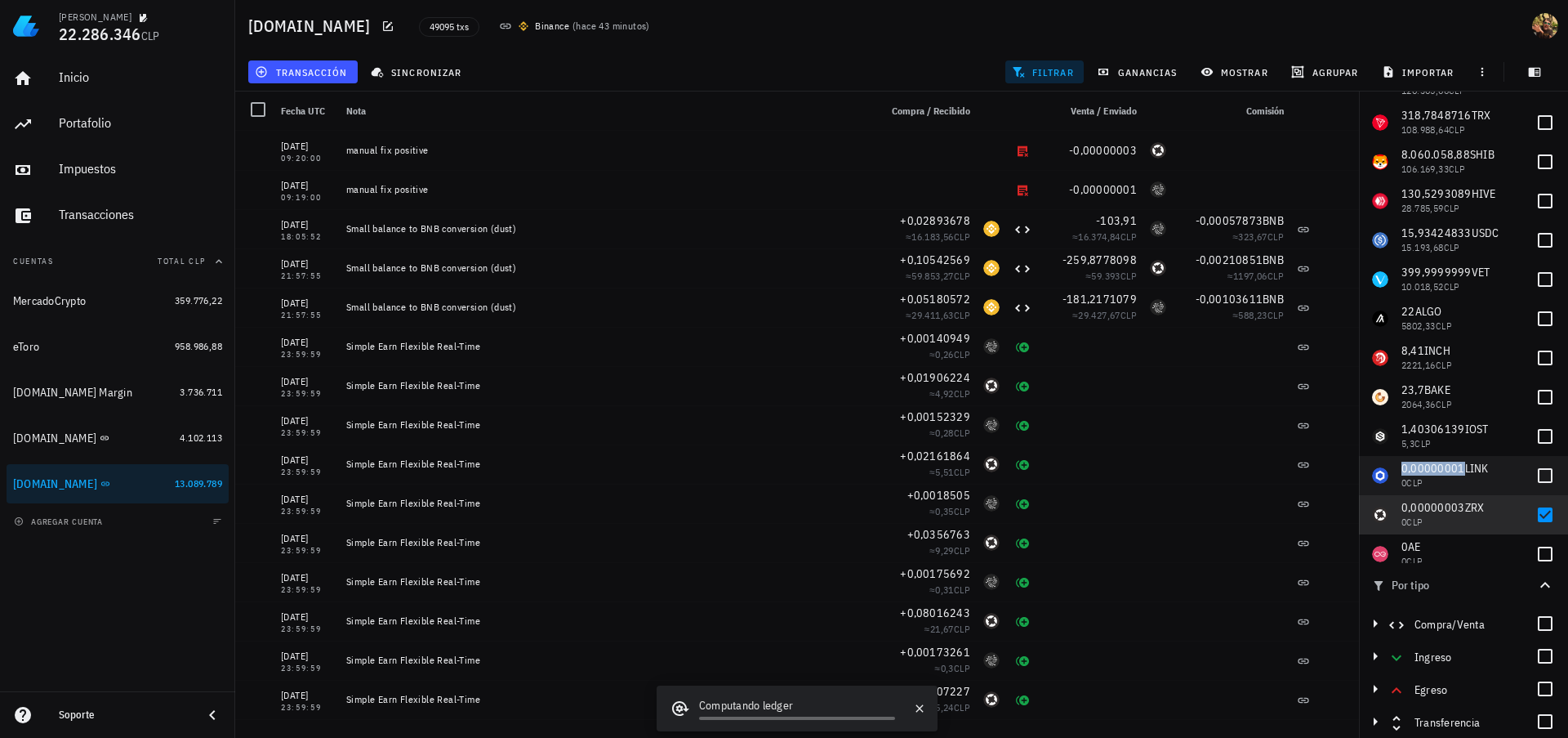
copy span "0,00000001"
click at [320, 71] on span "transacción" at bounding box center [302, 71] width 89 height 13
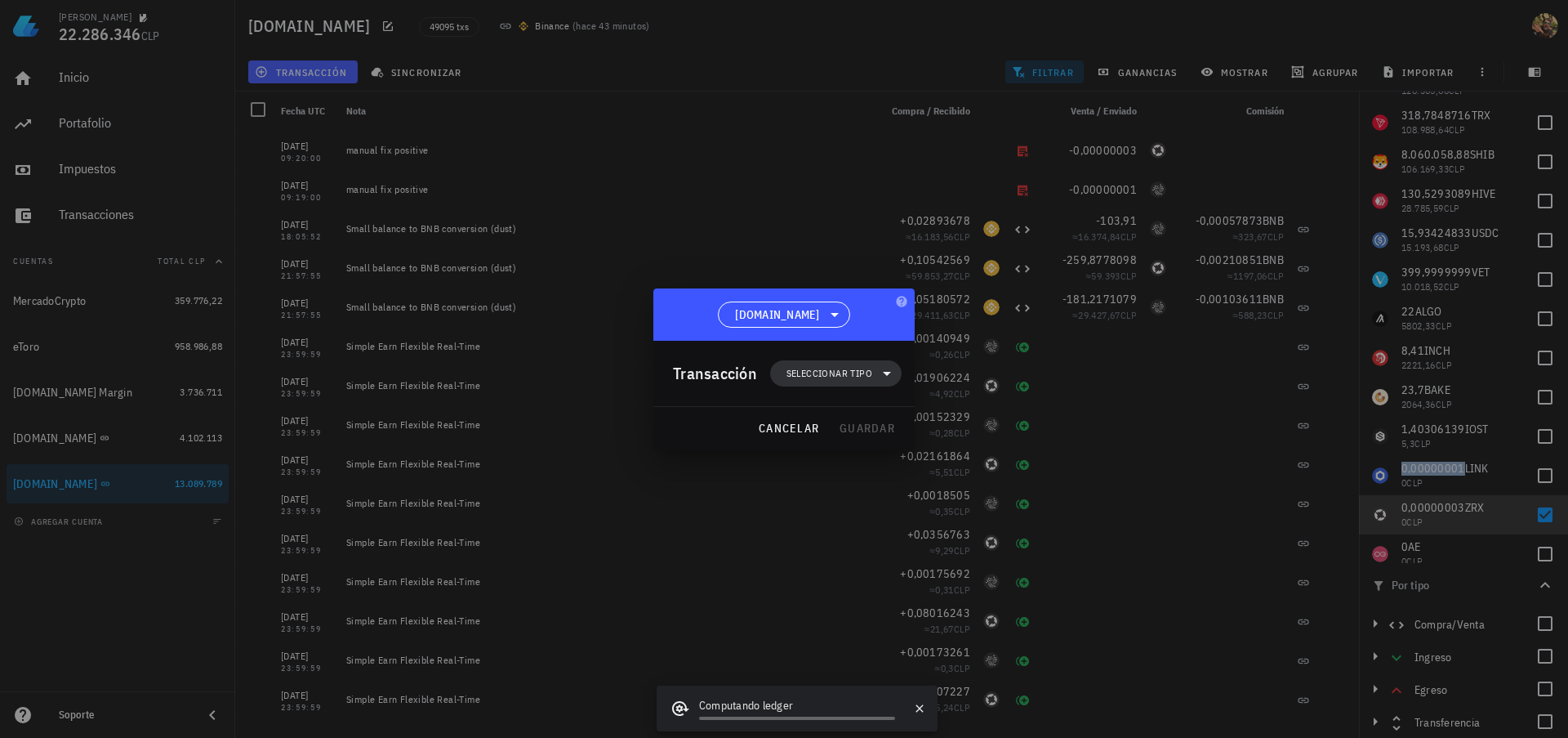
click at [850, 368] on span "Seleccionar tipo" at bounding box center [829, 373] width 85 height 16
click at [868, 477] on div "Egreso" at bounding box center [844, 478] width 63 height 13
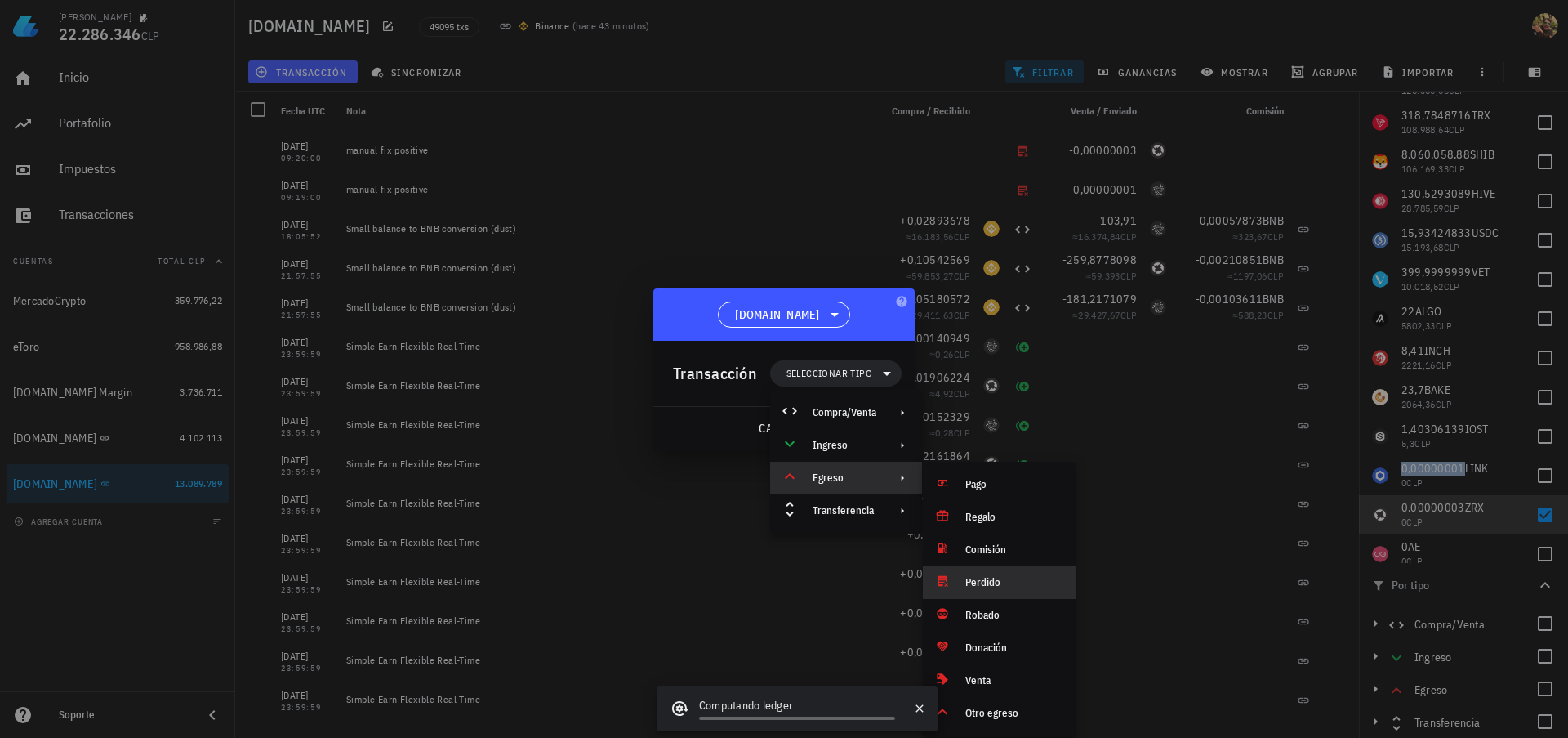
click at [1016, 585] on div "Perdido" at bounding box center [1013, 582] width 97 height 13
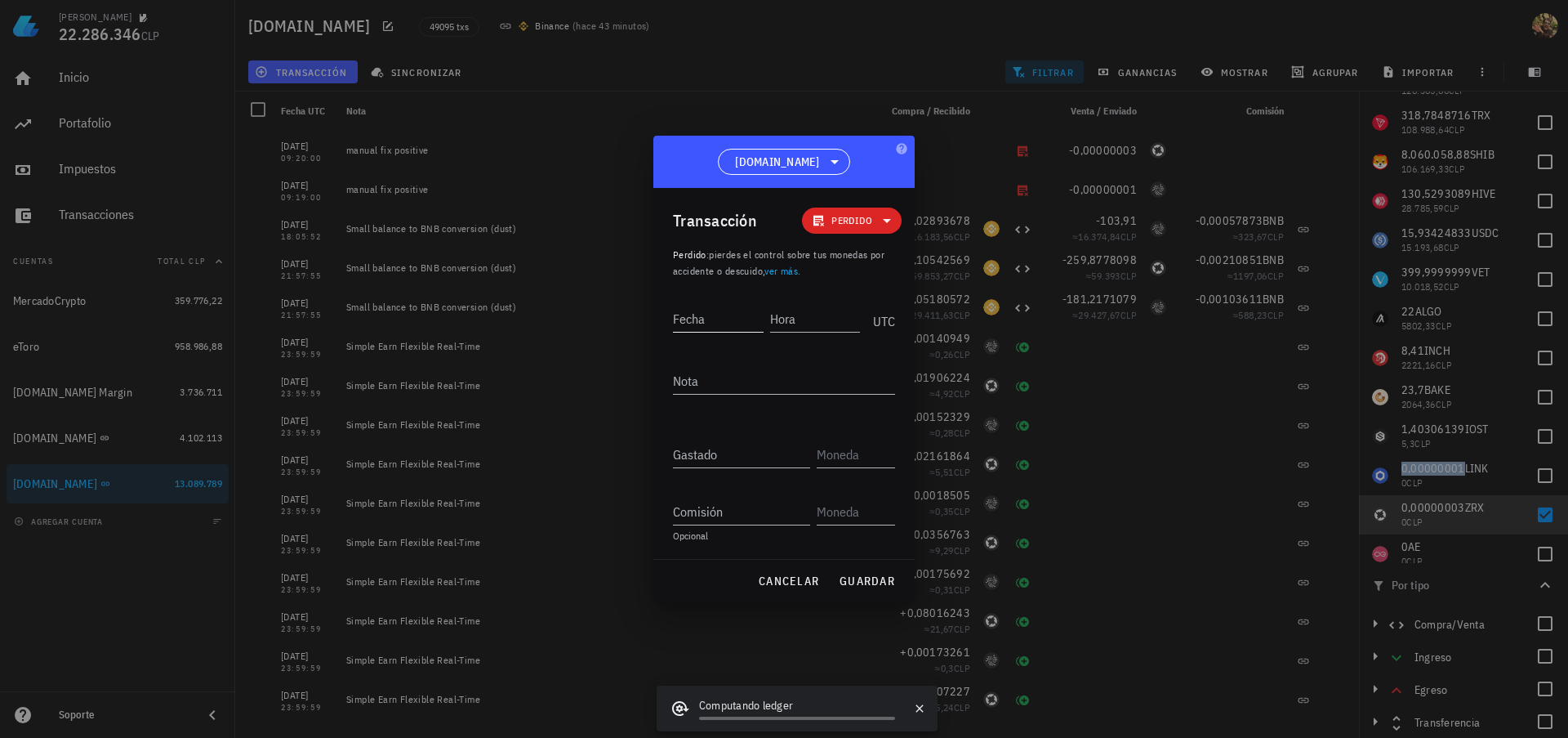
click at [714, 327] on input "Fecha" at bounding box center [718, 318] width 90 height 26
type input "[DATE]"
type input "09:21:00"
type textarea "manual fix positive"
paste input "0,00000001"
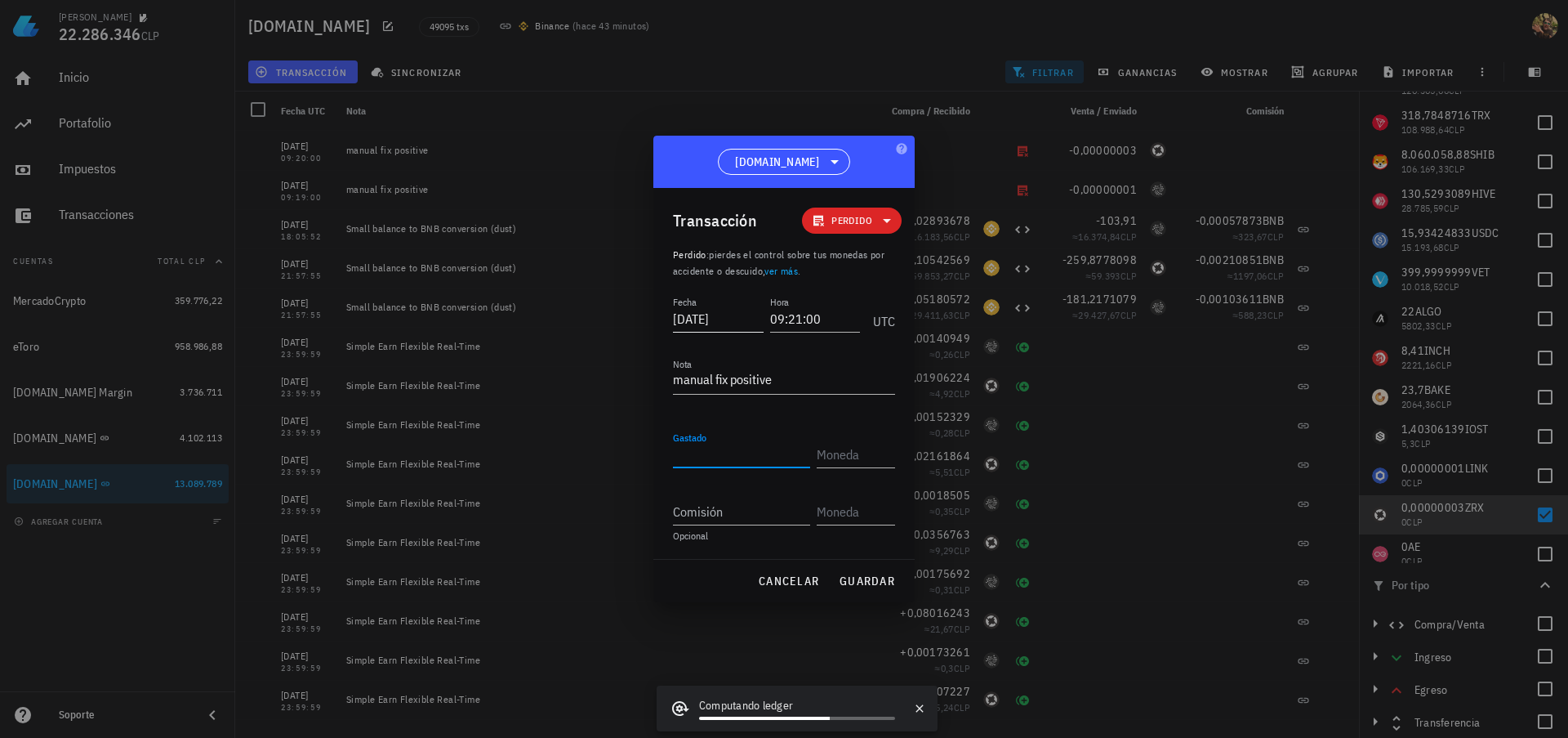
type input "0,00000001"
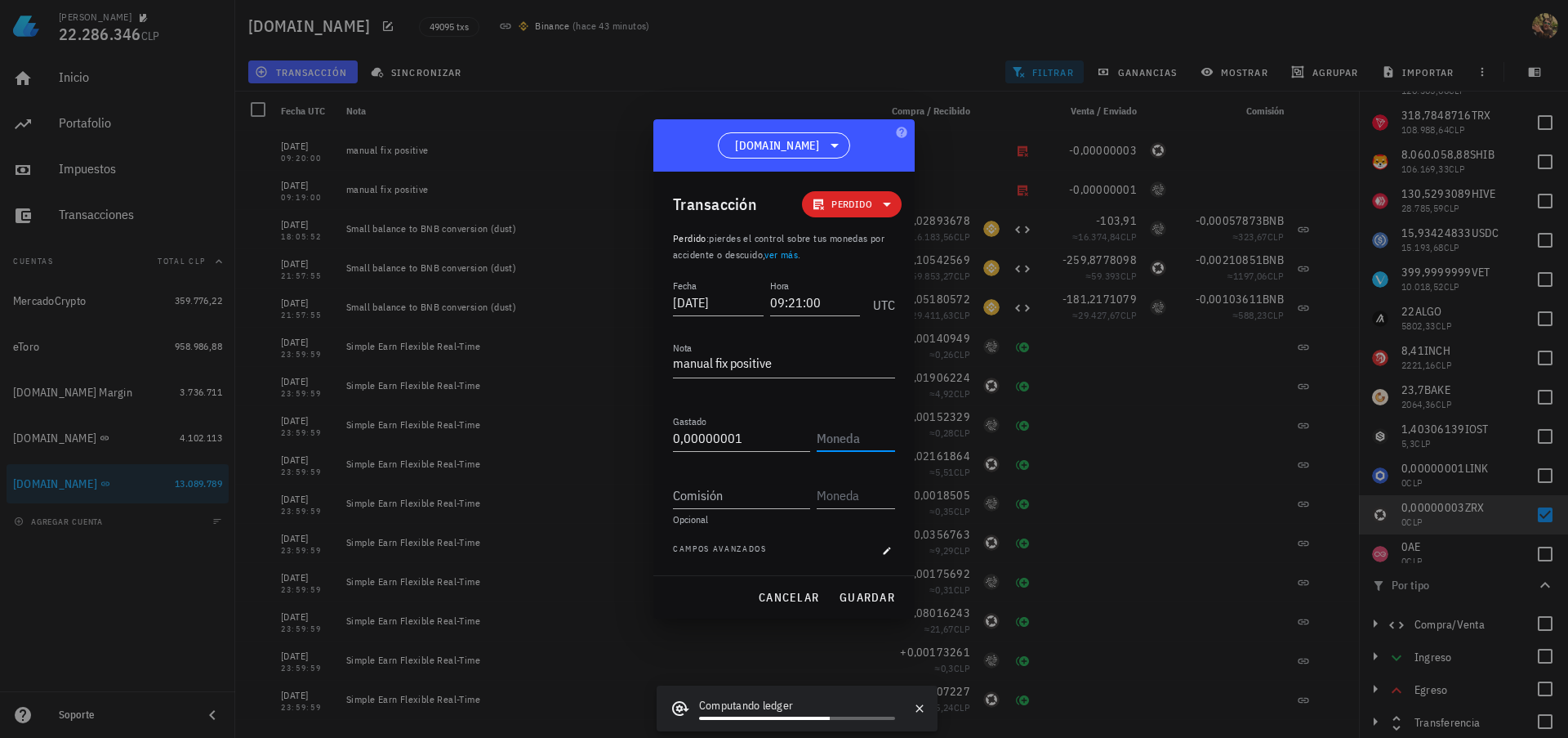
click at [859, 434] on input "text" at bounding box center [854, 437] width 75 height 26
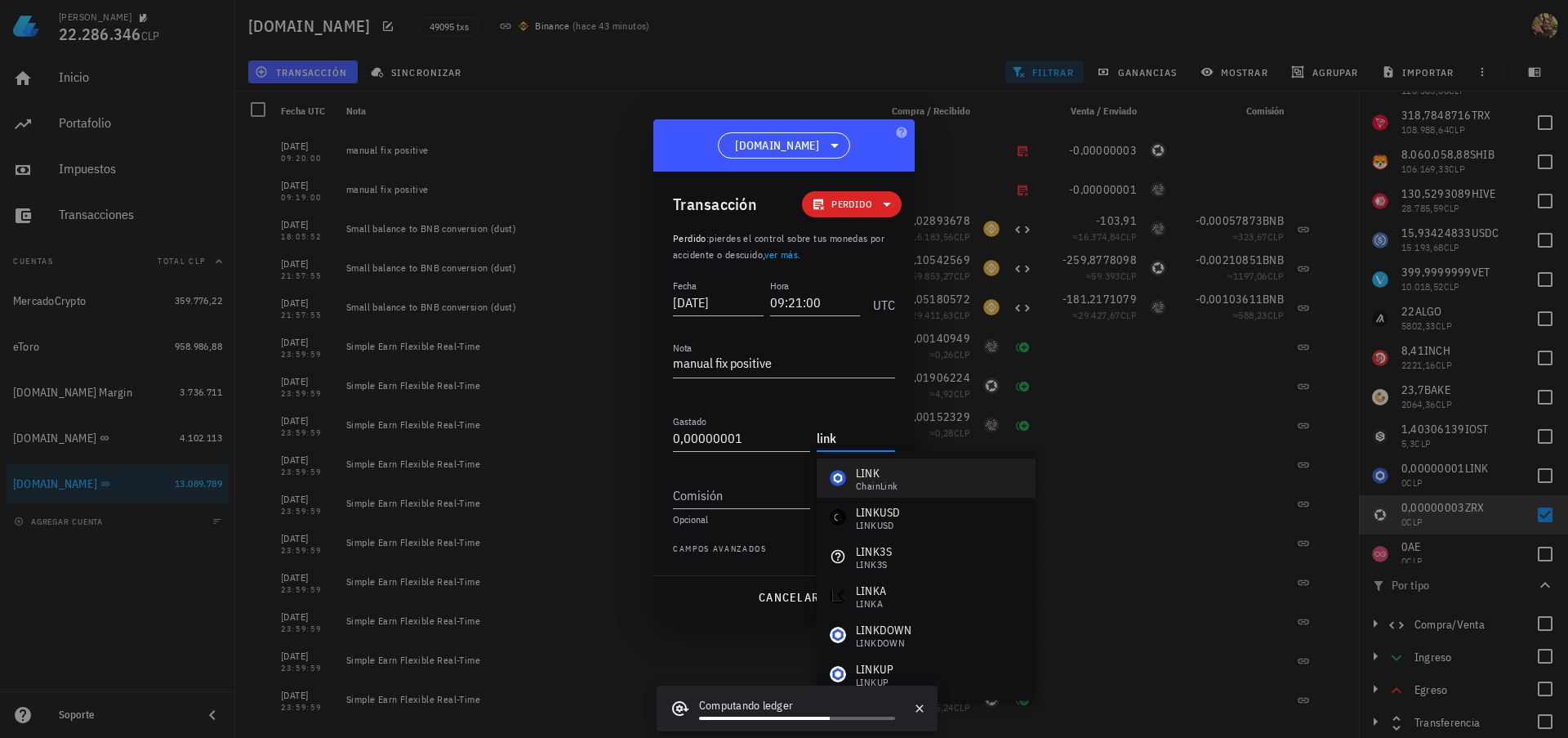
click at [891, 465] on div "LINK" at bounding box center [877, 473] width 42 height 16
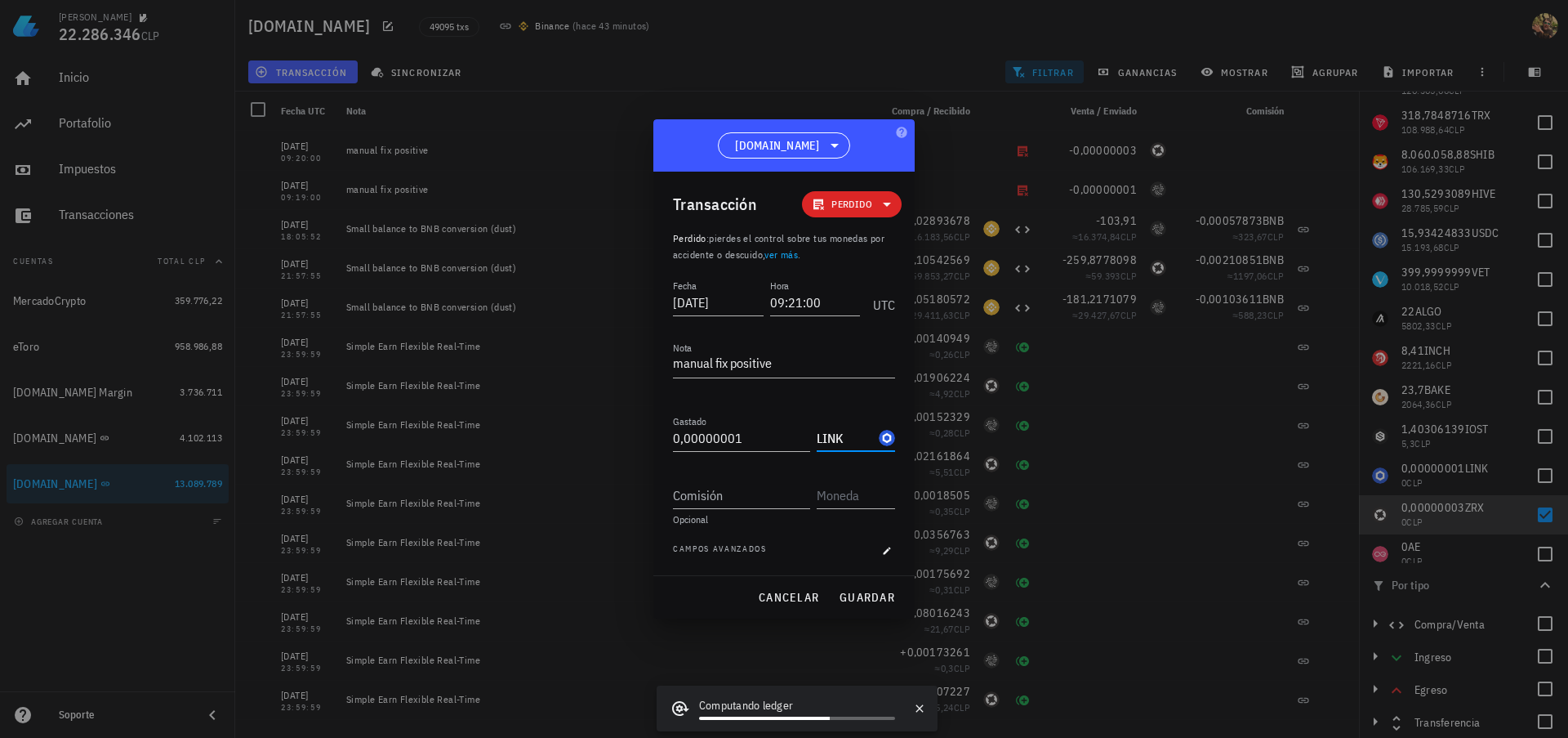
type input "LINK"
click at [860, 599] on span "guardar" at bounding box center [866, 597] width 57 height 14
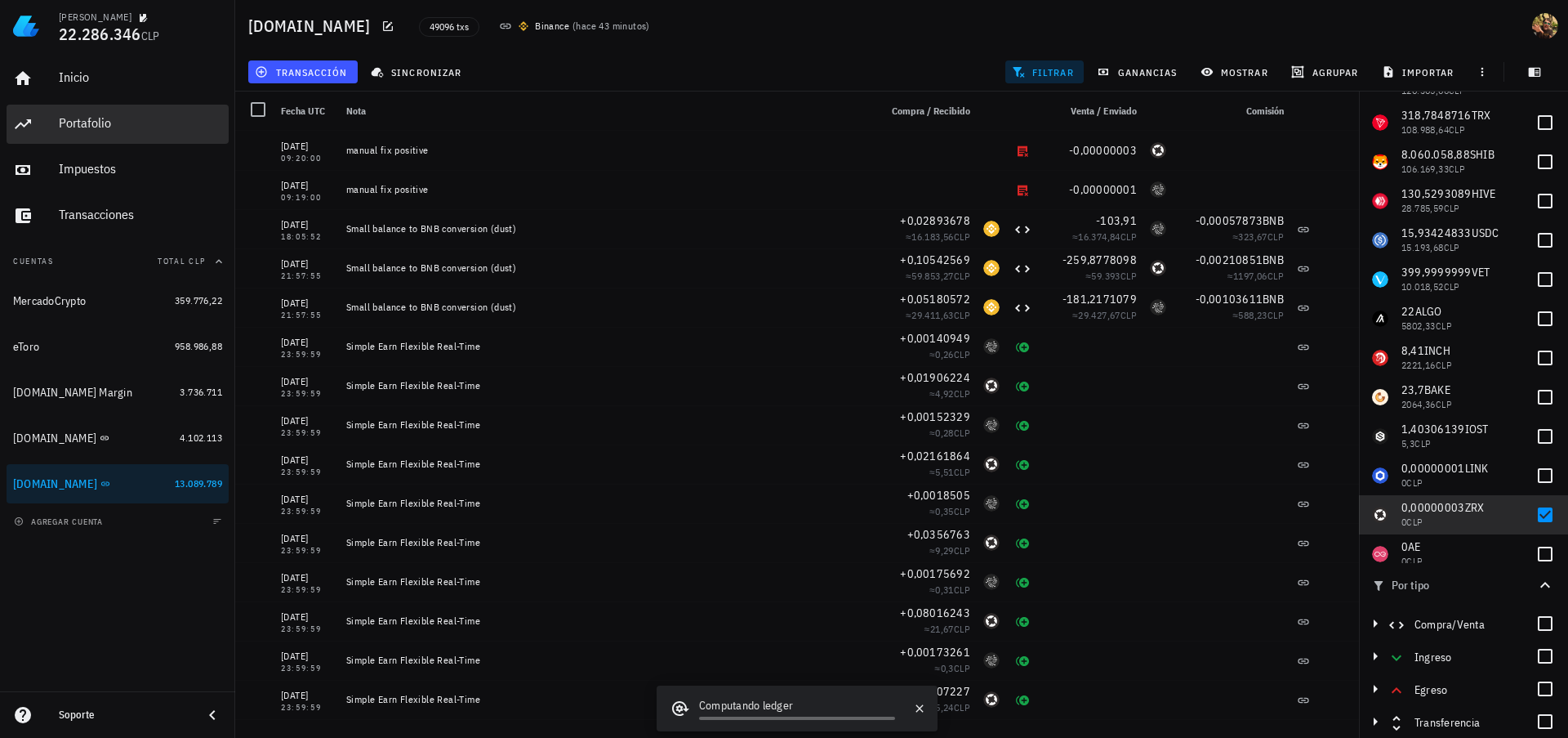
click at [125, 119] on div "Portafolio" at bounding box center [140, 123] width 163 height 15
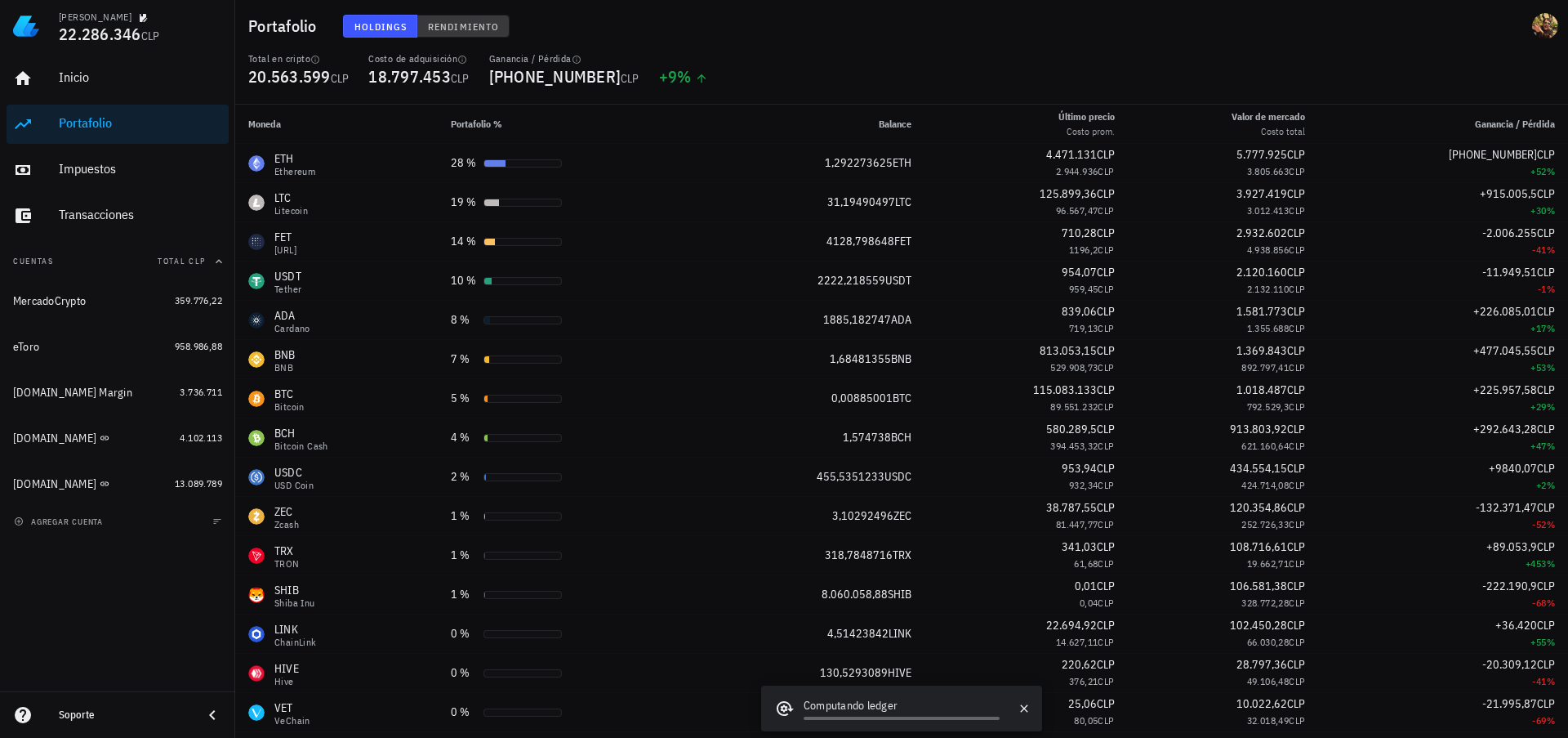
click at [487, 28] on span "Rendimiento" at bounding box center [462, 26] width 72 height 12
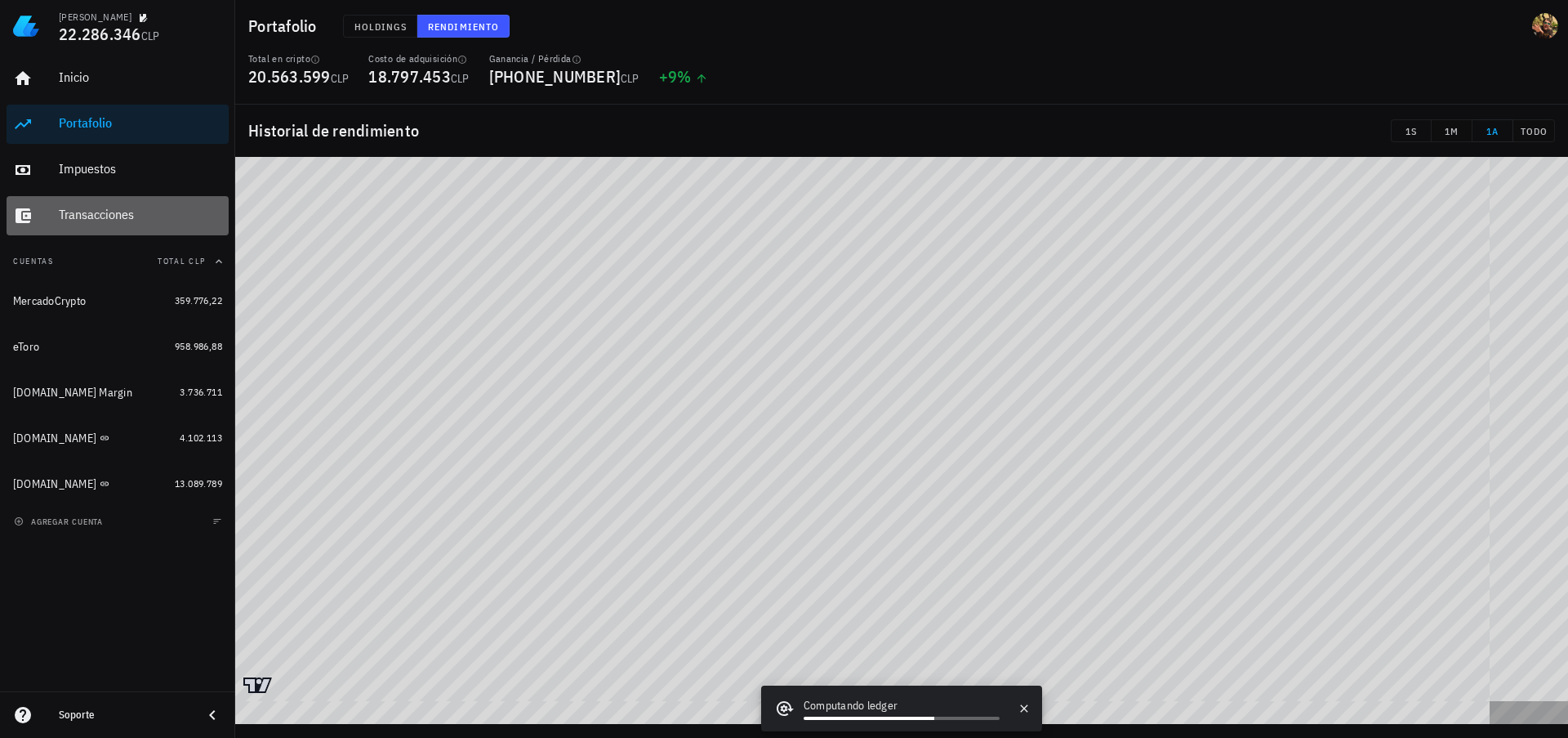
click at [94, 200] on div "Transacciones" at bounding box center [140, 215] width 163 height 36
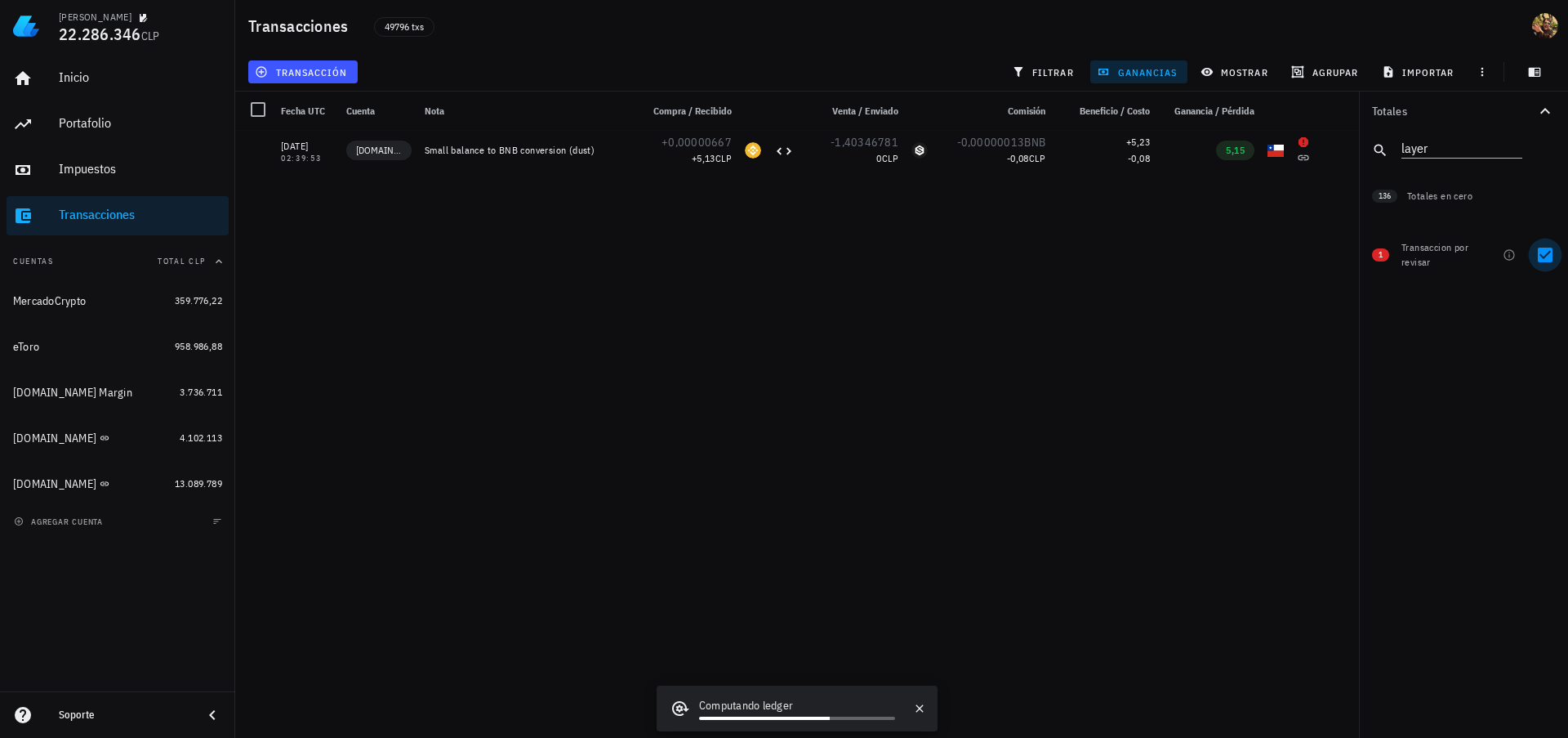
click at [1554, 254] on div at bounding box center [1545, 254] width 28 height 28
checkbox input "false"
click at [1515, 146] on icon "Clear" at bounding box center [1512, 145] width 16 height 16
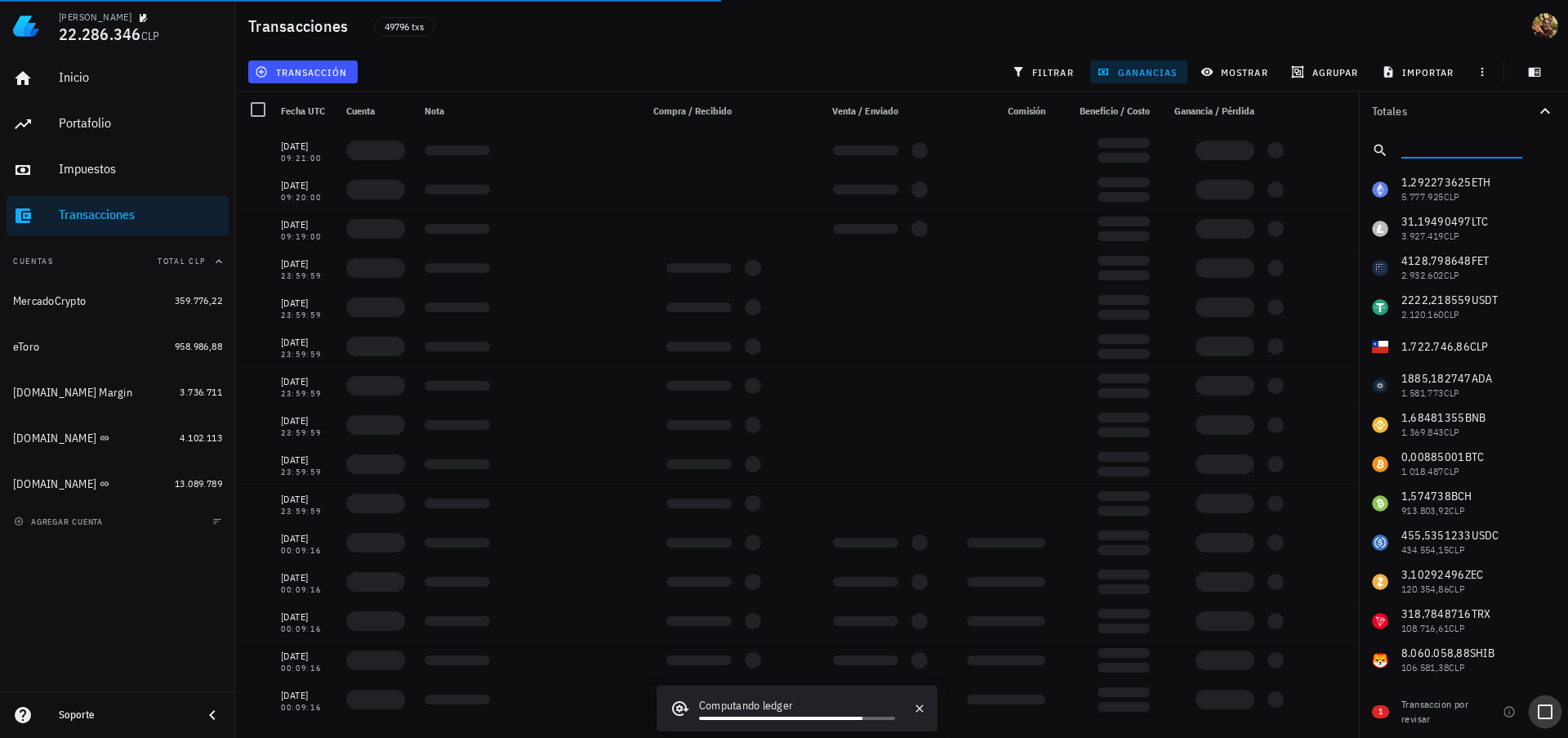
click at [1546, 714] on div at bounding box center [1545, 711] width 28 height 28
checkbox input "true"
